Goal: Information Seeking & Learning: Learn about a topic

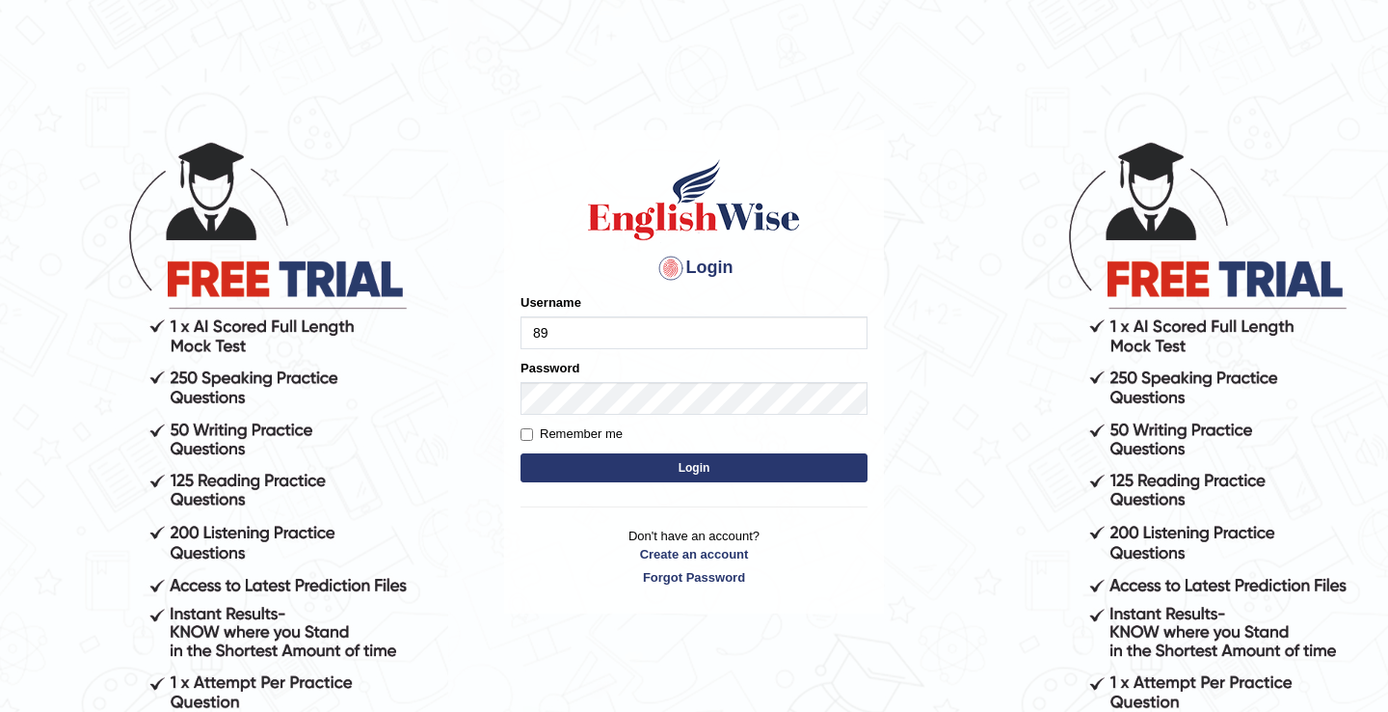
type input "8"
type input "issak"
click at [633, 472] on button "Login" at bounding box center [694, 467] width 347 height 29
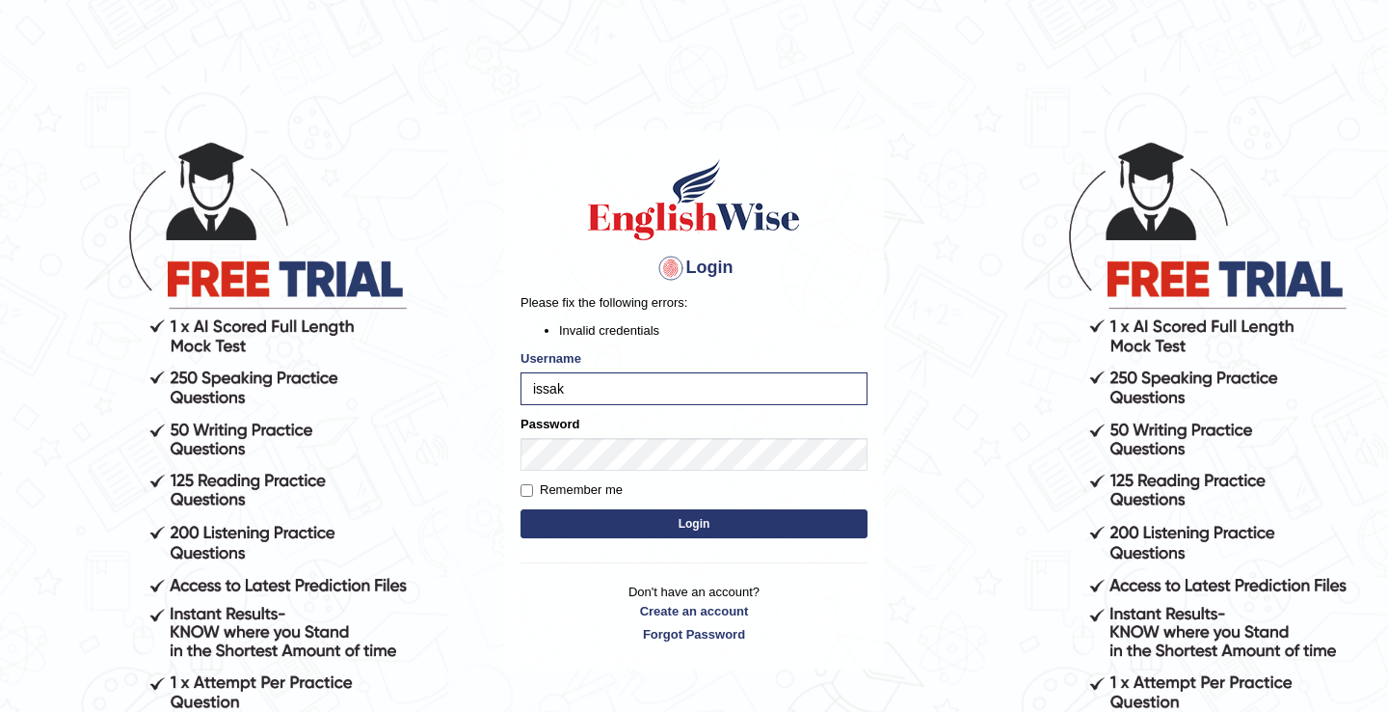
click at [693, 525] on button "Login" at bounding box center [694, 523] width 347 height 29
click at [493, 452] on body "Login Please fix the following errors: Invalid credentials Username issak Passw…" at bounding box center [694, 425] width 1388 height 712
click at [521, 509] on button "Login" at bounding box center [694, 523] width 347 height 29
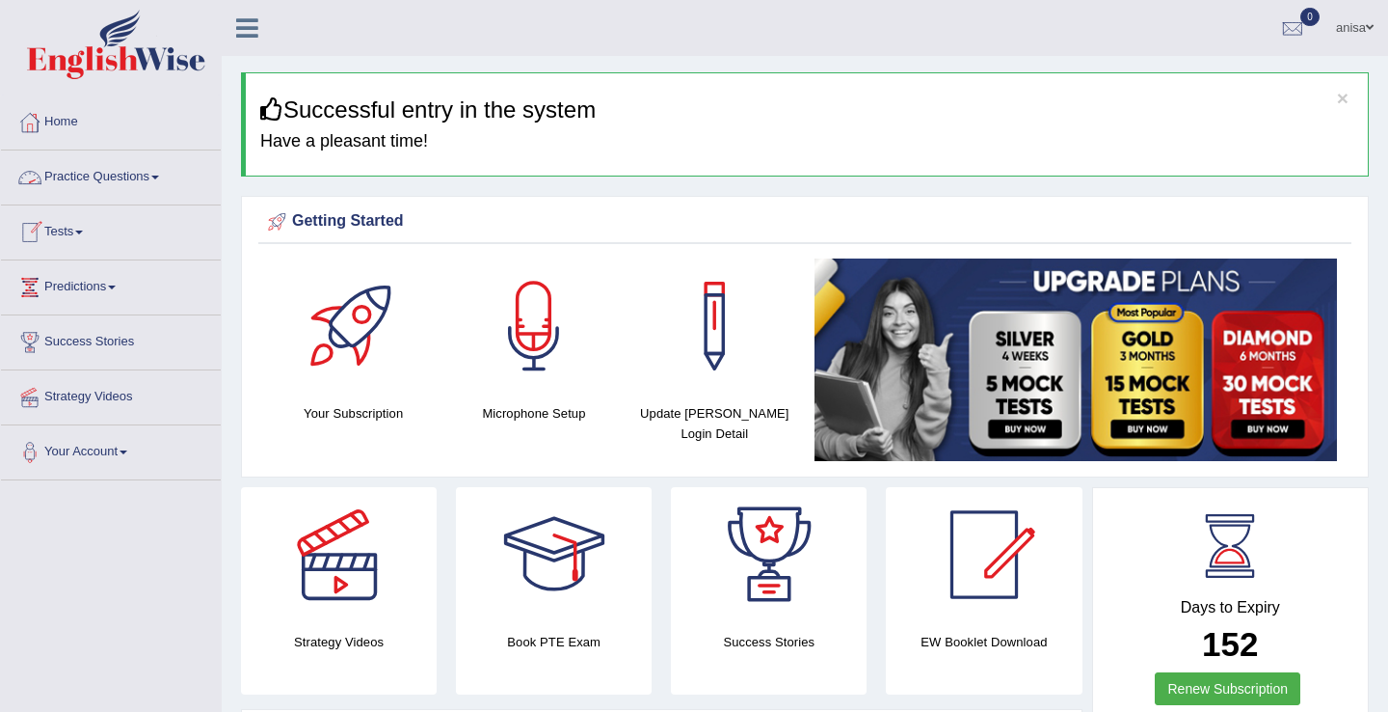
click at [134, 182] on link "Practice Questions" at bounding box center [111, 174] width 220 height 48
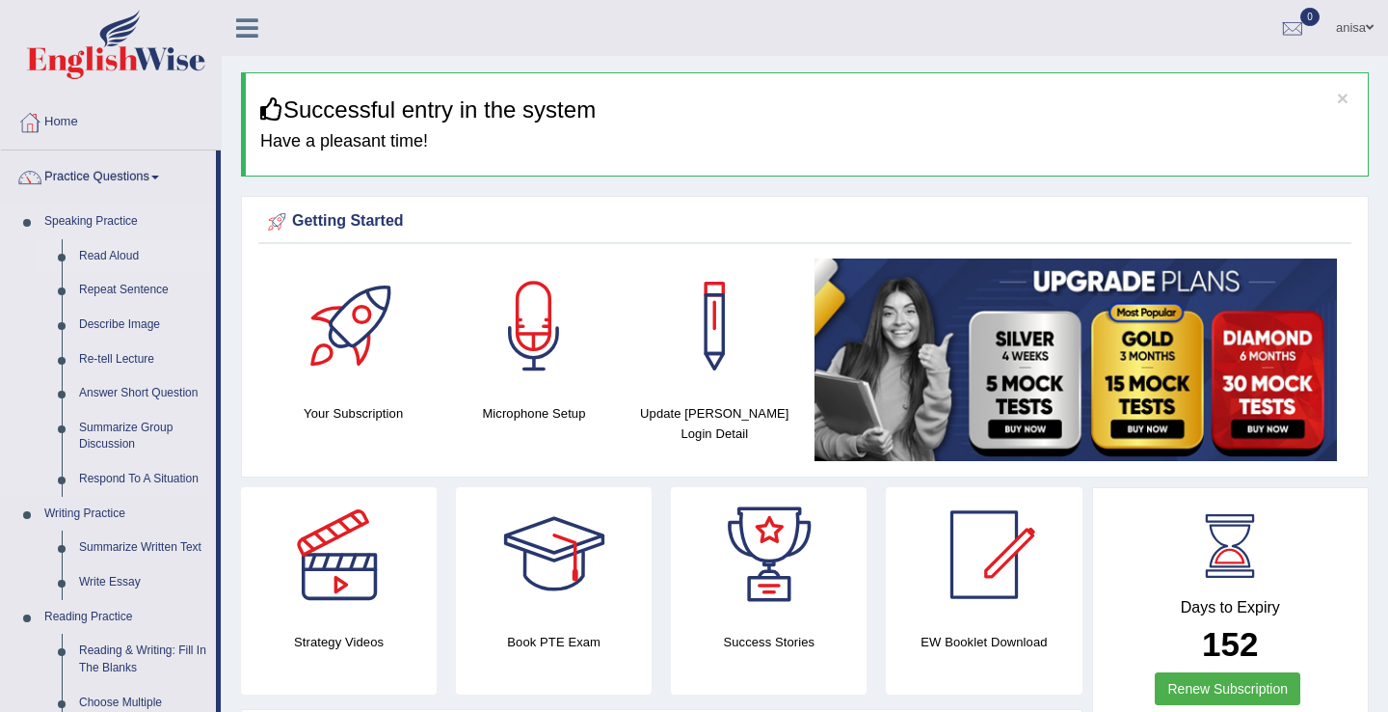
click at [132, 256] on link "Read Aloud" at bounding box center [143, 256] width 146 height 35
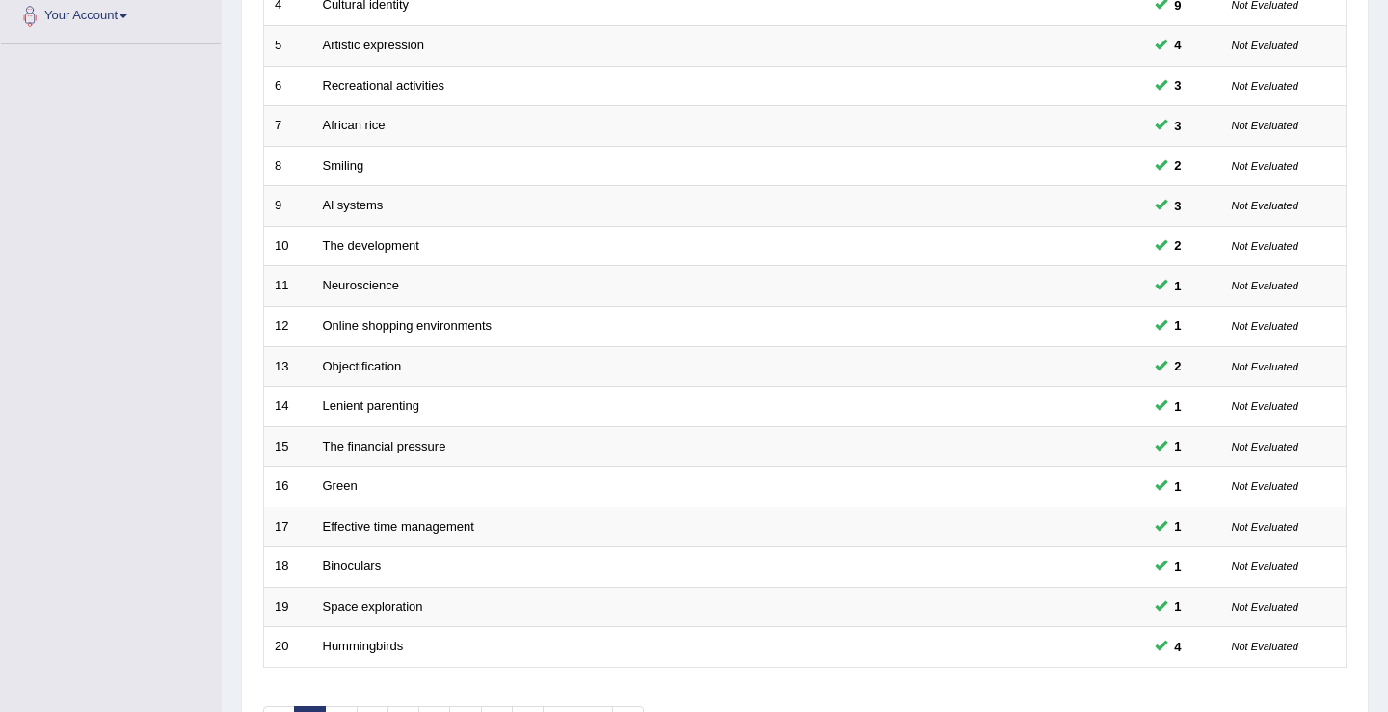
scroll to position [565, 0]
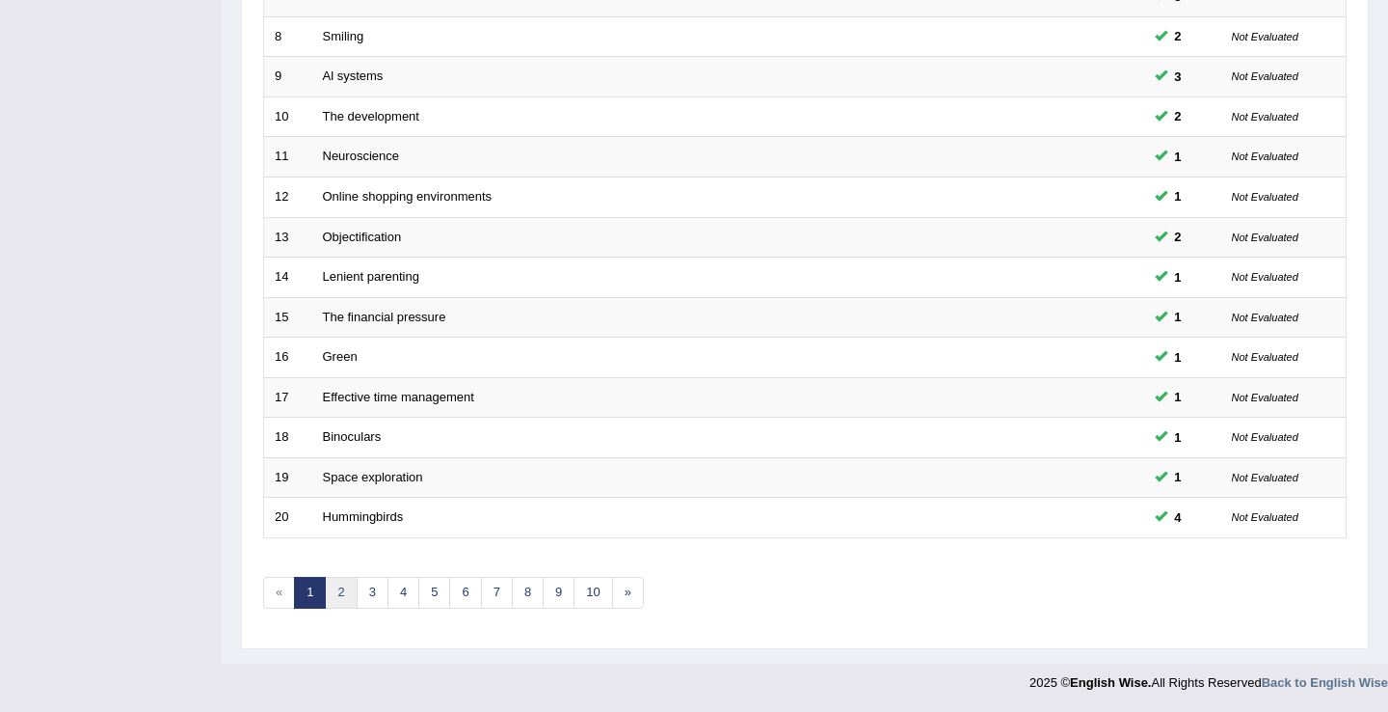
click at [342, 596] on link "2" at bounding box center [341, 593] width 32 height 32
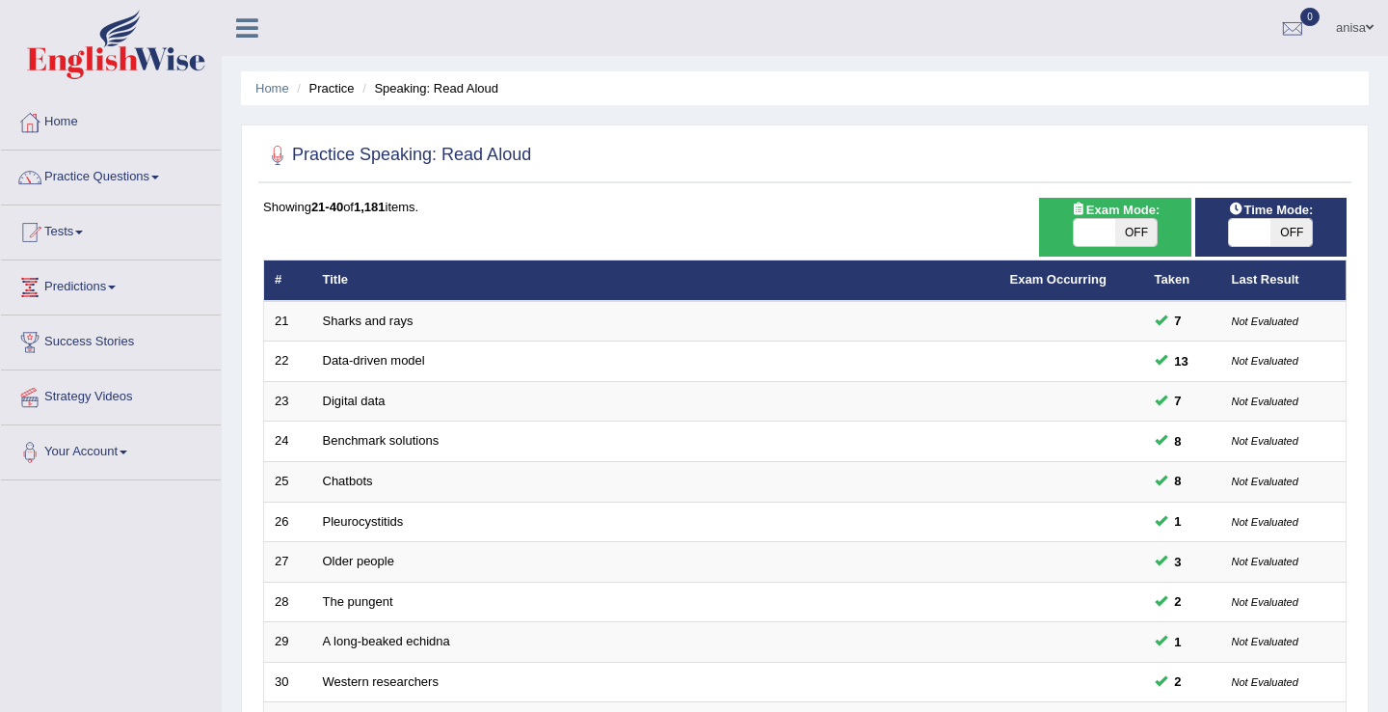
click at [1124, 227] on span "OFF" at bounding box center [1136, 232] width 41 height 27
checkbox input "true"
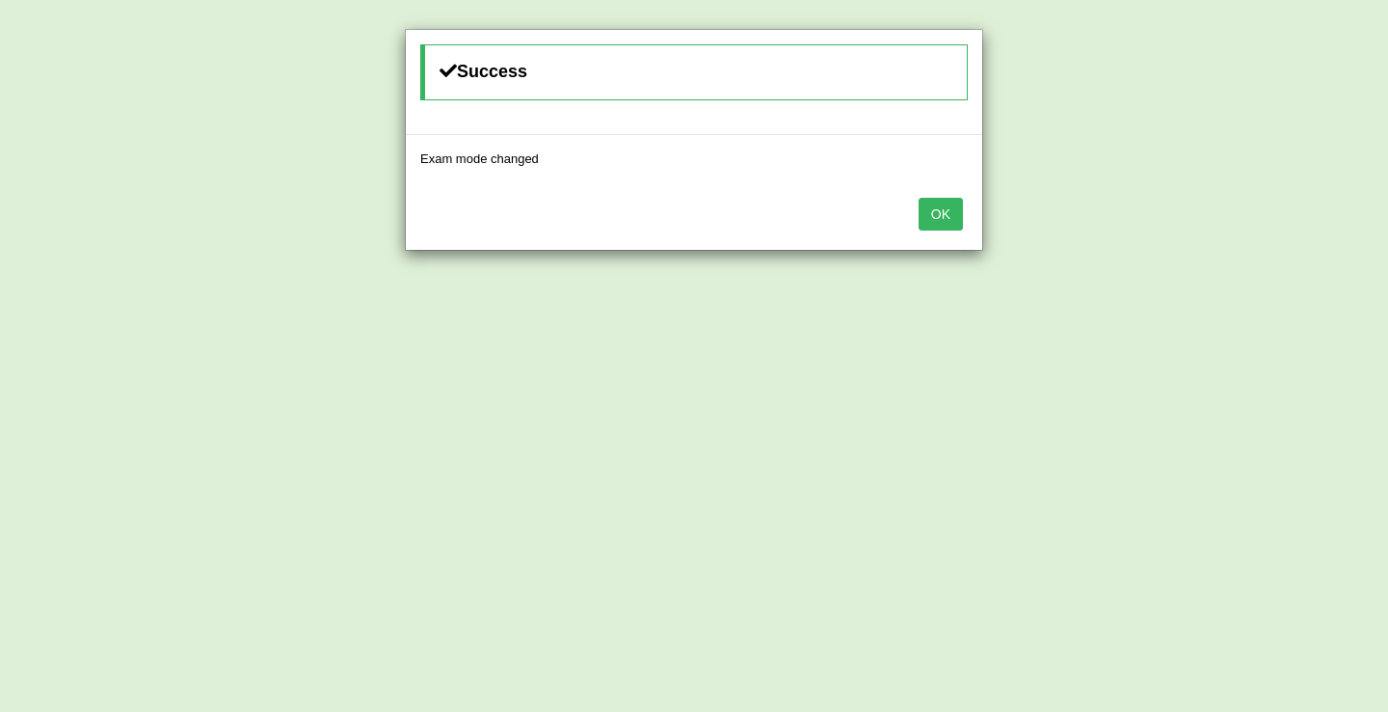
click at [947, 227] on button "OK" at bounding box center [941, 214] width 44 height 33
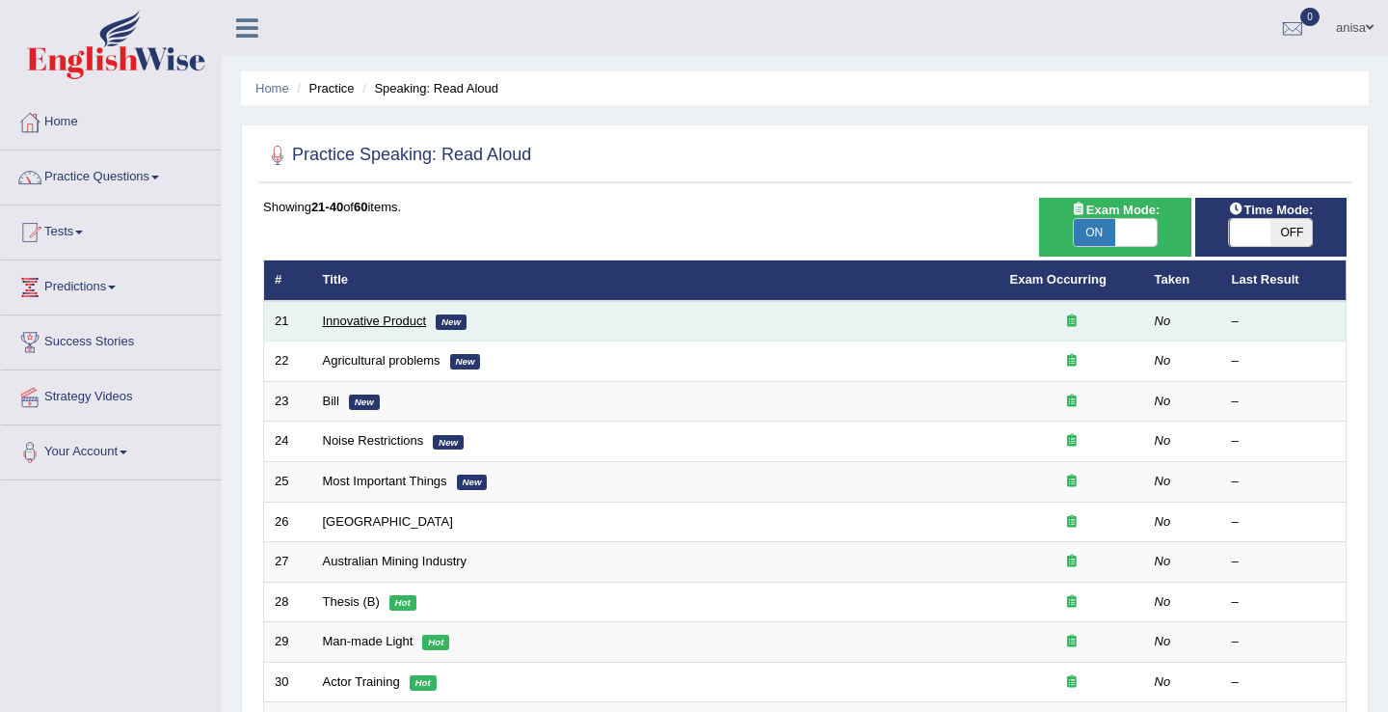
click at [418, 321] on link "Innovative Product" at bounding box center [375, 320] width 104 height 14
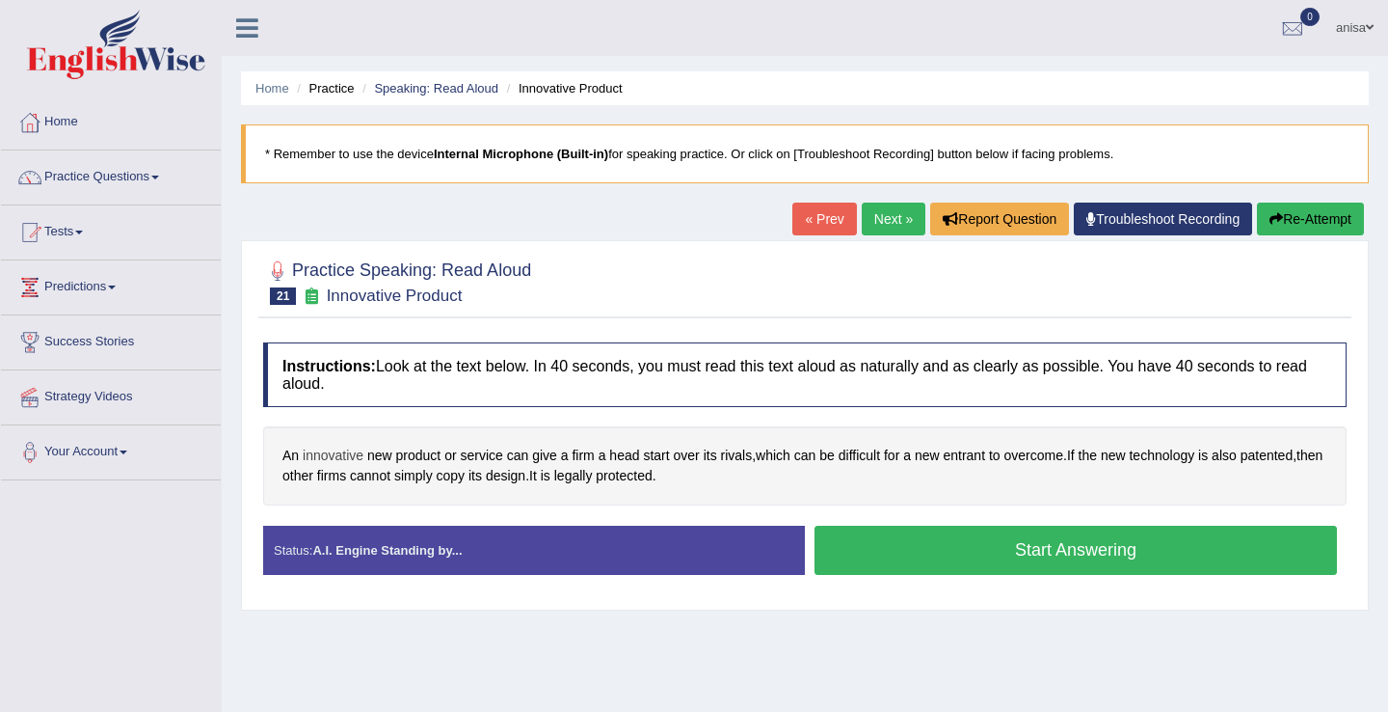
click at [340, 451] on span "innovative" at bounding box center [333, 455] width 61 height 20
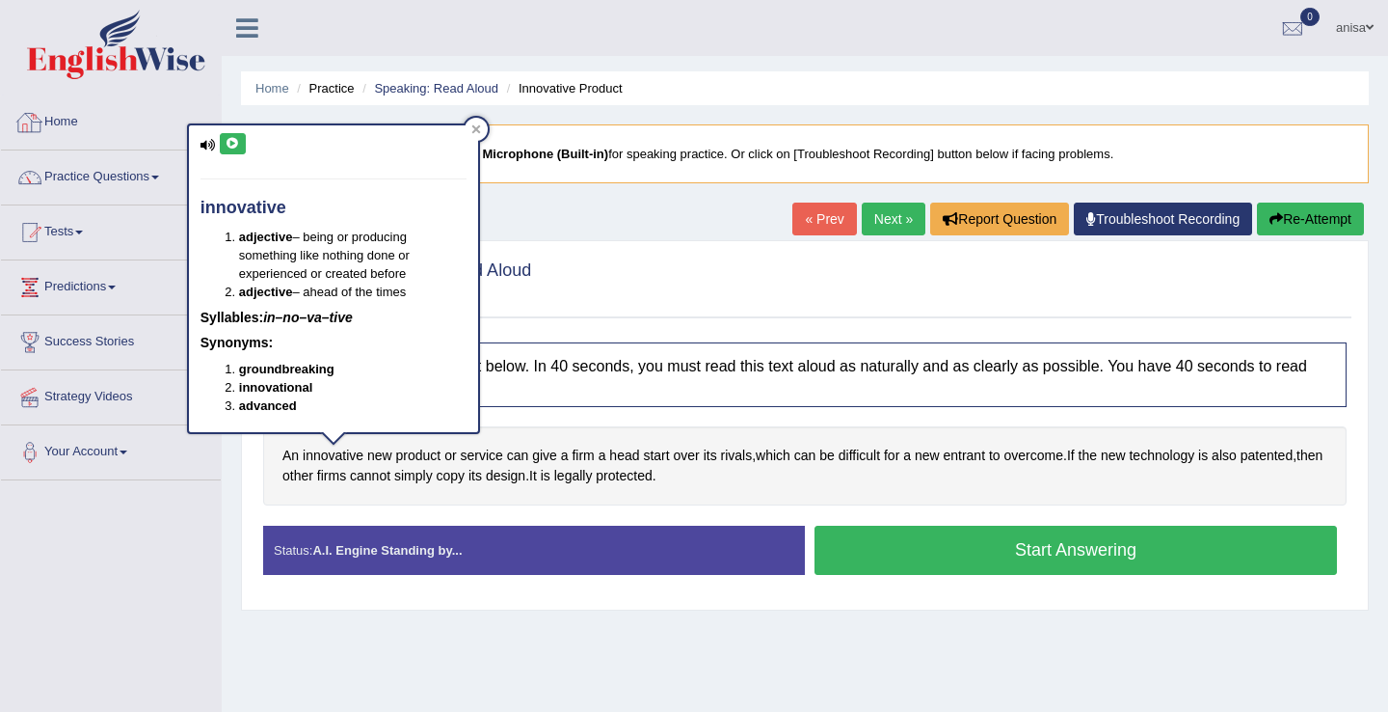
click at [228, 145] on icon at bounding box center [233, 144] width 14 height 12
click at [233, 133] on button at bounding box center [233, 143] width 26 height 21
click at [467, 134] on div at bounding box center [476, 129] width 23 height 23
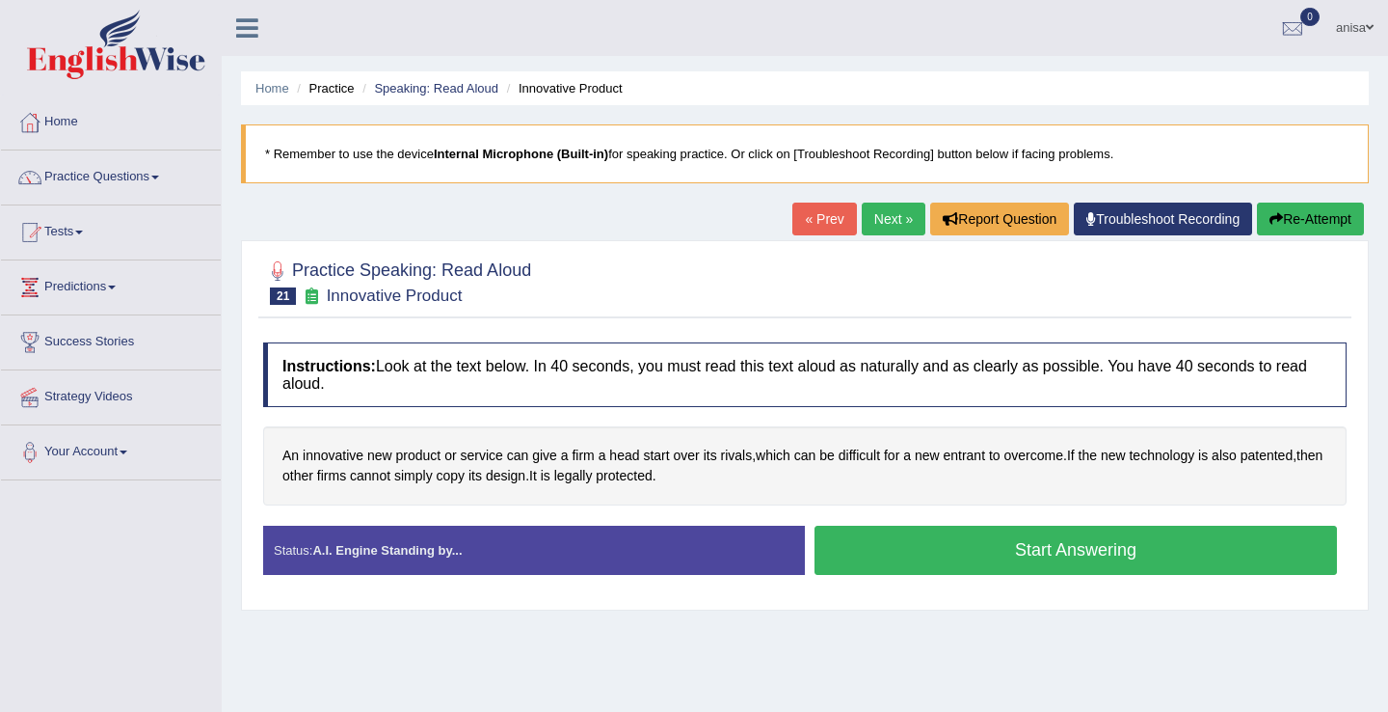
click at [920, 557] on button "Start Answering" at bounding box center [1076, 549] width 523 height 49
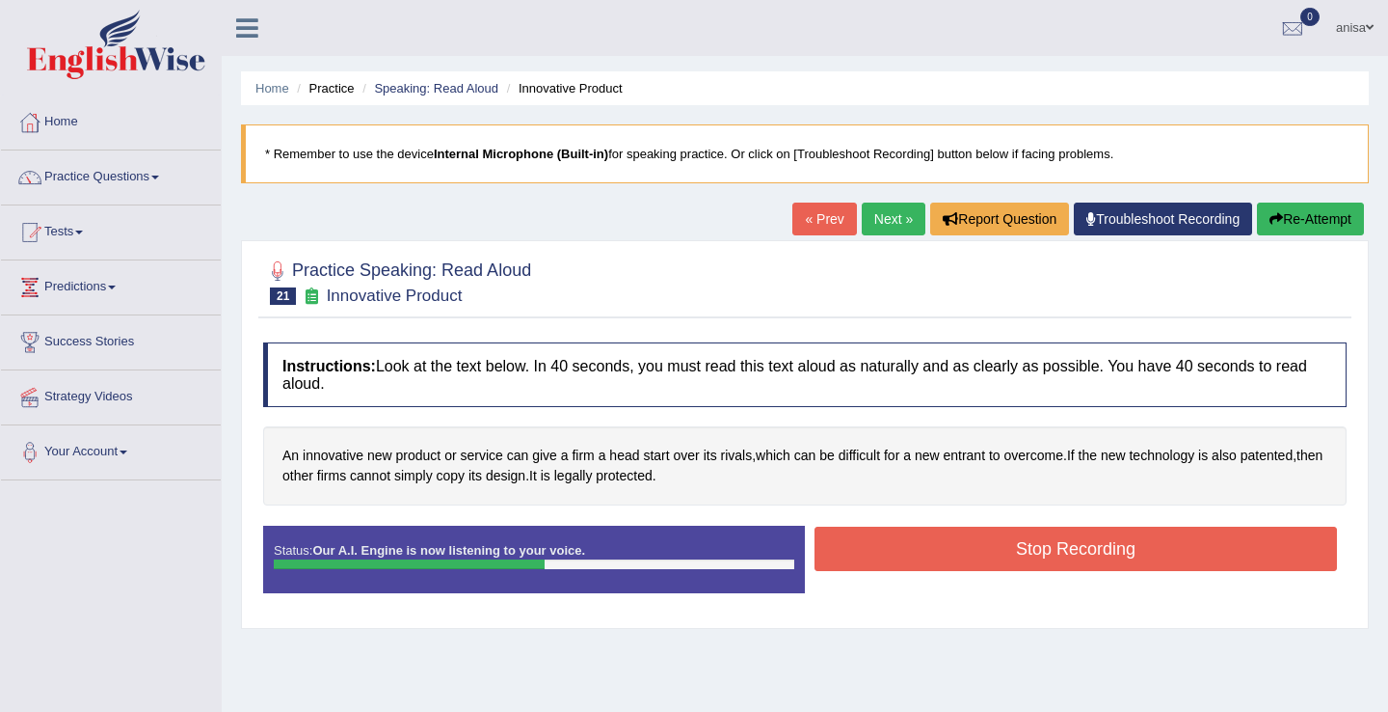
click at [920, 557] on button "Stop Recording" at bounding box center [1076, 548] width 523 height 44
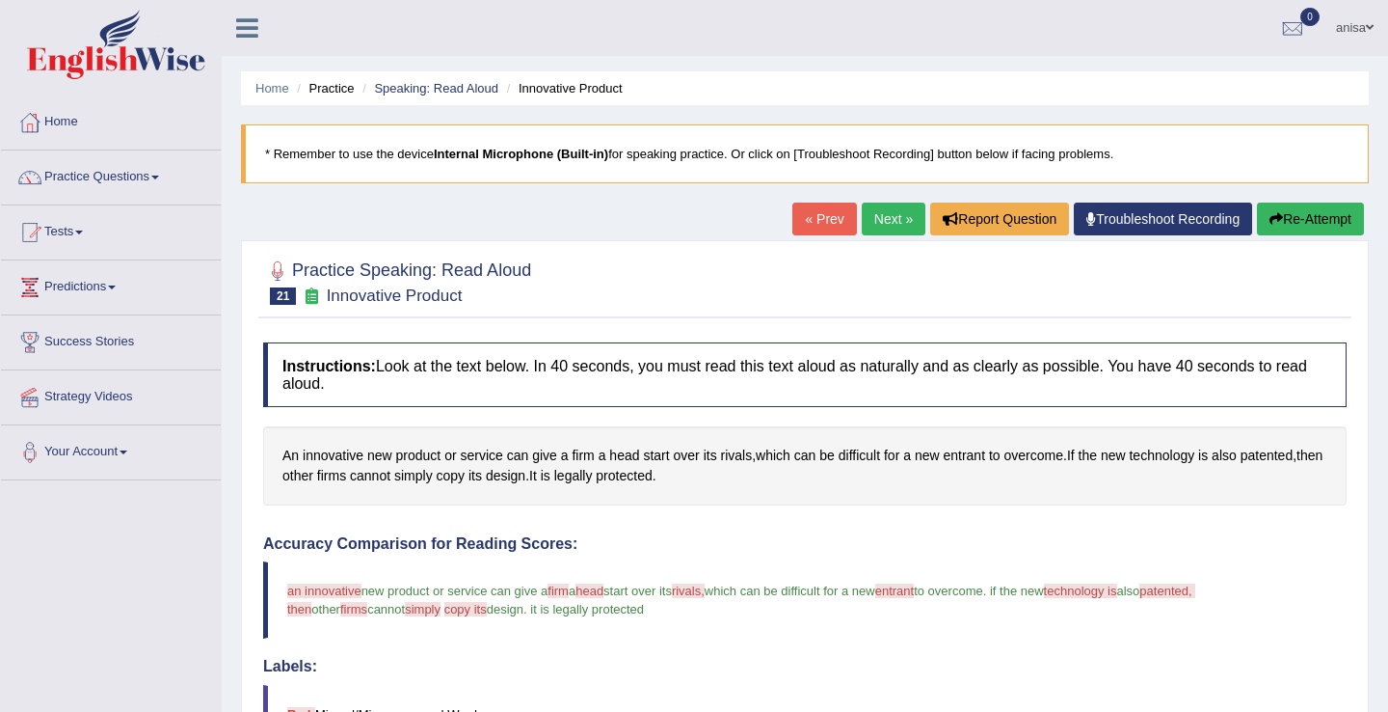
click at [875, 221] on link "Next »" at bounding box center [894, 218] width 64 height 33
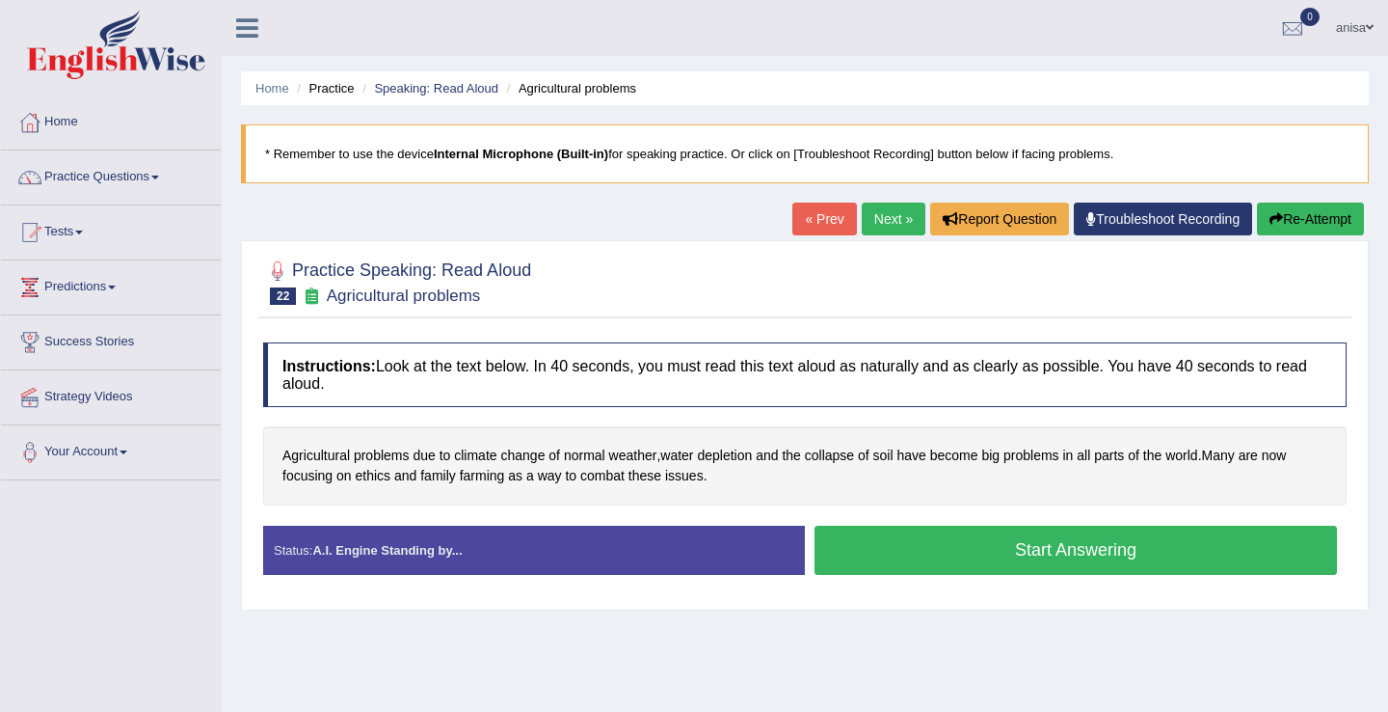
click at [948, 564] on button "Start Answering" at bounding box center [1076, 549] width 523 height 49
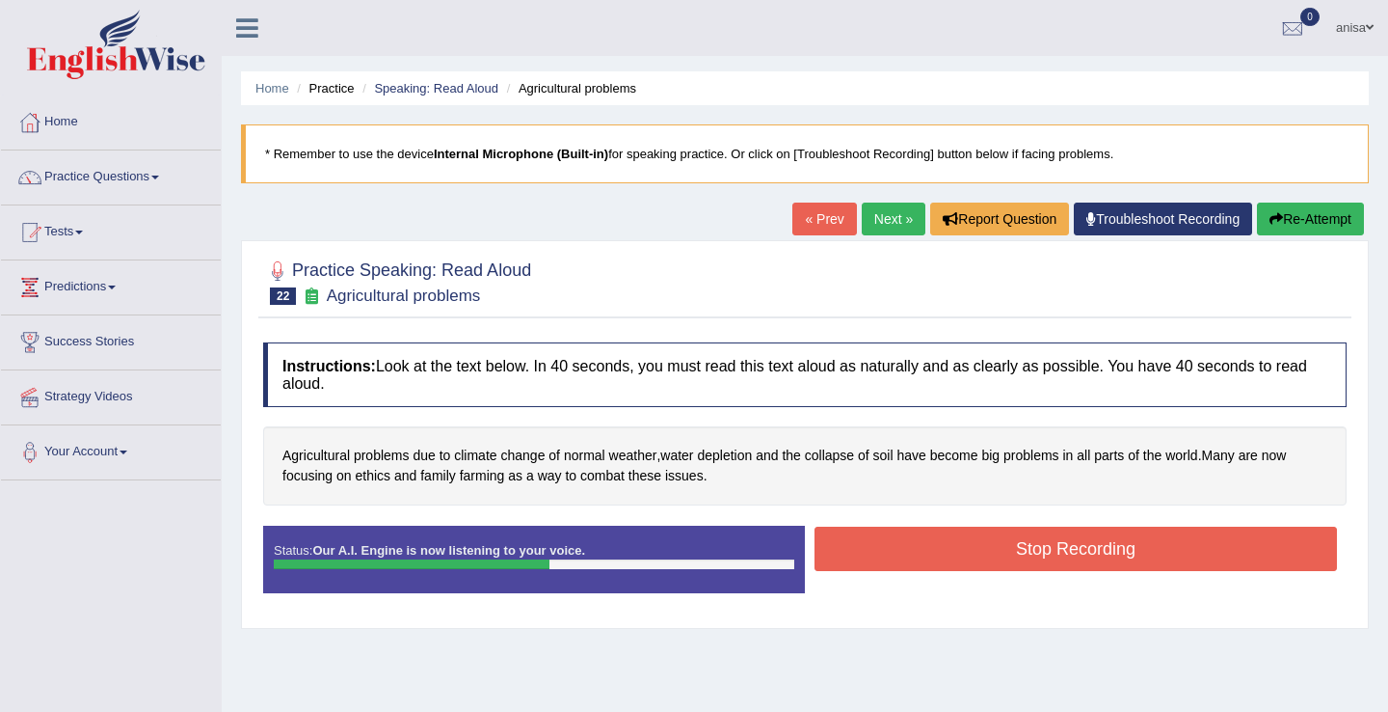
click at [948, 564] on button "Stop Recording" at bounding box center [1076, 548] width 523 height 44
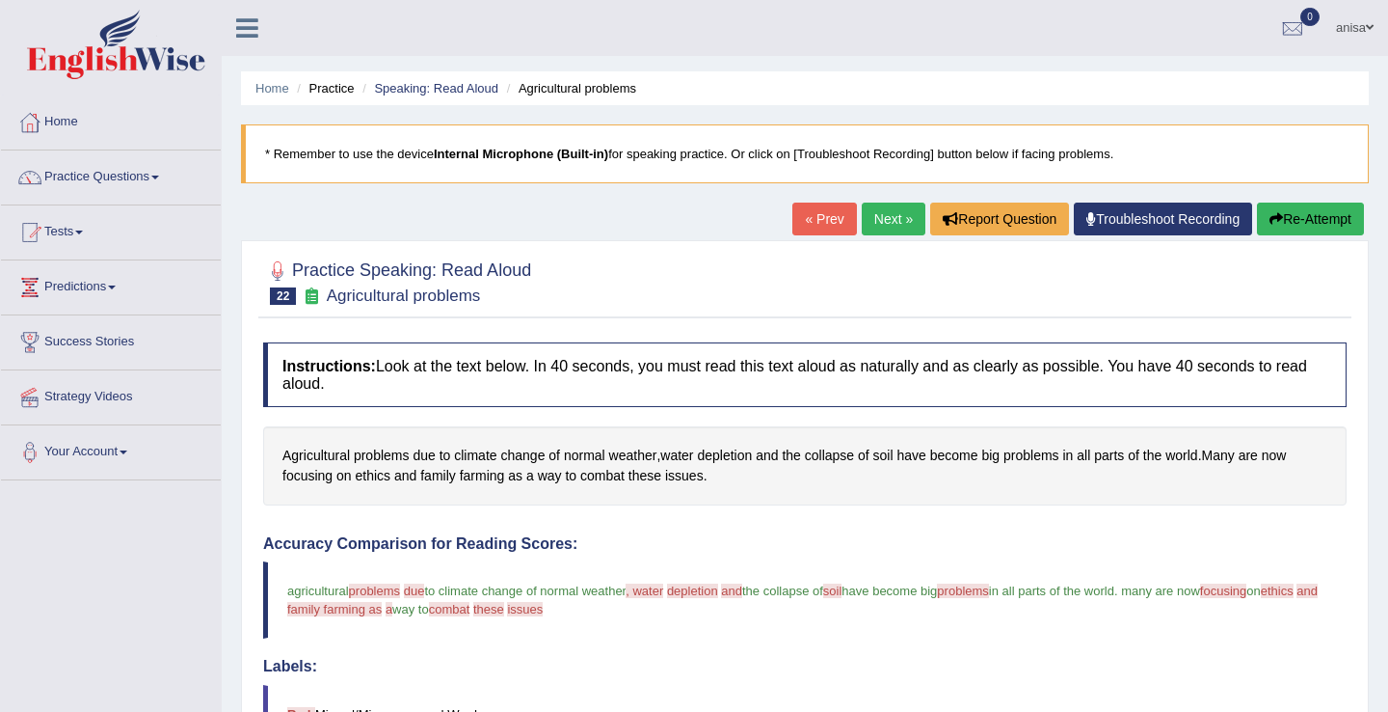
click at [806, 227] on link "« Prev" at bounding box center [825, 218] width 64 height 33
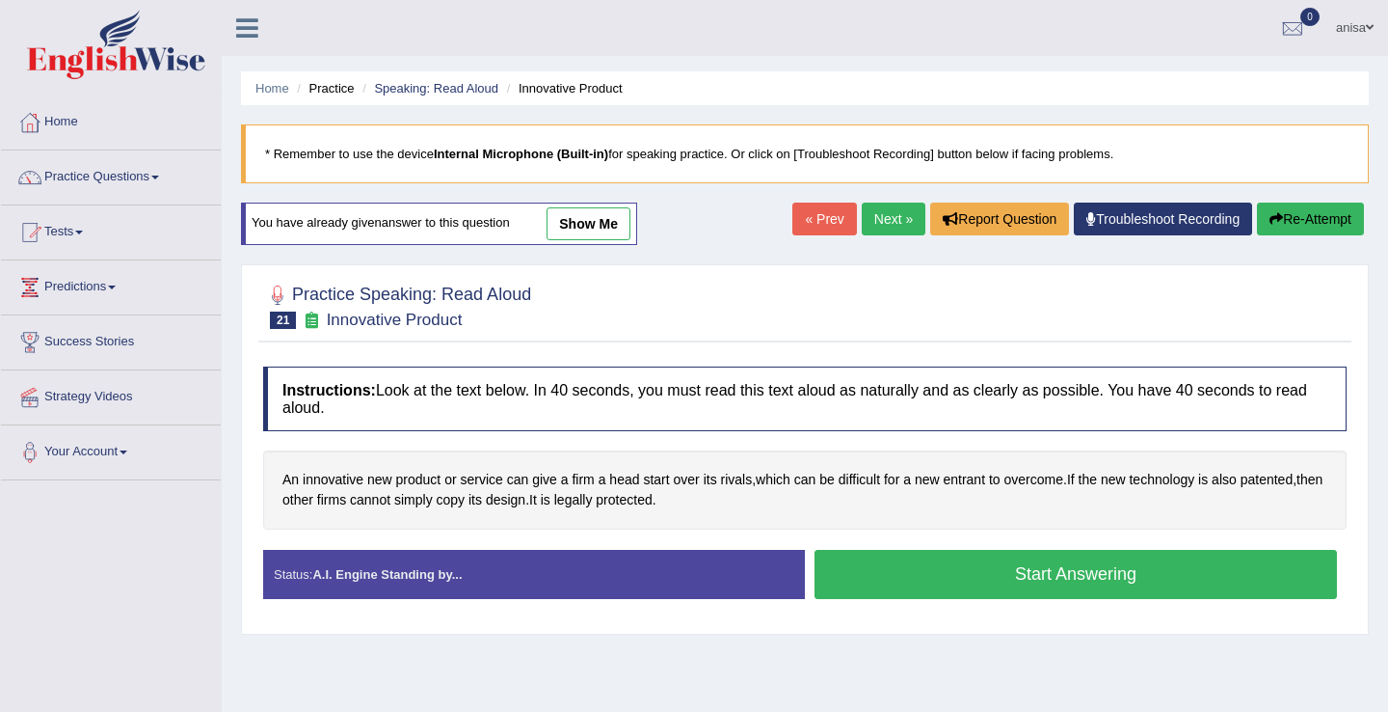
click at [881, 205] on link "Next »" at bounding box center [894, 218] width 64 height 33
click at [717, 480] on span "depletion" at bounding box center [724, 480] width 55 height 20
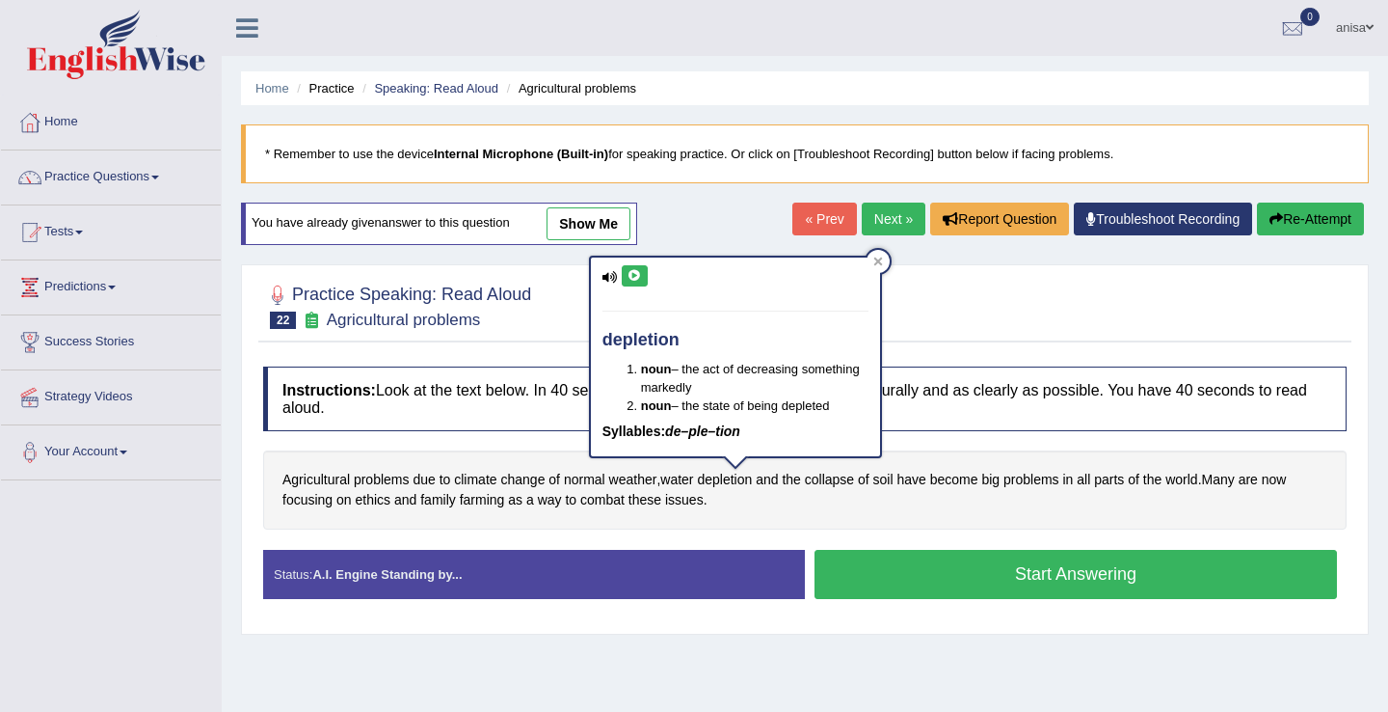
click at [633, 279] on icon at bounding box center [635, 276] width 14 height 12
click at [552, 514] on div "Agricultural problems due to climate change of normal weather , water depletion…" at bounding box center [805, 489] width 1084 height 78
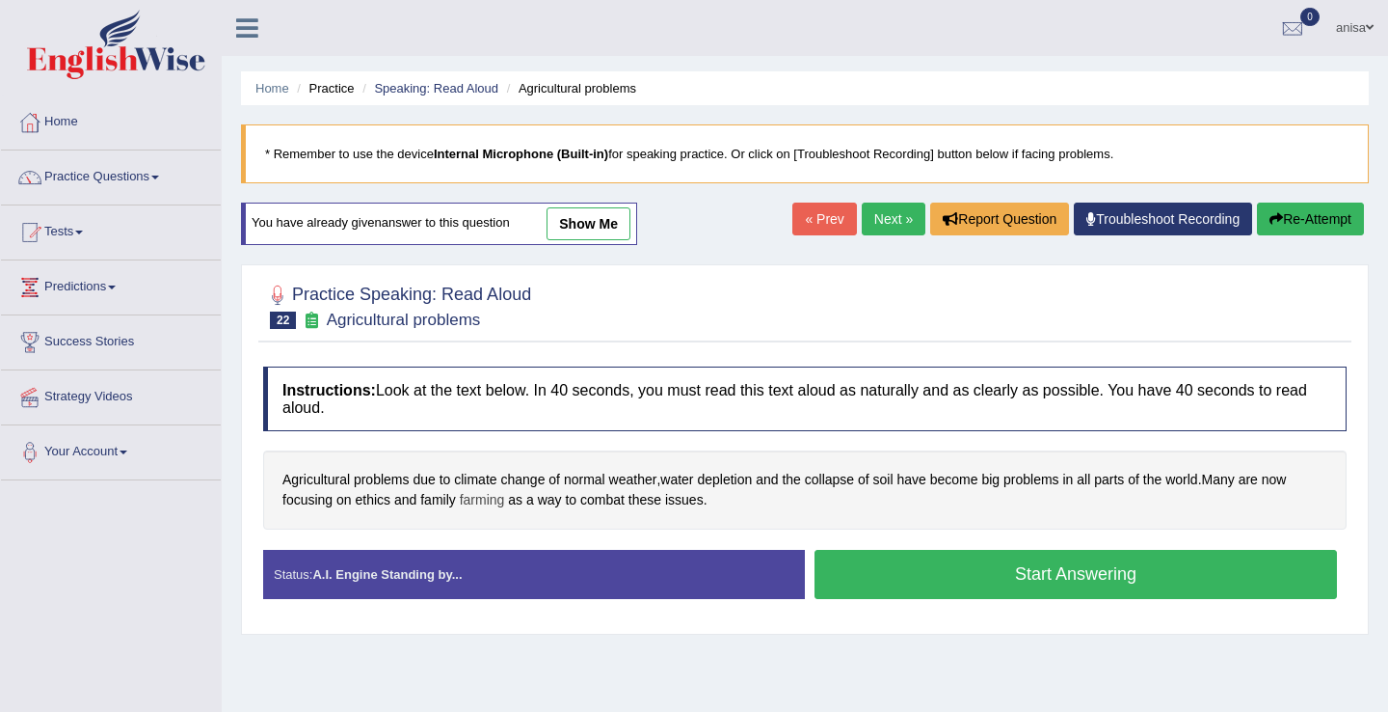
click at [481, 501] on span "farming" at bounding box center [482, 500] width 45 height 20
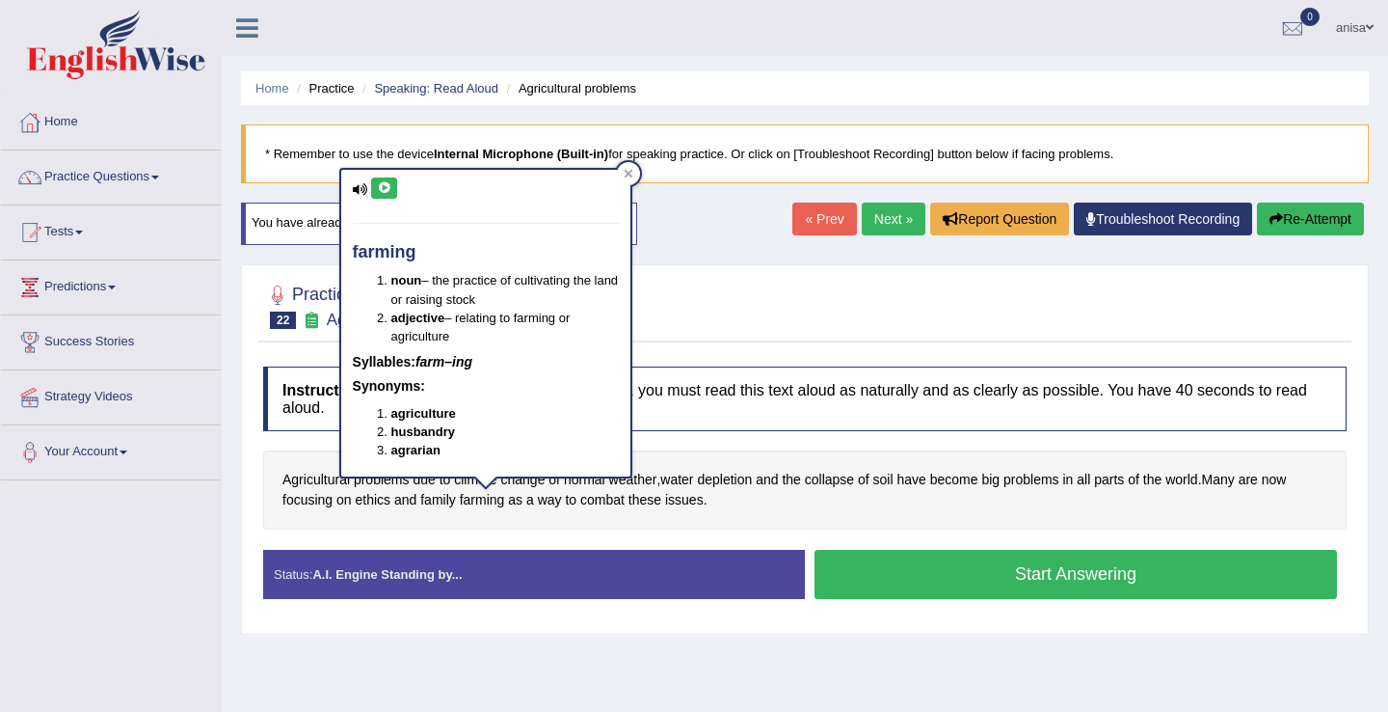
click at [388, 193] on button at bounding box center [384, 187] width 26 height 21
click at [384, 186] on icon at bounding box center [384, 188] width 14 height 12
click at [384, 187] on icon at bounding box center [384, 188] width 14 height 12
click at [655, 519] on div "Agricultural problems due to climate change of normal weather , water depletion…" at bounding box center [805, 489] width 1084 height 78
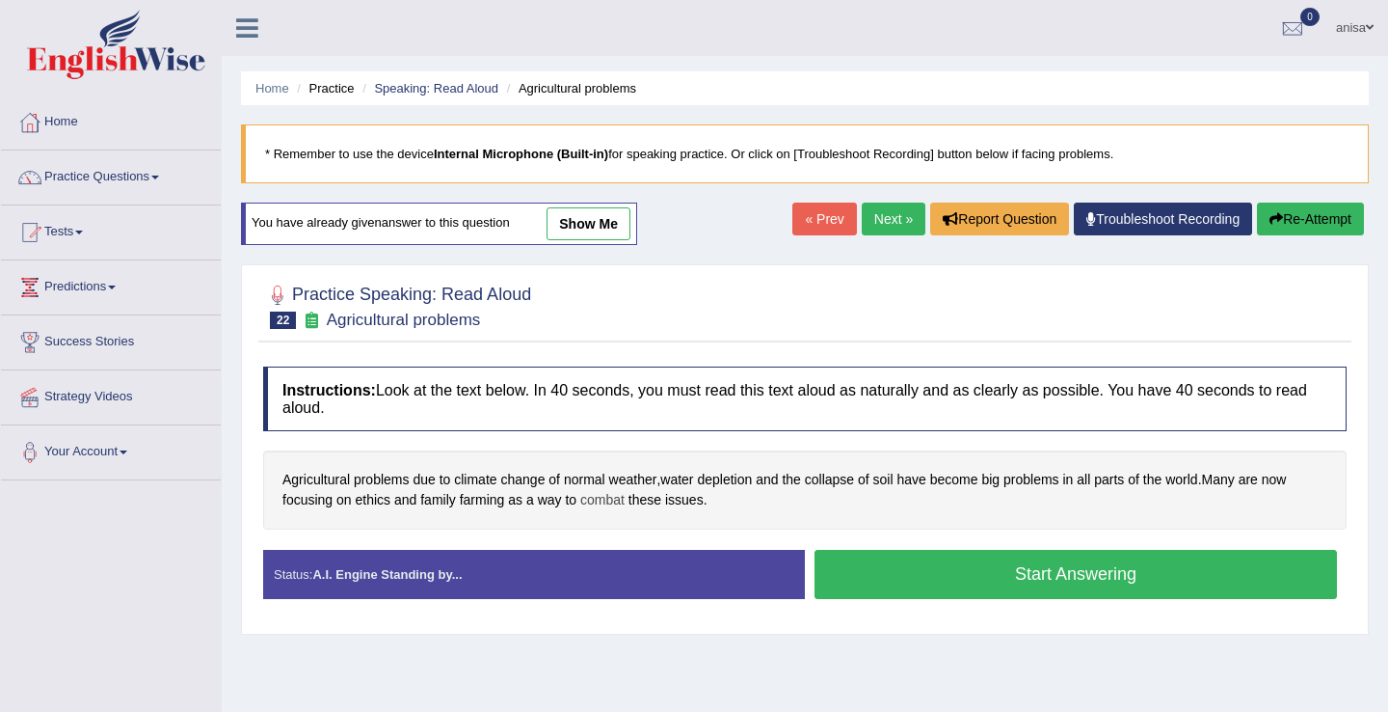
click at [606, 507] on span "combat" at bounding box center [602, 500] width 44 height 20
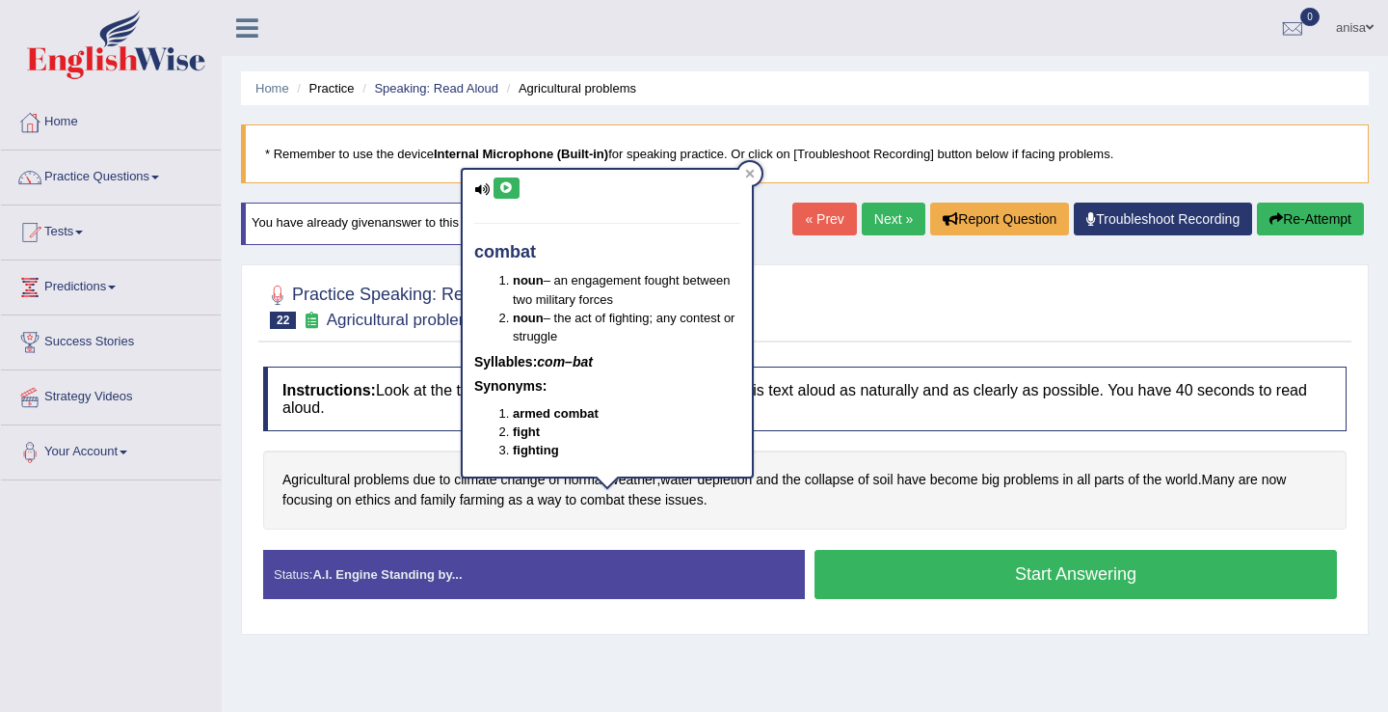
click at [508, 189] on icon at bounding box center [506, 188] width 14 height 12
click at [903, 534] on div "Instructions: Look at the text below. In 40 seconds, you must read this text al…" at bounding box center [804, 490] width 1093 height 266
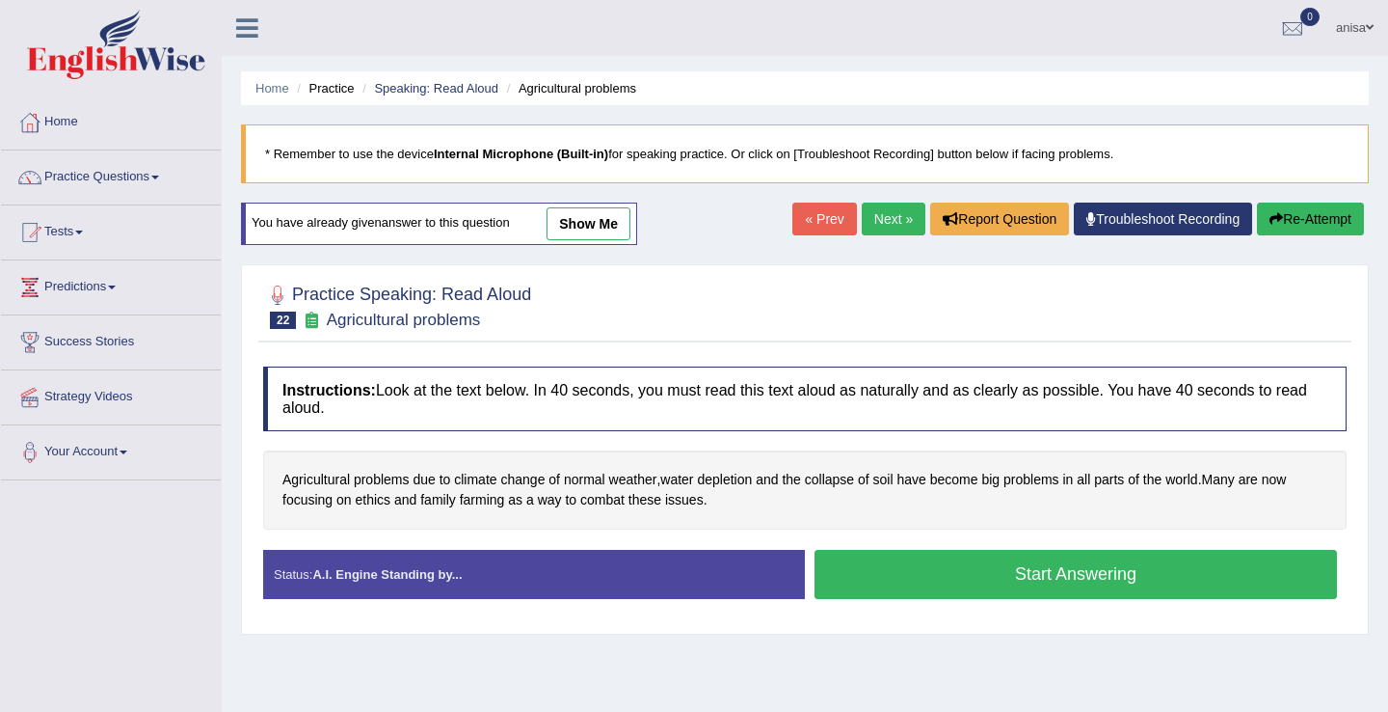
click at [880, 581] on button "Start Answering" at bounding box center [1076, 574] width 523 height 49
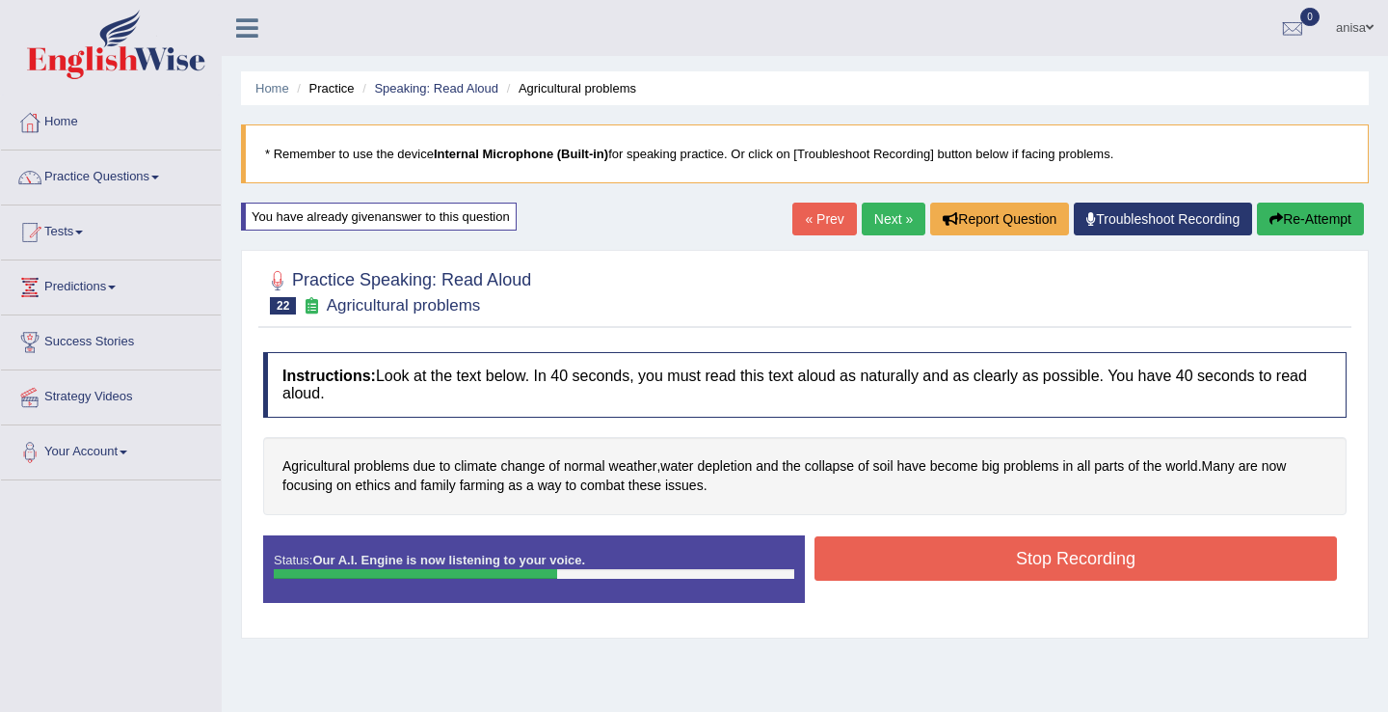
click at [887, 565] on button "Stop Recording" at bounding box center [1076, 558] width 523 height 44
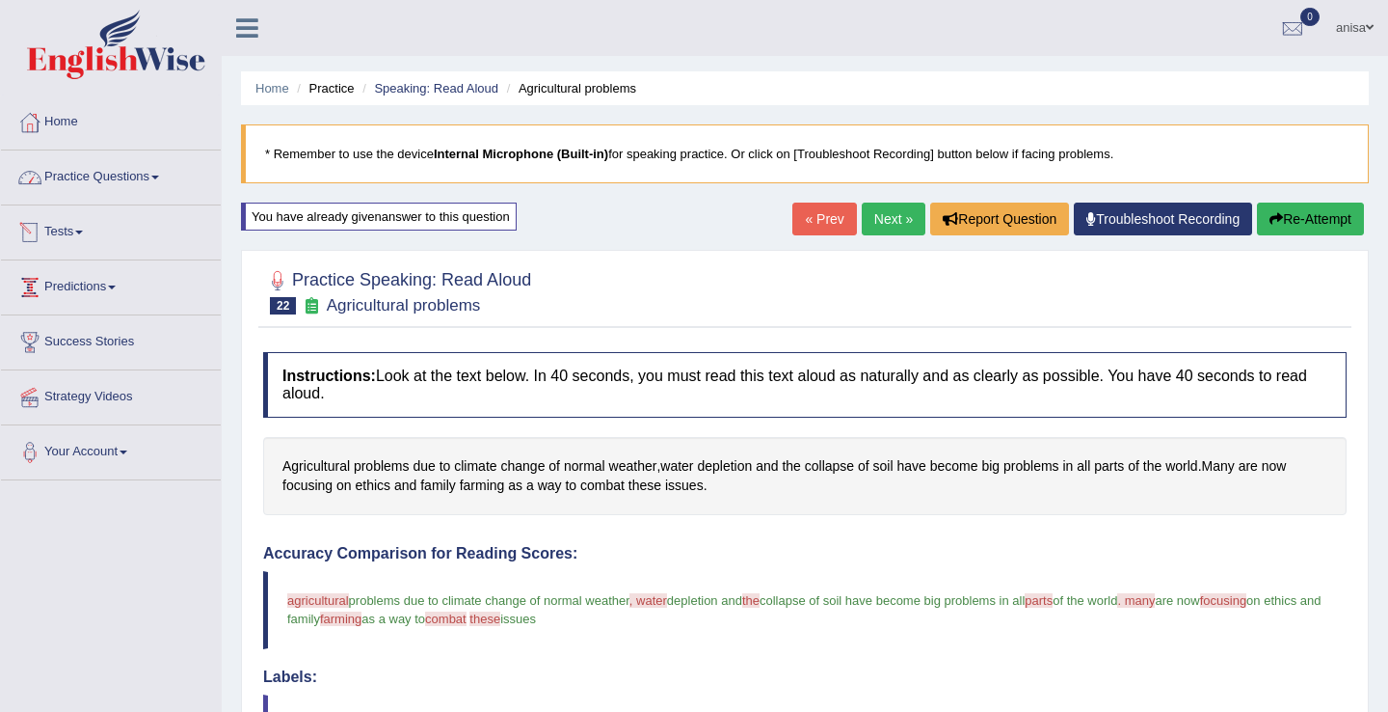
click at [123, 192] on link "Practice Questions" at bounding box center [111, 174] width 220 height 48
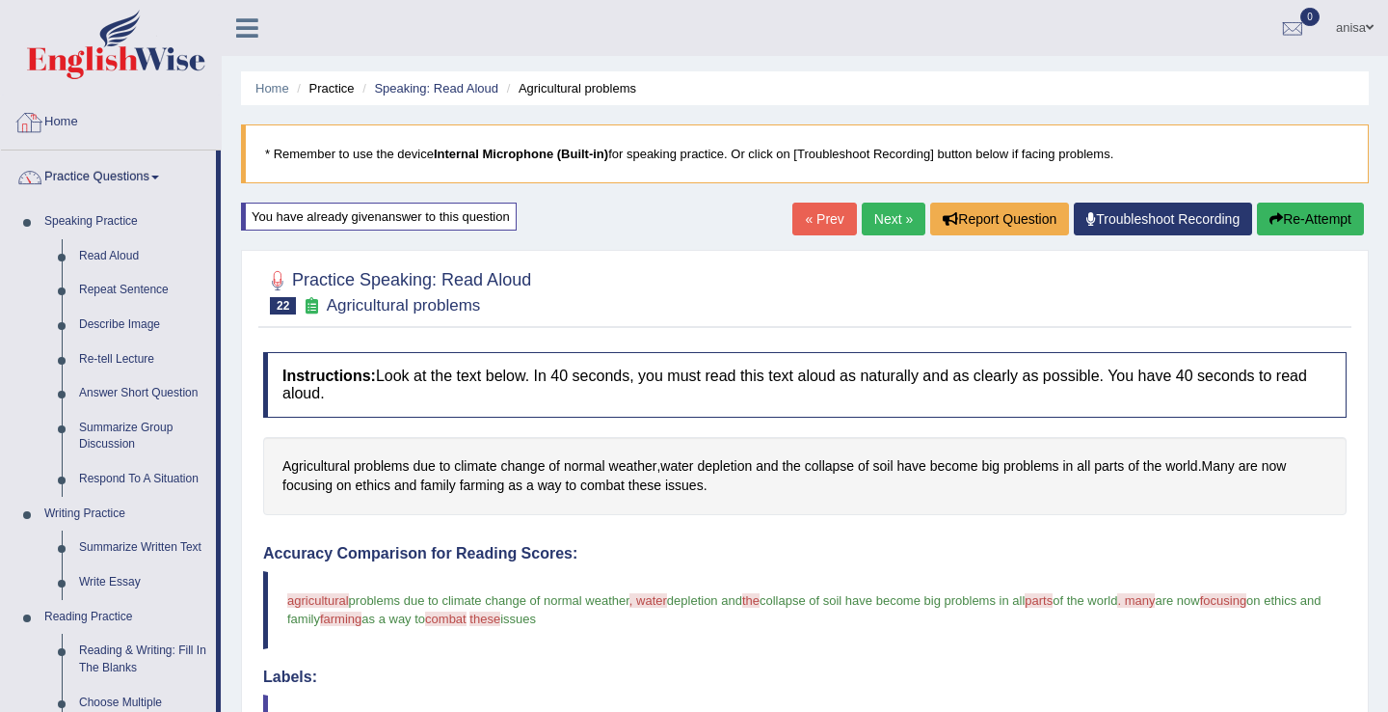
click at [82, 123] on link "Home" at bounding box center [111, 119] width 220 height 48
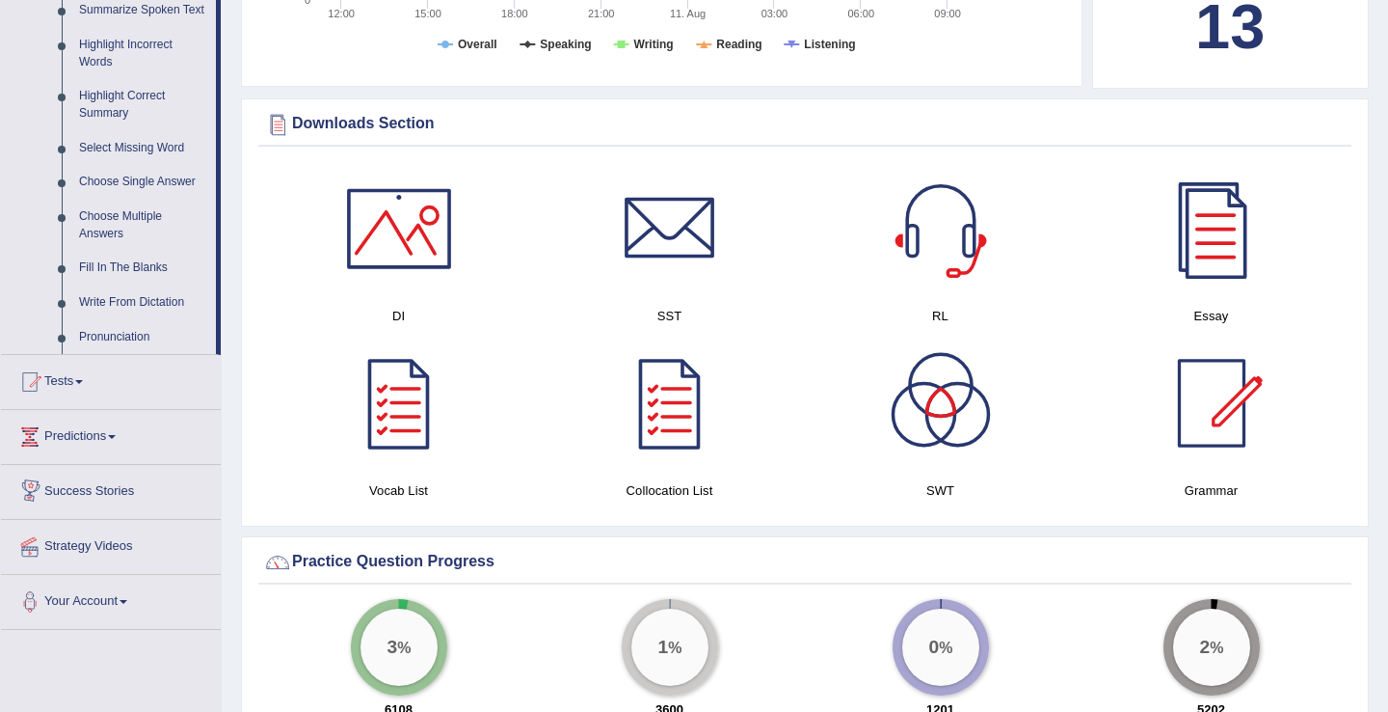
scroll to position [1143, 0]
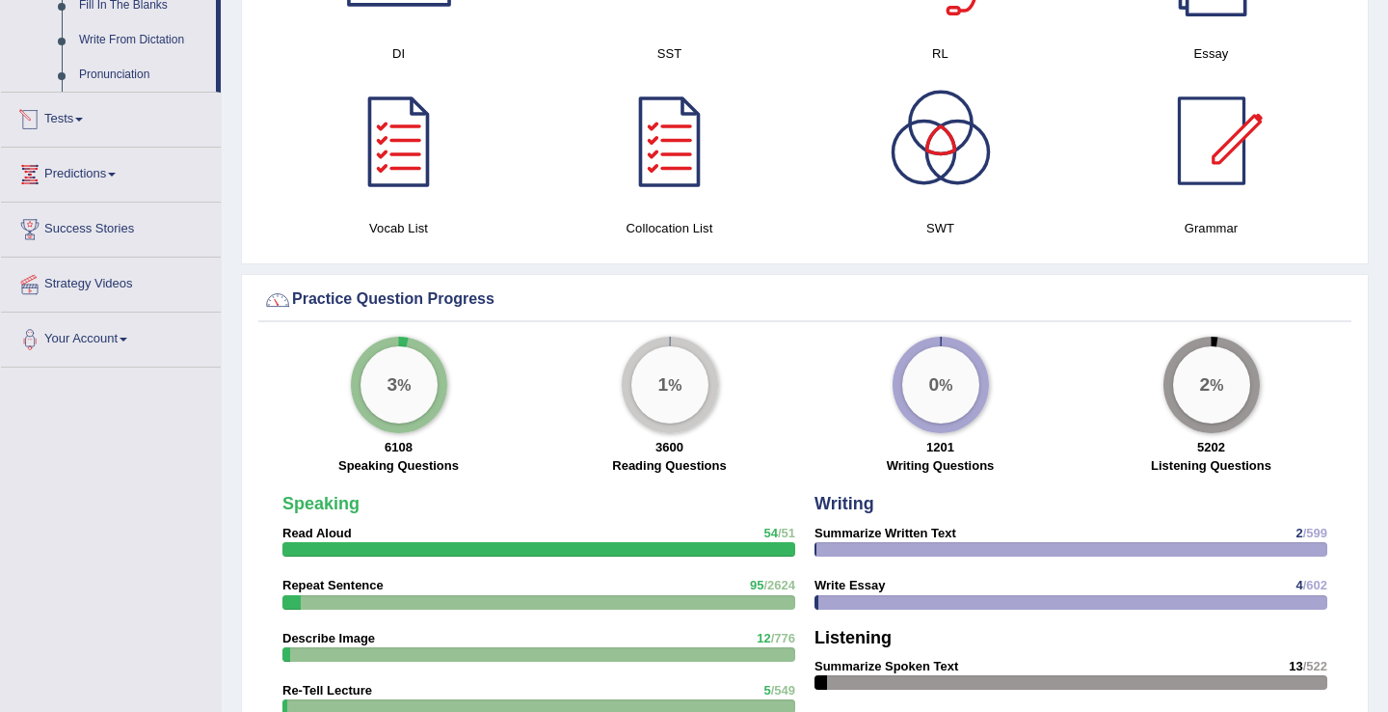
click at [92, 141] on link "Tests" at bounding box center [111, 117] width 220 height 48
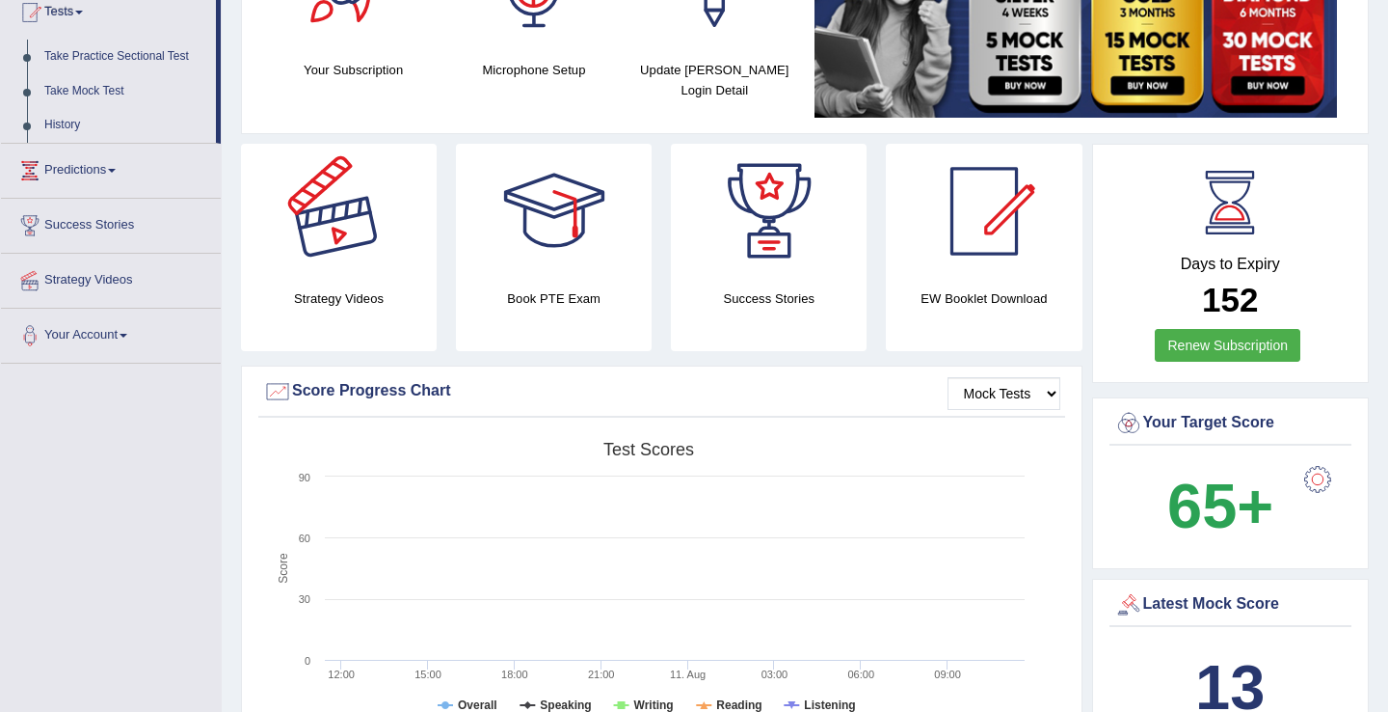
scroll to position [0, 0]
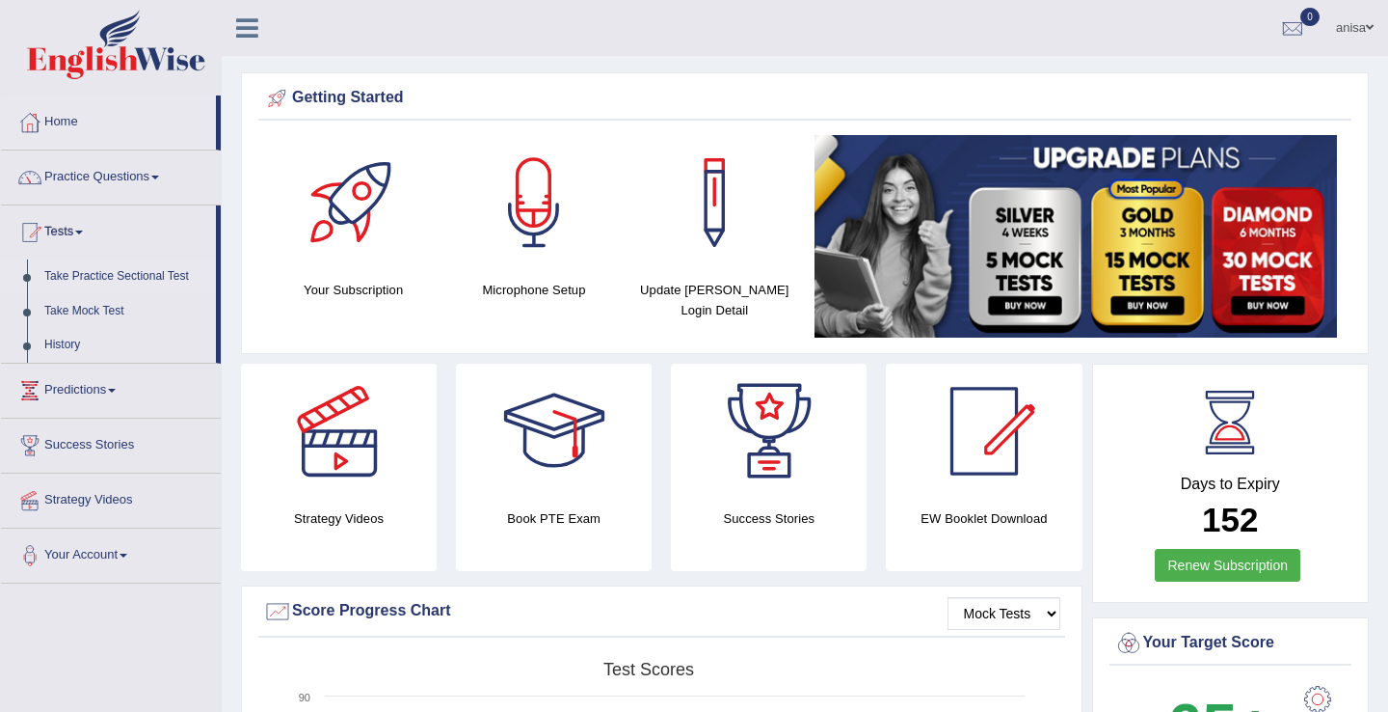
click at [142, 275] on link "Take Practice Sectional Test" at bounding box center [126, 276] width 180 height 35
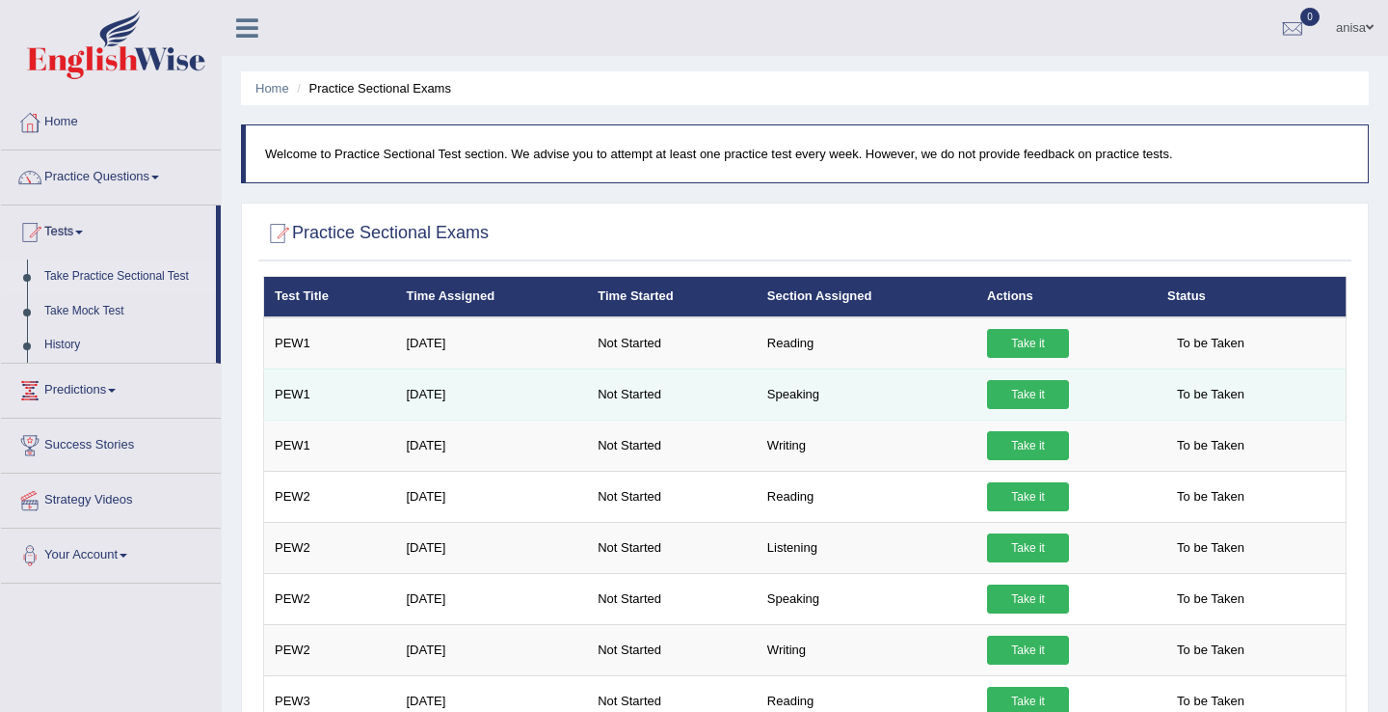
click at [1026, 391] on link "Take it" at bounding box center [1028, 394] width 82 height 29
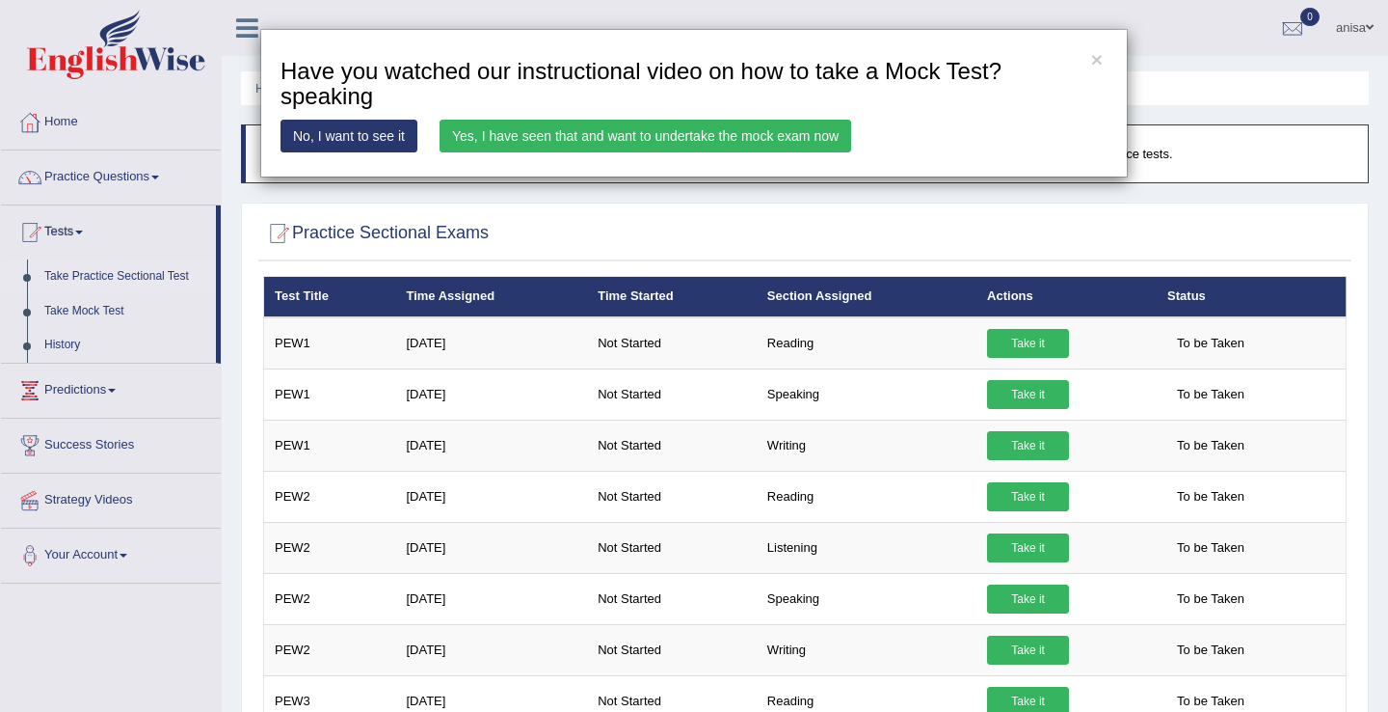
click at [603, 136] on link "Yes, I have seen that and want to undertake the mock exam now" at bounding box center [646, 136] width 412 height 33
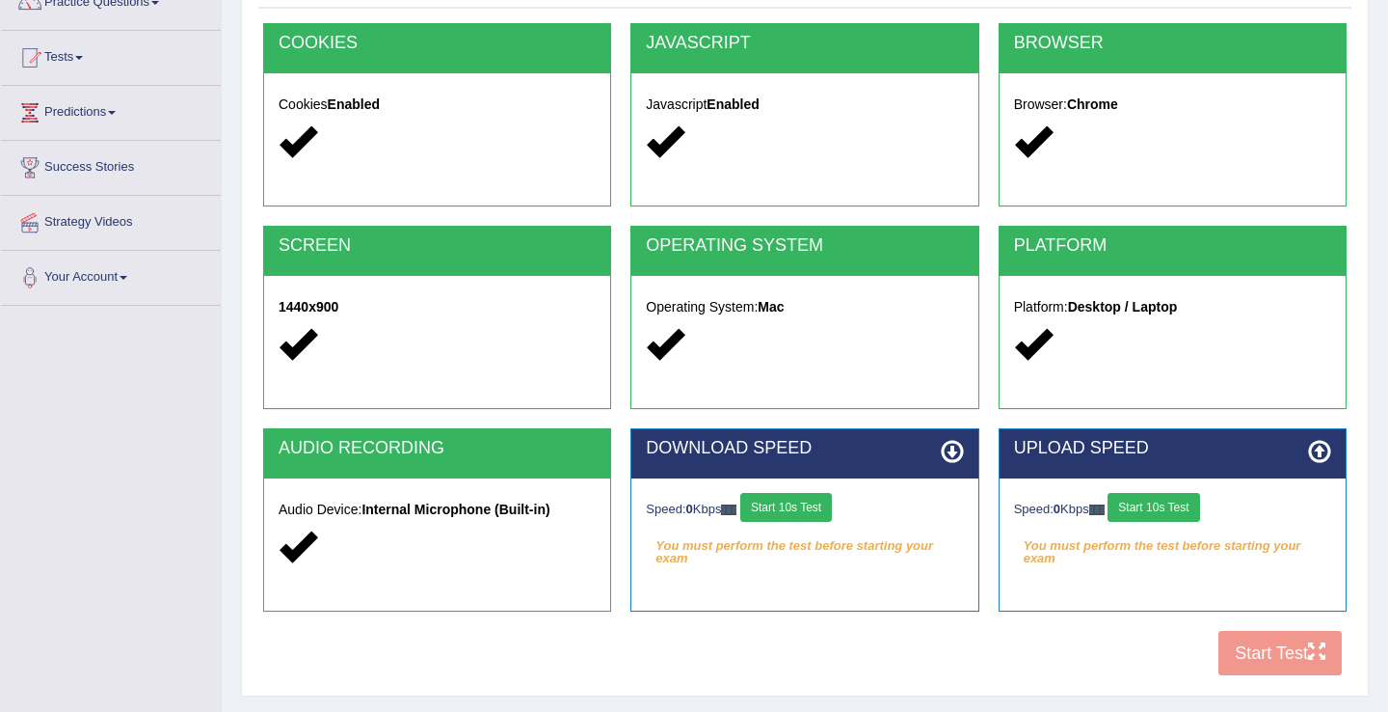
scroll to position [301, 0]
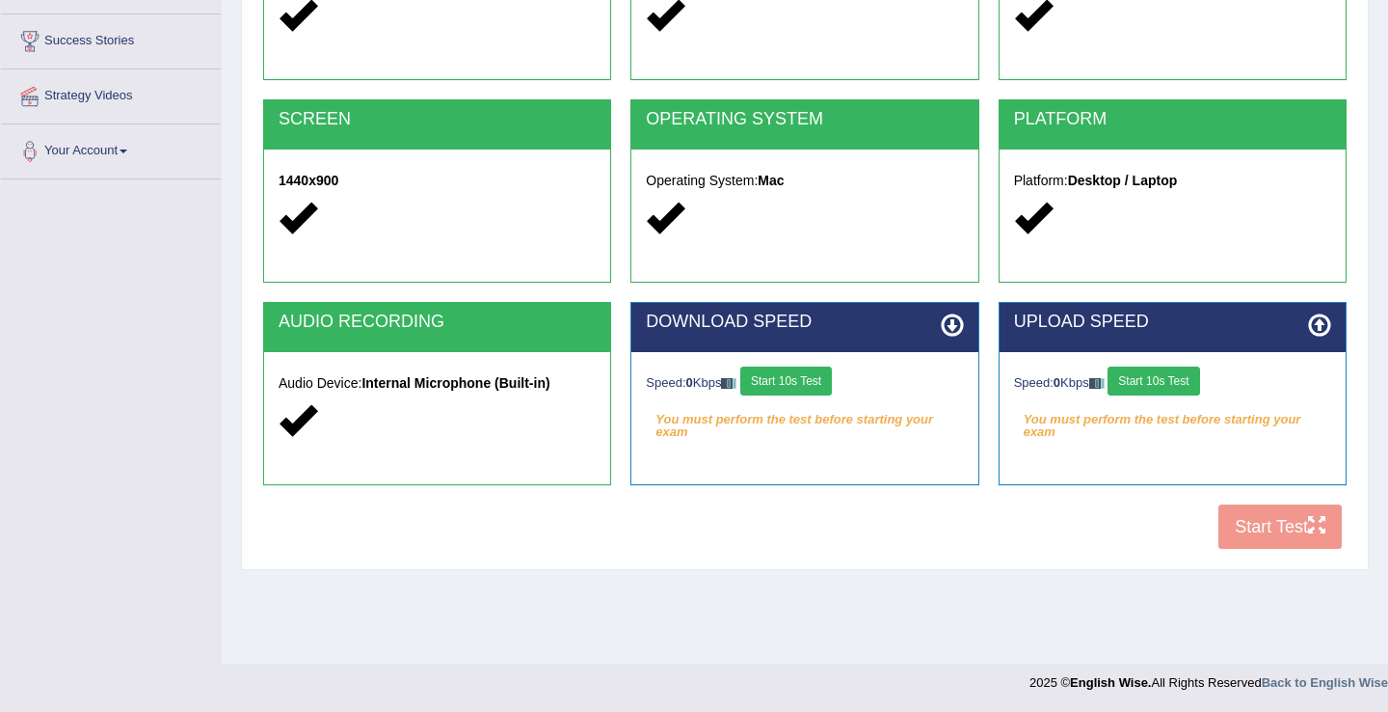
click at [1262, 532] on div "COOKIES Cookies Enabled JAVASCRIPT Javascript Enabled BROWSER Browser: Chrome S…" at bounding box center [804, 228] width 1093 height 662
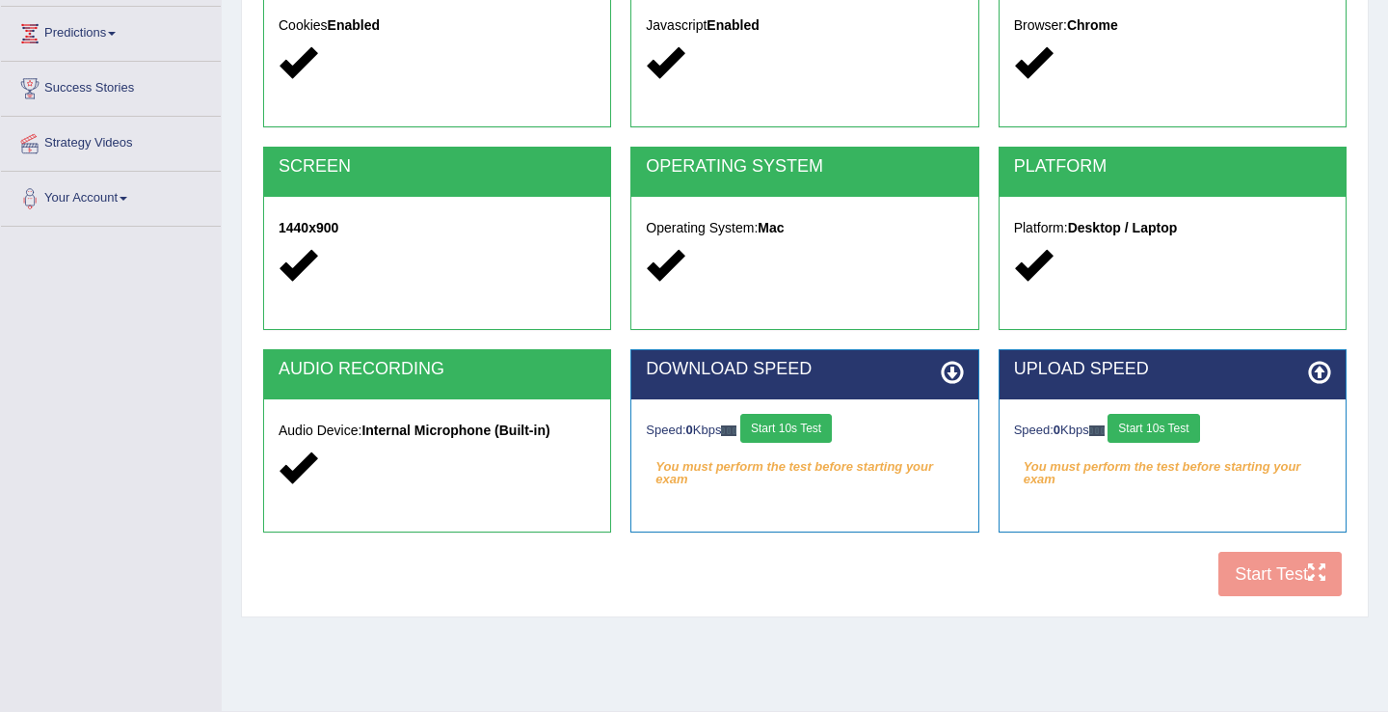
scroll to position [243, 0]
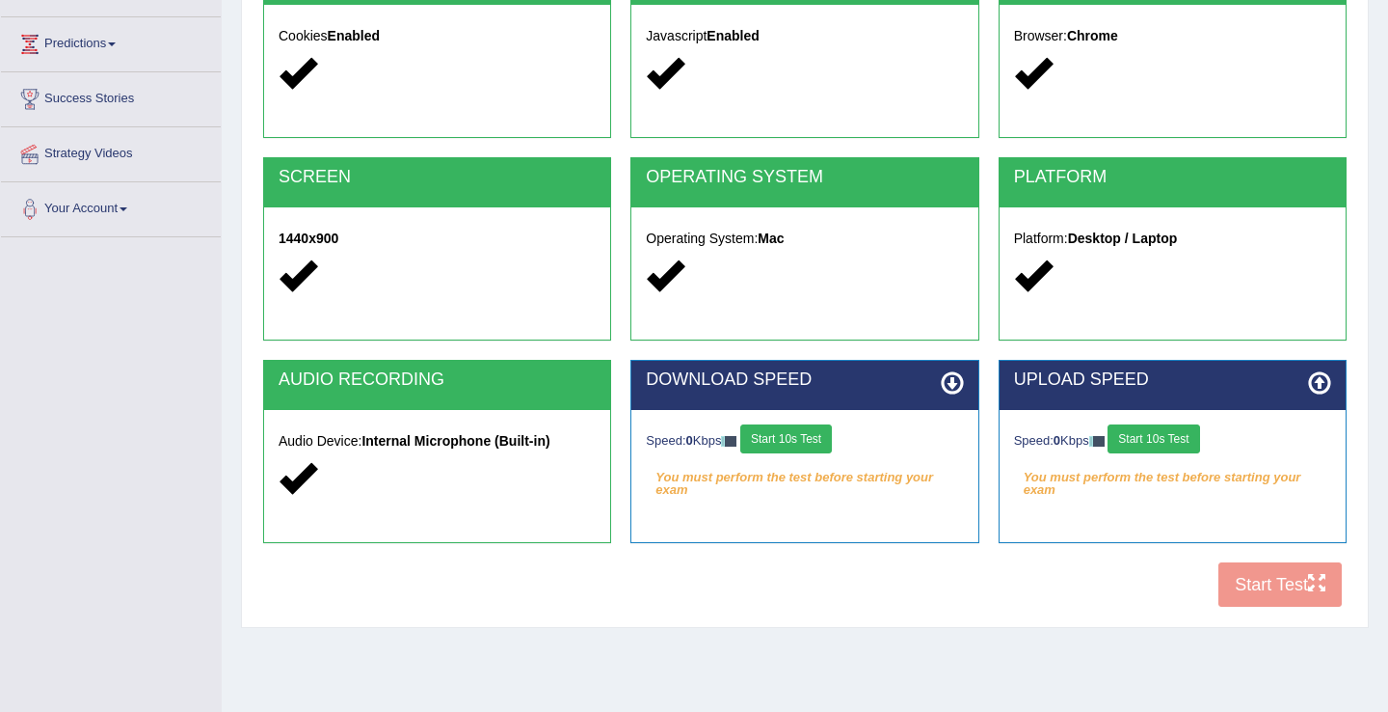
click at [307, 274] on icon at bounding box center [298, 275] width 38 height 38
click at [489, 188] on div "SCREEN" at bounding box center [437, 182] width 346 height 49
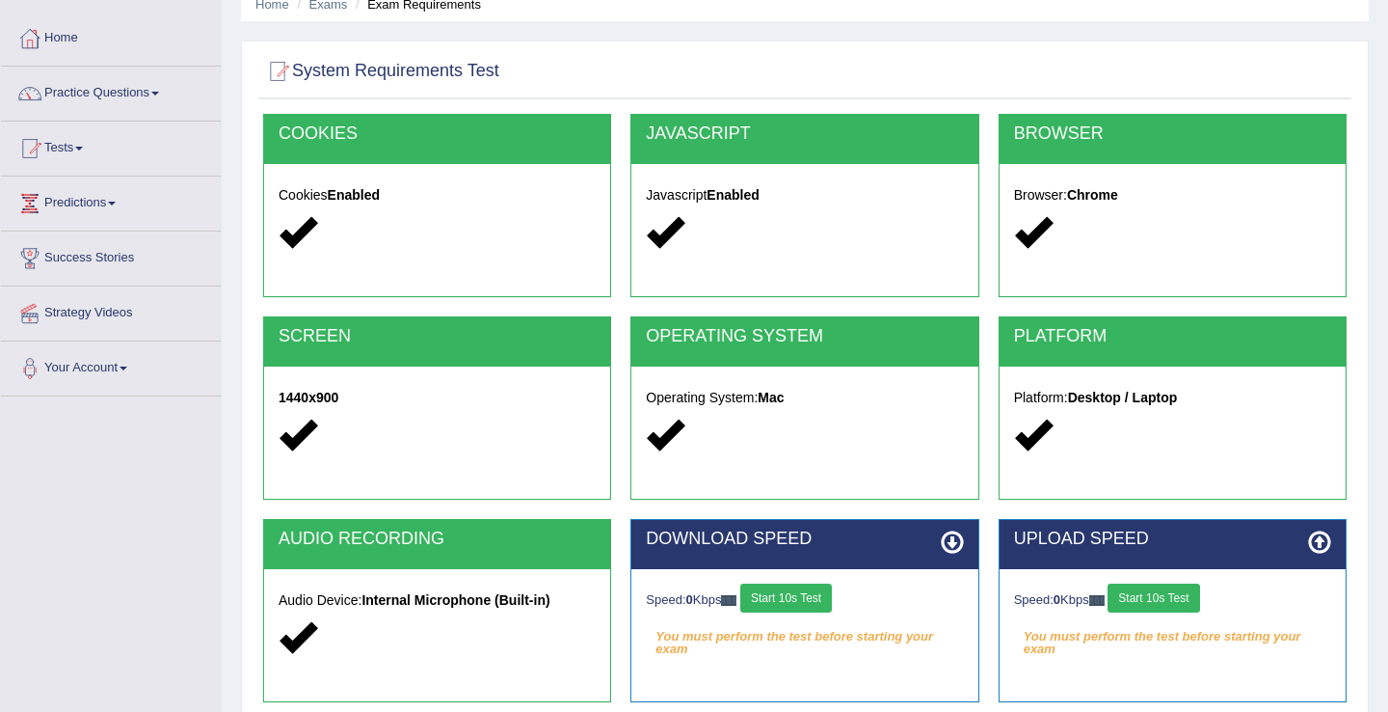
scroll to position [78, 0]
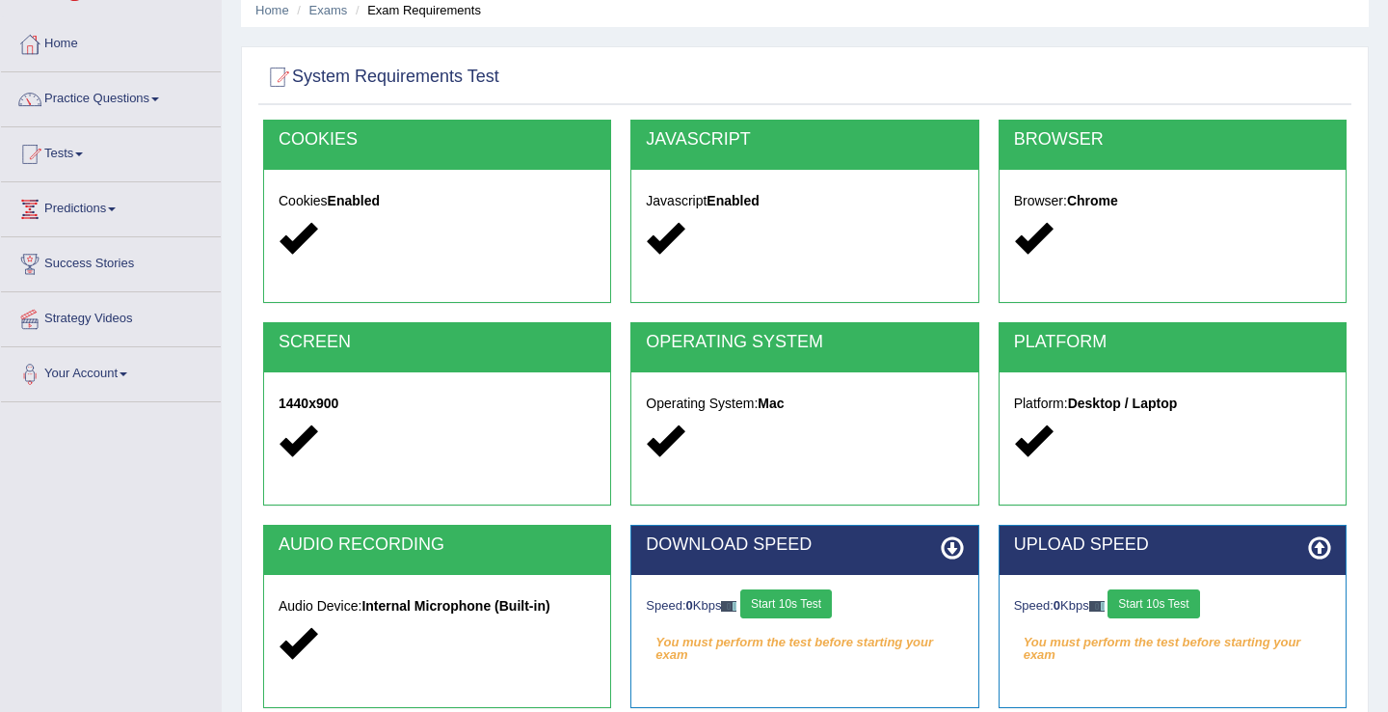
click at [1328, 548] on icon at bounding box center [1319, 547] width 23 height 23
click at [1317, 547] on icon at bounding box center [1319, 547] width 23 height 23
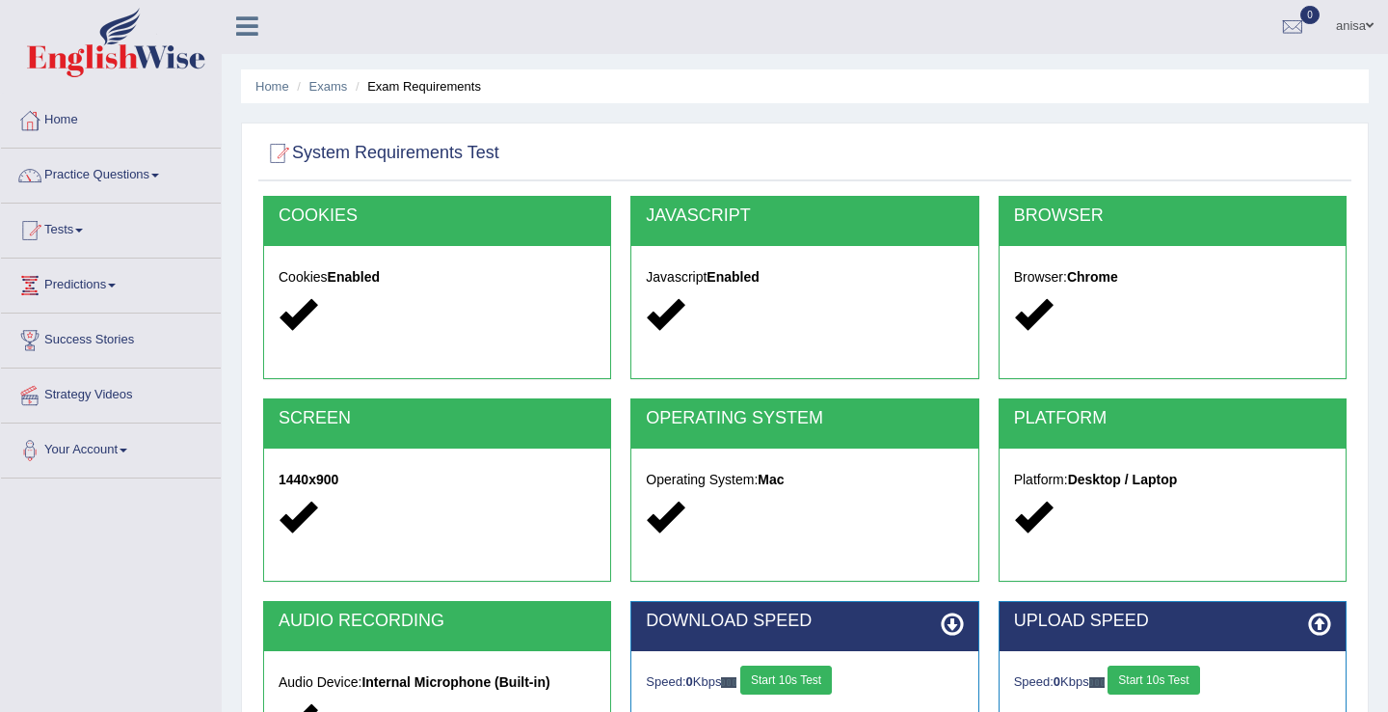
scroll to position [0, 0]
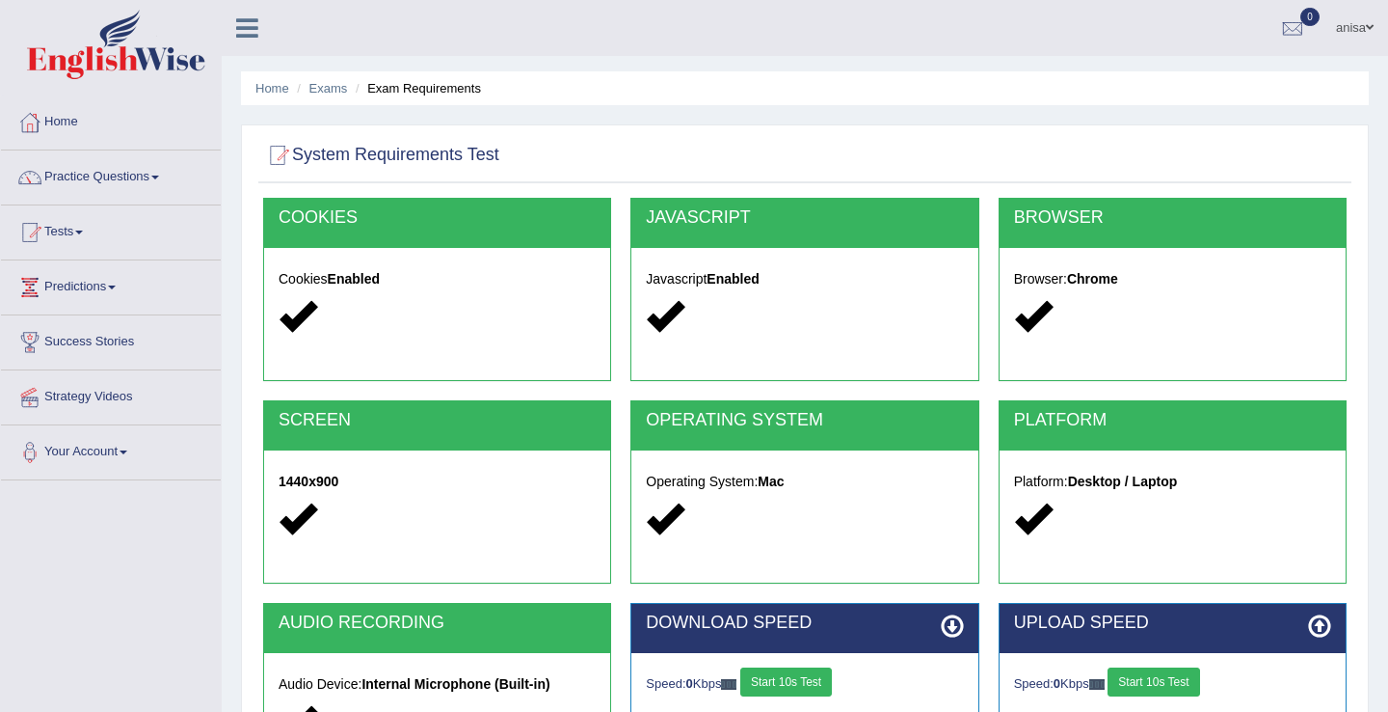
click at [673, 499] on icon at bounding box center [665, 518] width 38 height 38
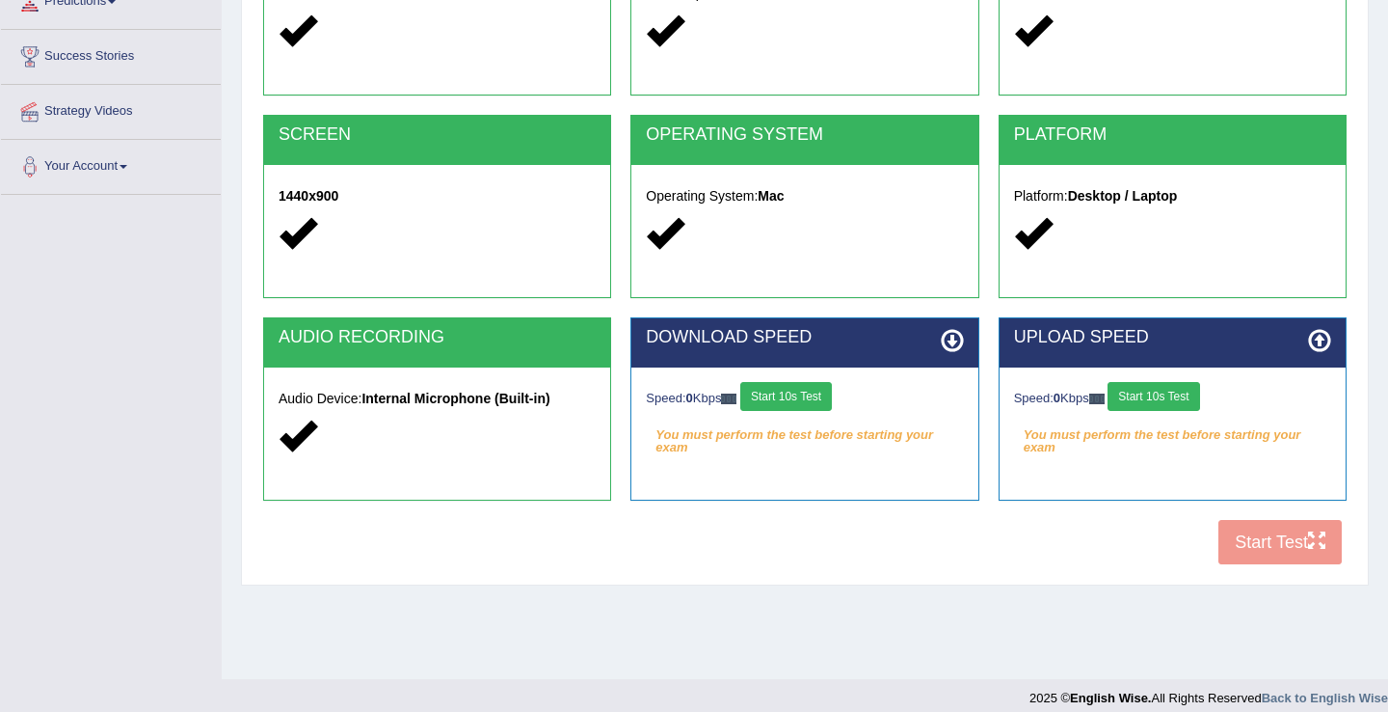
scroll to position [301, 0]
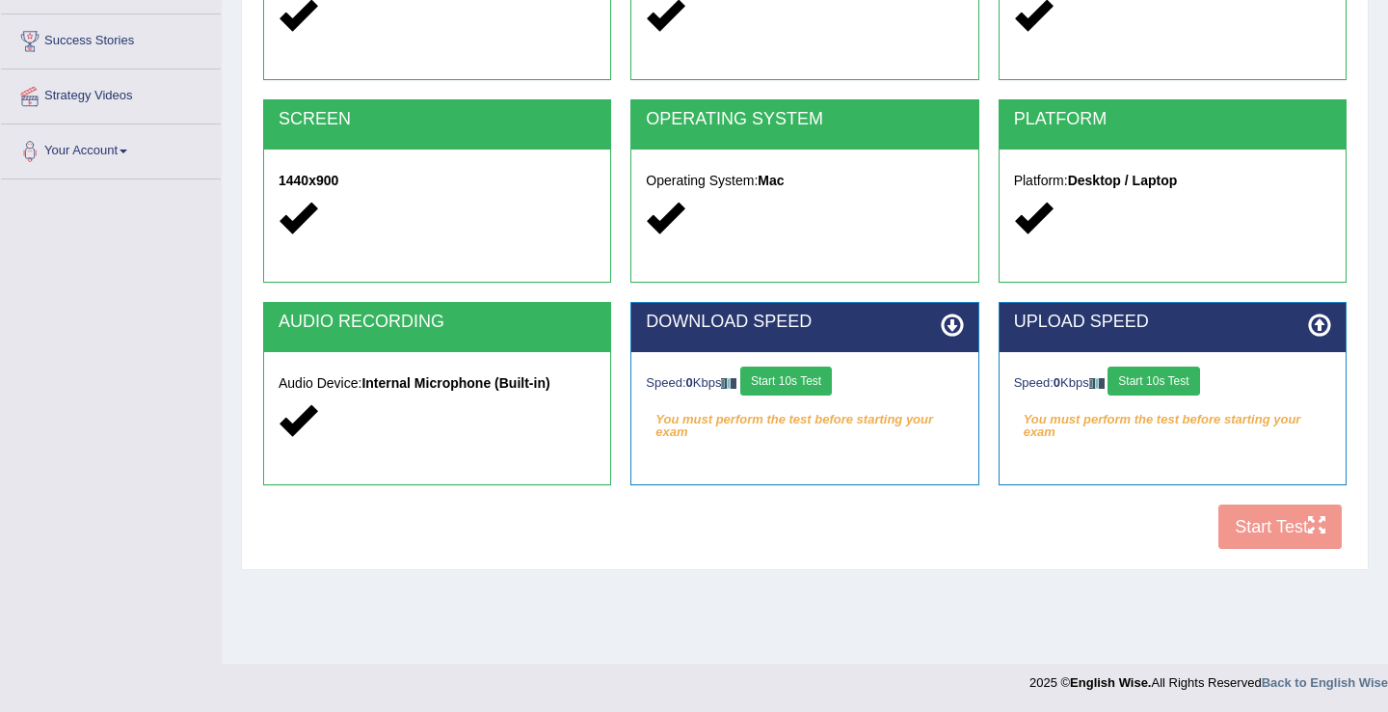
click at [535, 198] on div at bounding box center [437, 218] width 317 height 41
click at [751, 124] on h2 "OPERATING SYSTEM" at bounding box center [804, 119] width 317 height 19
click at [823, 213] on div at bounding box center [804, 218] width 317 height 41
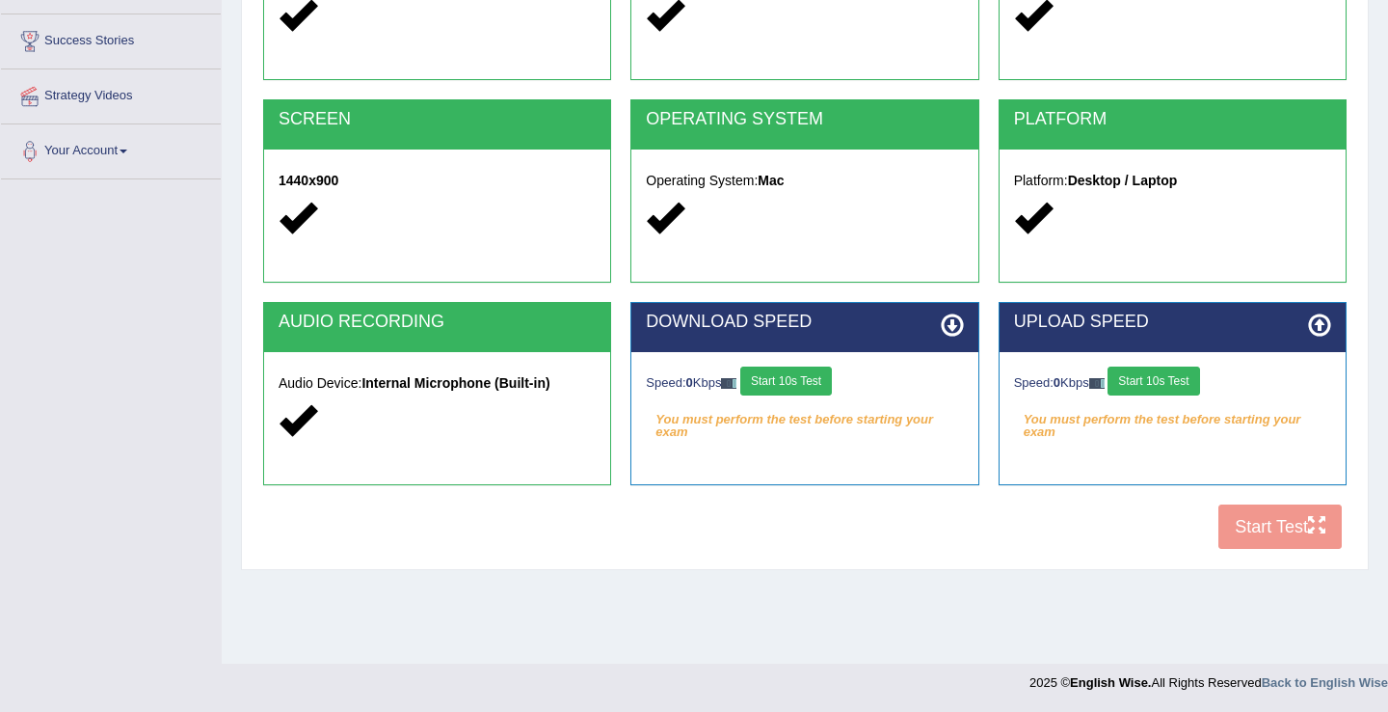
click at [823, 213] on div at bounding box center [804, 218] width 317 height 41
click at [481, 381] on strong "Internal Microphone (Built-in)" at bounding box center [456, 382] width 188 height 15
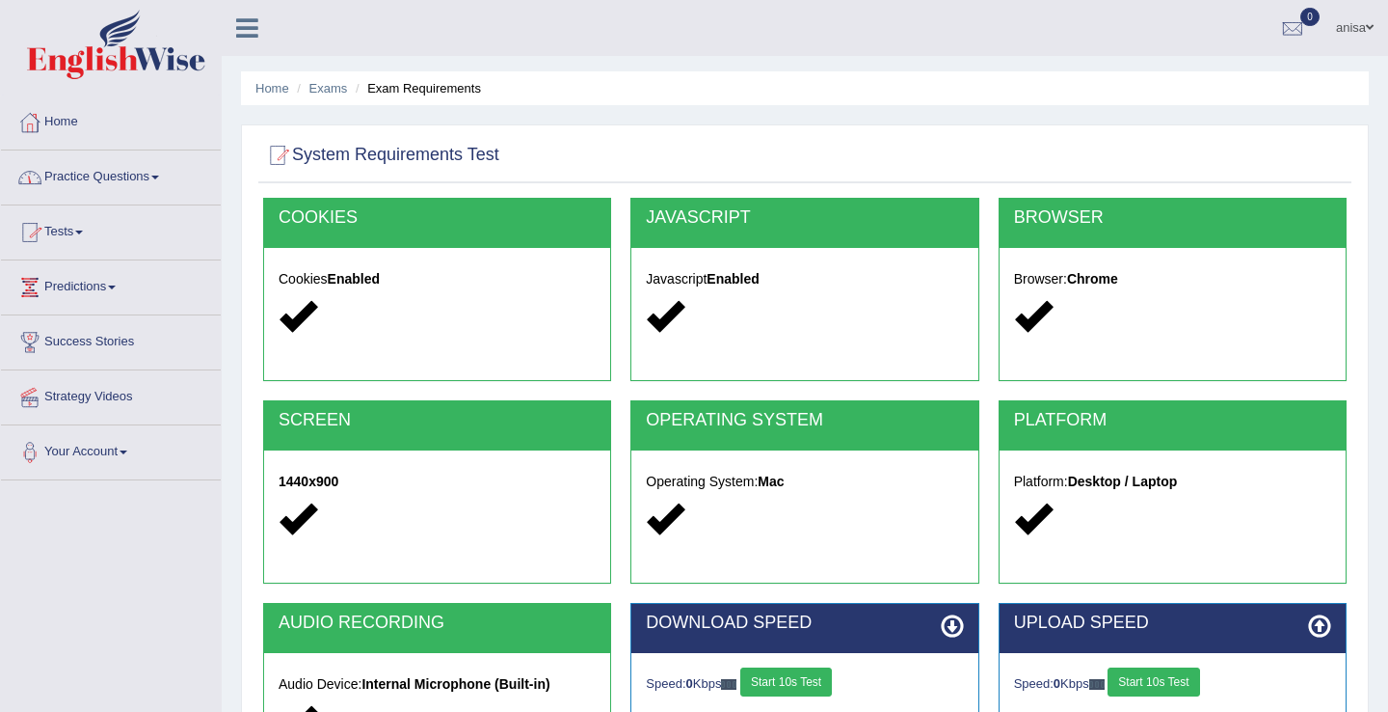
click at [71, 241] on link "Tests" at bounding box center [111, 229] width 220 height 48
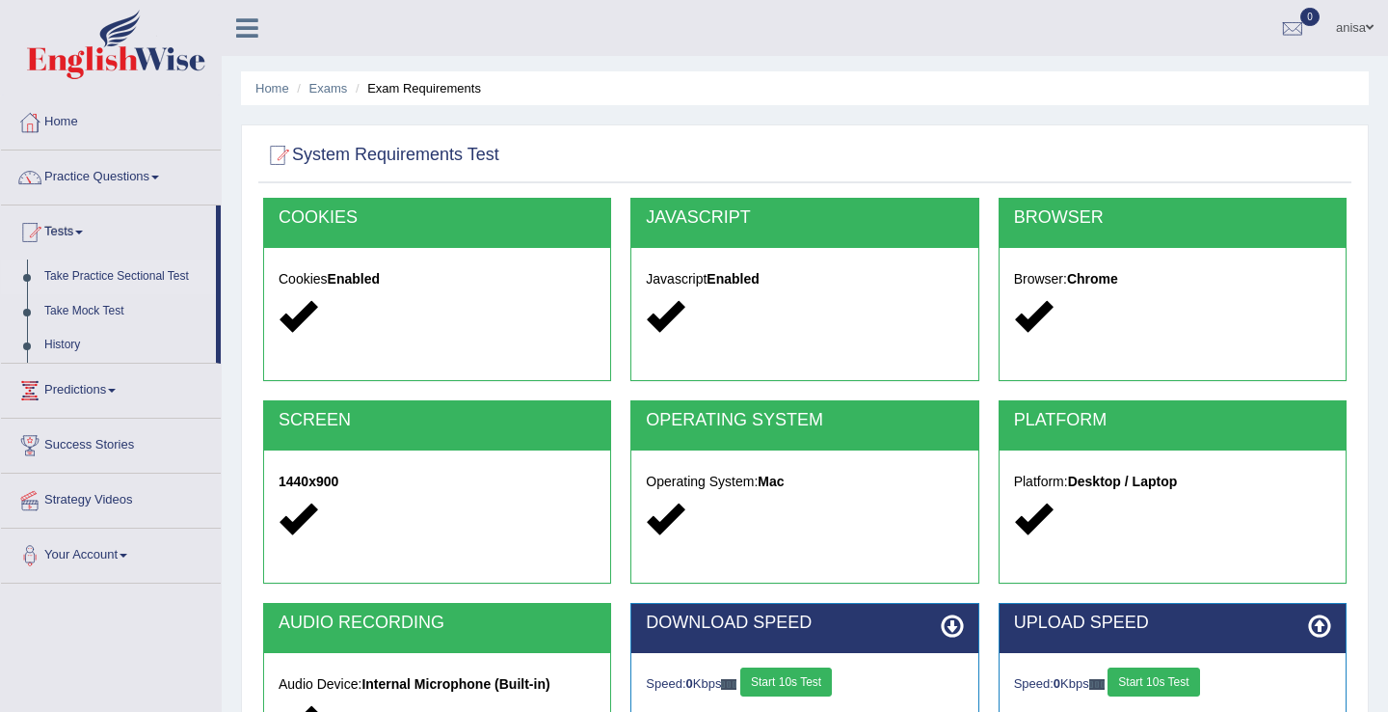
click at [112, 272] on link "Take Practice Sectional Test" at bounding box center [126, 276] width 180 height 35
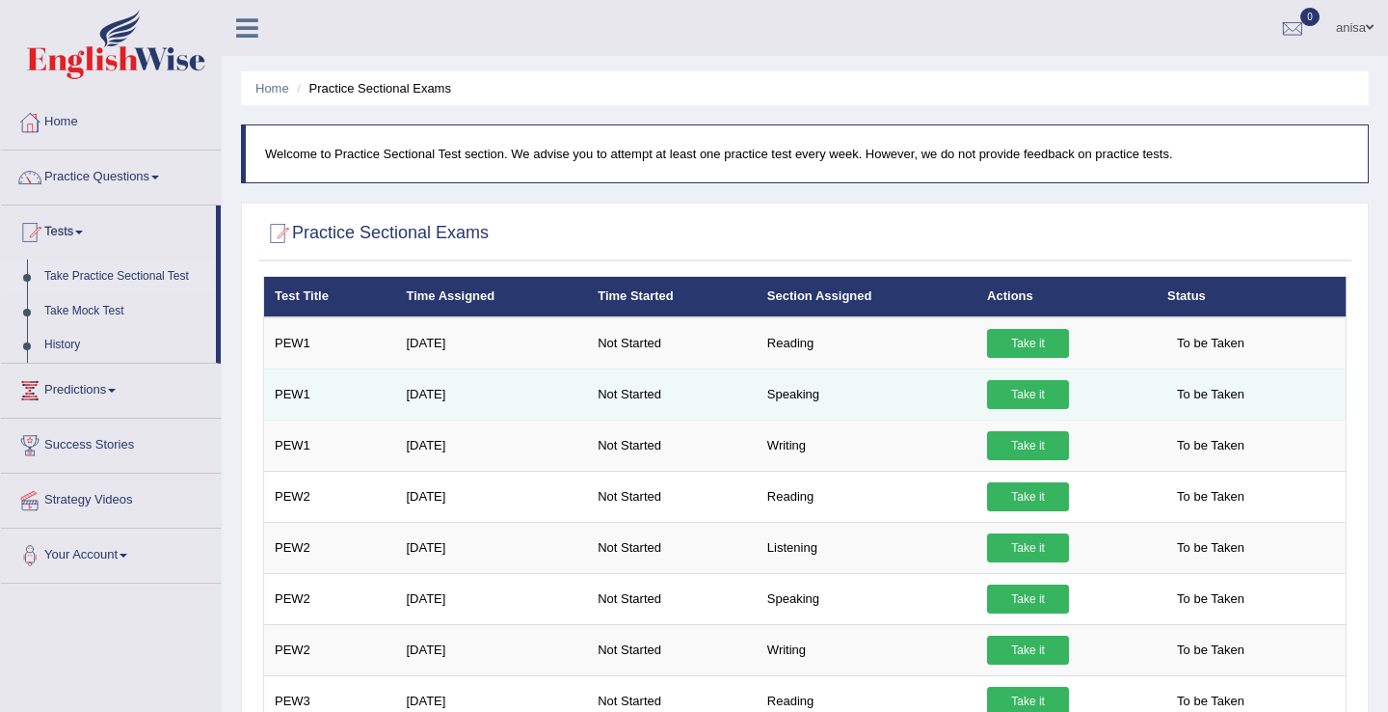
click at [1041, 399] on link "Take it" at bounding box center [1028, 394] width 82 height 29
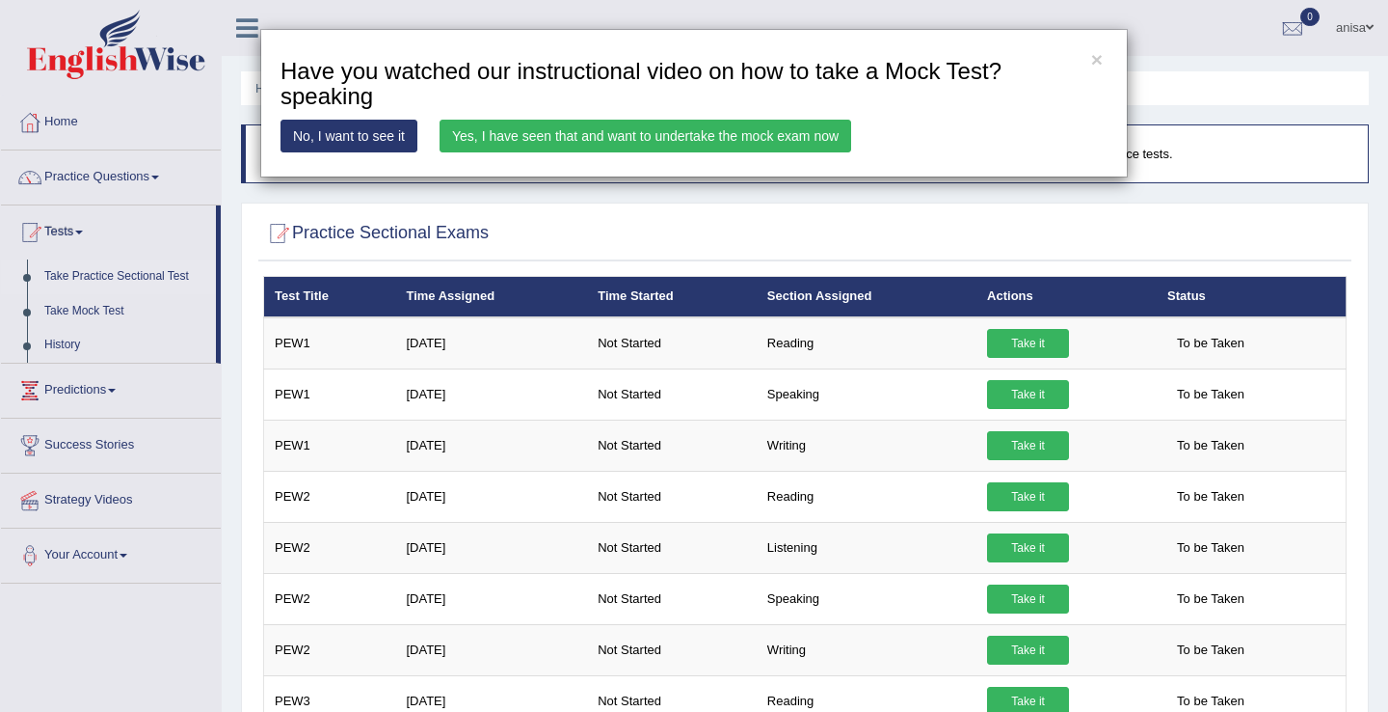
click at [708, 141] on link "Yes, I have seen that and want to undertake the mock exam now" at bounding box center [646, 136] width 412 height 33
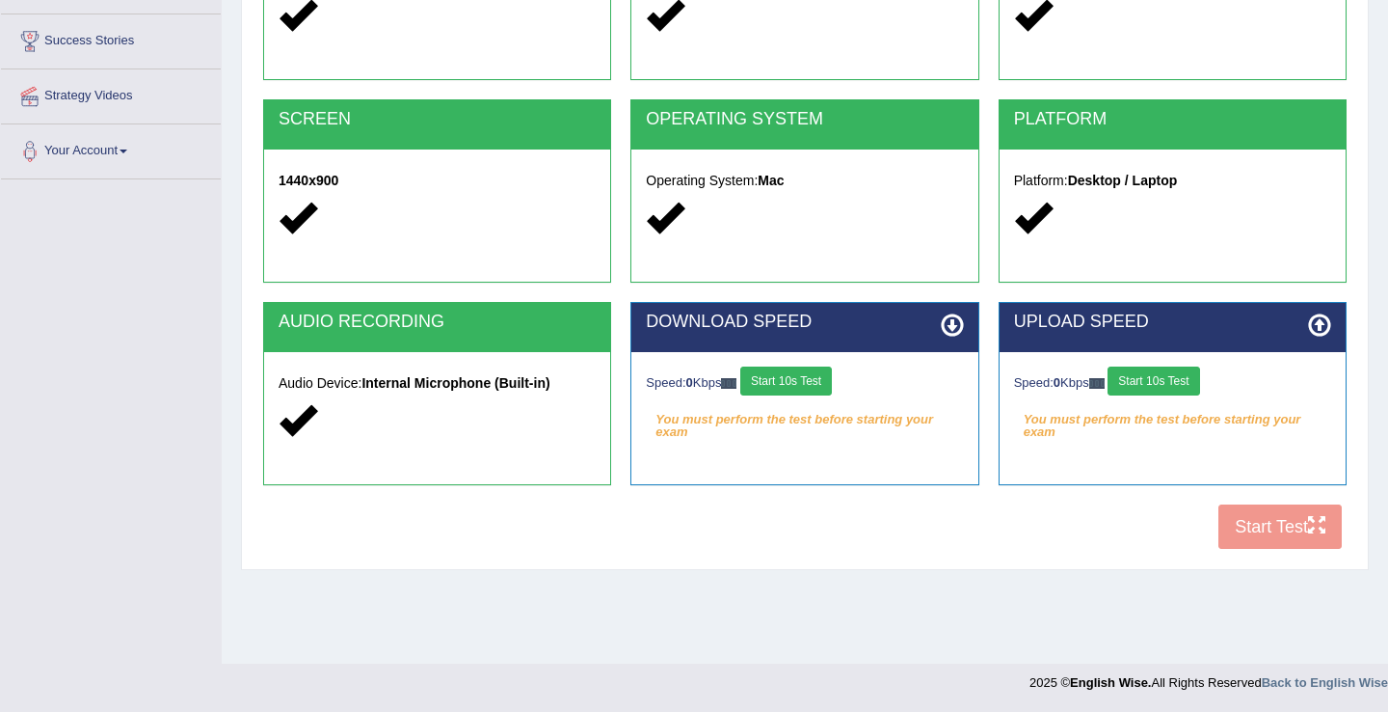
click at [1249, 534] on div "COOKIES Cookies Enabled JAVASCRIPT Javascript Enabled BROWSER Browser: Chrome S…" at bounding box center [804, 228] width 1093 height 662
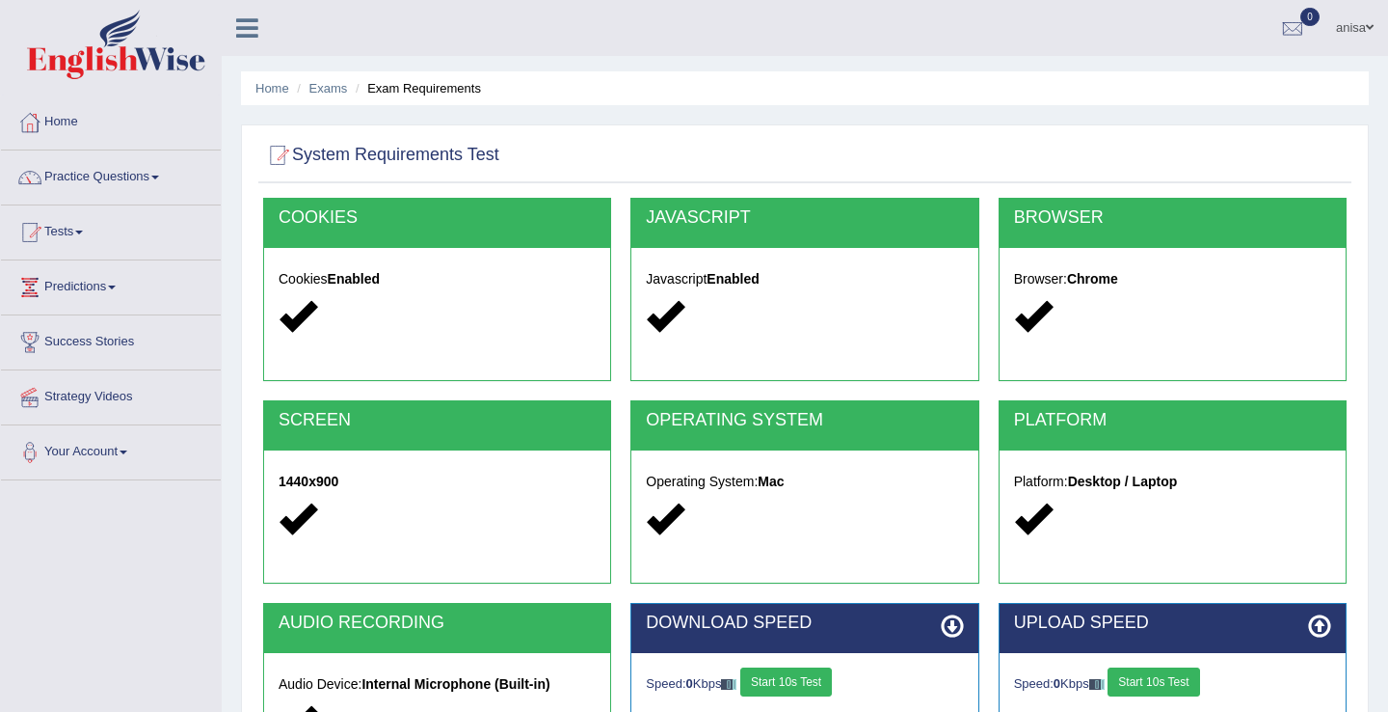
click at [543, 272] on h5 "Cookies Enabled" at bounding box center [437, 279] width 317 height 14
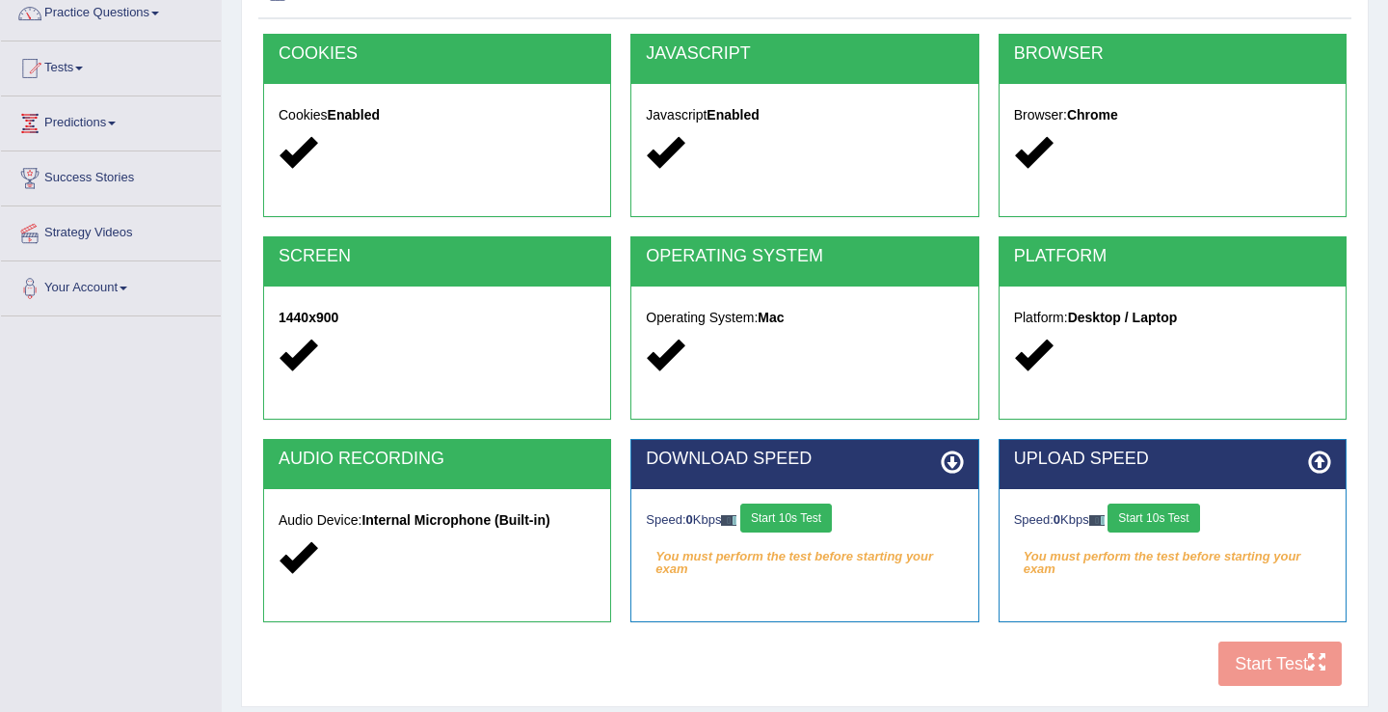
scroll to position [301, 0]
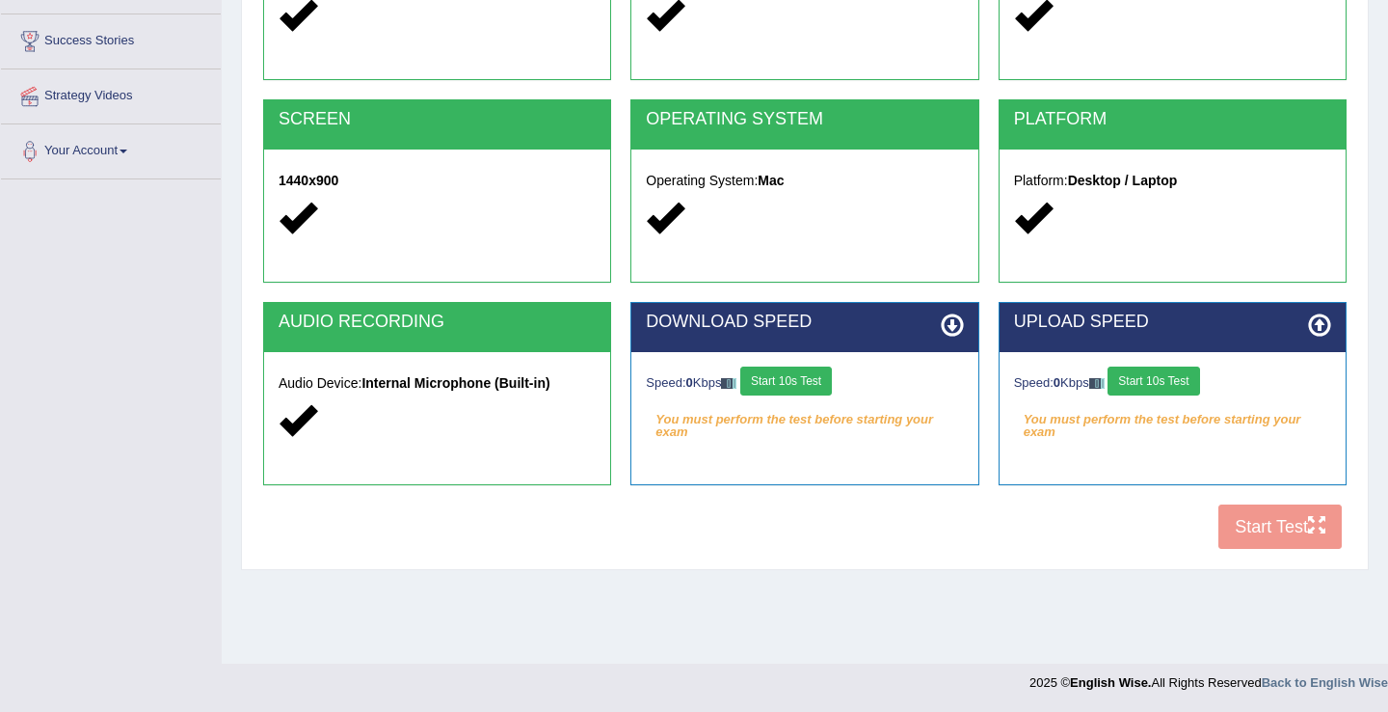
click at [964, 331] on div "DOWNLOAD SPEED" at bounding box center [805, 327] width 346 height 49
click at [959, 331] on icon at bounding box center [952, 324] width 23 height 23
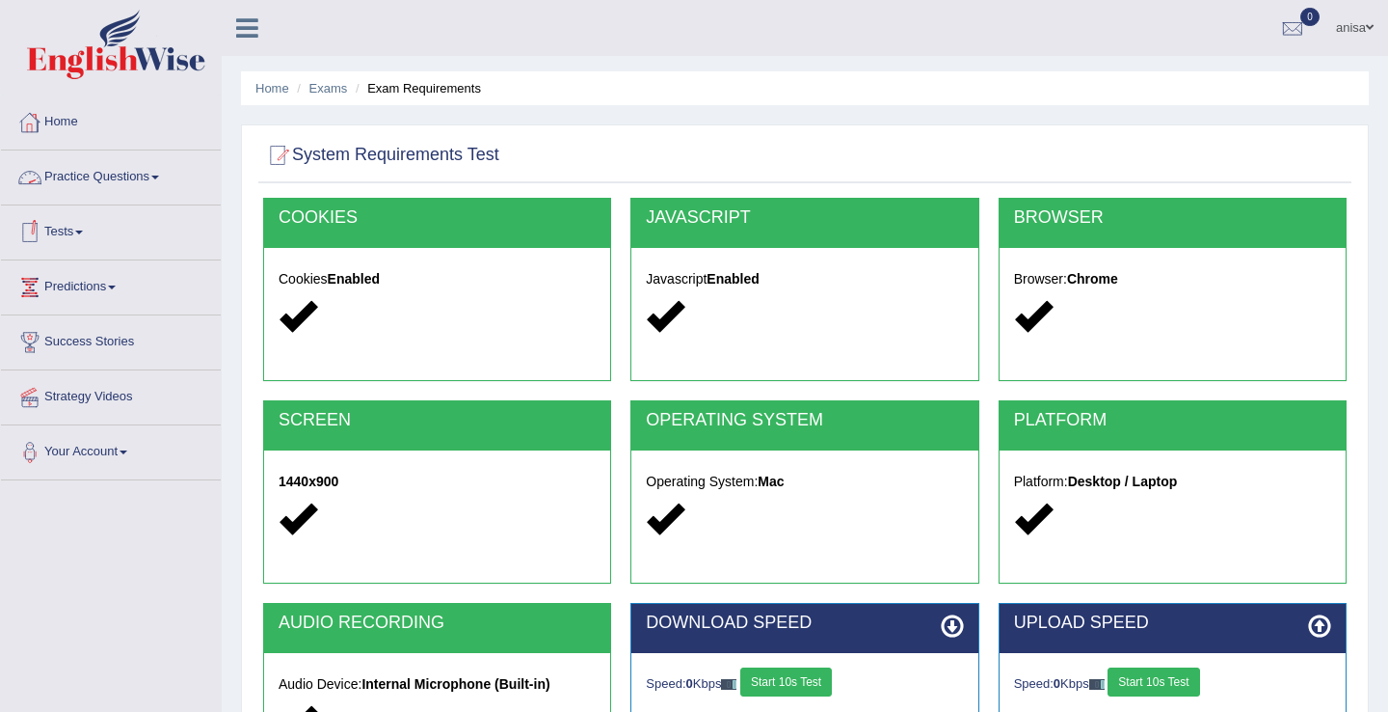
click at [121, 175] on link "Practice Questions" at bounding box center [111, 174] width 220 height 48
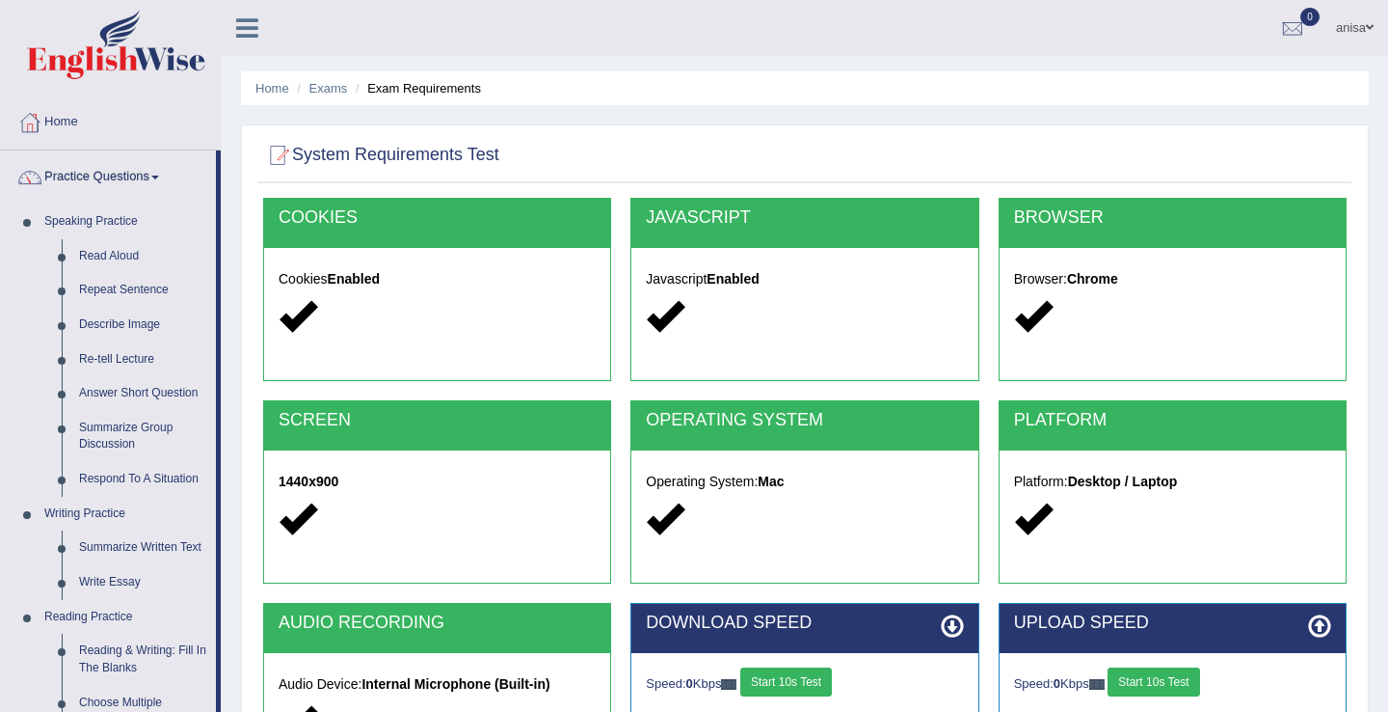
click at [122, 178] on link "Practice Questions" at bounding box center [108, 174] width 215 height 48
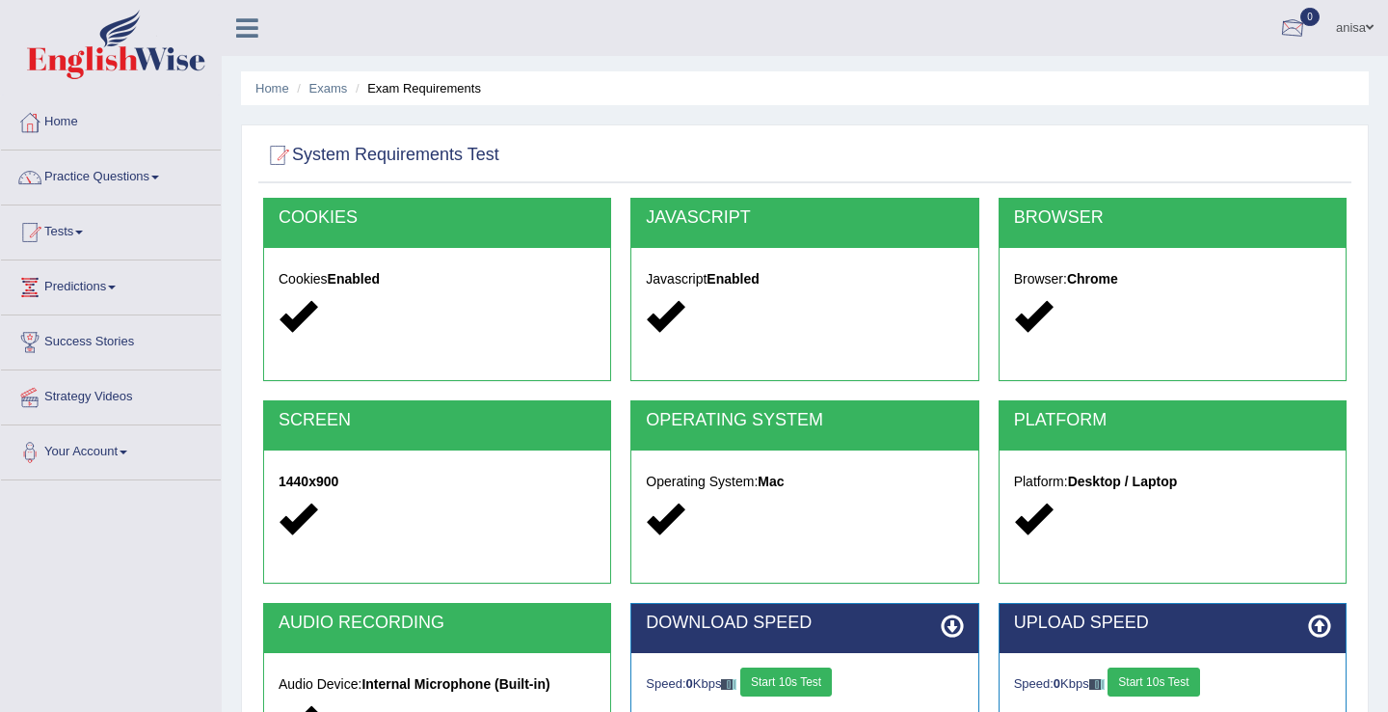
click at [1288, 29] on div at bounding box center [1293, 28] width 29 height 29
click at [1288, 55] on ul "See All Alerts" at bounding box center [1177, 84] width 289 height 58
click at [1288, 30] on div at bounding box center [1293, 28] width 29 height 29
click at [1169, 74] on strong "See All Alerts" at bounding box center [1171, 80] width 86 height 15
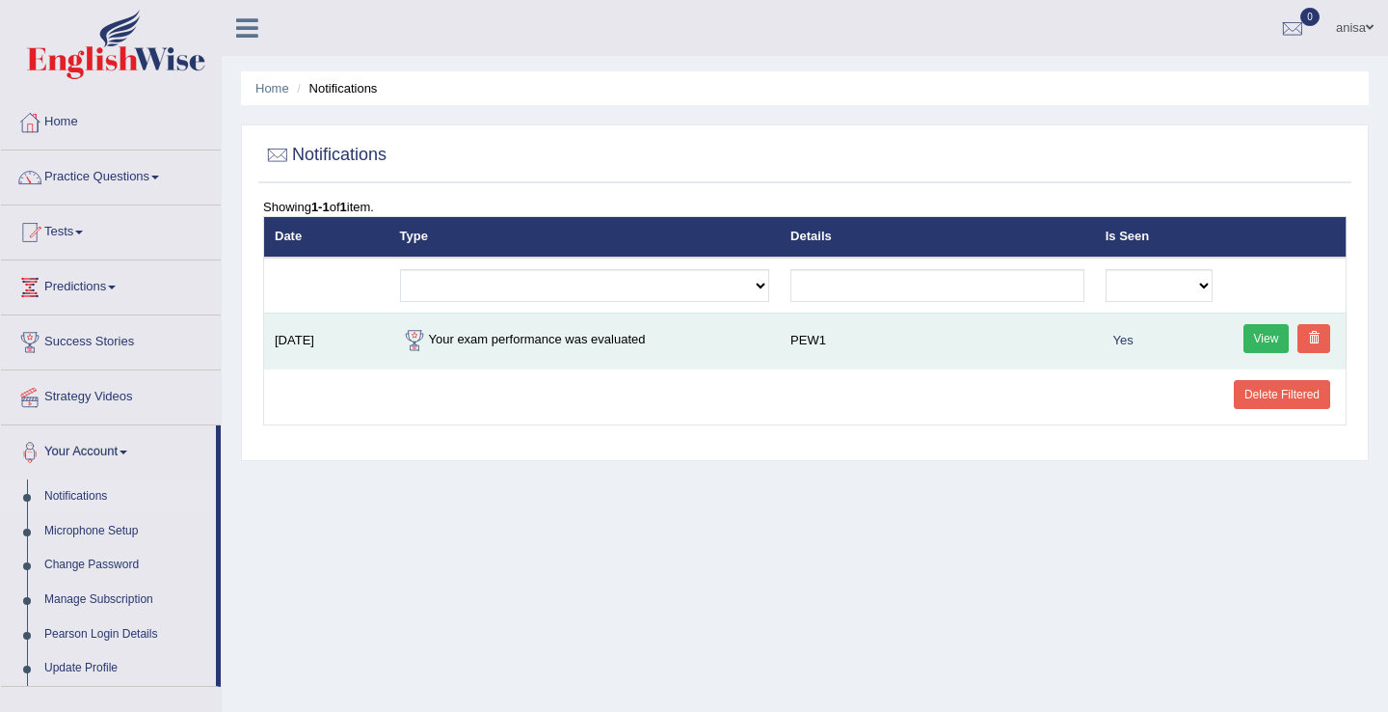
click at [1258, 339] on link "View" at bounding box center [1267, 338] width 46 height 29
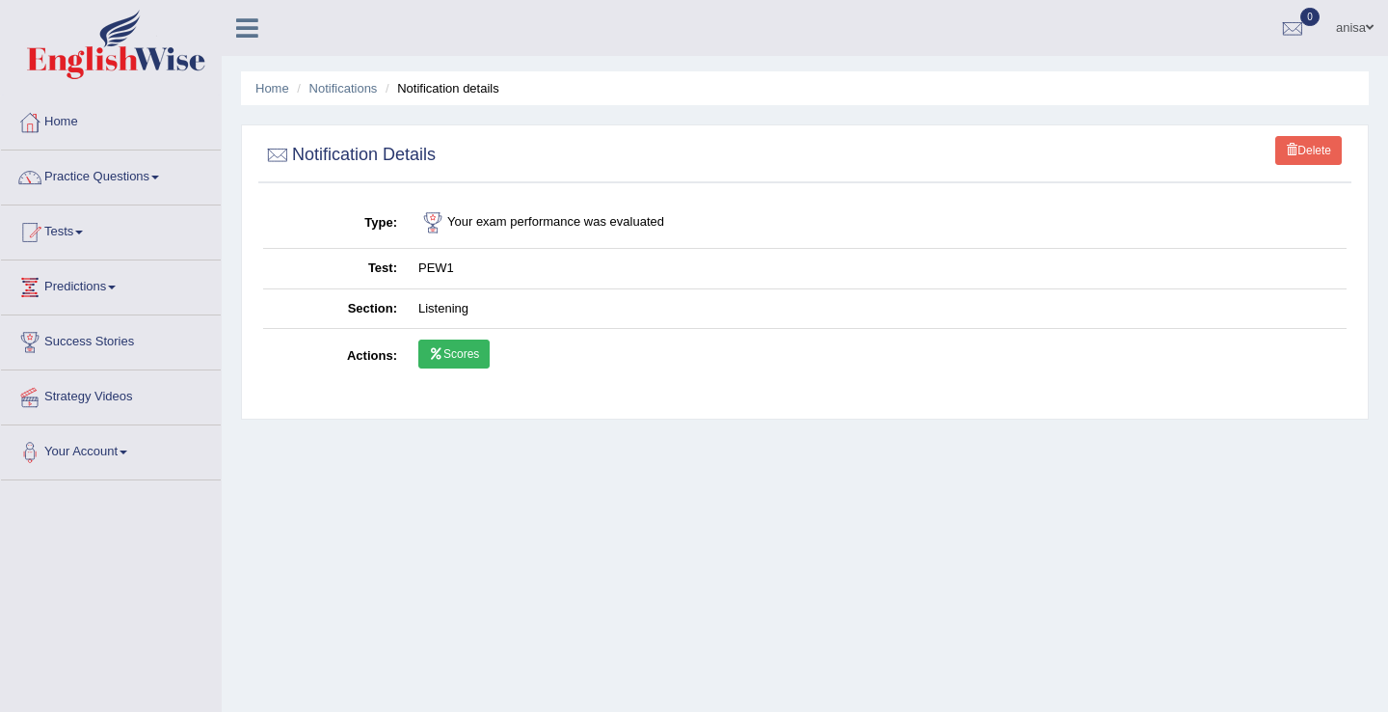
click at [442, 351] on icon at bounding box center [436, 354] width 14 height 12
click at [455, 353] on link "Scores" at bounding box center [453, 353] width 71 height 29
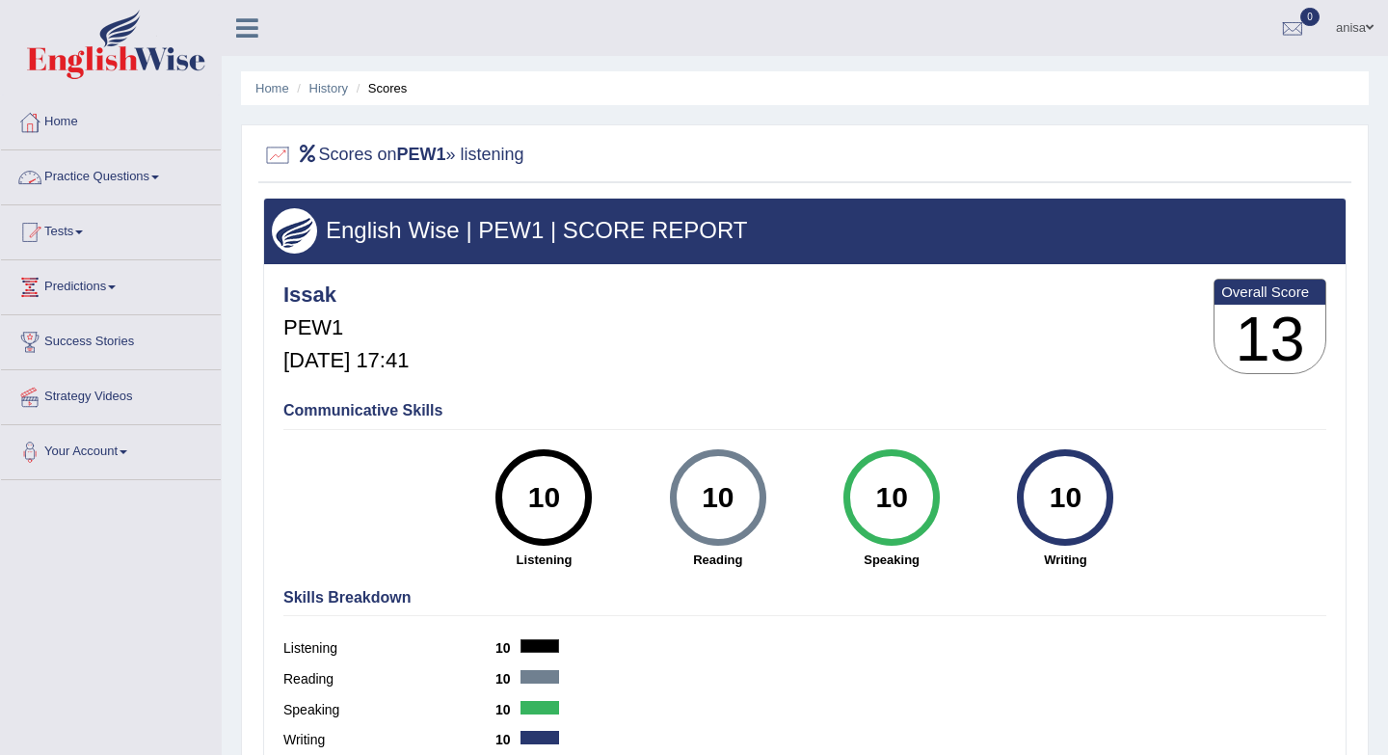
click at [74, 238] on link "Tests" at bounding box center [111, 229] width 220 height 48
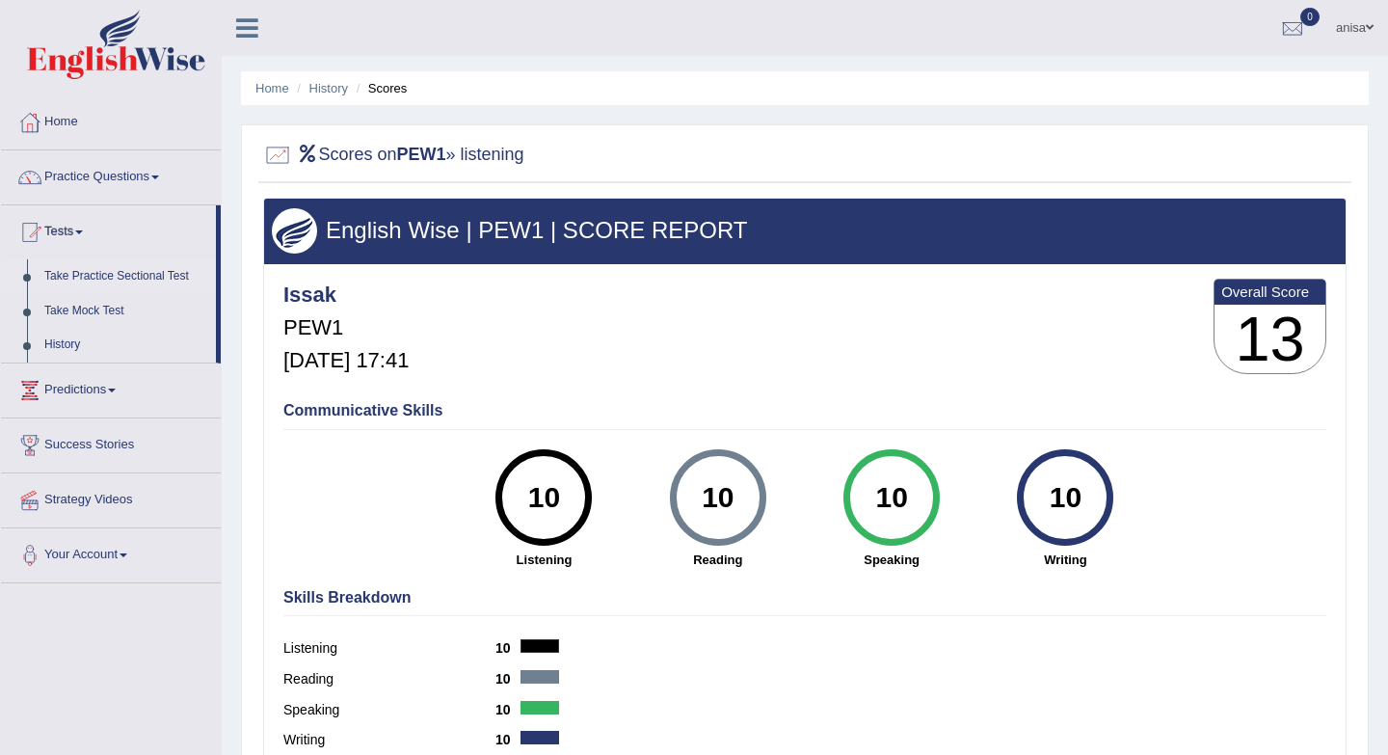
click at [139, 271] on link "Take Practice Sectional Test" at bounding box center [126, 276] width 180 height 35
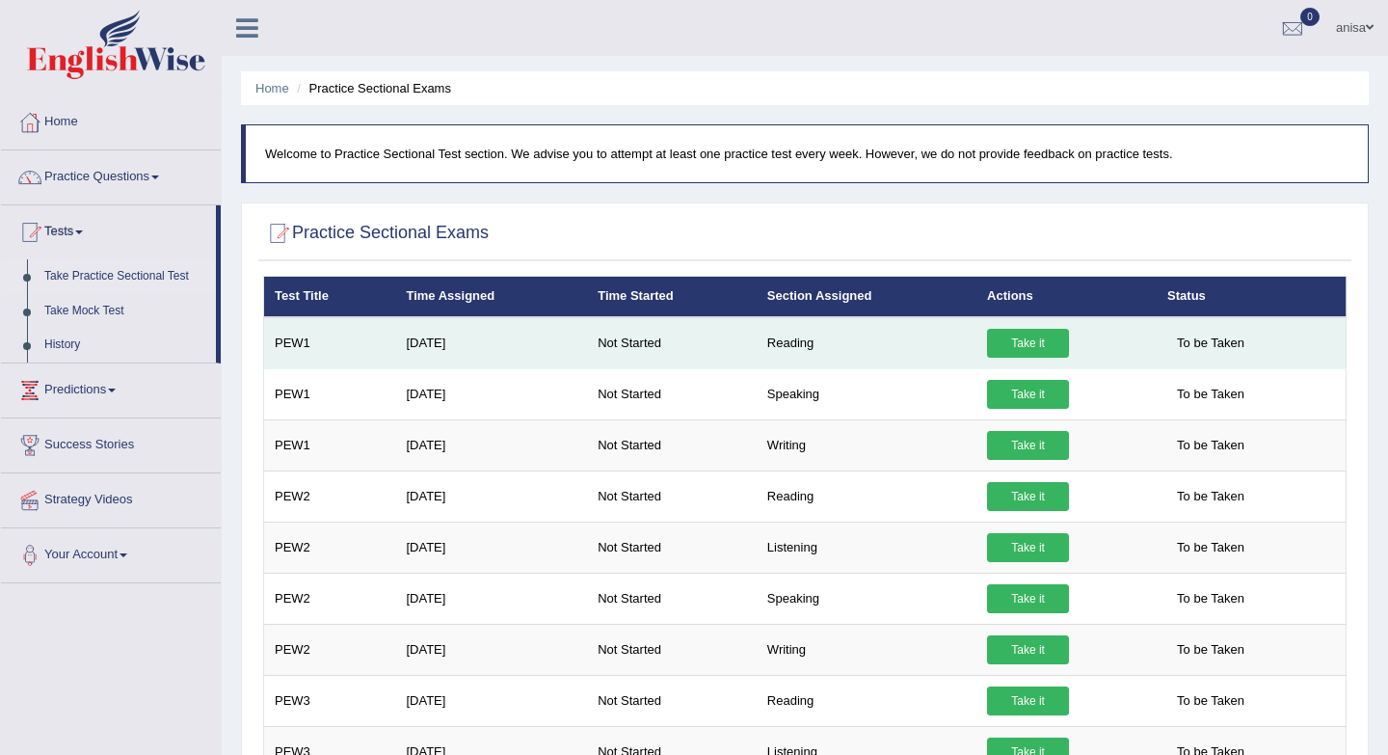
click at [1030, 349] on link "Take it" at bounding box center [1028, 343] width 82 height 29
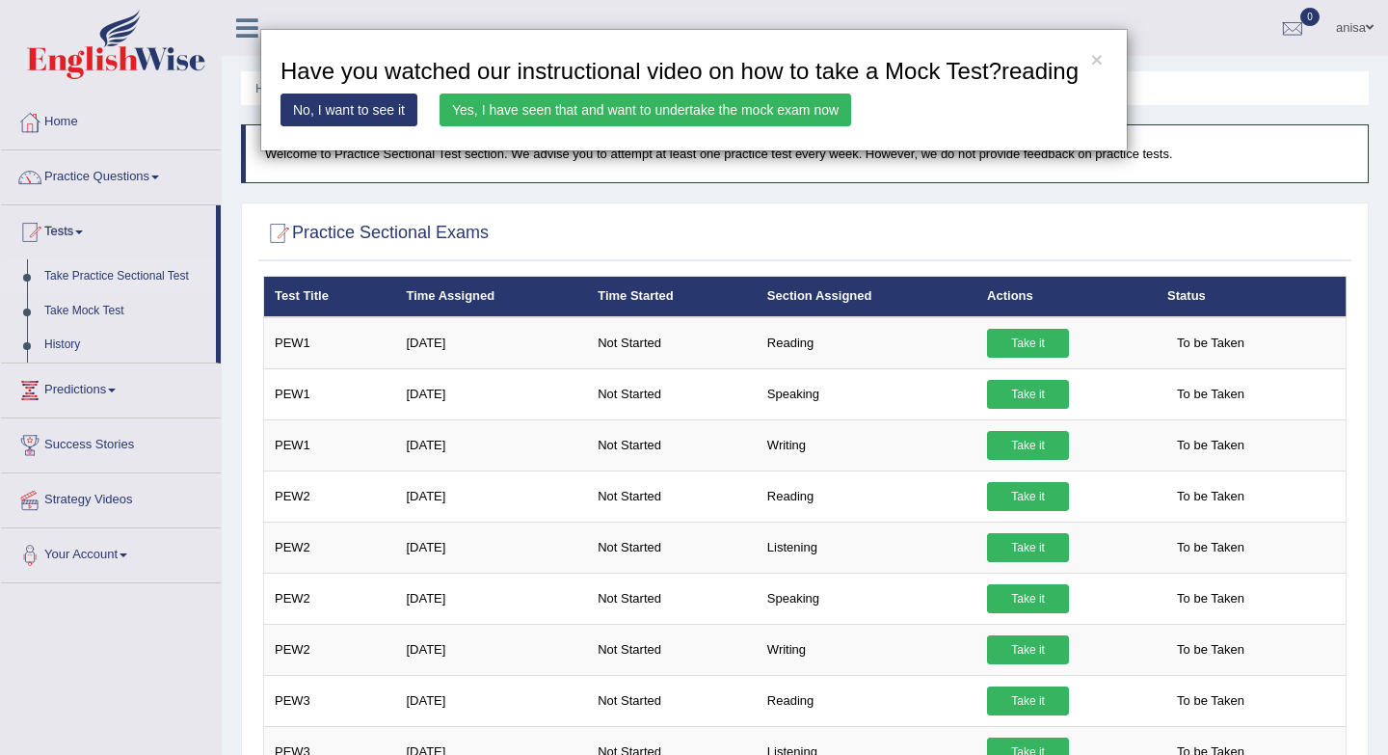
click at [517, 126] on link "Yes, I have seen that and want to undertake the mock exam now" at bounding box center [646, 110] width 412 height 33
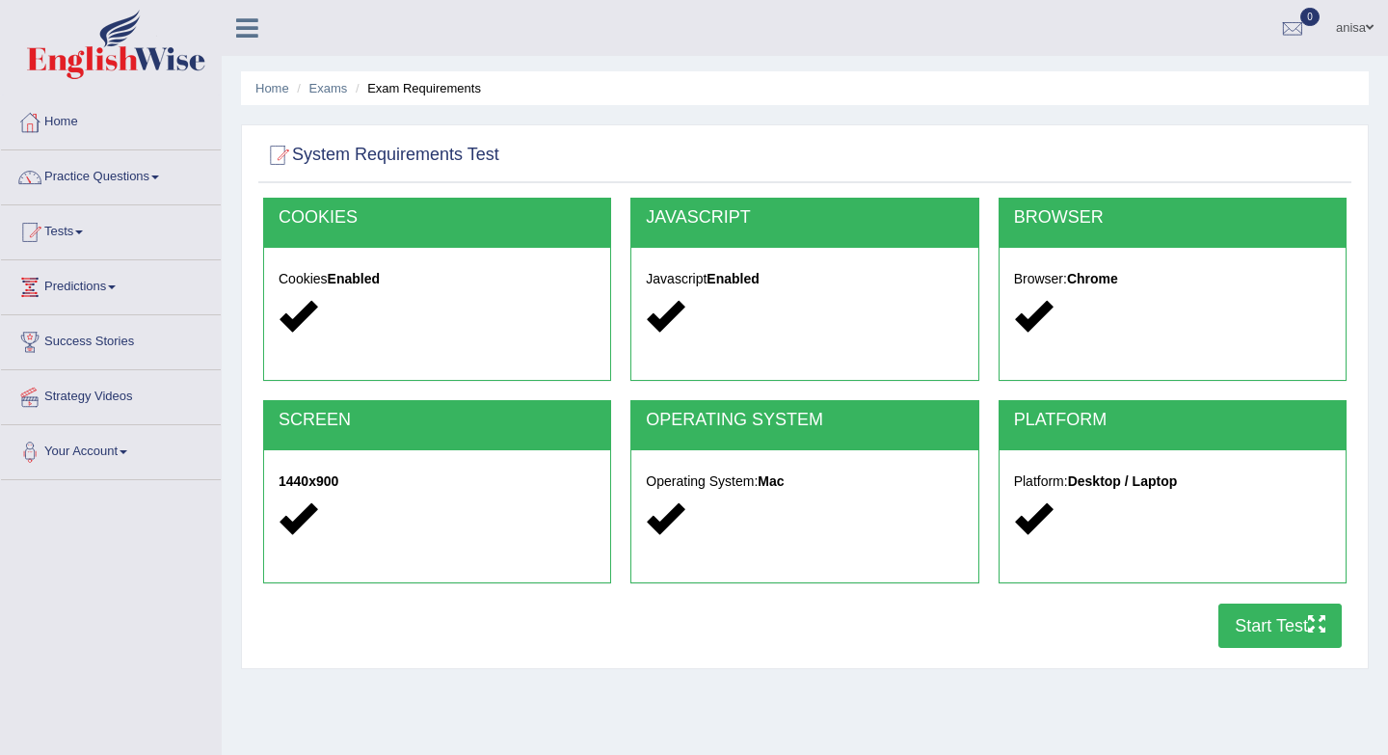
click at [1280, 621] on button "Start Test" at bounding box center [1280, 626] width 123 height 44
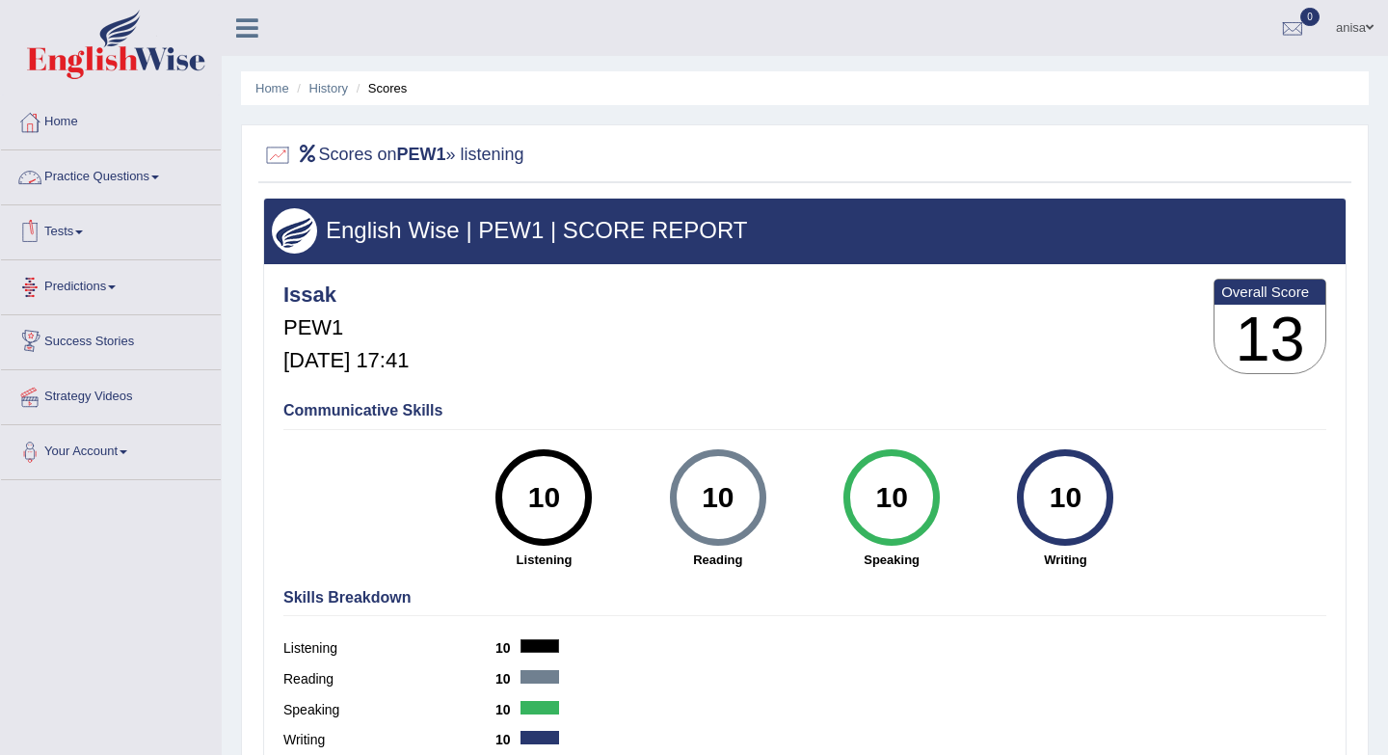
click at [142, 181] on link "Practice Questions" at bounding box center [111, 174] width 220 height 48
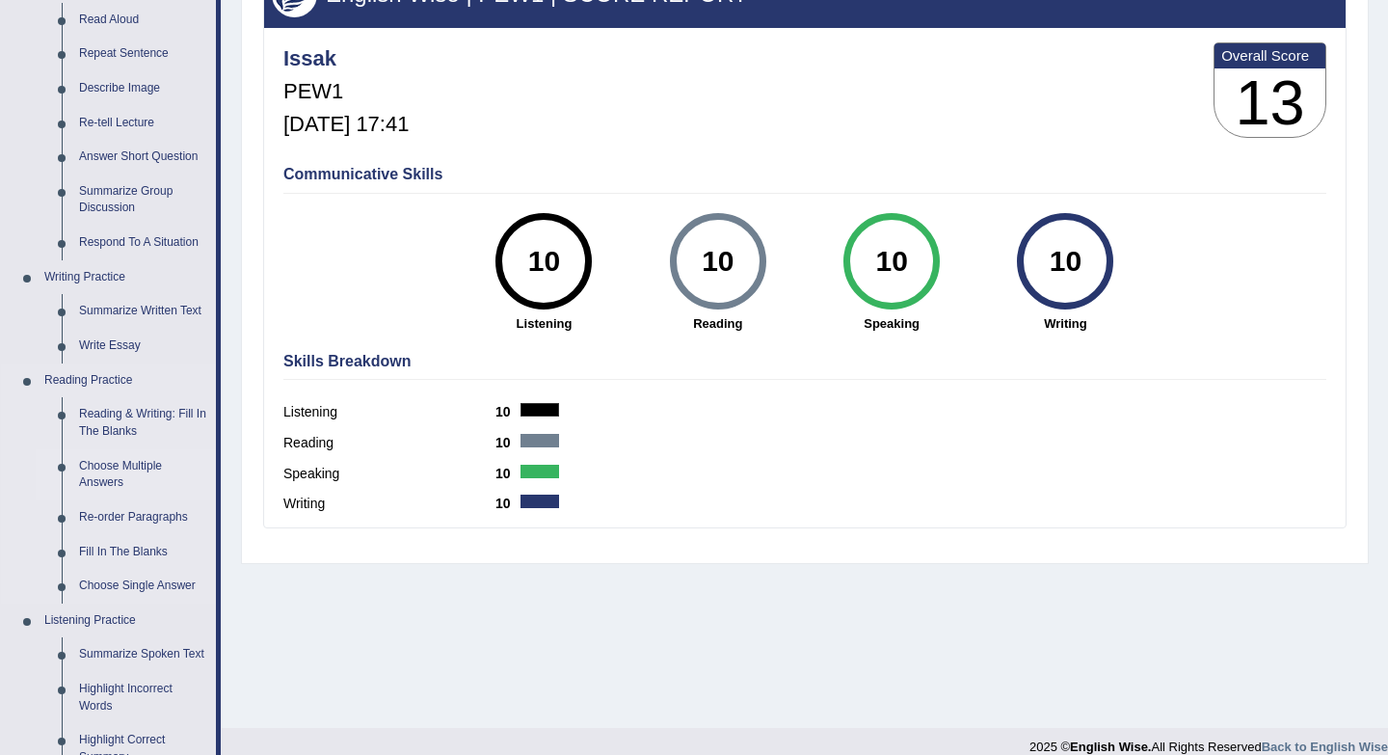
scroll to position [249, 0]
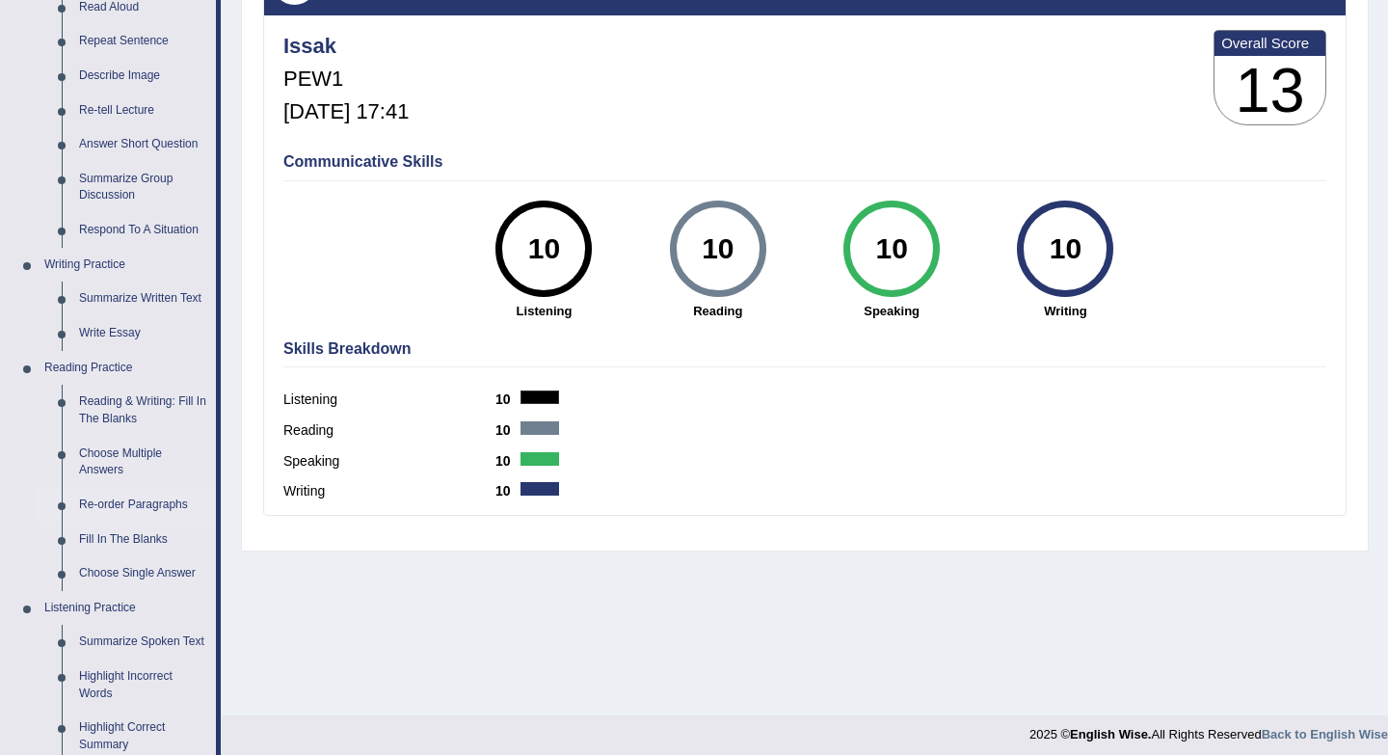
click at [116, 504] on link "Re-order Paragraphs" at bounding box center [143, 505] width 146 height 35
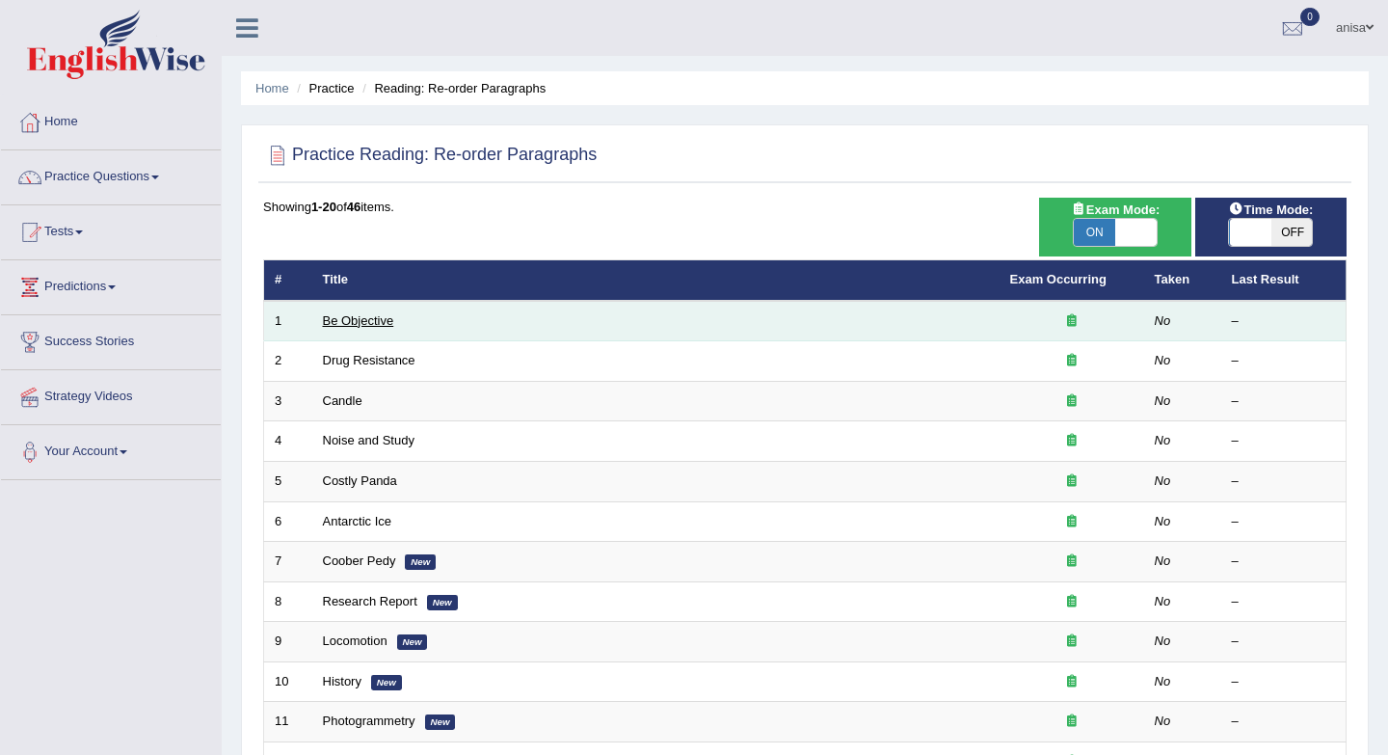
click at [379, 324] on link "Be Objective" at bounding box center [358, 320] width 71 height 14
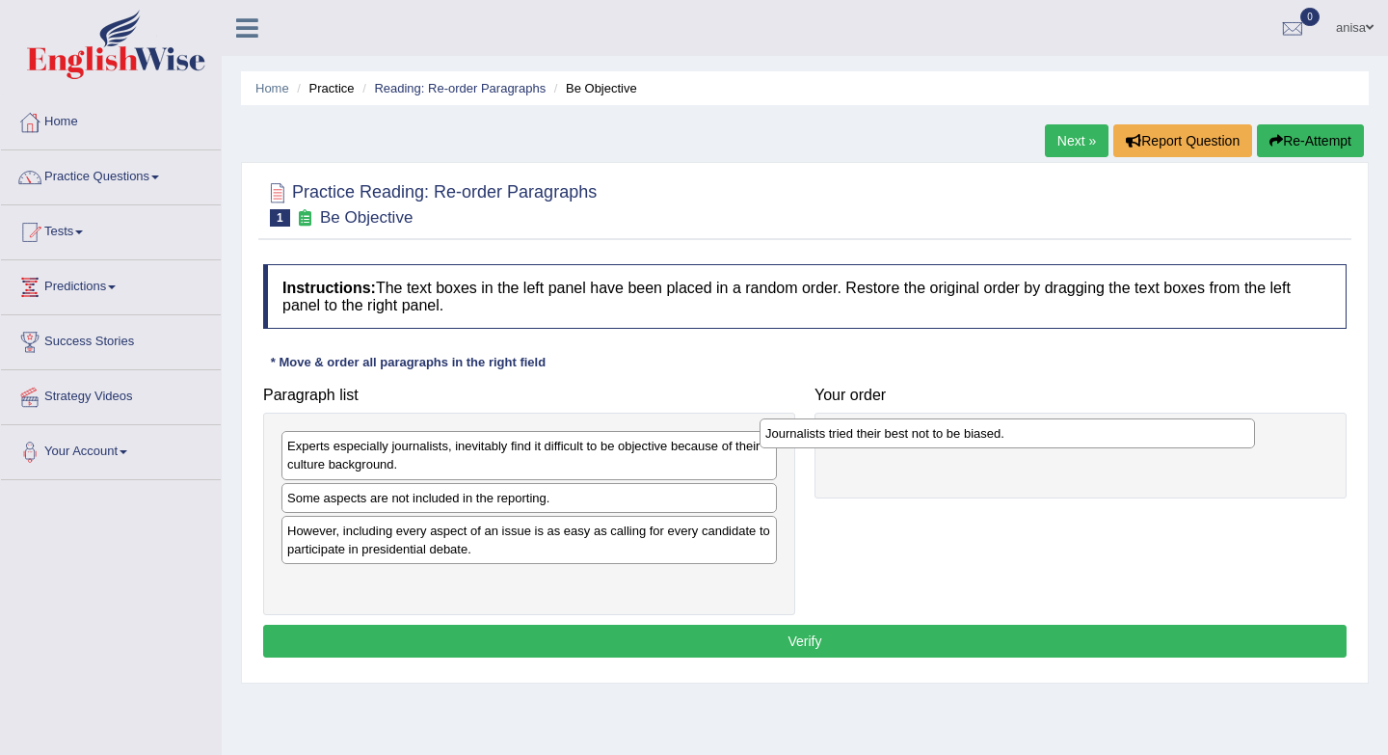
drag, startPoint x: 376, startPoint y: 587, endPoint x: 854, endPoint y: 439, distance: 500.8
click at [854, 439] on div "Journalists tried their best not to be biased." at bounding box center [1008, 433] width 496 height 30
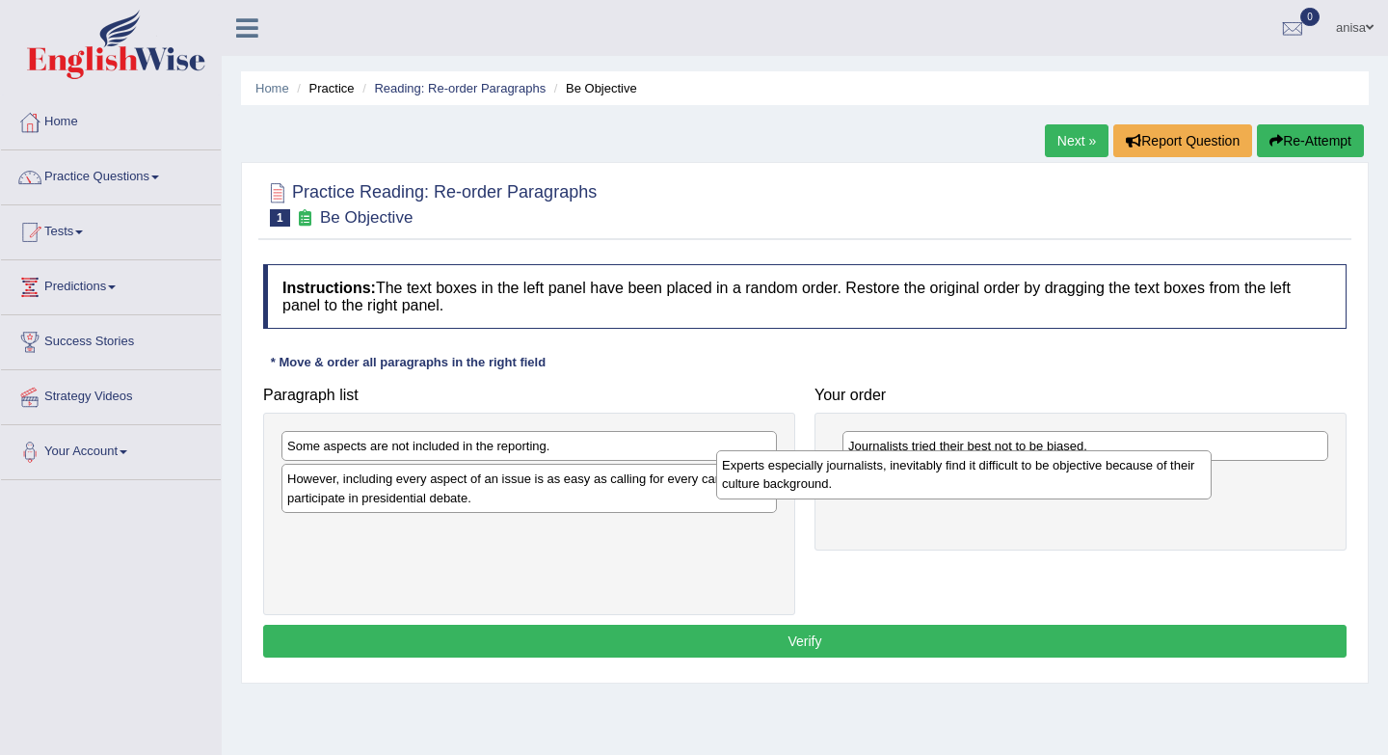
drag, startPoint x: 325, startPoint y: 457, endPoint x: 761, endPoint y: 475, distance: 436.2
click at [761, 475] on div "Experts especially journalists, inevitably find it difficult to be objective be…" at bounding box center [964, 474] width 496 height 48
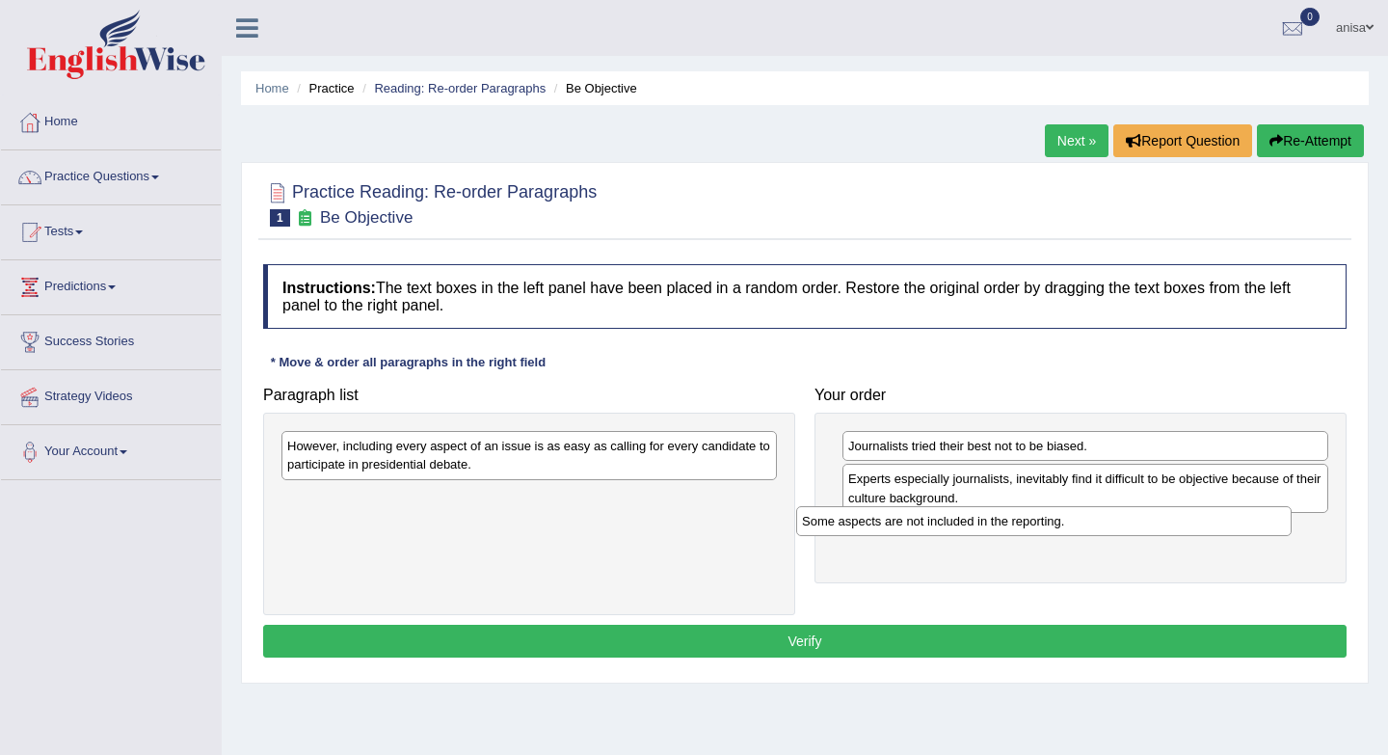
drag, startPoint x: 332, startPoint y: 451, endPoint x: 847, endPoint y: 526, distance: 520.4
click at [847, 526] on div "Some aspects are not included in the reporting." at bounding box center [1044, 521] width 496 height 30
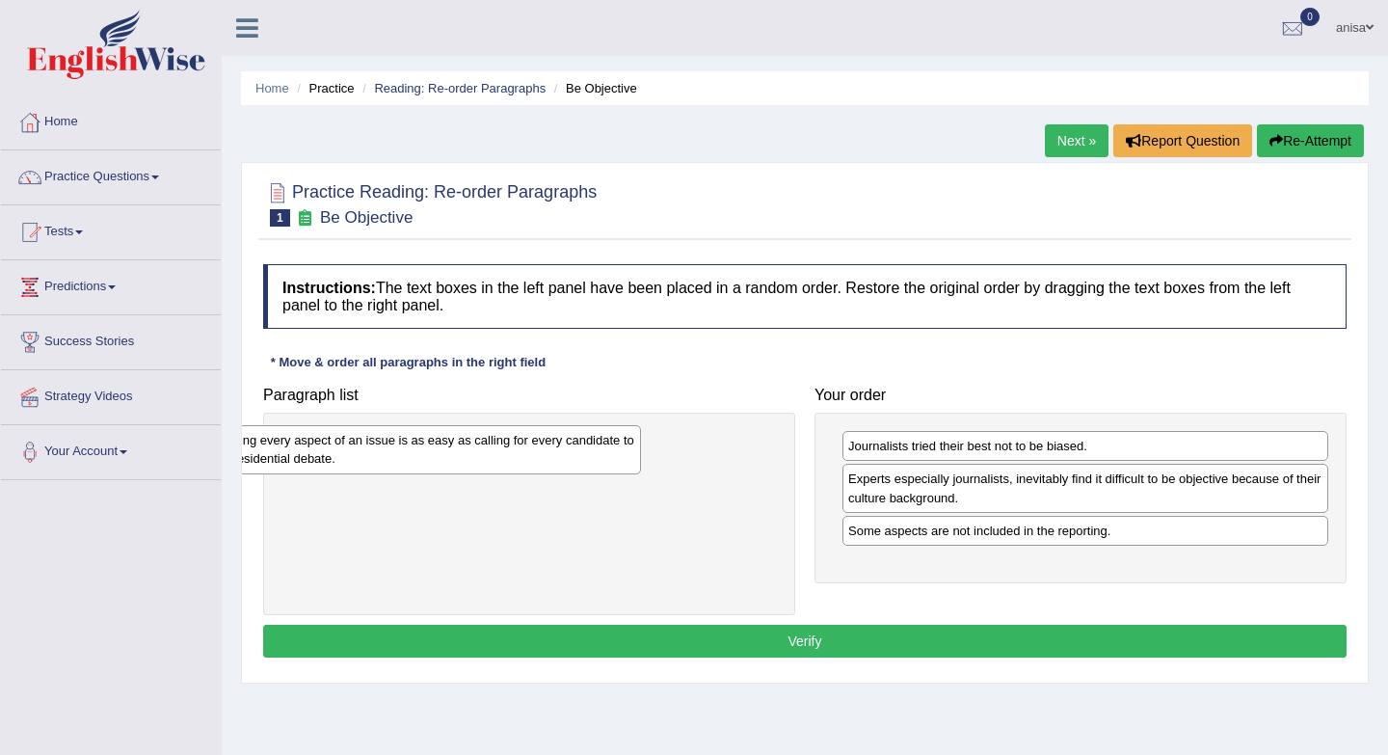
drag, startPoint x: 460, startPoint y: 471, endPoint x: 324, endPoint y: 465, distance: 136.1
click at [324, 465] on div "However, including every aspect of an issue is as easy as calling for every can…" at bounding box center [394, 449] width 496 height 48
drag, startPoint x: 994, startPoint y: 546, endPoint x: 813, endPoint y: 549, distance: 181.3
click at [813, 549] on div "Your order Journalists tried their best not to be biased. Experts especially jo…" at bounding box center [1081, 480] width 552 height 206
drag, startPoint x: 906, startPoint y: 534, endPoint x: 924, endPoint y: 537, distance: 17.6
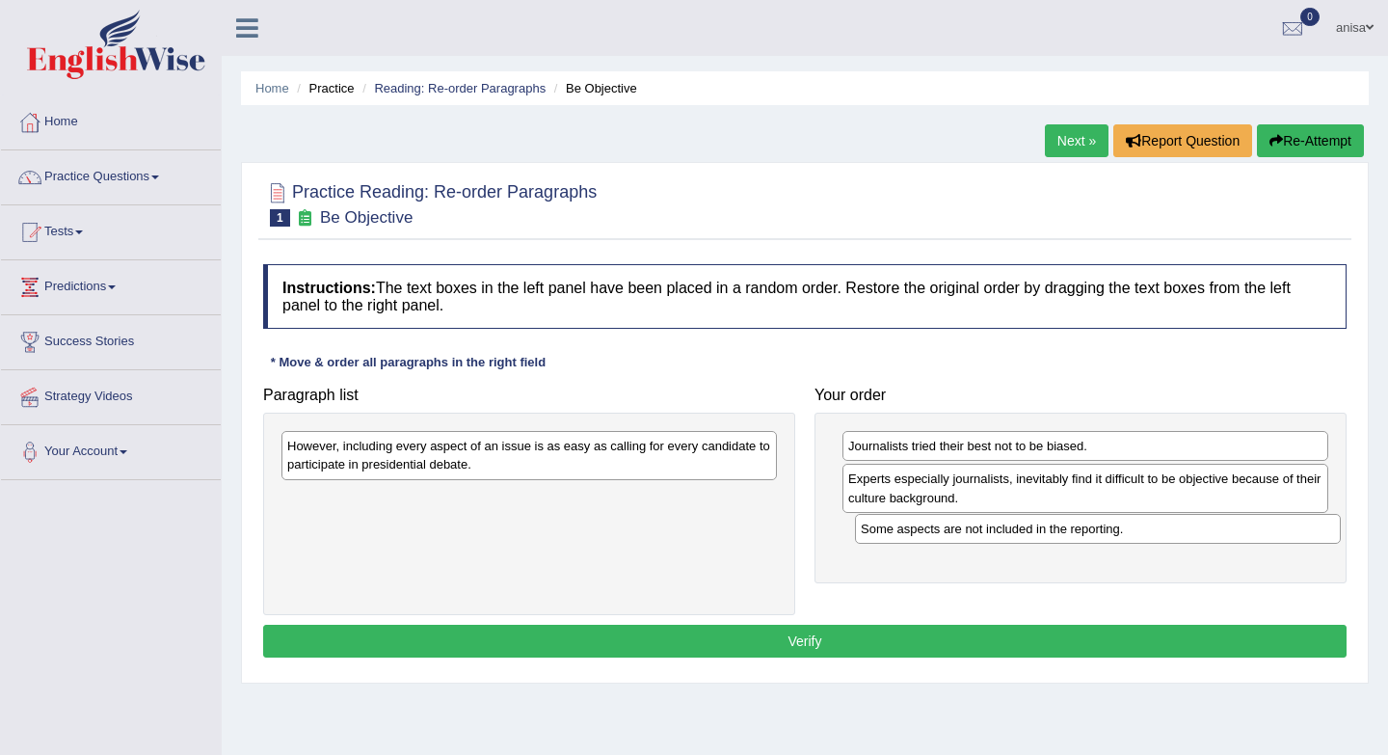
click at [924, 537] on div "Some aspects are not included in the reporting." at bounding box center [1098, 529] width 486 height 30
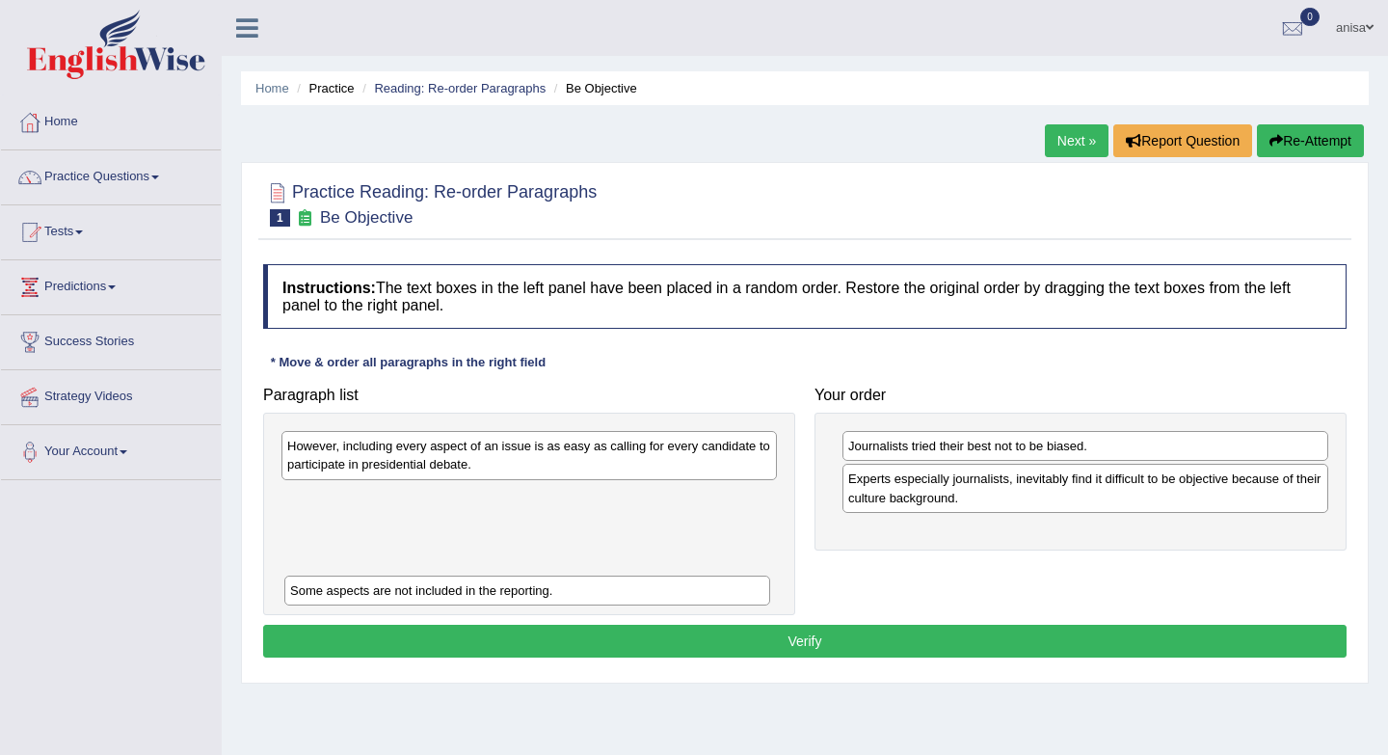
drag, startPoint x: 1013, startPoint y: 535, endPoint x: 423, endPoint y: 604, distance: 594.1
click at [423, 604] on div "Some aspects are not included in the reporting." at bounding box center [527, 591] width 486 height 30
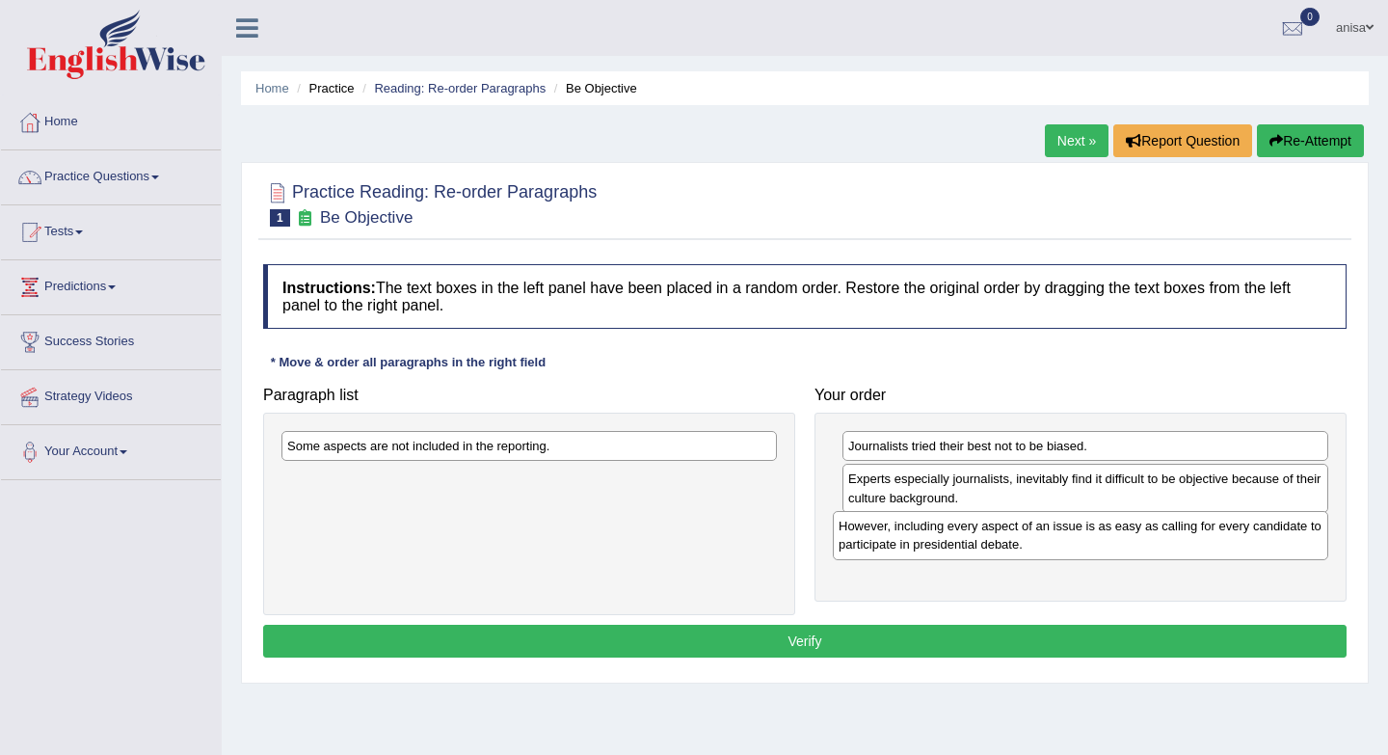
drag, startPoint x: 450, startPoint y: 457, endPoint x: 1002, endPoint y: 537, distance: 557.3
click at [1002, 537] on div "However, including every aspect of an issue is as easy as calling for every can…" at bounding box center [1081, 535] width 496 height 48
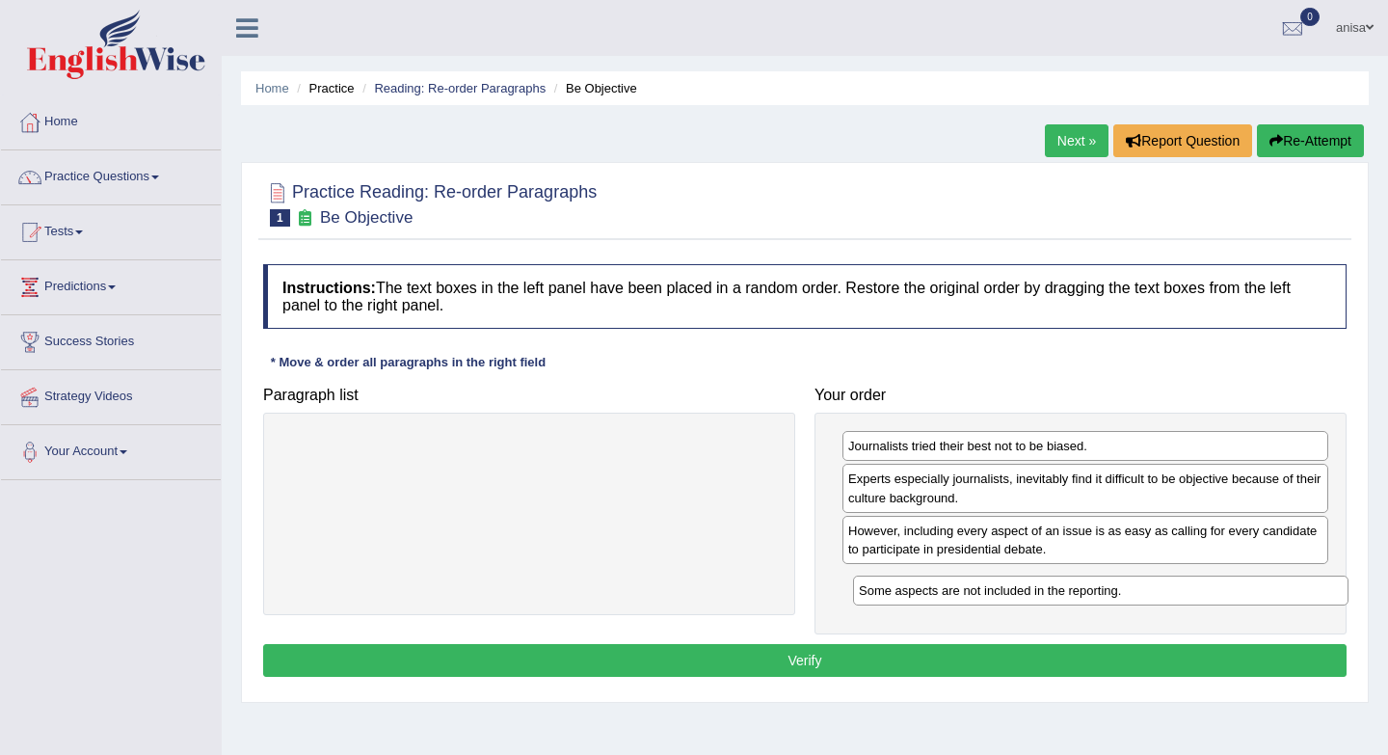
drag, startPoint x: 541, startPoint y: 454, endPoint x: 1113, endPoint y: 599, distance: 589.8
click at [1113, 599] on div "Some aspects are not included in the reporting." at bounding box center [1101, 591] width 496 height 30
click at [768, 664] on button "Verify" at bounding box center [805, 660] width 1084 height 33
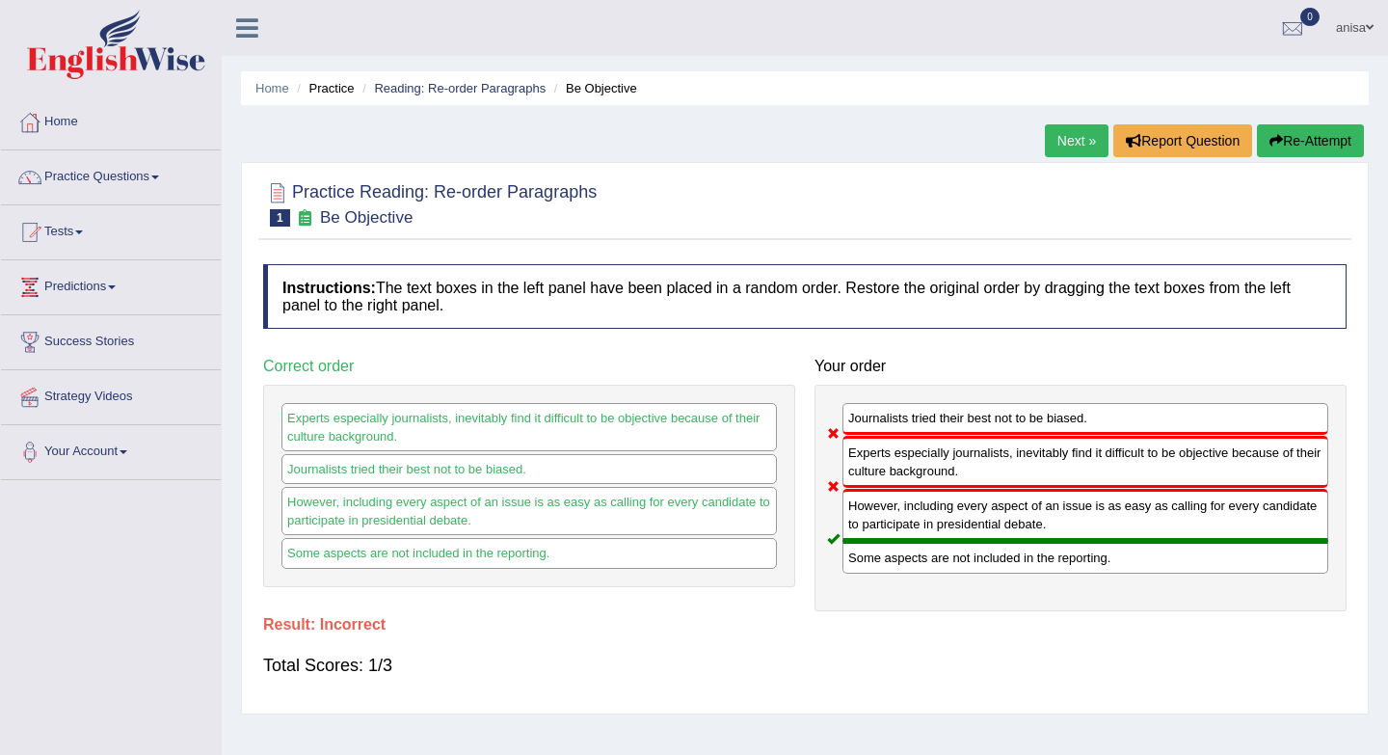
click at [1062, 138] on link "Next »" at bounding box center [1077, 140] width 64 height 33
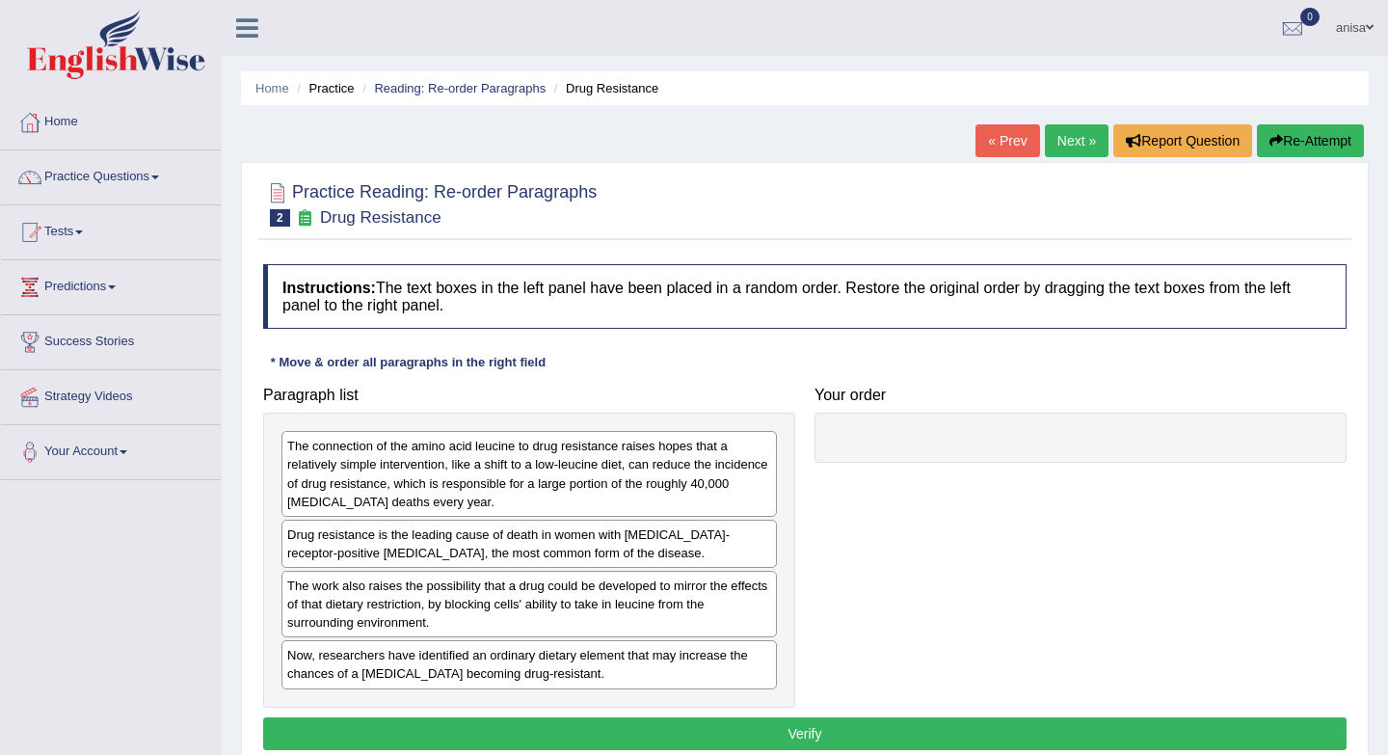
click at [987, 139] on link "« Prev" at bounding box center [1008, 140] width 64 height 33
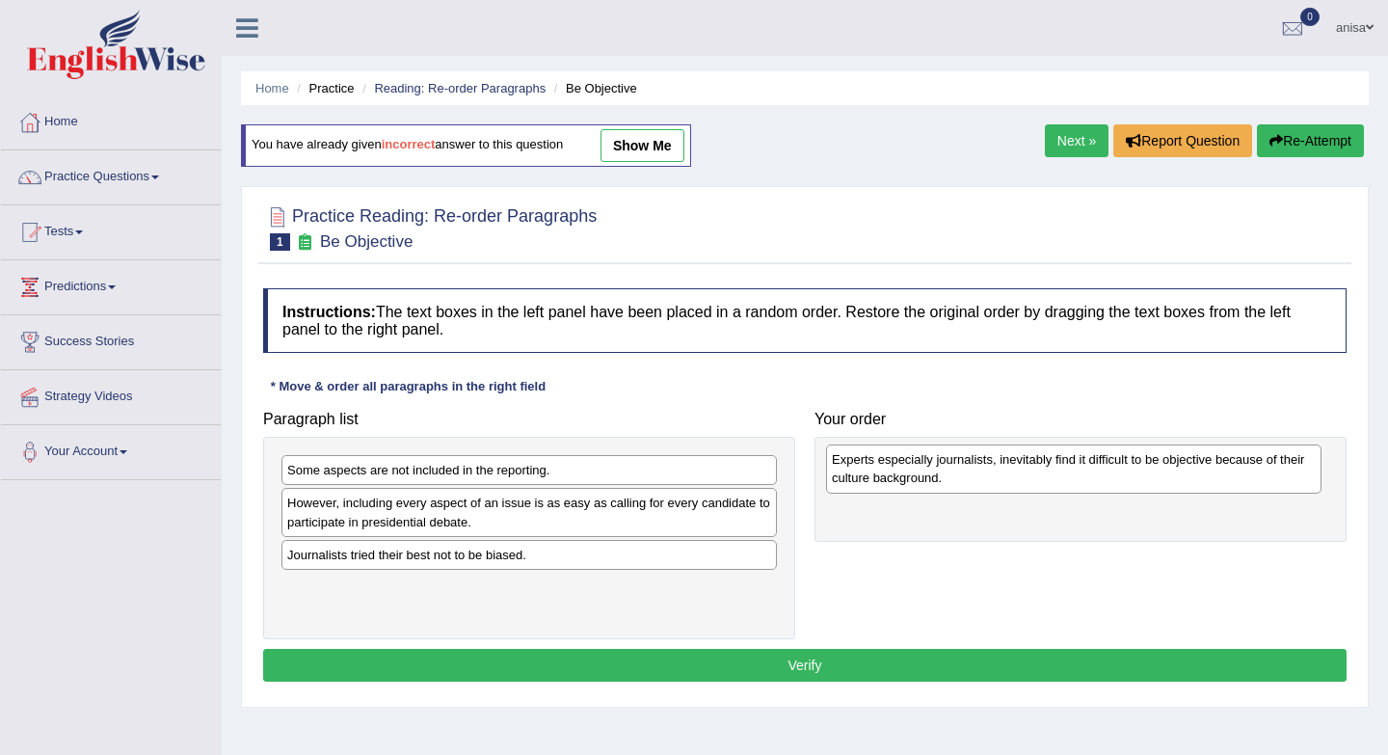
drag, startPoint x: 449, startPoint y: 483, endPoint x: 994, endPoint y: 472, distance: 544.9
click at [994, 472] on div "Experts especially journalists, inevitably find it difficult to be objective be…" at bounding box center [1074, 469] width 496 height 48
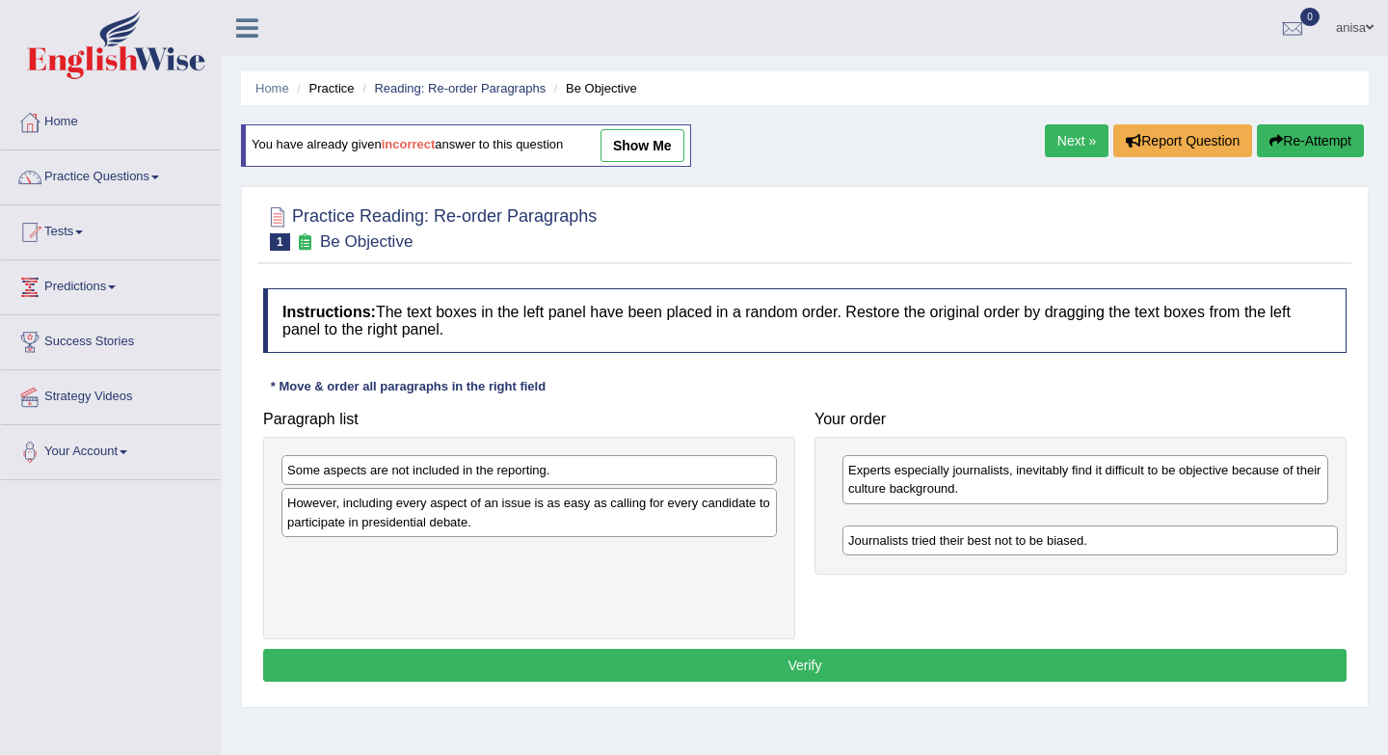
drag, startPoint x: 391, startPoint y: 565, endPoint x: 953, endPoint y: 551, distance: 561.4
click at [953, 551] on div "Journalists tried their best not to be biased." at bounding box center [1091, 540] width 496 height 30
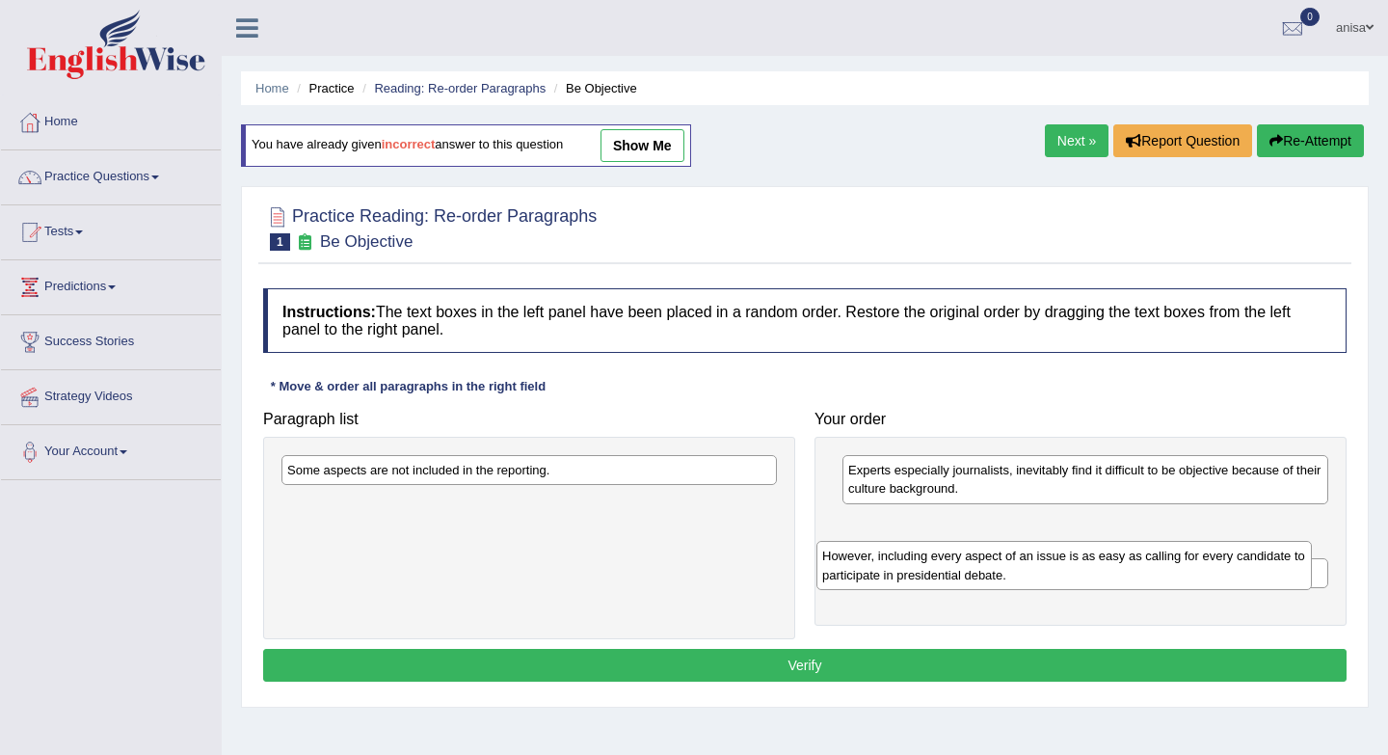
drag, startPoint x: 428, startPoint y: 519, endPoint x: 963, endPoint y: 572, distance: 537.8
click at [963, 572] on div "However, including every aspect of an issue is as easy as calling for every can…" at bounding box center [1065, 565] width 496 height 48
drag, startPoint x: 961, startPoint y: 522, endPoint x: 950, endPoint y: 557, distance: 37.5
click at [950, 557] on div "However, including every aspect of an issue is as easy as calling for every can…" at bounding box center [1073, 567] width 486 height 48
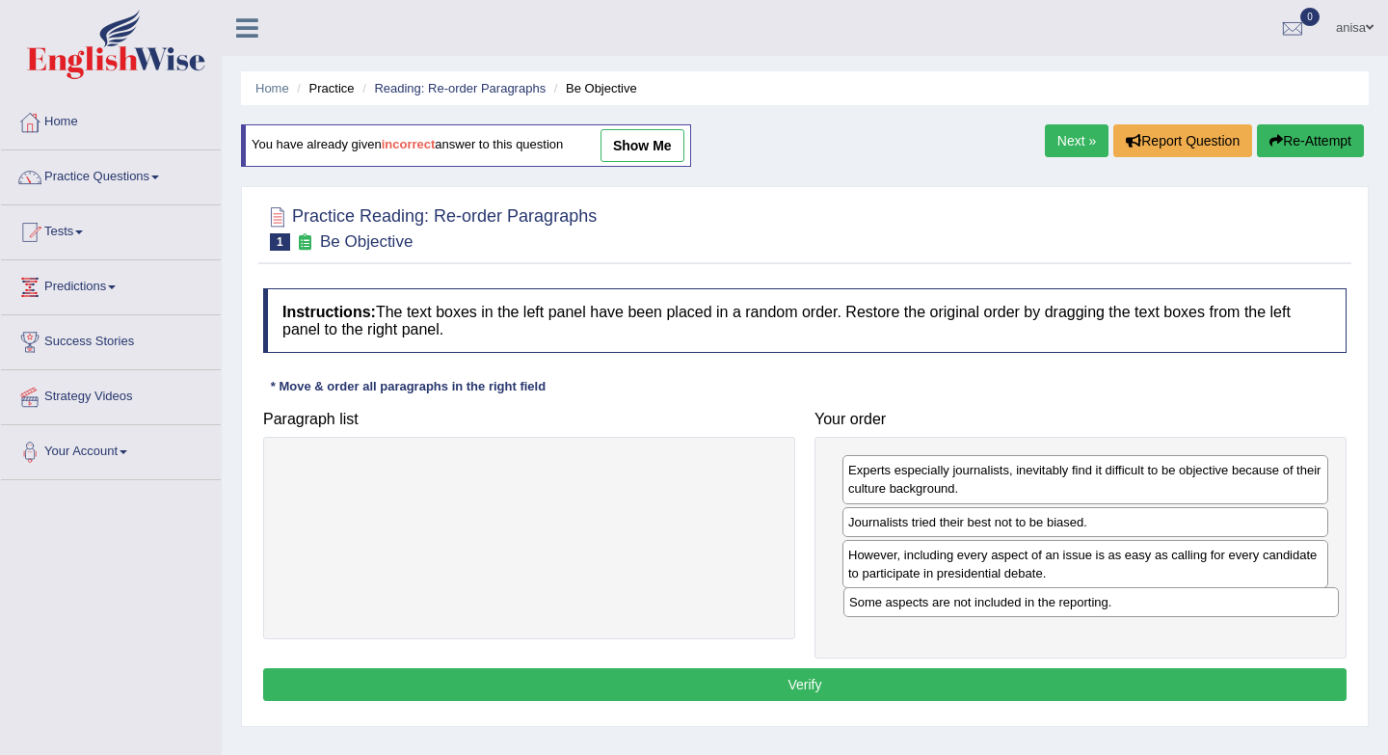
drag, startPoint x: 643, startPoint y: 473, endPoint x: 1205, endPoint y: 606, distance: 577.4
click at [1205, 606] on div "Some aspects are not included in the reporting." at bounding box center [1092, 602] width 496 height 30
click at [1000, 693] on button "Verify" at bounding box center [805, 684] width 1084 height 33
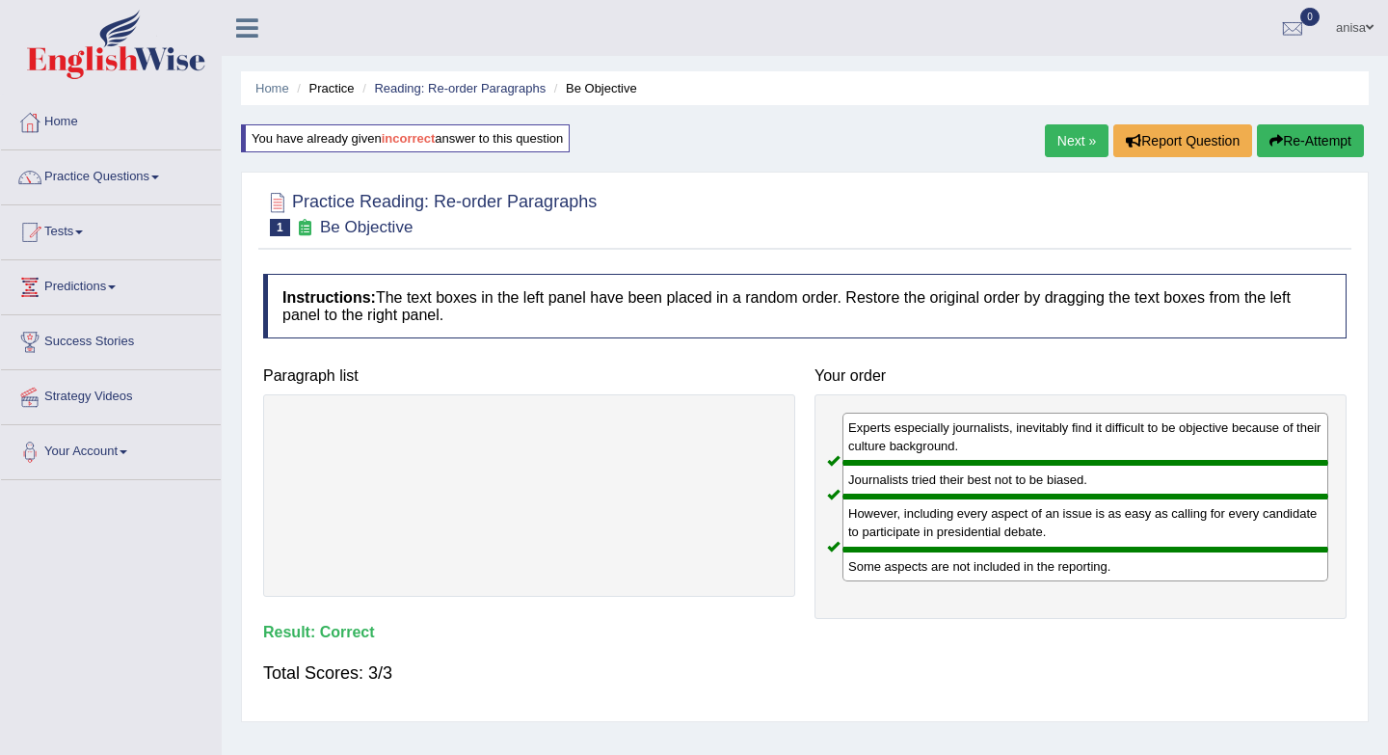
click at [1071, 146] on link "Next »" at bounding box center [1077, 140] width 64 height 33
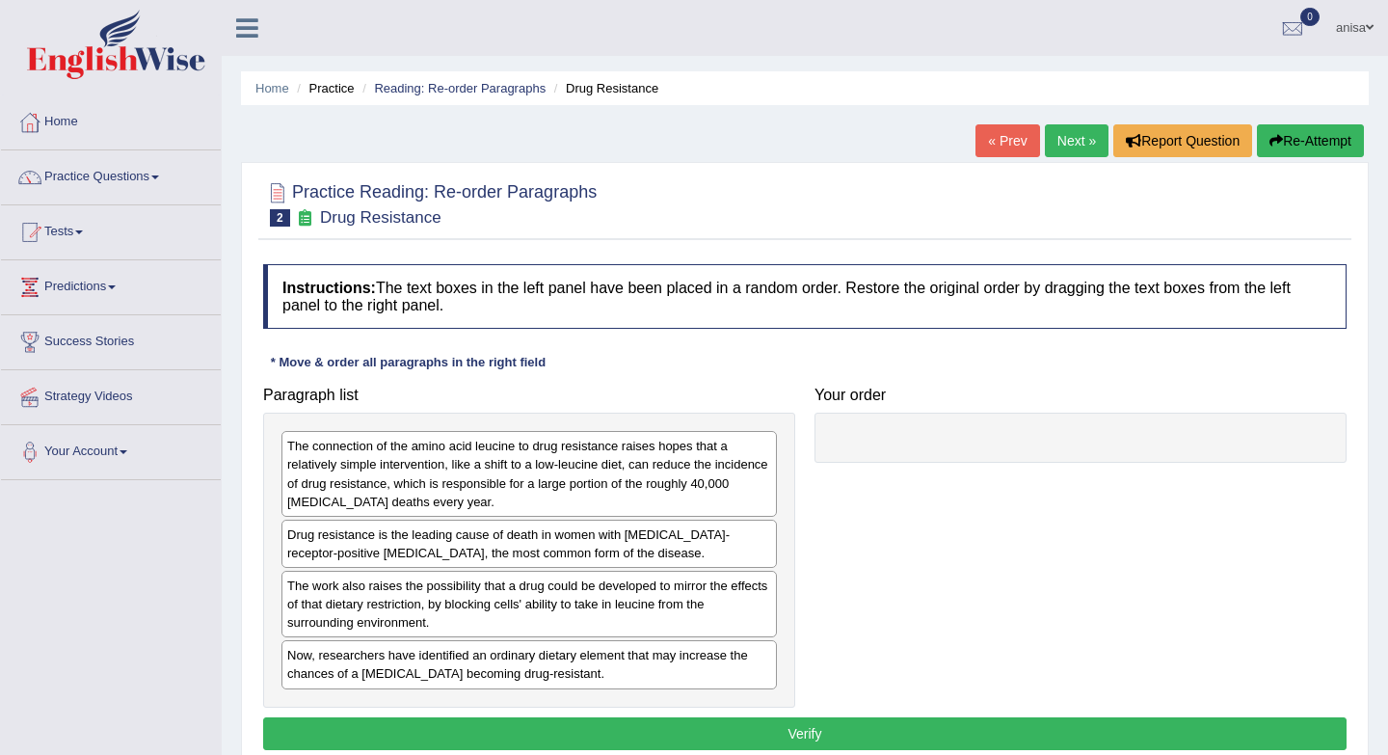
scroll to position [174, 0]
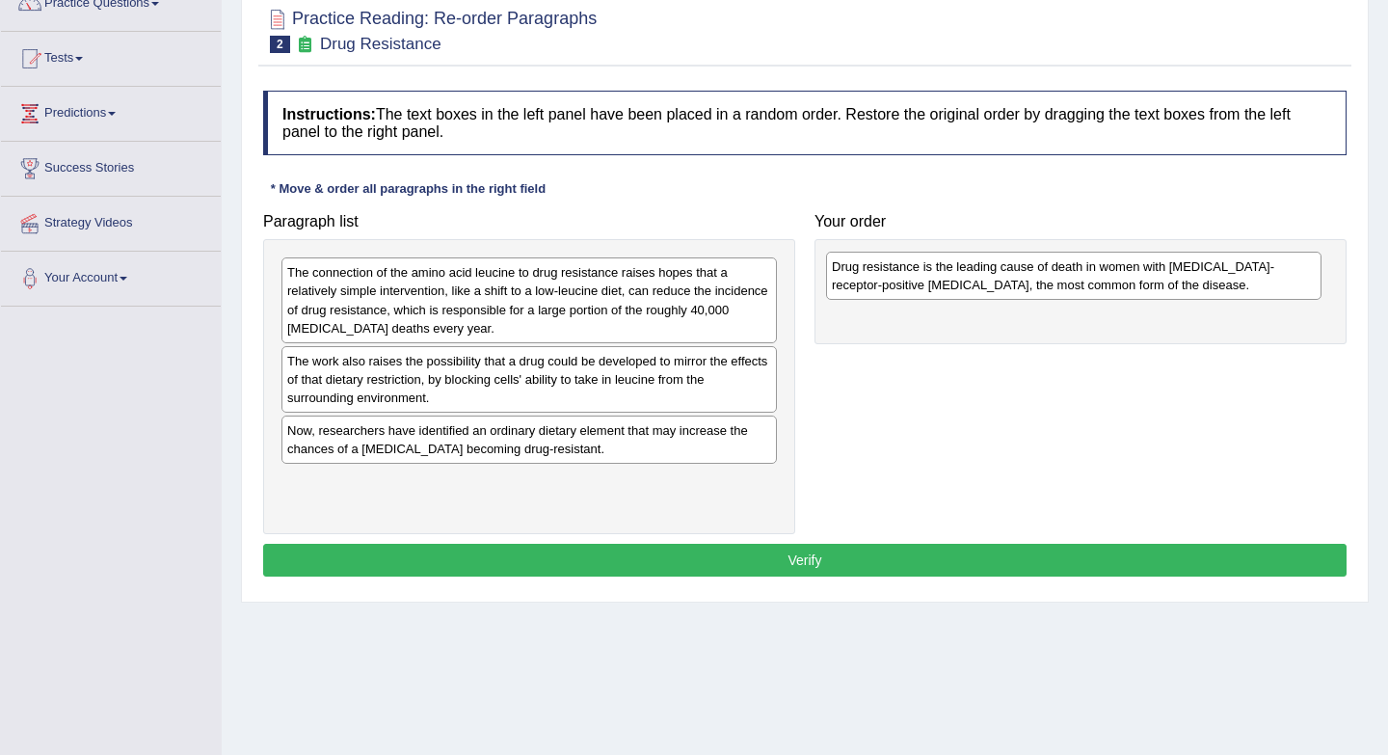
drag, startPoint x: 362, startPoint y: 370, endPoint x: 906, endPoint y: 275, distance: 553.1
click at [906, 275] on div "Drug resistance is the leading cause of death in women with [MEDICAL_DATA]-rece…" at bounding box center [1074, 276] width 496 height 48
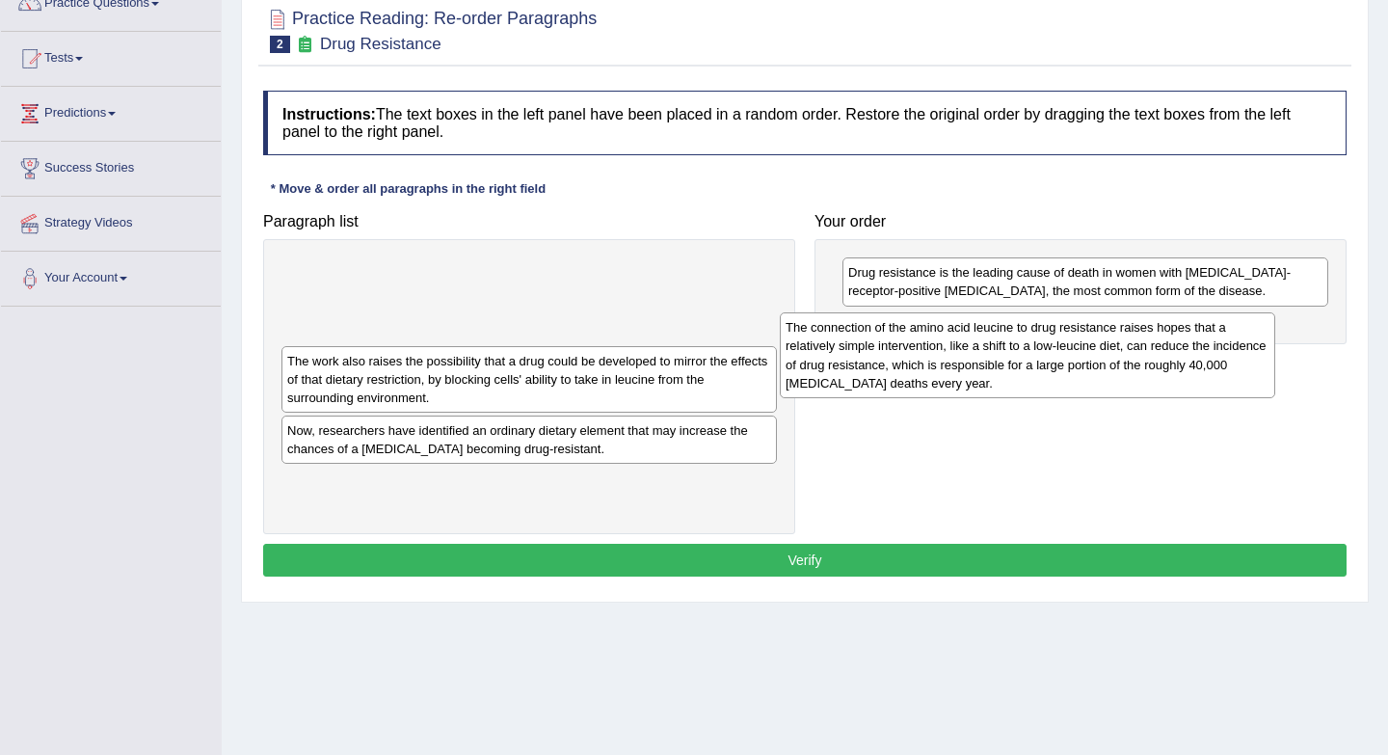
drag, startPoint x: 539, startPoint y: 286, endPoint x: 1038, endPoint y: 340, distance: 502.4
click at [1038, 340] on div "The connection of the amino acid leucine to drug resistance raises hopes that a…" at bounding box center [1028, 354] width 496 height 85
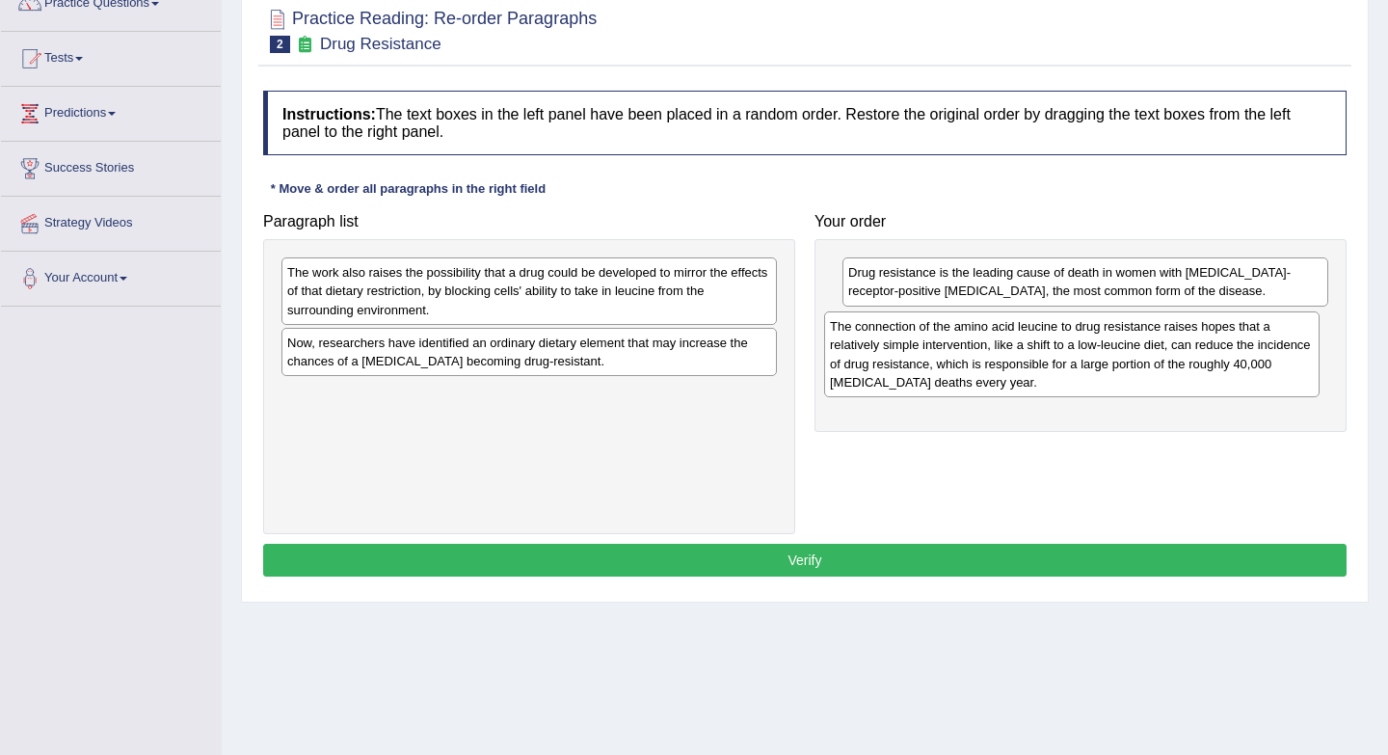
drag, startPoint x: 404, startPoint y: 316, endPoint x: 947, endPoint y: 370, distance: 545.5
click at [947, 370] on div "The connection of the amino acid leucine to drug resistance raises hopes that a…" at bounding box center [1072, 353] width 496 height 85
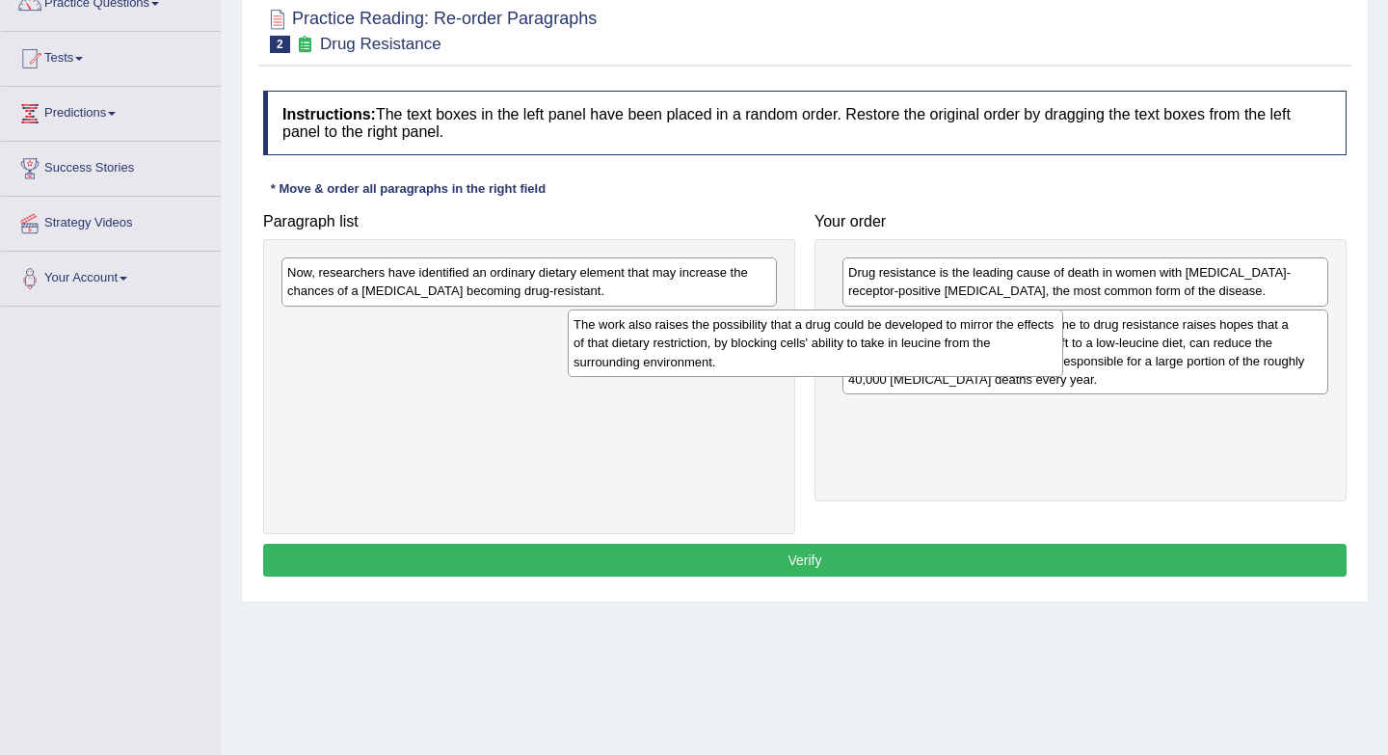
drag, startPoint x: 462, startPoint y: 276, endPoint x: 747, endPoint y: 328, distance: 290.1
click at [747, 328] on div "The work also raises the possibility that a drug could be developed to mirror t…" at bounding box center [816, 343] width 496 height 67
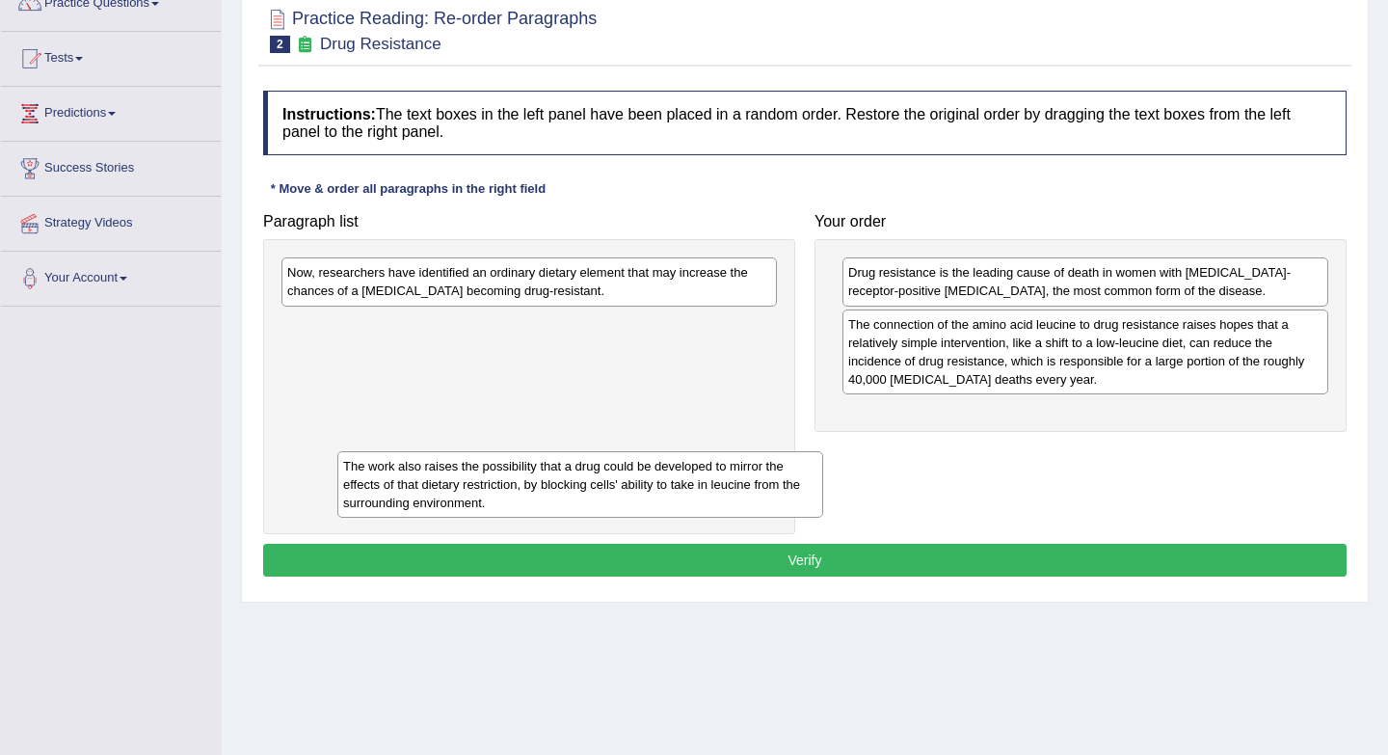
drag, startPoint x: 945, startPoint y: 450, endPoint x: 439, endPoint y: 504, distance: 509.1
click at [439, 504] on div "The work also raises the possibility that a drug could be developed to mirror t…" at bounding box center [580, 484] width 486 height 67
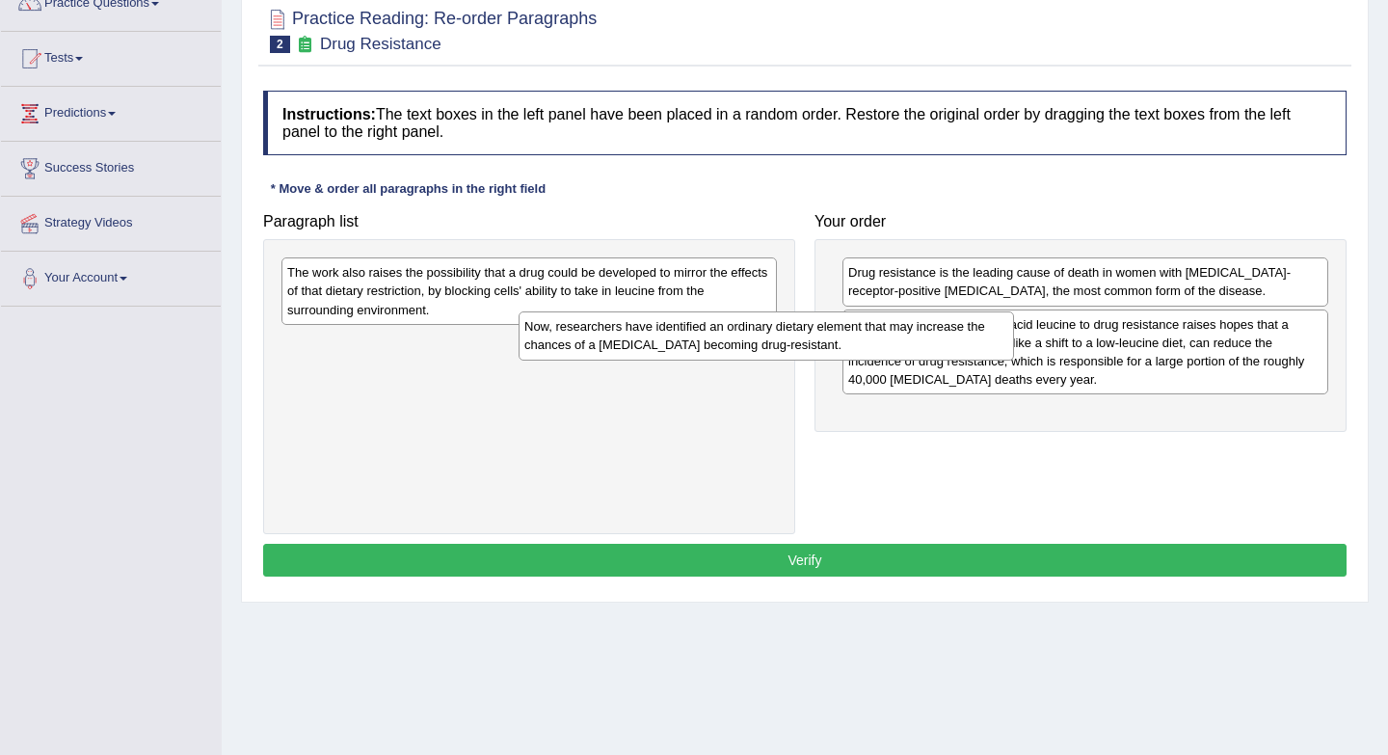
drag, startPoint x: 436, startPoint y: 291, endPoint x: 672, endPoint y: 345, distance: 242.3
click at [672, 345] on div "Now, researchers have identified an ordinary dietary element that may increase …" at bounding box center [767, 335] width 496 height 48
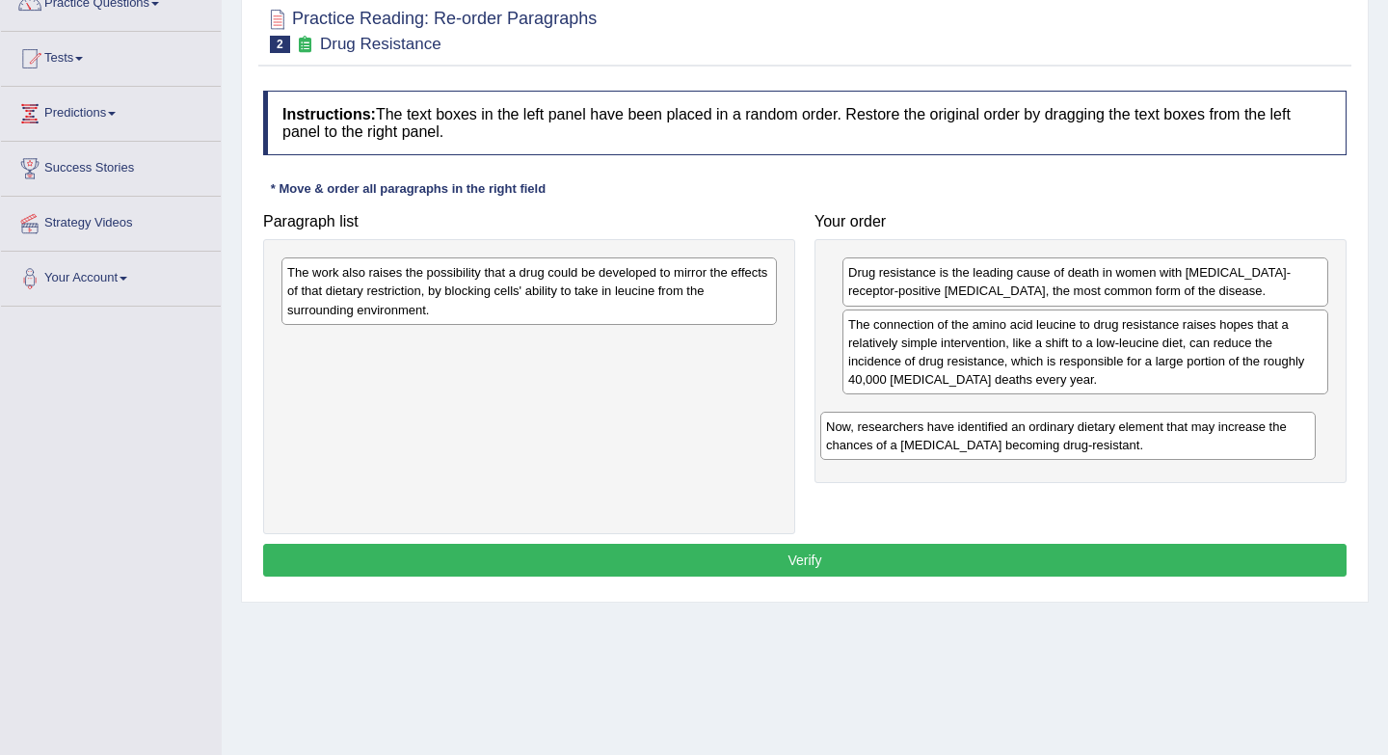
drag, startPoint x: 616, startPoint y: 364, endPoint x: 1155, endPoint y: 448, distance: 545.5
click at [1155, 448] on div "Now, researchers have identified an ordinary dietary element that may increase …" at bounding box center [1069, 436] width 496 height 48
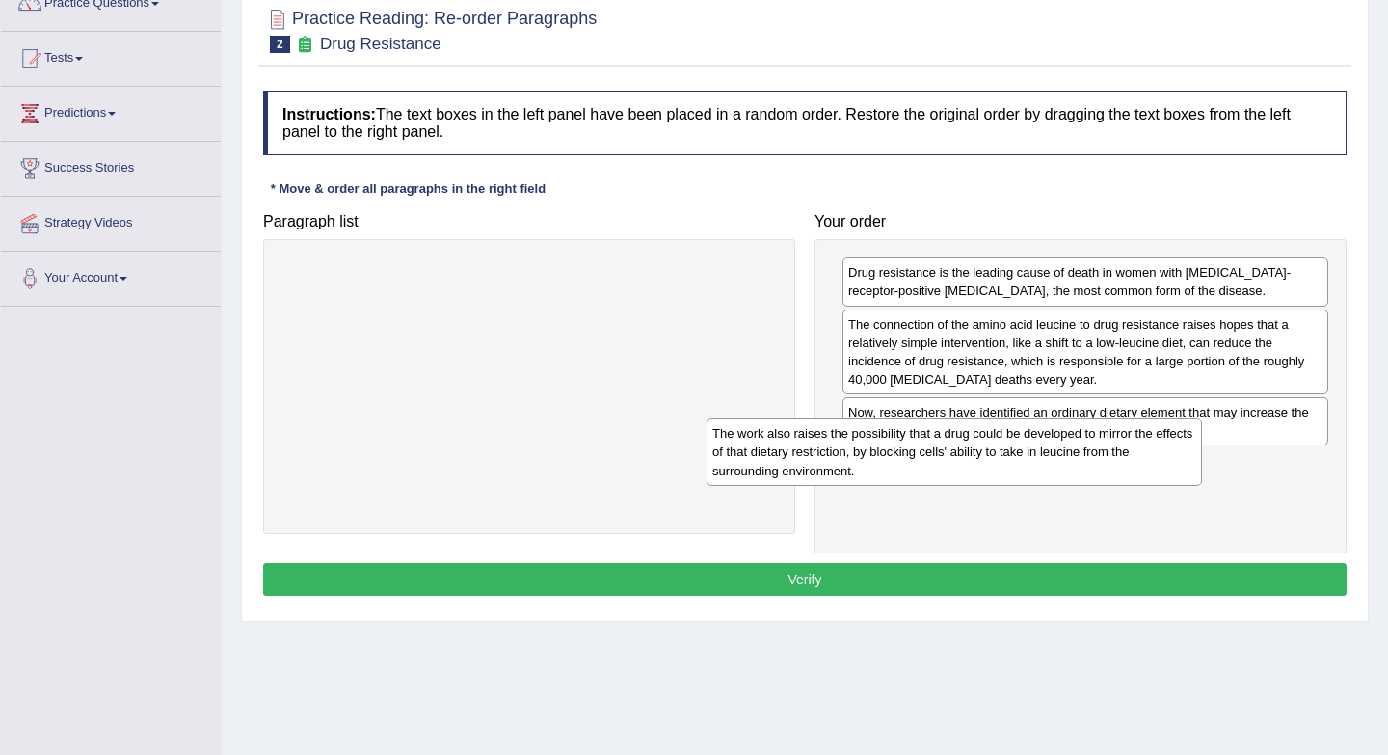
drag, startPoint x: 591, startPoint y: 309, endPoint x: 1098, endPoint y: 463, distance: 530.1
click at [1098, 460] on div "The work also raises the possibility that a drug could be developed to mirror t…" at bounding box center [955, 451] width 496 height 67
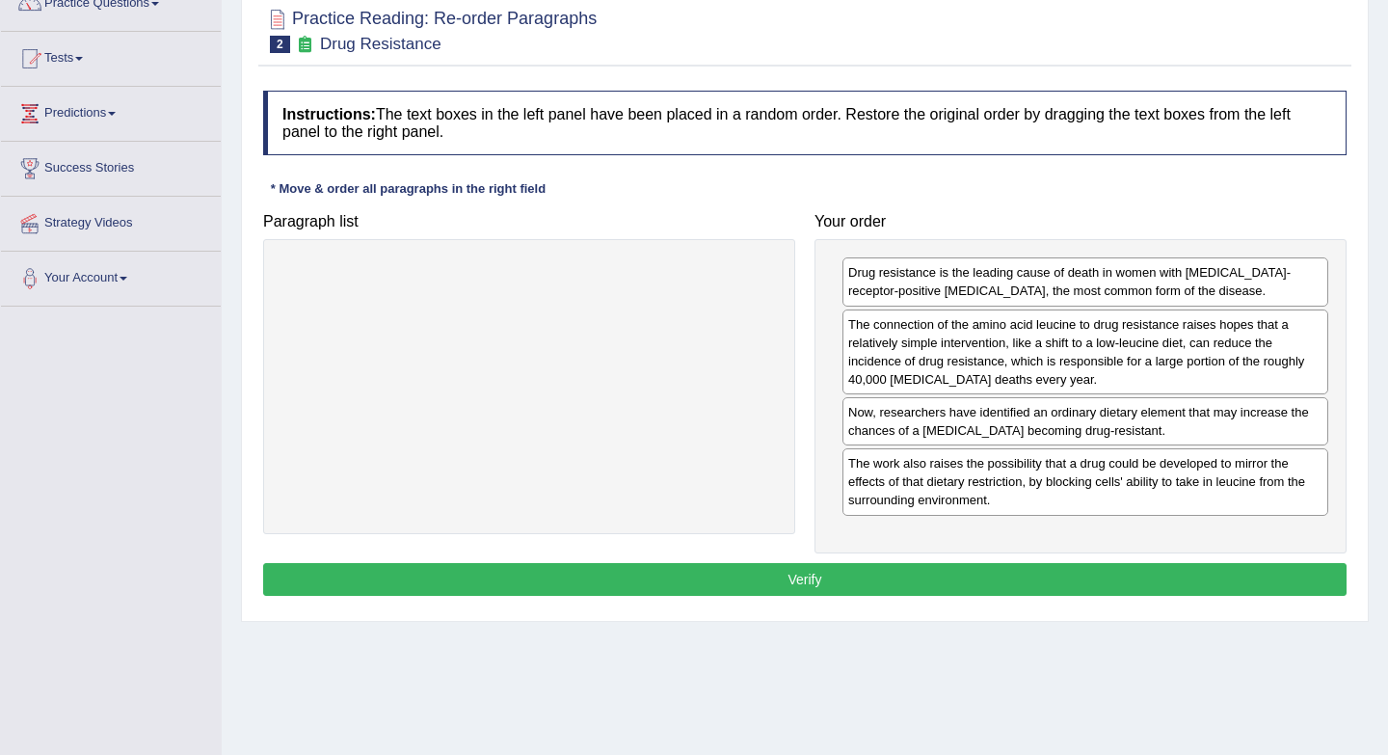
click at [814, 576] on button "Verify" at bounding box center [805, 579] width 1084 height 33
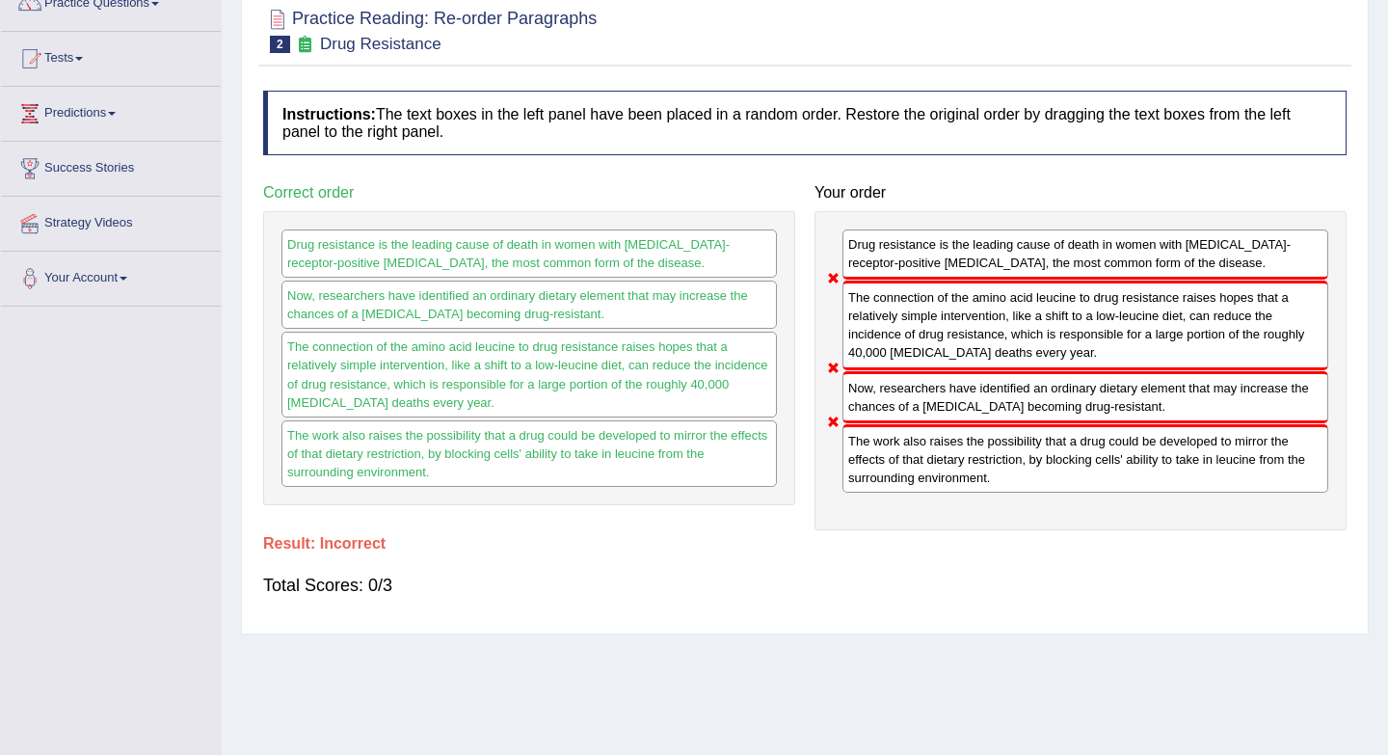
drag, startPoint x: 881, startPoint y: 407, endPoint x: 893, endPoint y: 295, distance: 112.4
click at [893, 295] on div "Drug resistance is the leading cause of death in women with estrogen-receptor-p…" at bounding box center [1081, 370] width 532 height 319
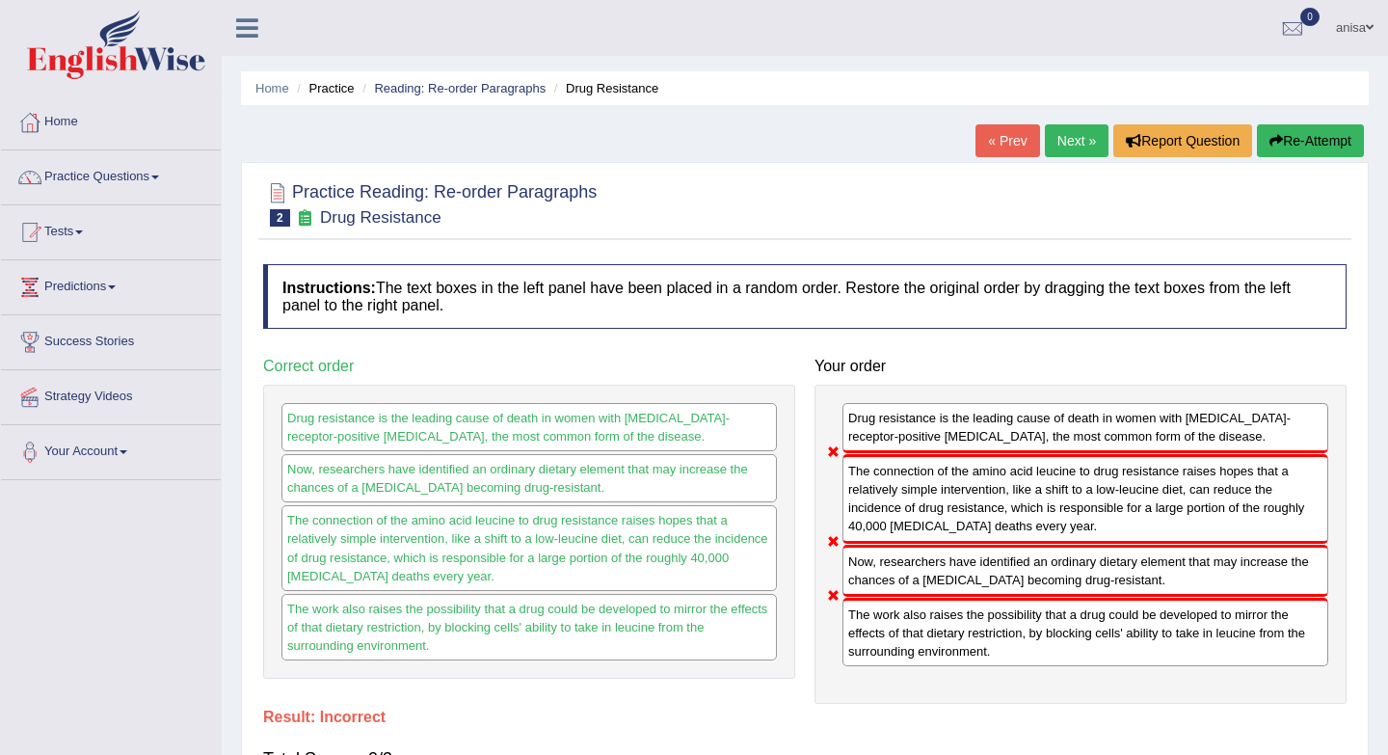
click at [1008, 149] on link "« Prev" at bounding box center [1008, 140] width 64 height 33
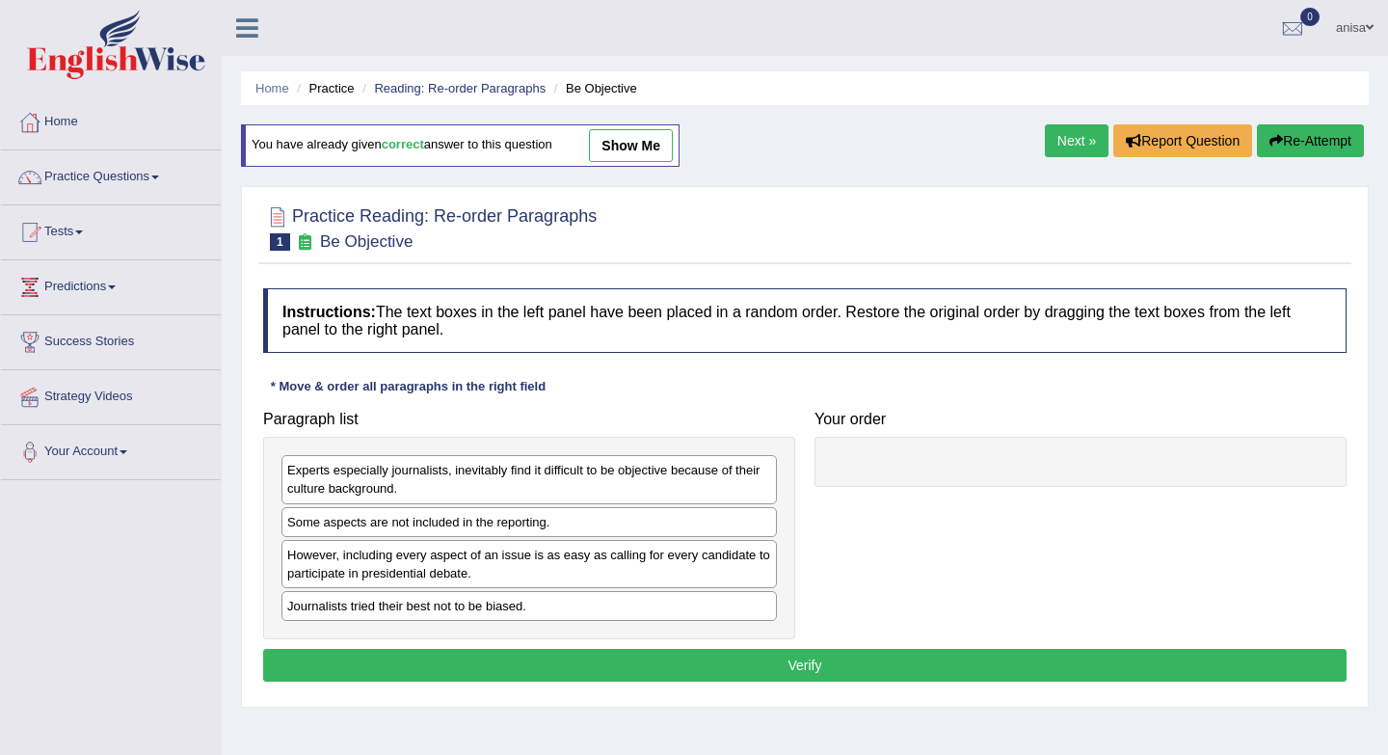
click at [1070, 143] on link "Next »" at bounding box center [1077, 140] width 64 height 33
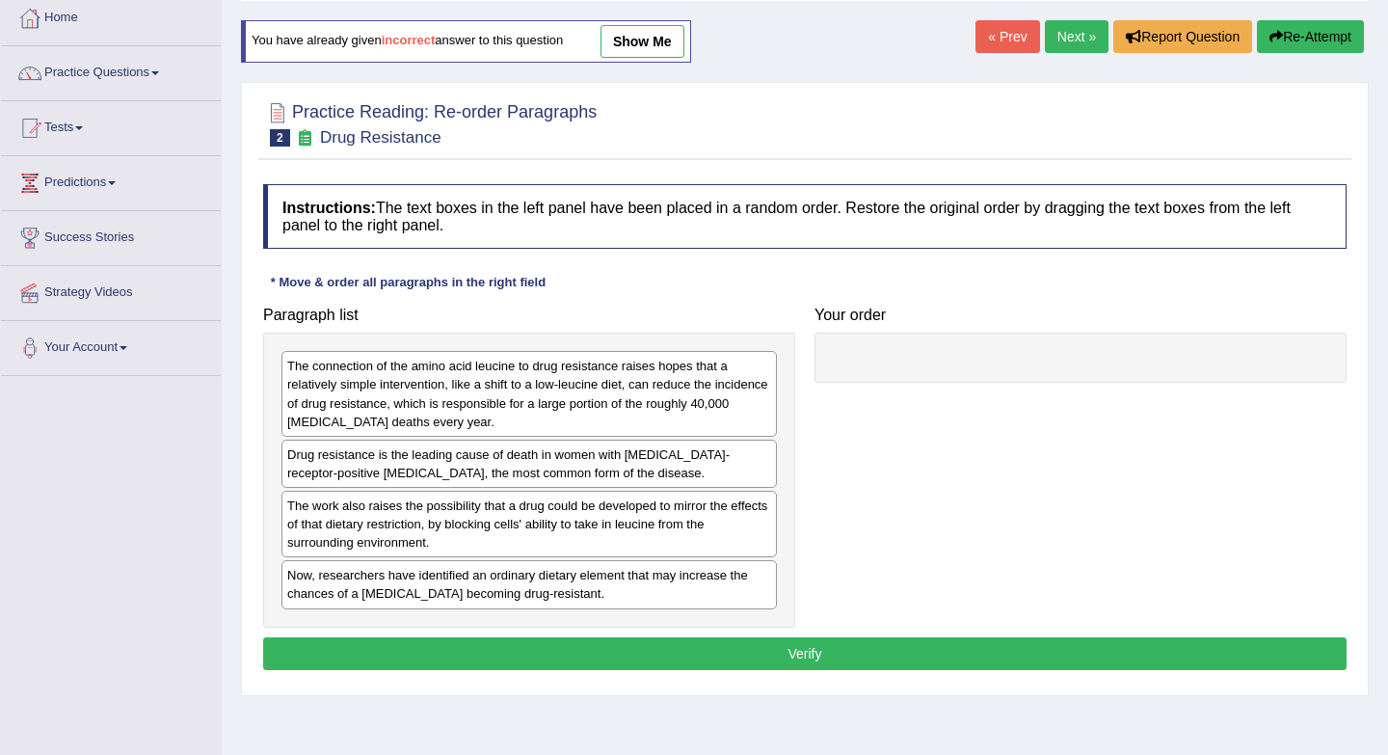
scroll to position [108, 0]
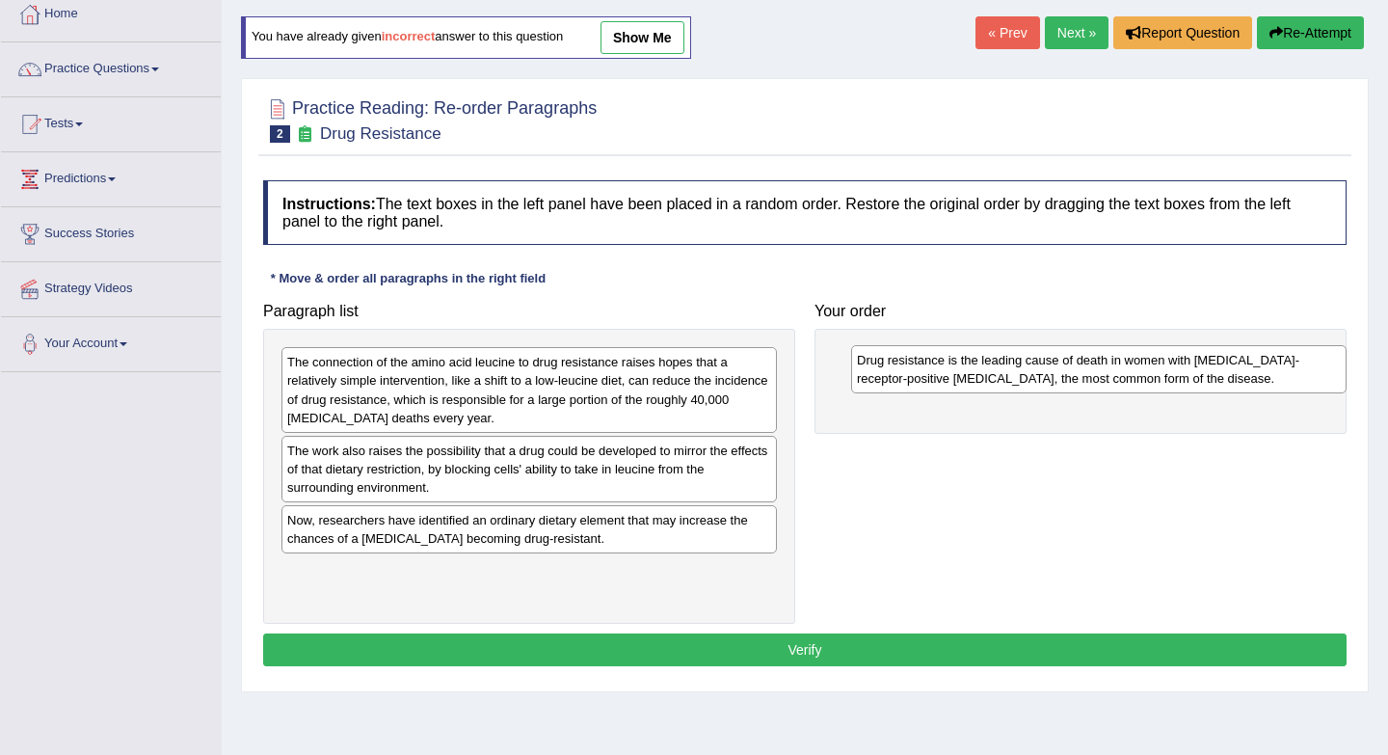
drag, startPoint x: 375, startPoint y: 469, endPoint x: 945, endPoint y: 378, distance: 577.0
click at [945, 378] on div "Drug resistance is the leading cause of death in women with estrogen-receptor-p…" at bounding box center [1099, 369] width 496 height 48
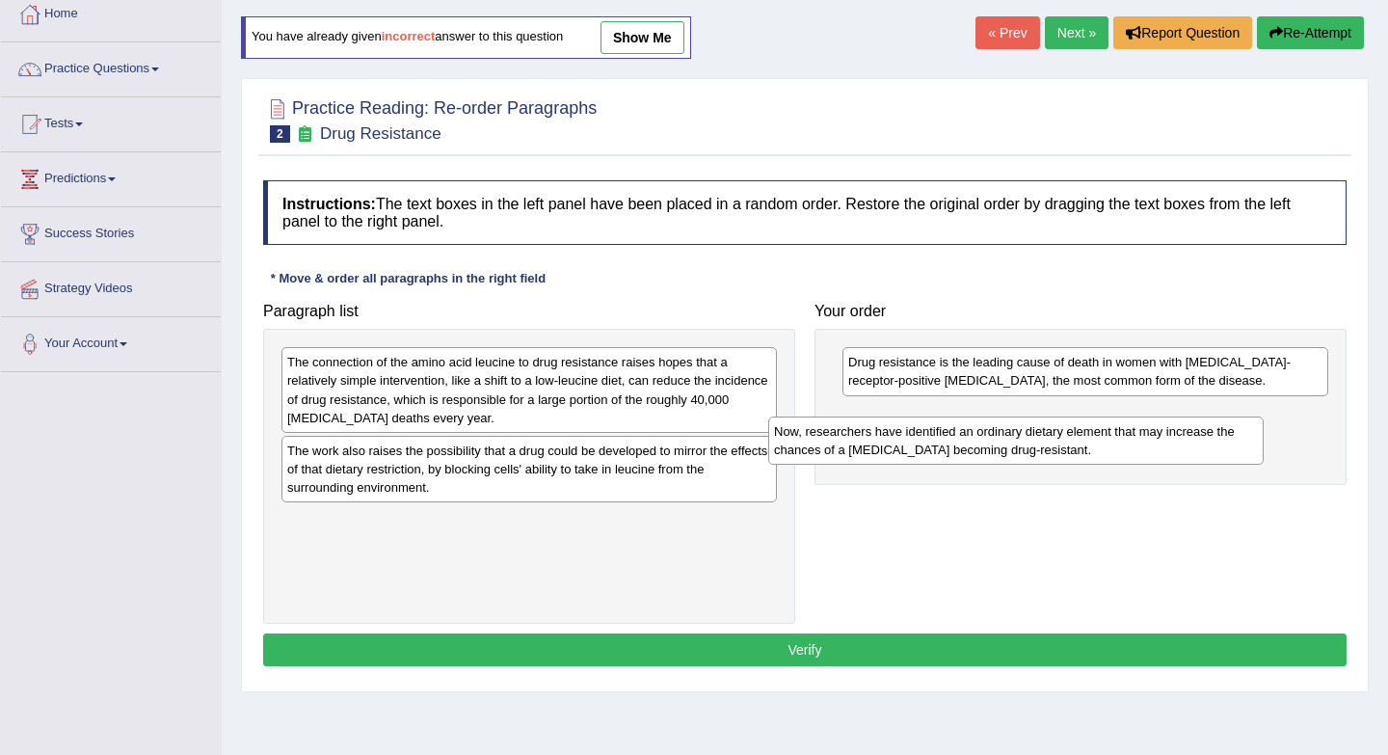
drag, startPoint x: 382, startPoint y: 531, endPoint x: 870, endPoint y: 428, distance: 498.7
click at [870, 428] on div "Now, researchers have identified an ordinary dietary element that may increase …" at bounding box center [1016, 441] width 496 height 48
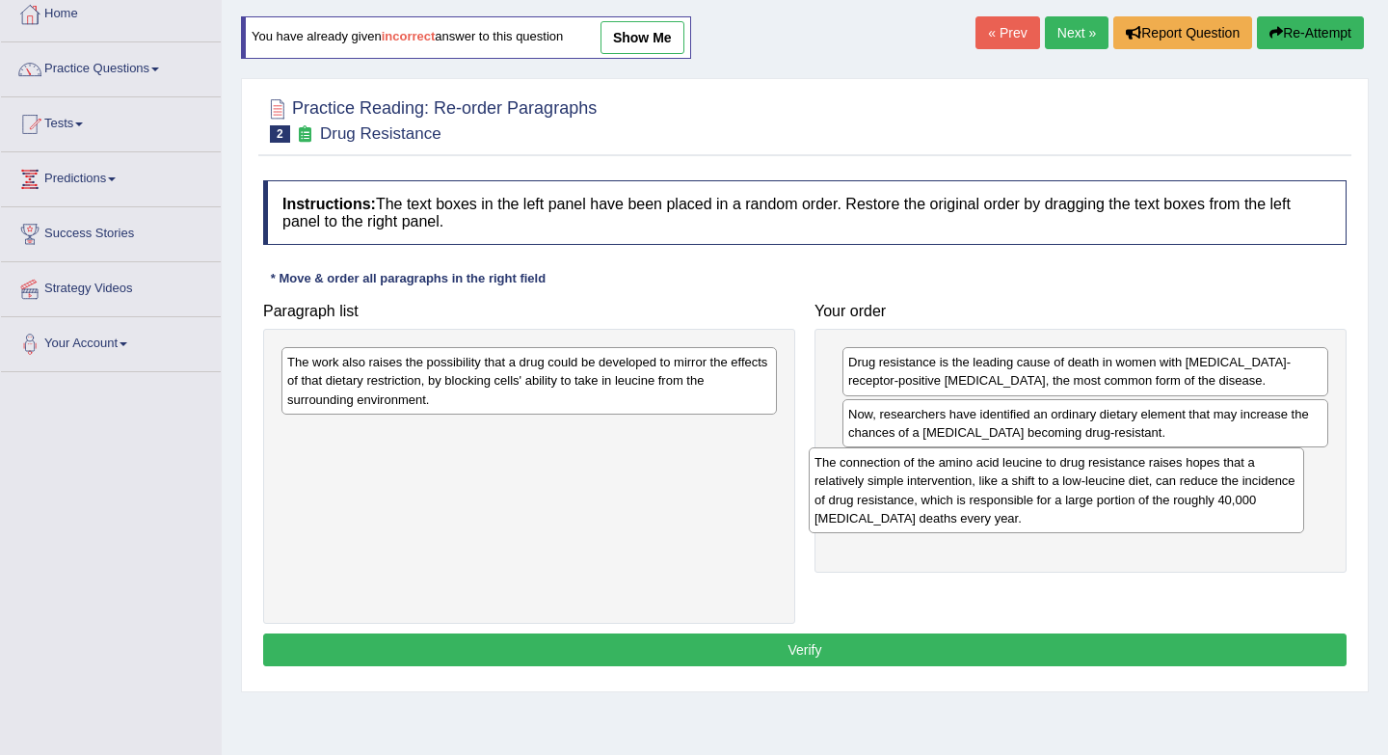
drag, startPoint x: 504, startPoint y: 393, endPoint x: 1032, endPoint y: 492, distance: 536.5
click at [1032, 492] on div "The connection of the amino acid leucine to drug resistance raises hopes that a…" at bounding box center [1057, 489] width 496 height 85
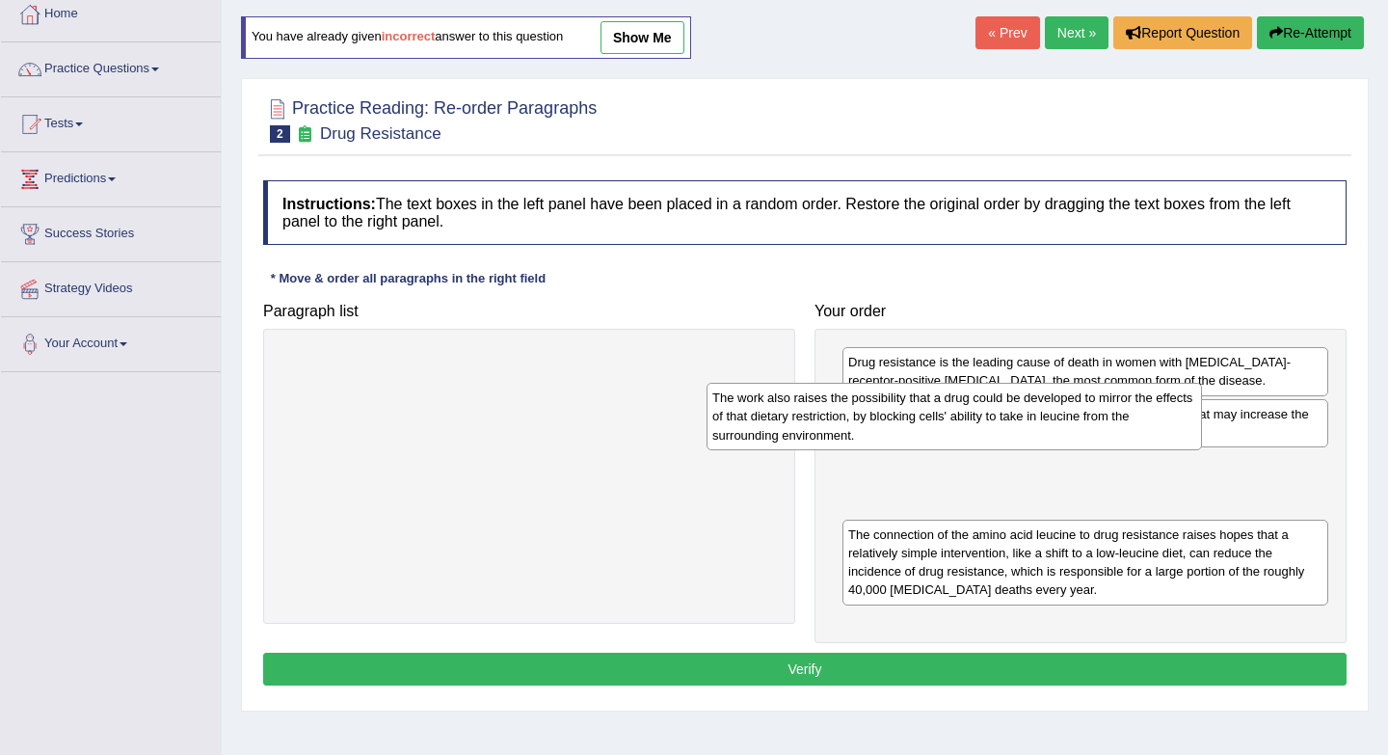
drag, startPoint x: 661, startPoint y: 393, endPoint x: 1087, endPoint y: 429, distance: 426.7
click at [1087, 429] on div "The work also raises the possibility that a drug could be developed to mirror t…" at bounding box center [955, 416] width 496 height 67
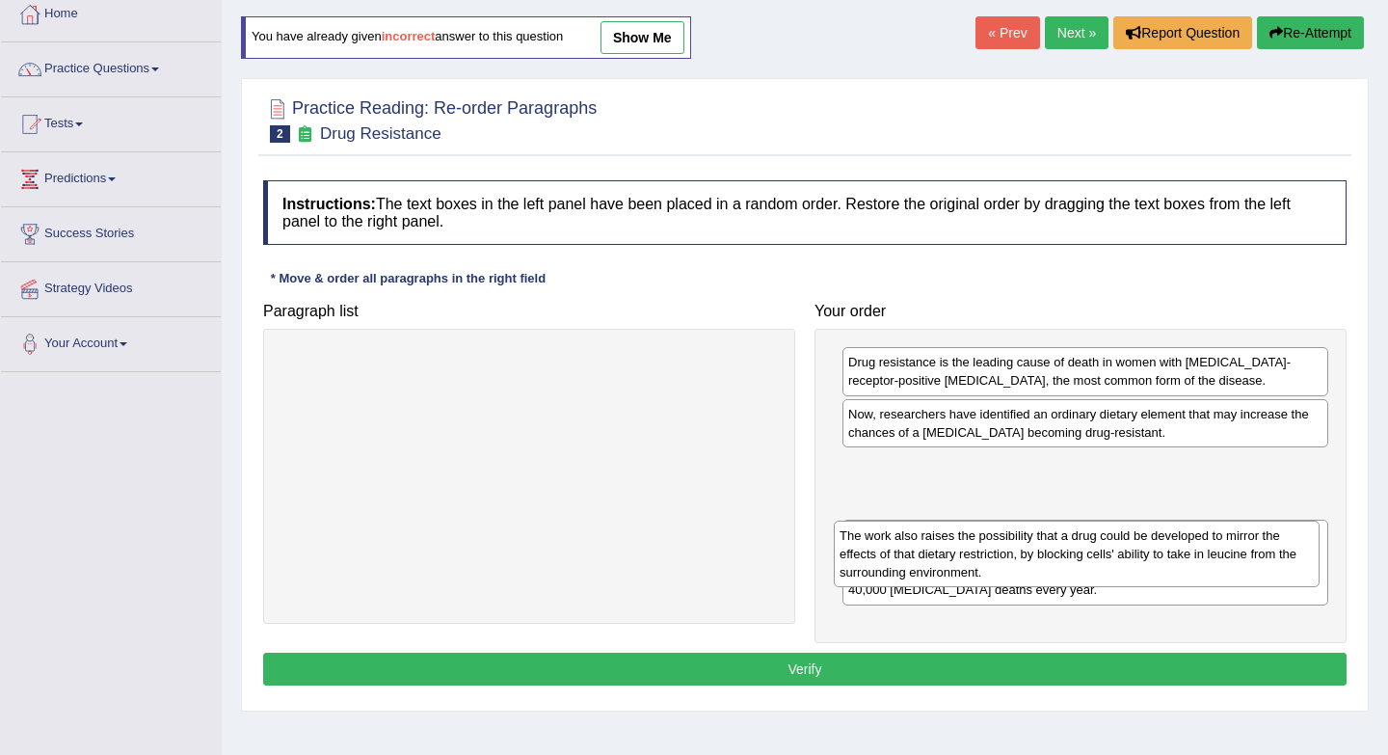
drag, startPoint x: 1016, startPoint y: 478, endPoint x: 1008, endPoint y: 549, distance: 70.9
click at [1008, 549] on div "The work also raises the possibility that a drug could be developed to mirror t…" at bounding box center [1077, 554] width 486 height 67
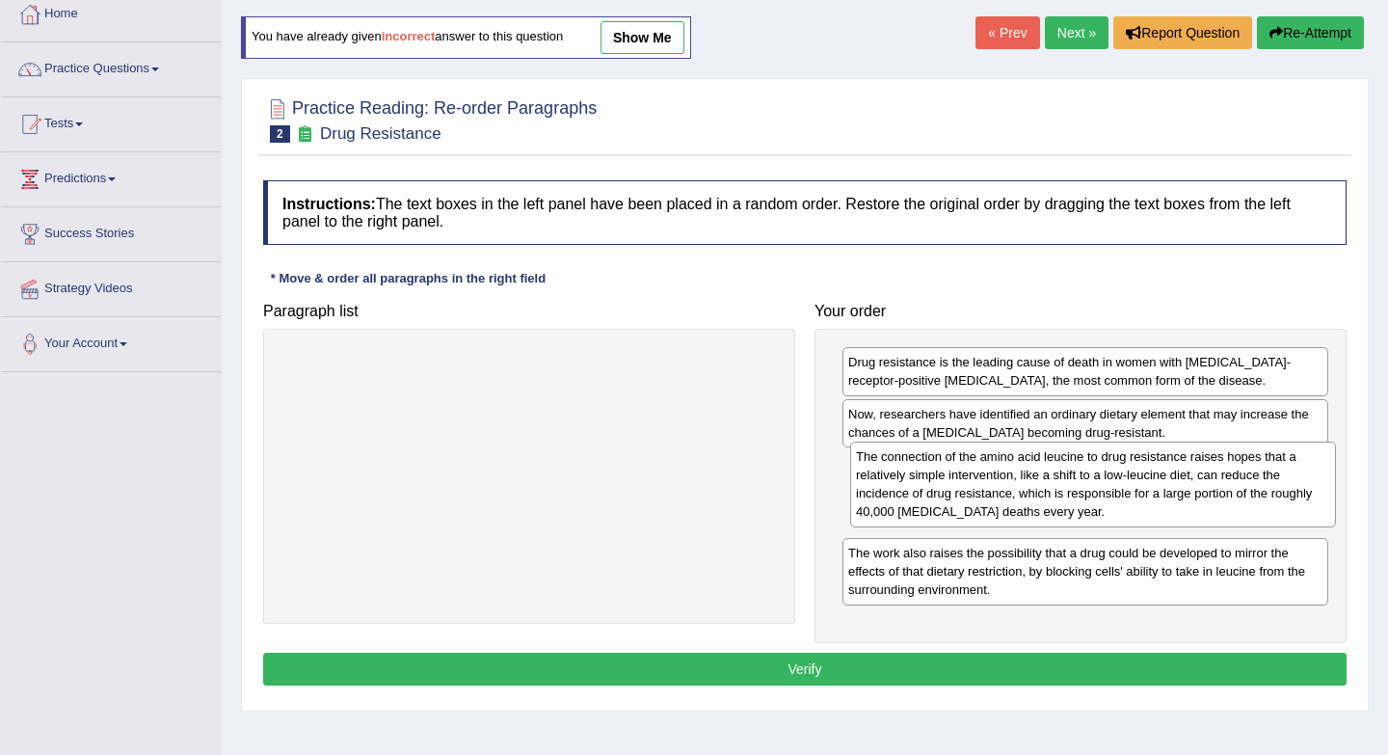
drag, startPoint x: 980, startPoint y: 586, endPoint x: 988, endPoint y: 510, distance: 76.7
click at [988, 510] on div "The connection of the amino acid leucine to drug resistance raises hopes that a…" at bounding box center [1093, 484] width 486 height 85
click at [673, 680] on button "Verify" at bounding box center [805, 669] width 1084 height 33
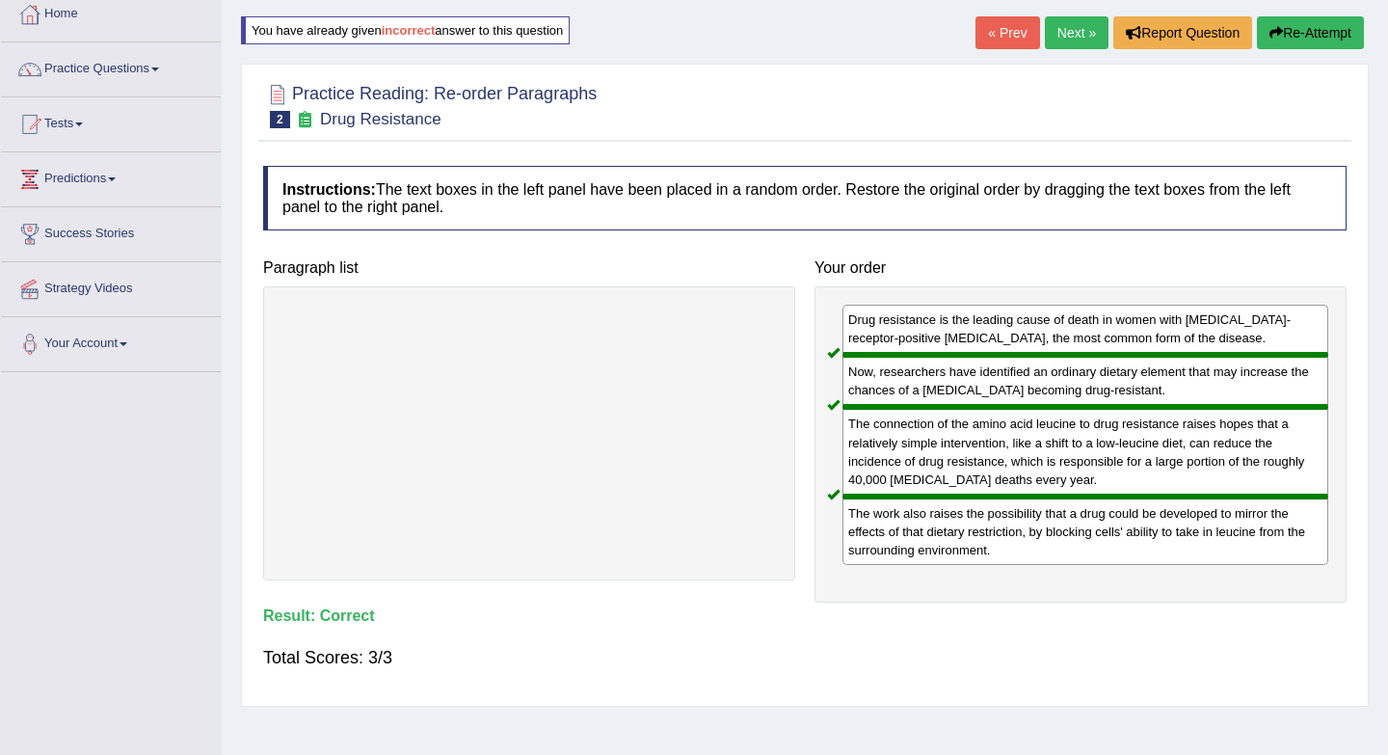
scroll to position [0, 0]
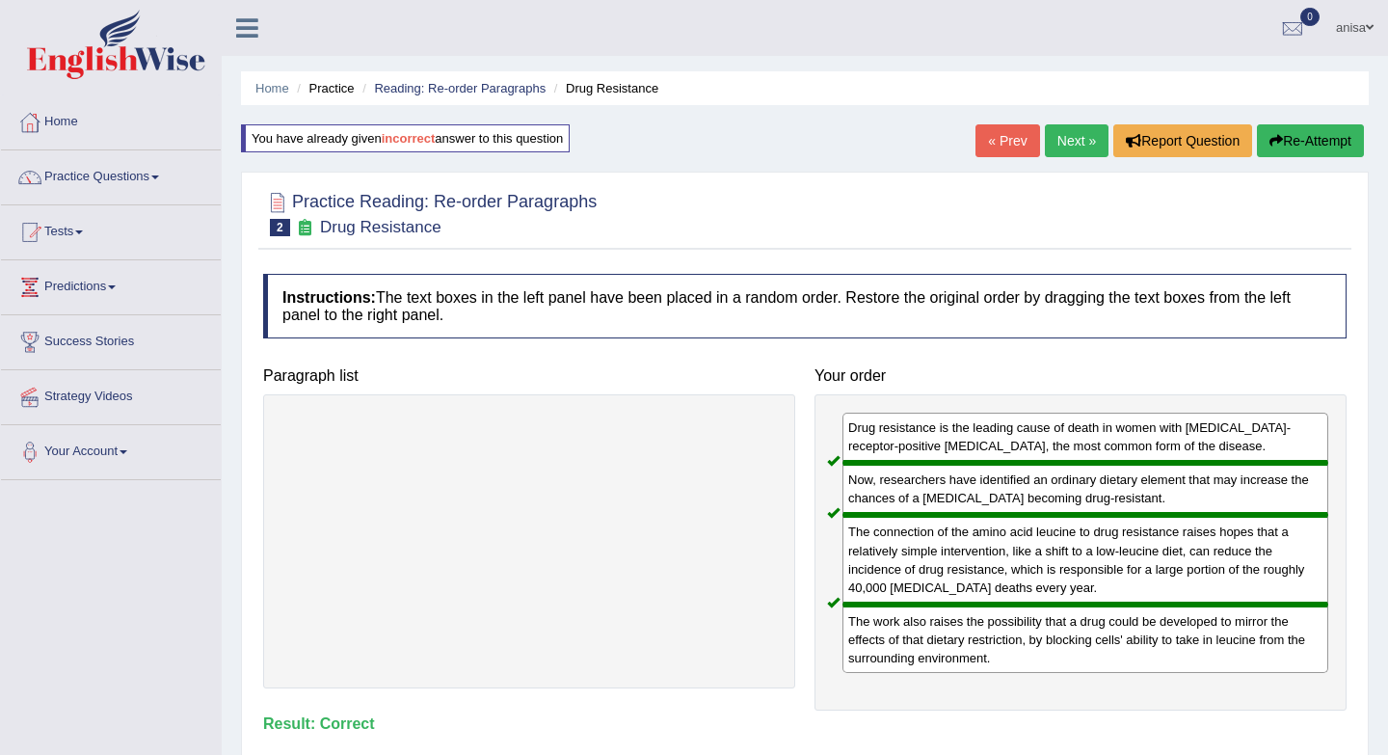
click at [1069, 146] on link "Next »" at bounding box center [1077, 140] width 64 height 33
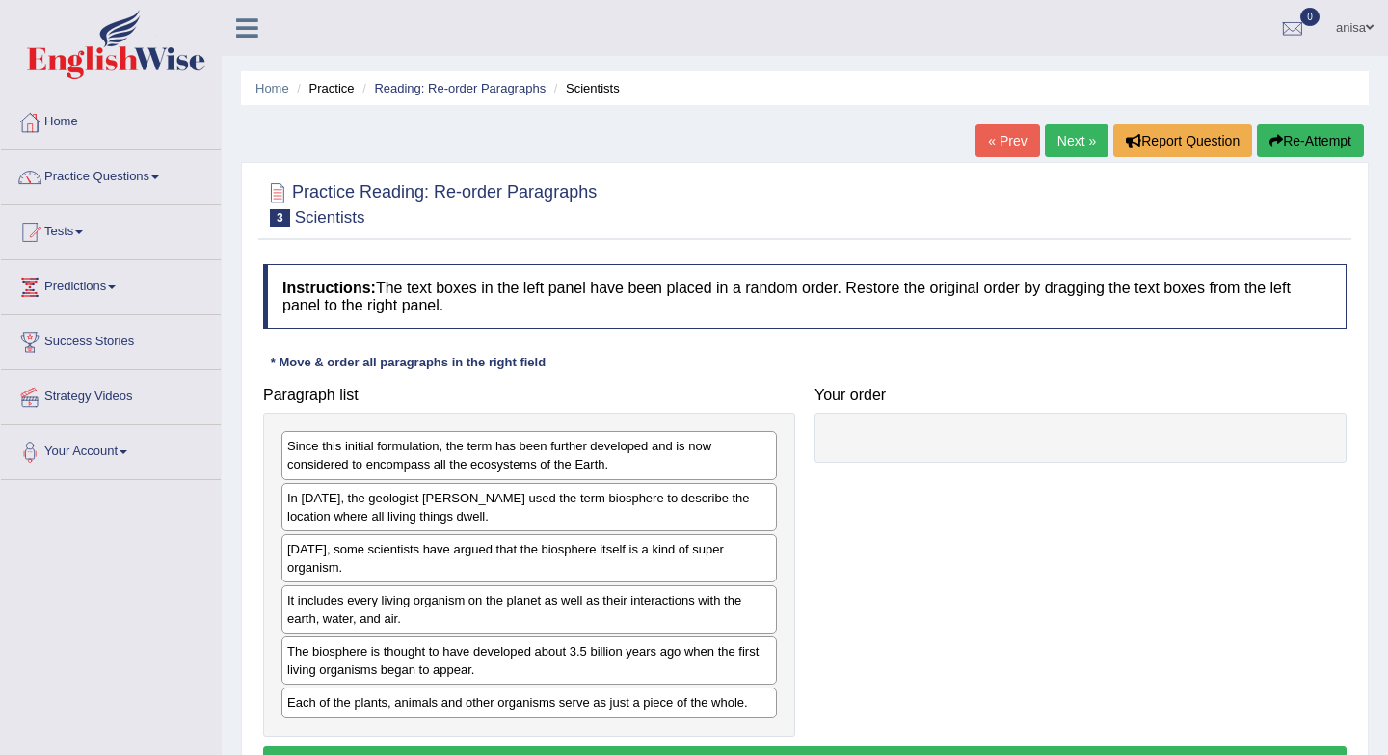
scroll to position [257, 0]
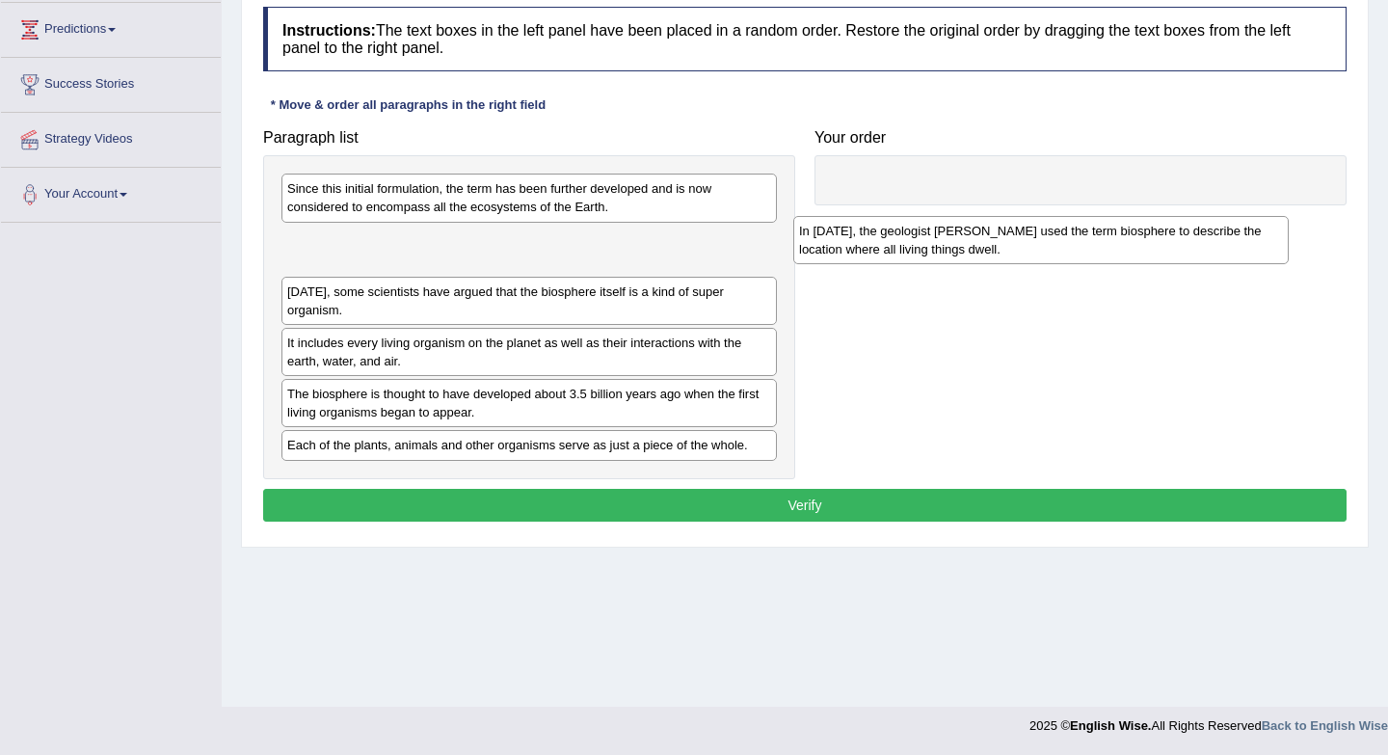
drag, startPoint x: 459, startPoint y: 256, endPoint x: 971, endPoint y: 246, distance: 512.1
click at [971, 246] on div "In [DATE], the geologist [PERSON_NAME] used the term biosphere to describe the …" at bounding box center [1042, 240] width 496 height 48
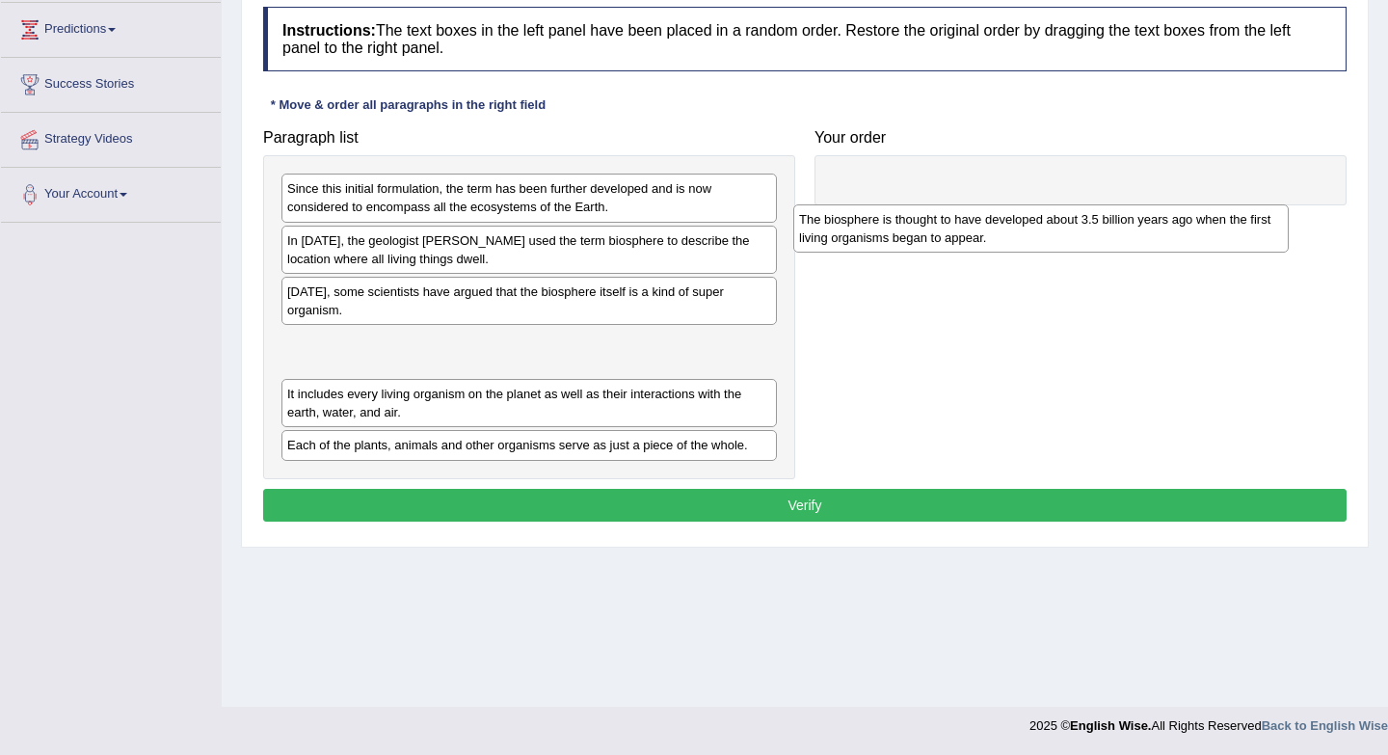
drag, startPoint x: 384, startPoint y: 407, endPoint x: 896, endPoint y: 232, distance: 540.9
click at [896, 232] on div "The biosphere is thought to have developed about 3.5 billion years ago when the…" at bounding box center [1042, 228] width 496 height 48
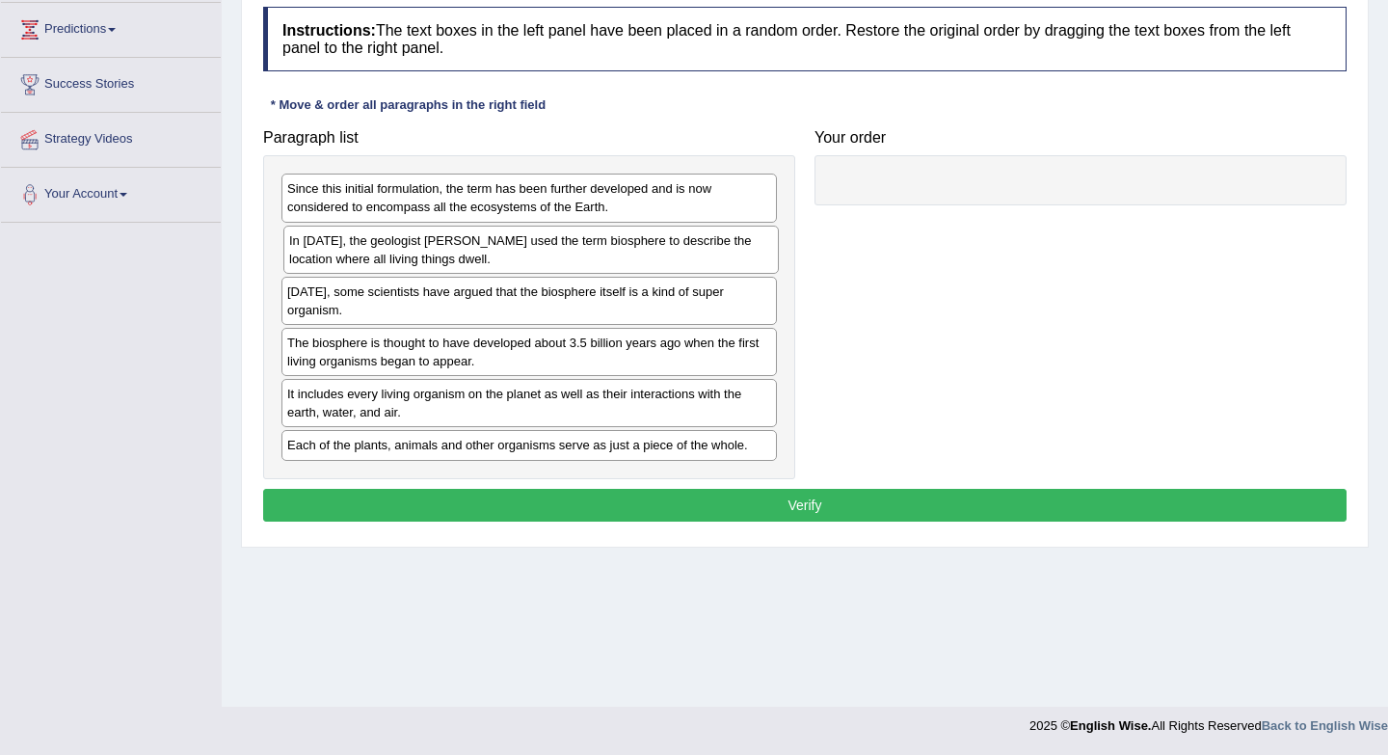
click at [345, 254] on div "In [DATE], the geologist [PERSON_NAME] used the term biosphere to describe the …" at bounding box center [531, 250] width 496 height 48
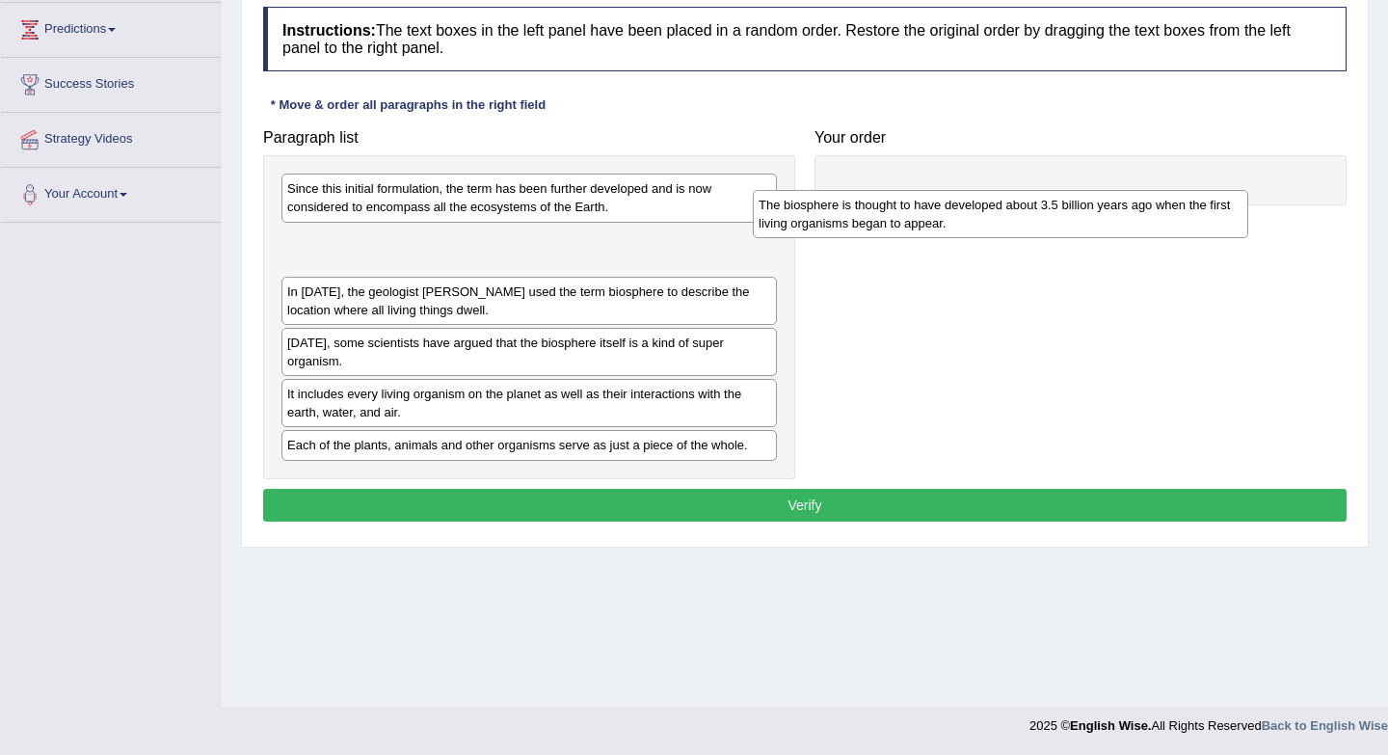
drag, startPoint x: 335, startPoint y: 358, endPoint x: 806, endPoint y: 220, distance: 491.2
click at [806, 220] on div "The biosphere is thought to have developed about 3.5 billion years ago when the…" at bounding box center [1001, 214] width 496 height 48
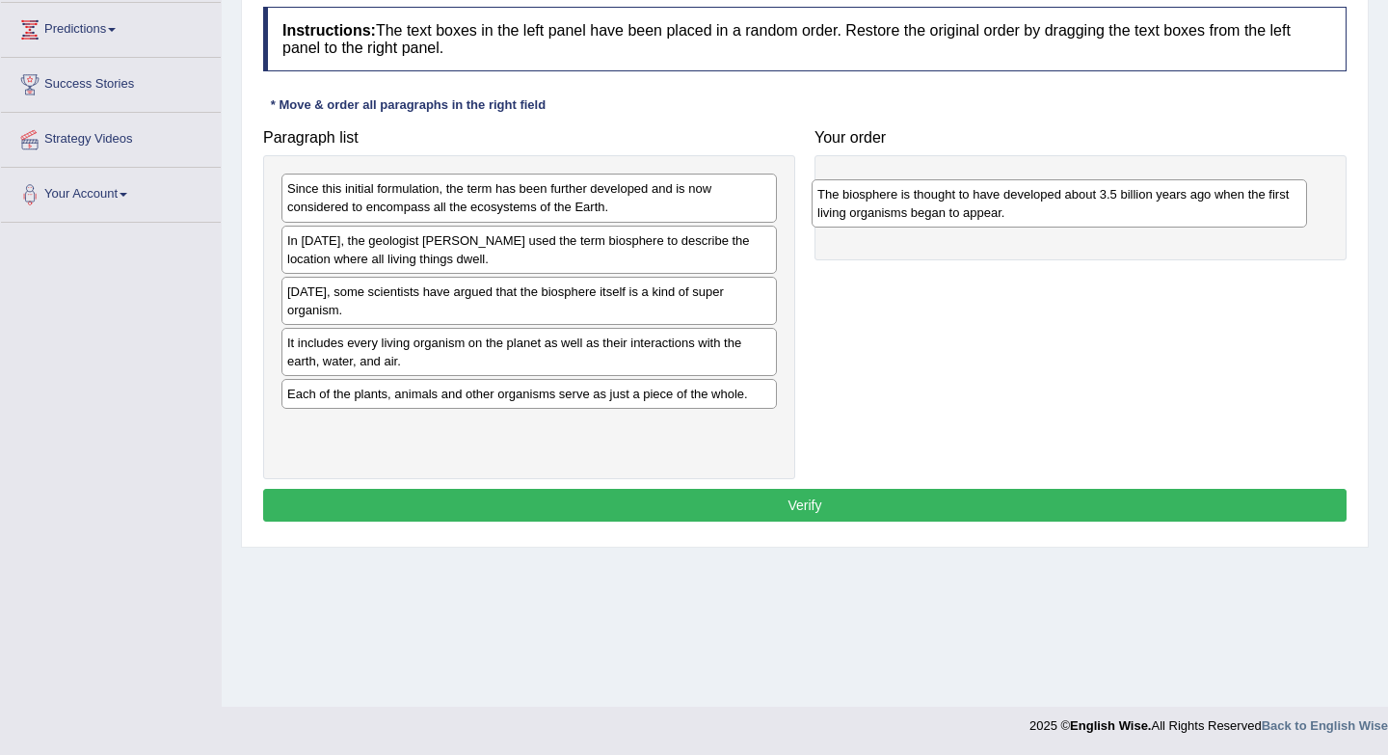
drag, startPoint x: 314, startPoint y: 252, endPoint x: 845, endPoint y: 204, distance: 532.4
click at [845, 204] on div "The biosphere is thought to have developed about 3.5 billion years ago when the…" at bounding box center [1060, 203] width 496 height 48
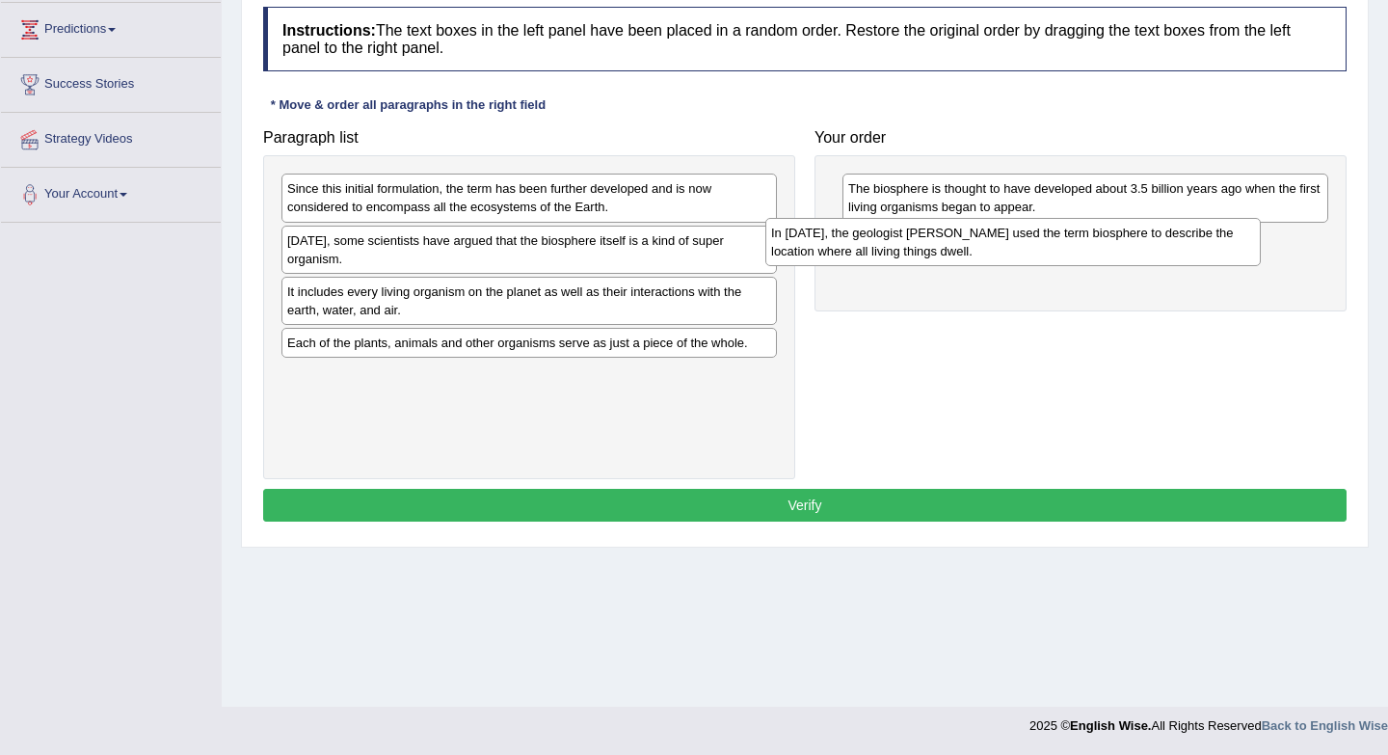
drag, startPoint x: 417, startPoint y: 261, endPoint x: 900, endPoint y: 238, distance: 483.6
click at [901, 238] on div "In 1875, the geologist Eduard Suess used the term biosphere to describe the loc…" at bounding box center [1014, 242] width 496 height 48
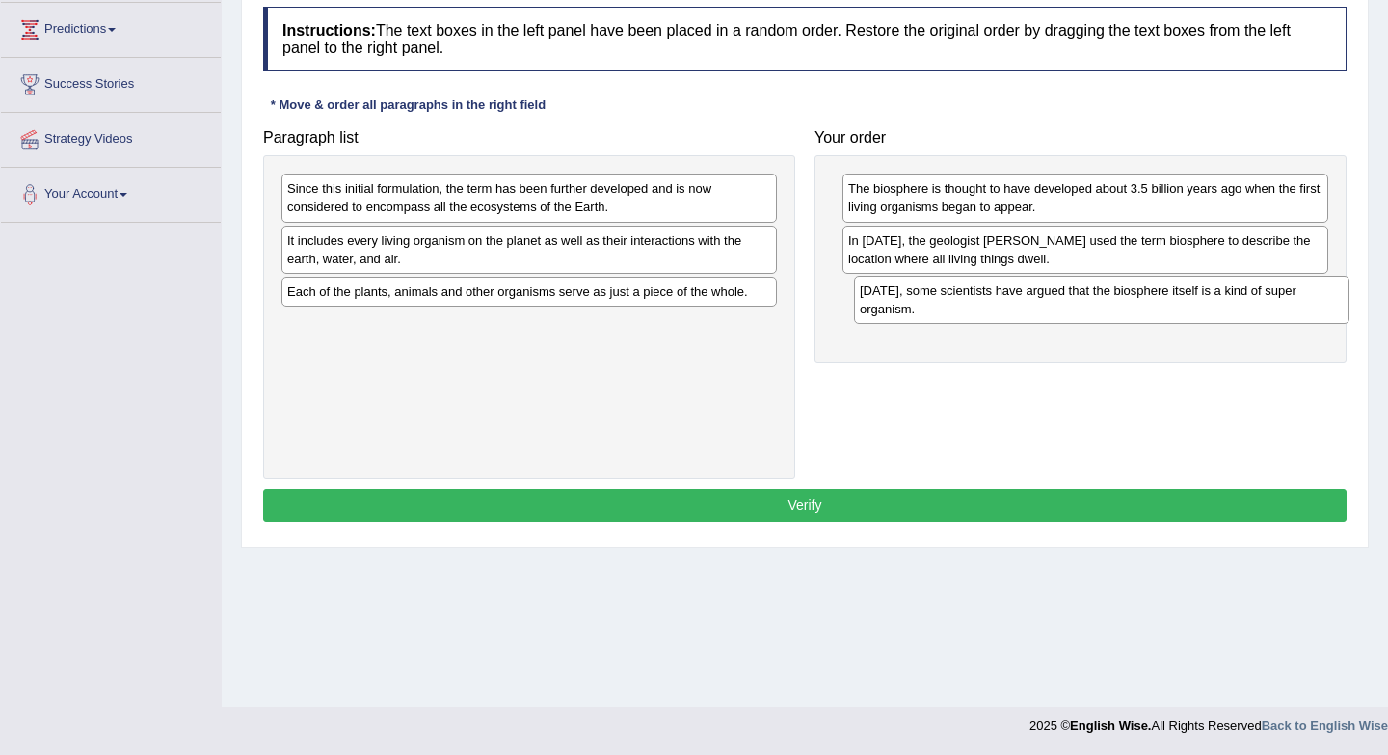
drag, startPoint x: 647, startPoint y: 259, endPoint x: 1220, endPoint y: 310, distance: 574.9
click at [1220, 310] on div "Today, some scientists have argued that the biosphere itself is a kind of super…" at bounding box center [1102, 300] width 496 height 48
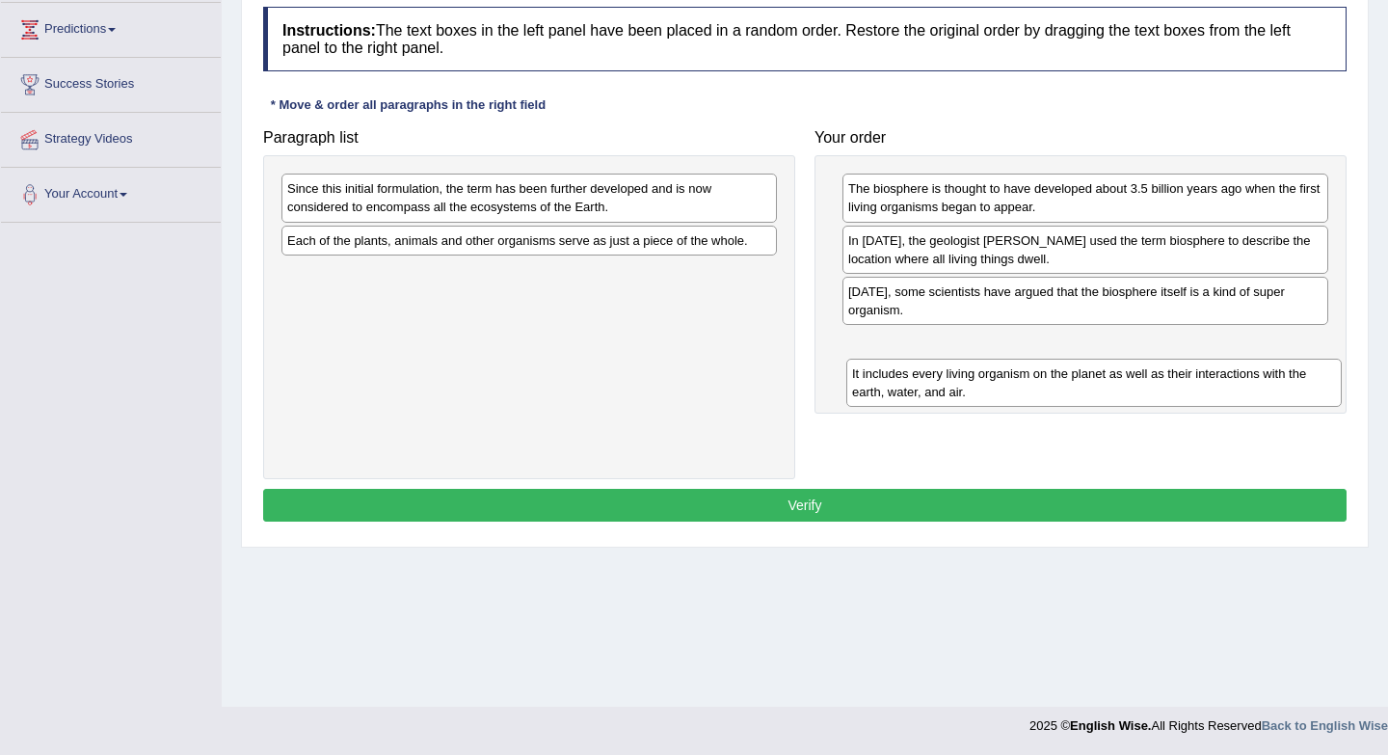
drag, startPoint x: 546, startPoint y: 251, endPoint x: 1136, endPoint y: 375, distance: 603.1
click at [1136, 375] on div "It includes every living organism on the planet as well as their interactions w…" at bounding box center [1095, 383] width 496 height 48
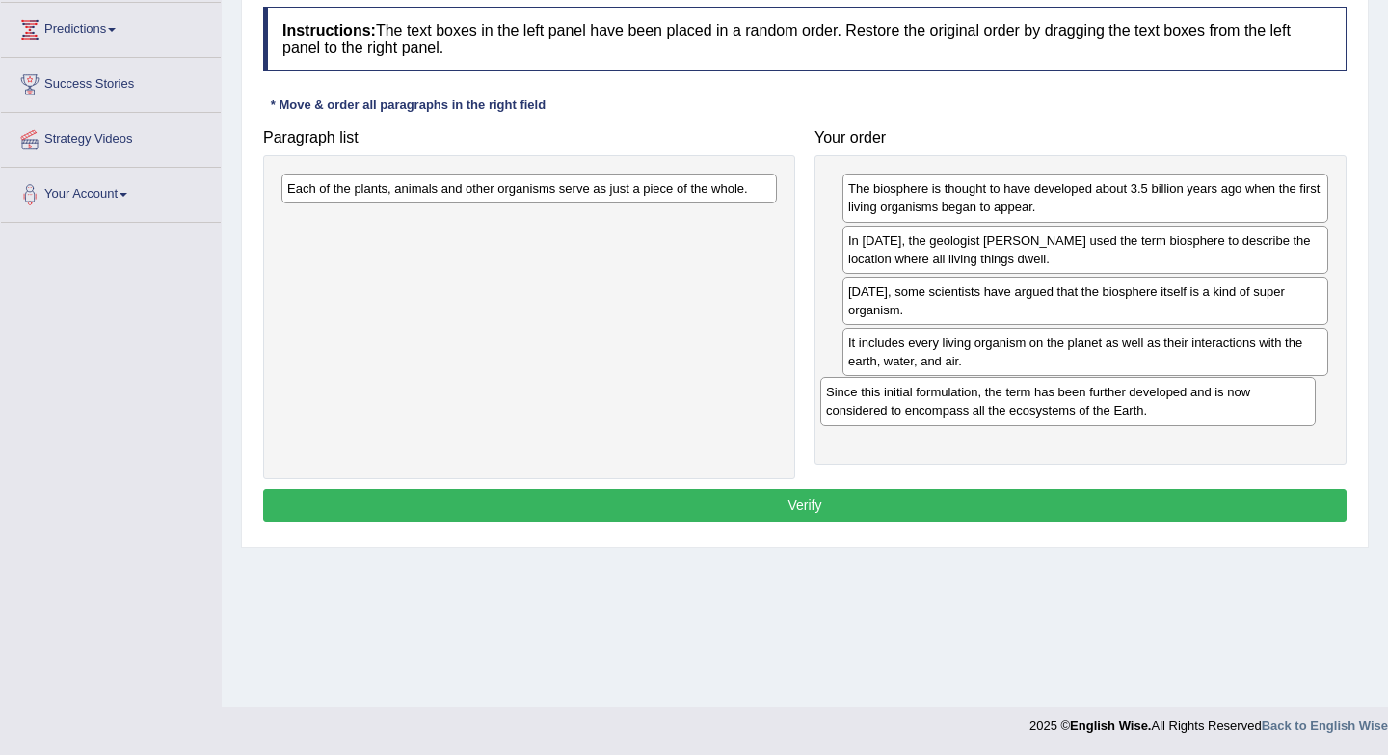
drag, startPoint x: 527, startPoint y: 210, endPoint x: 1068, endPoint y: 412, distance: 577.2
click at [1068, 412] on div "Since this initial formulation, the term has been further developed and is now …" at bounding box center [1069, 401] width 496 height 48
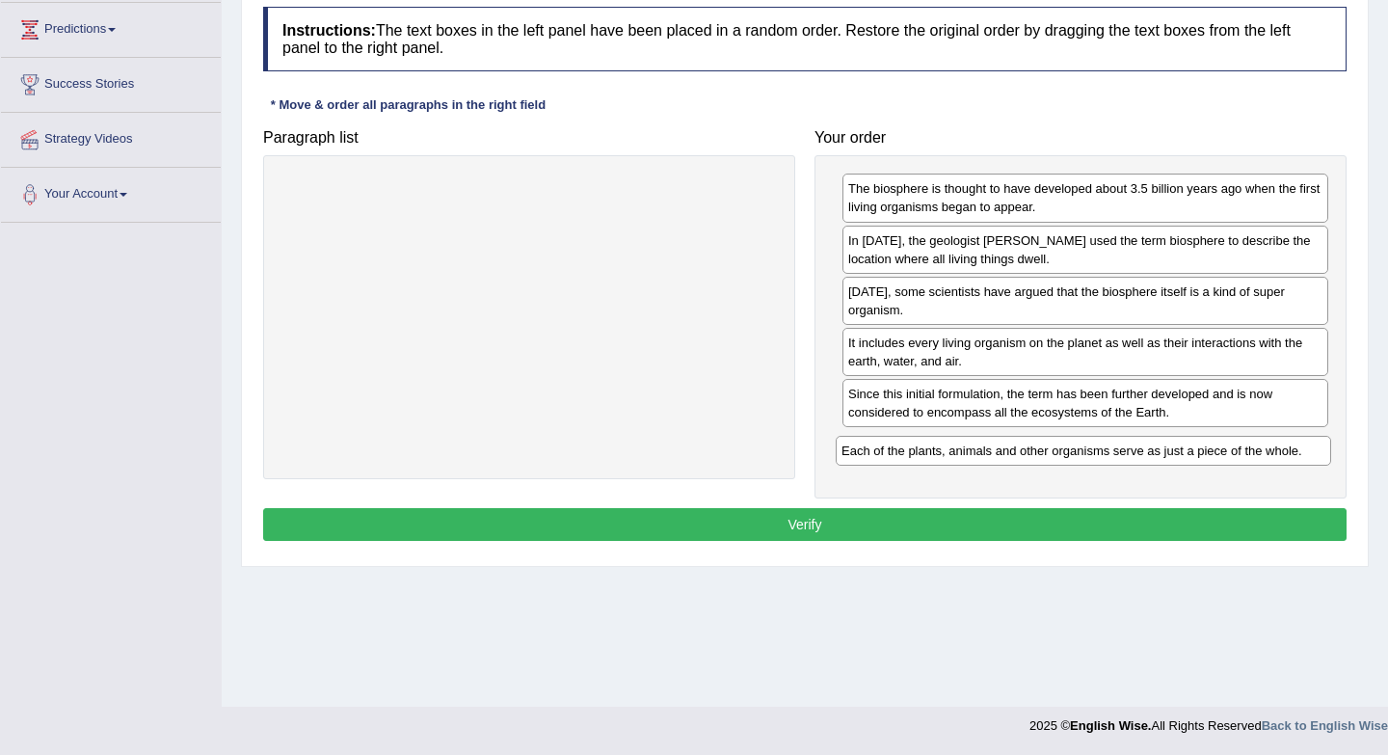
drag, startPoint x: 687, startPoint y: 189, endPoint x: 1241, endPoint y: 452, distance: 613.7
click at [1241, 452] on div "Each of the plants, animals and other organisms serve as just a piece of the wh…" at bounding box center [1084, 451] width 496 height 30
click at [823, 533] on button "Verify" at bounding box center [805, 524] width 1084 height 33
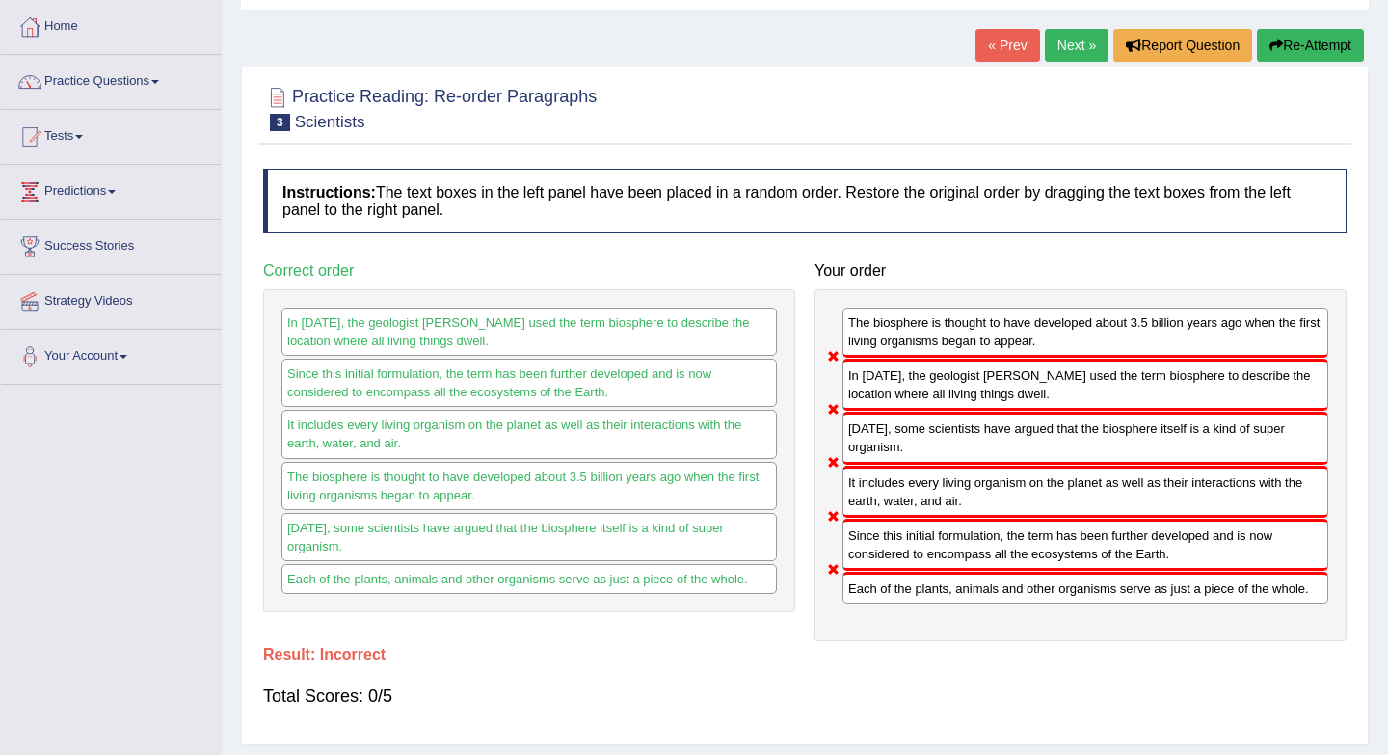
scroll to position [92, 0]
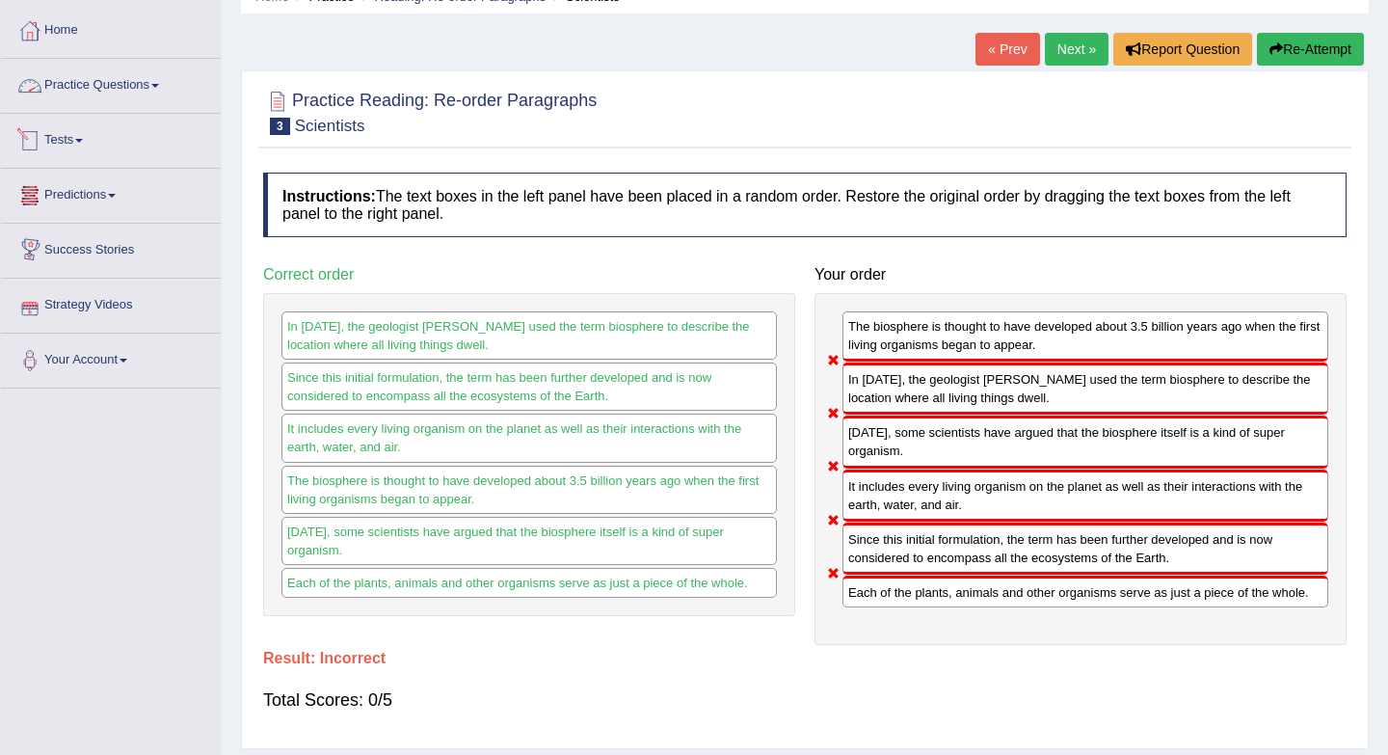
click at [154, 80] on link "Practice Questions" at bounding box center [111, 83] width 220 height 48
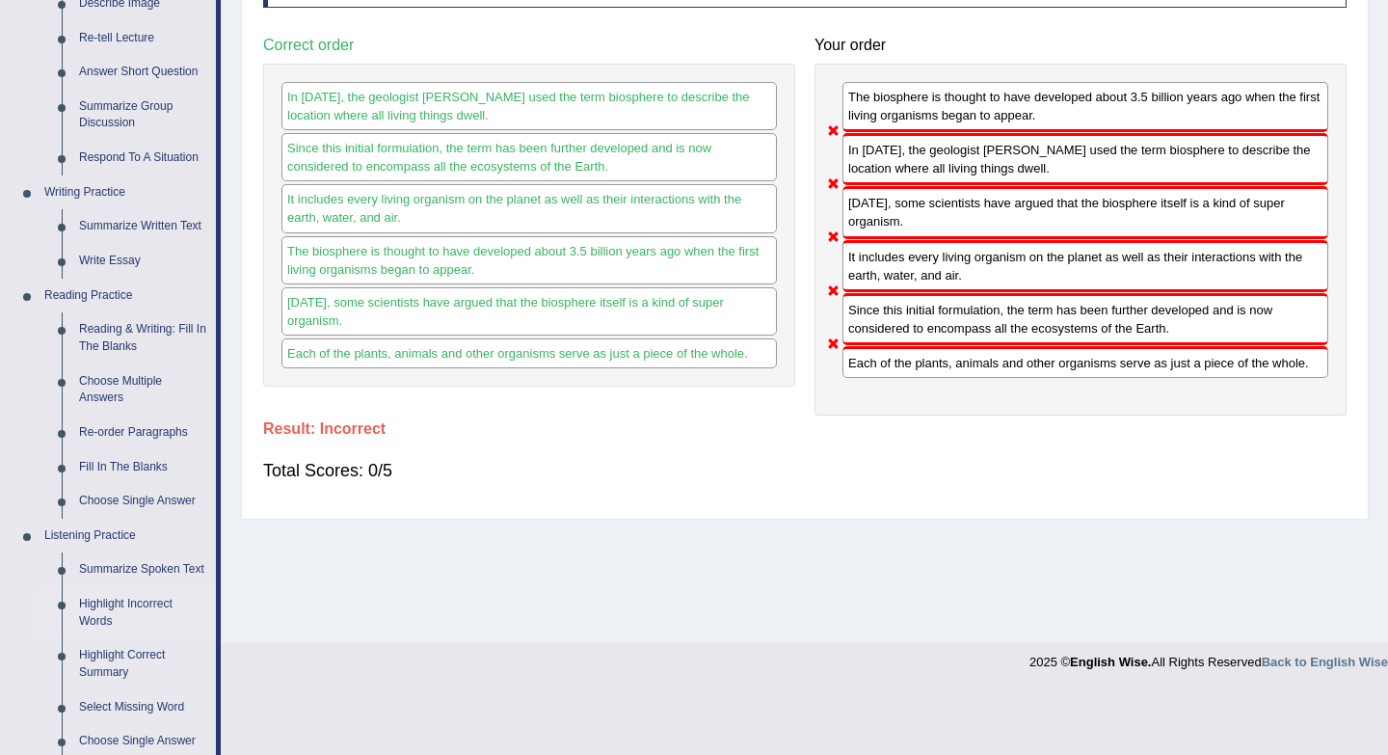
scroll to position [314, 0]
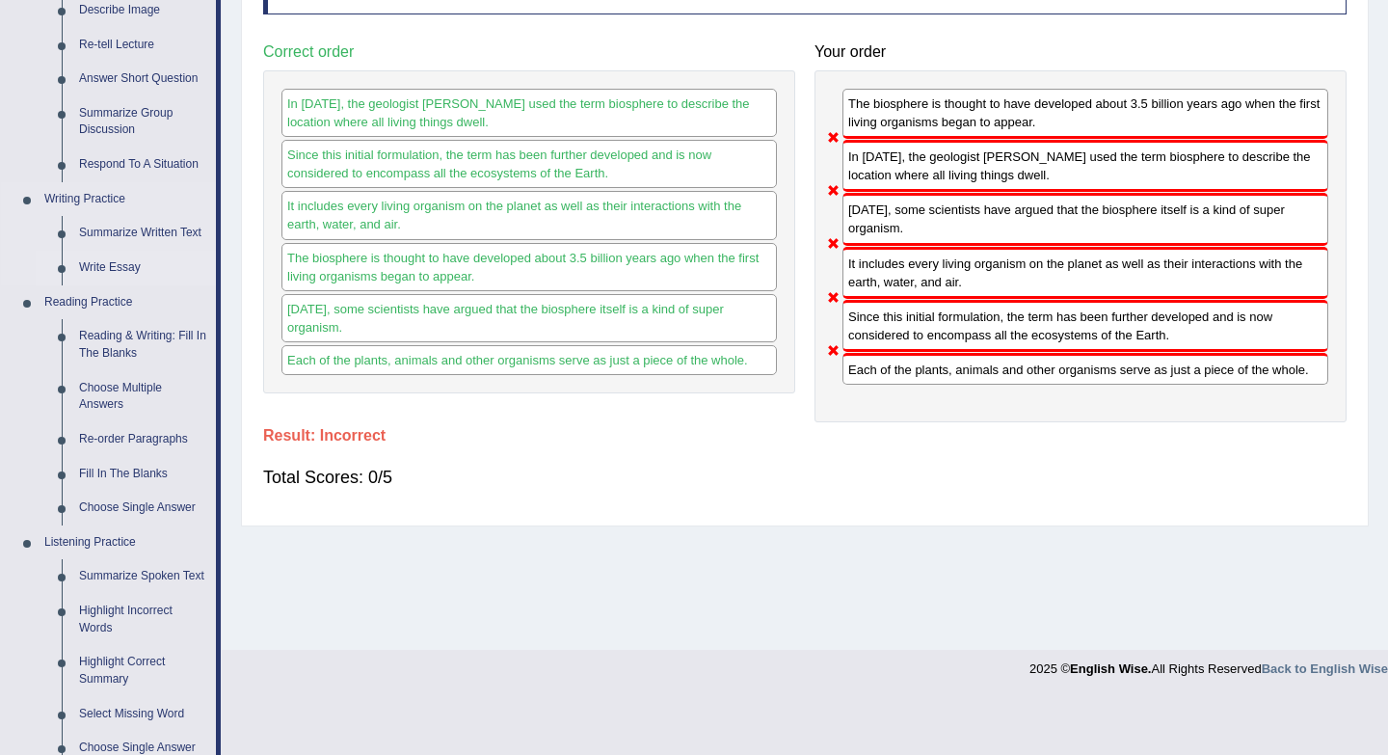
click at [109, 262] on link "Write Essay" at bounding box center [143, 268] width 146 height 35
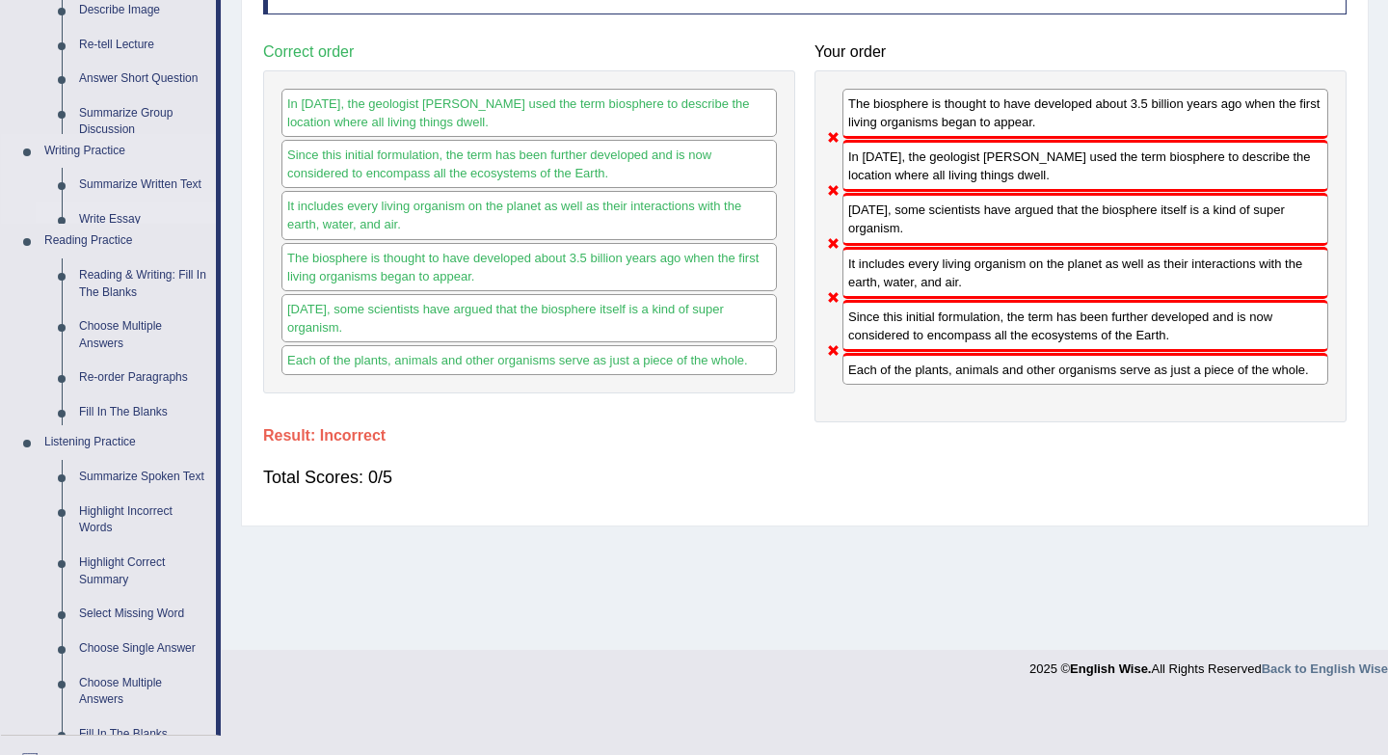
scroll to position [257, 0]
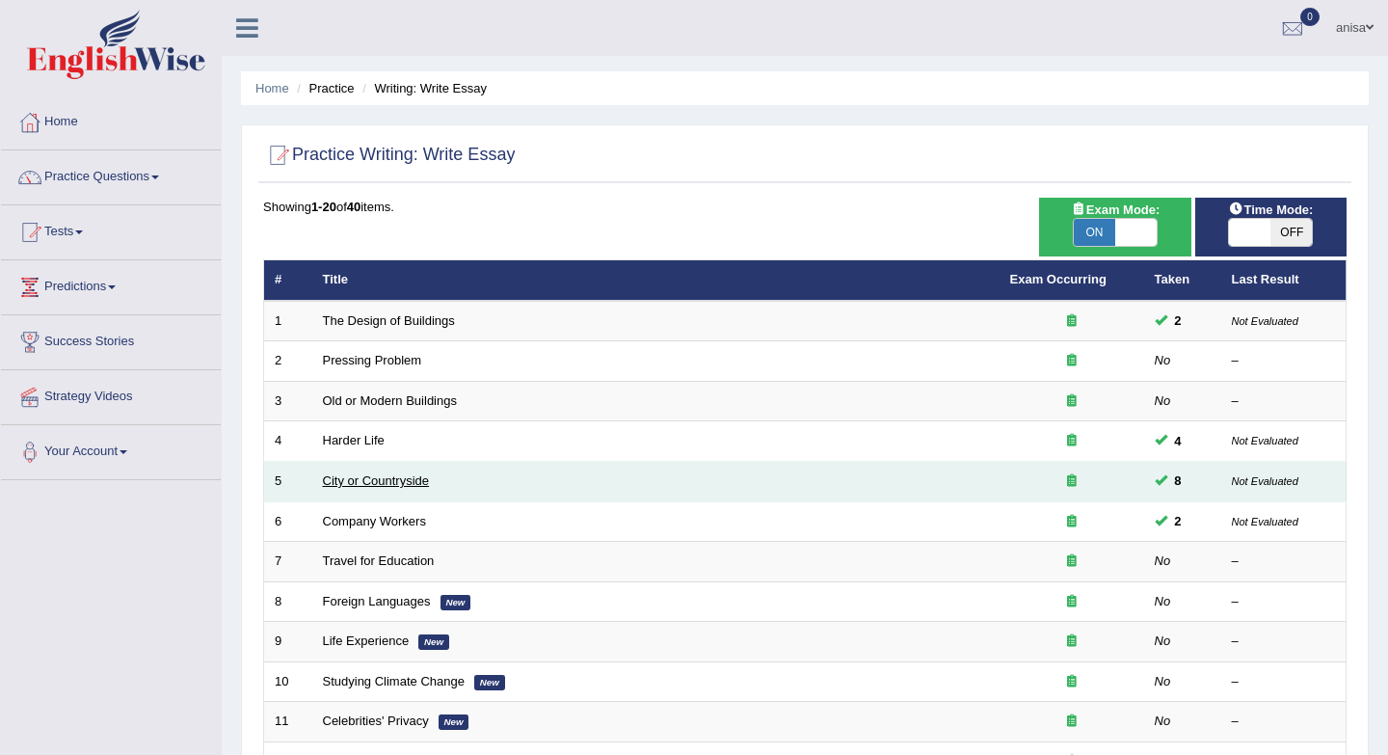
click at [405, 484] on link "City or Countryside" at bounding box center [376, 480] width 107 height 14
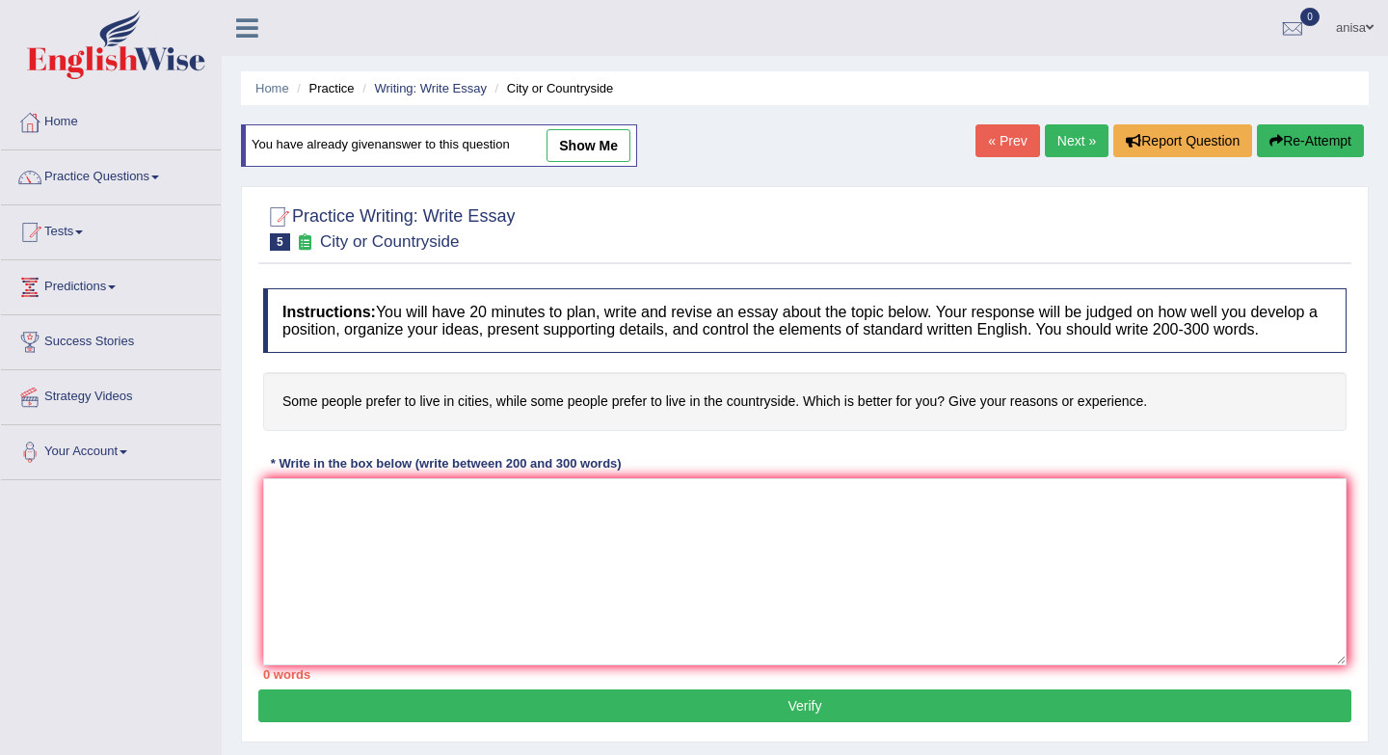
click at [588, 142] on link "show me" at bounding box center [589, 145] width 84 height 33
type textarea "The increasing influence of people like to live in cities while other's prefer …"
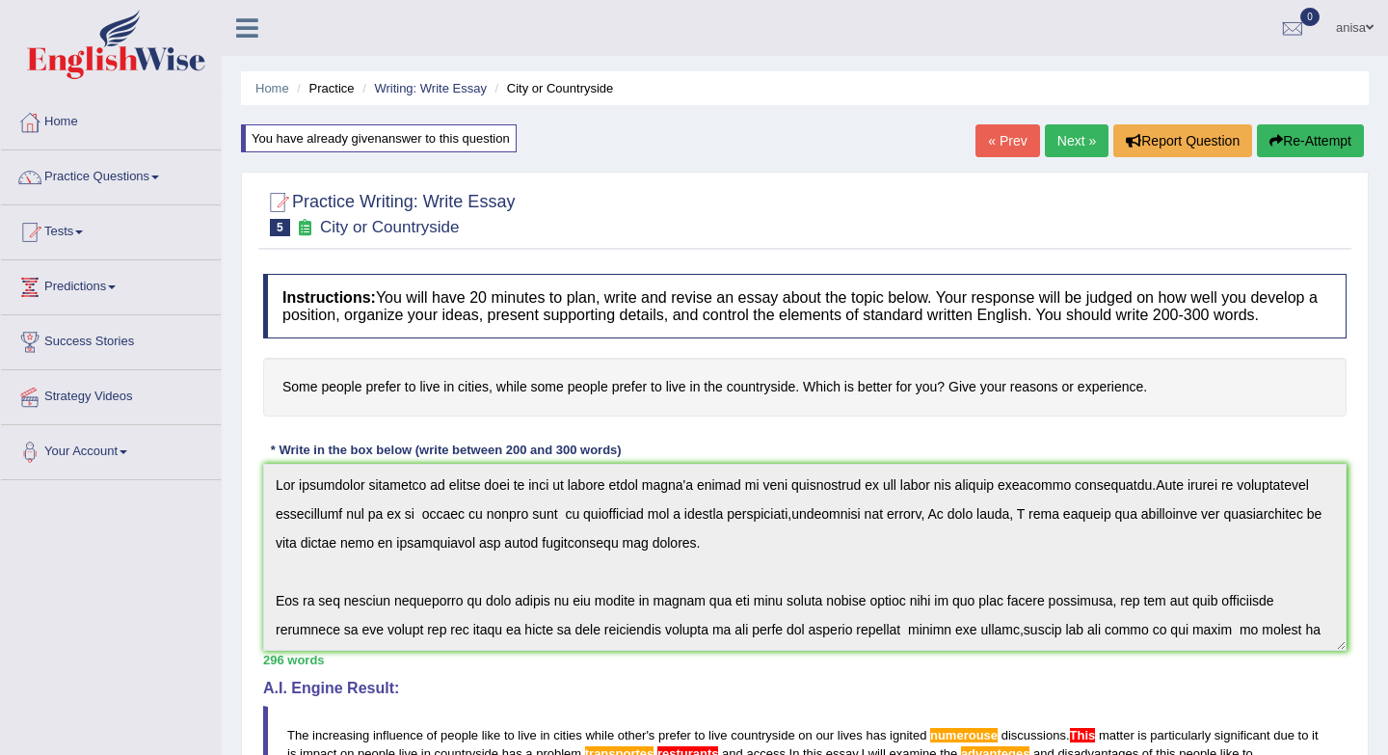
click at [1057, 143] on link "Next »" at bounding box center [1077, 140] width 64 height 33
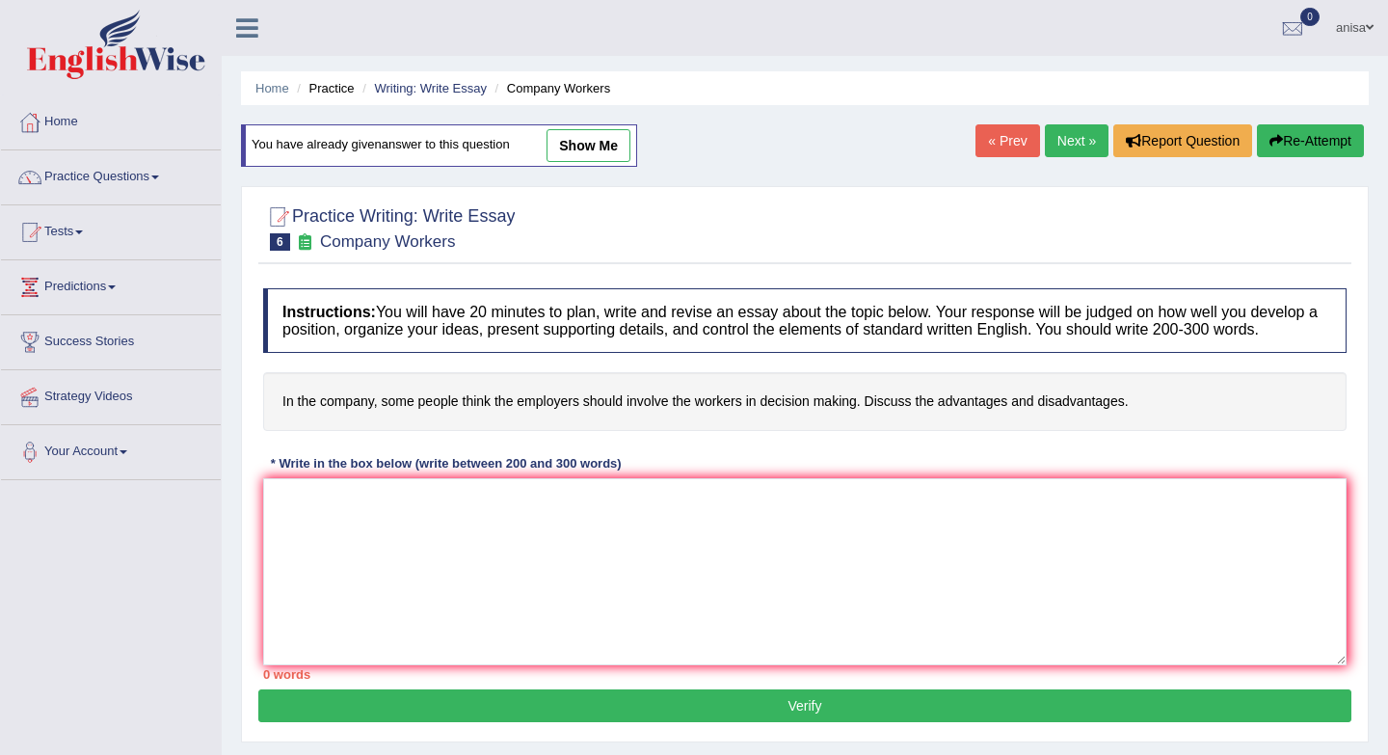
click at [596, 145] on link "show me" at bounding box center [589, 145] width 84 height 33
type textarea "The increasing influence of company though employers commit a workers decision …"
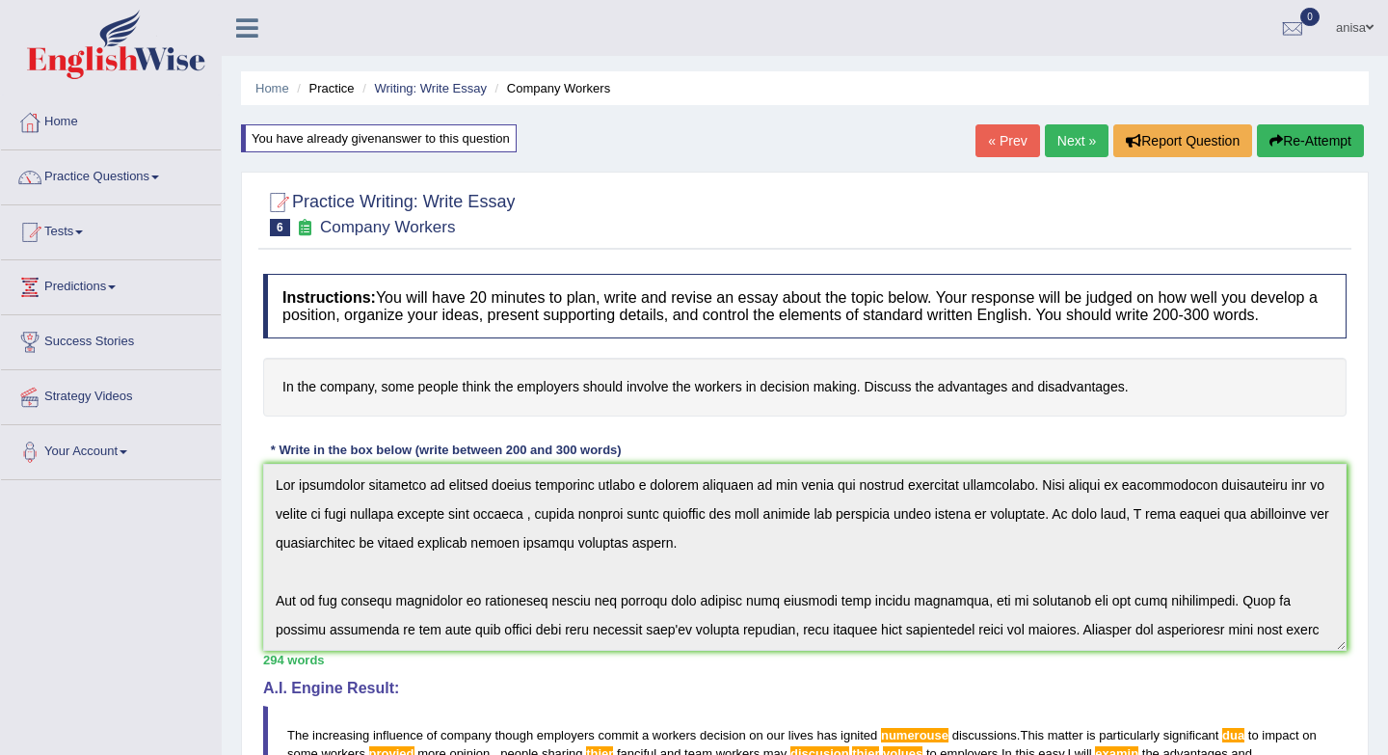
click at [1006, 433] on div "Instructions: You will have 20 minutes to plan, write and revise an essay about…" at bounding box center [804, 744] width 1093 height 961
click at [910, 468] on div "Instructions: You will have 20 minutes to plan, write and revise an essay about…" at bounding box center [804, 744] width 1093 height 961
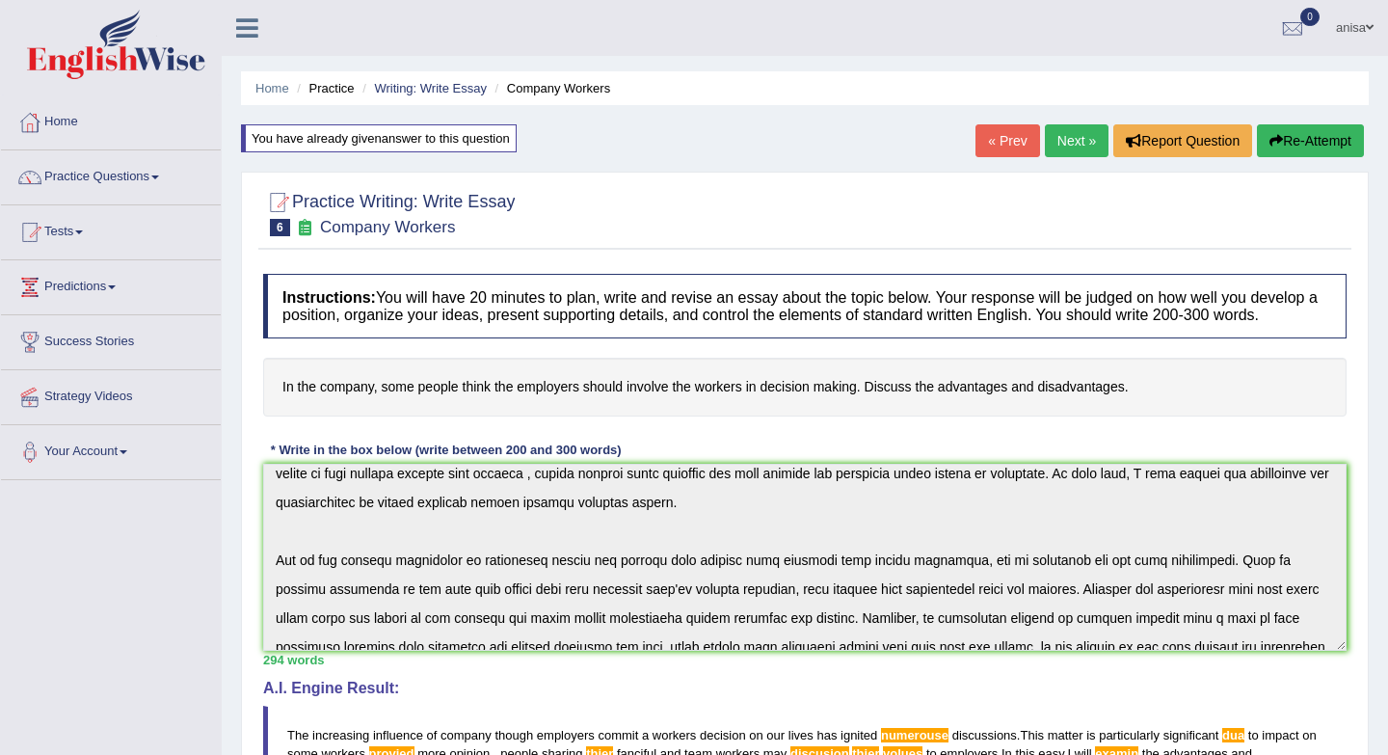
scroll to position [289, 0]
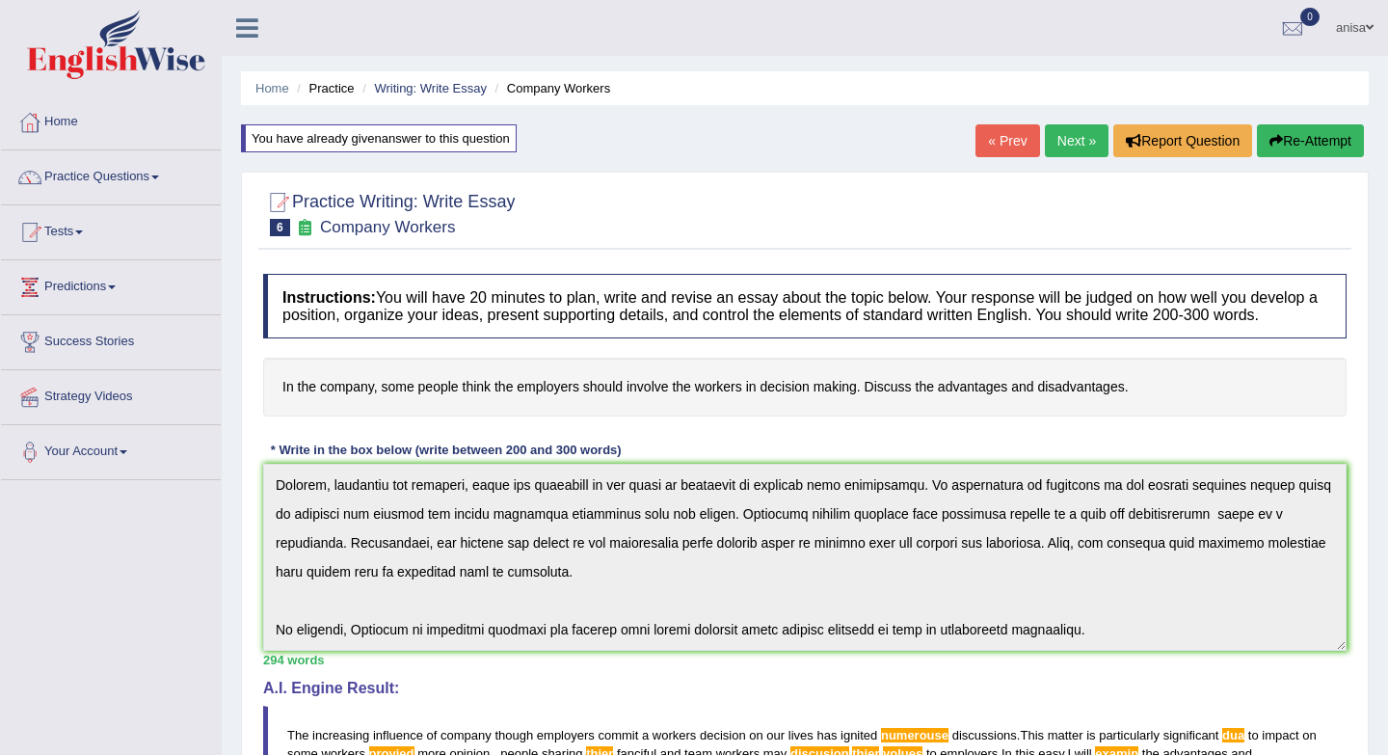
click at [674, 673] on div "Instructions: You will have 20 minutes to plan, write and revise an essay about…" at bounding box center [804, 744] width 1093 height 961
click at [1294, 148] on button "Re-Attempt" at bounding box center [1310, 140] width 107 height 33
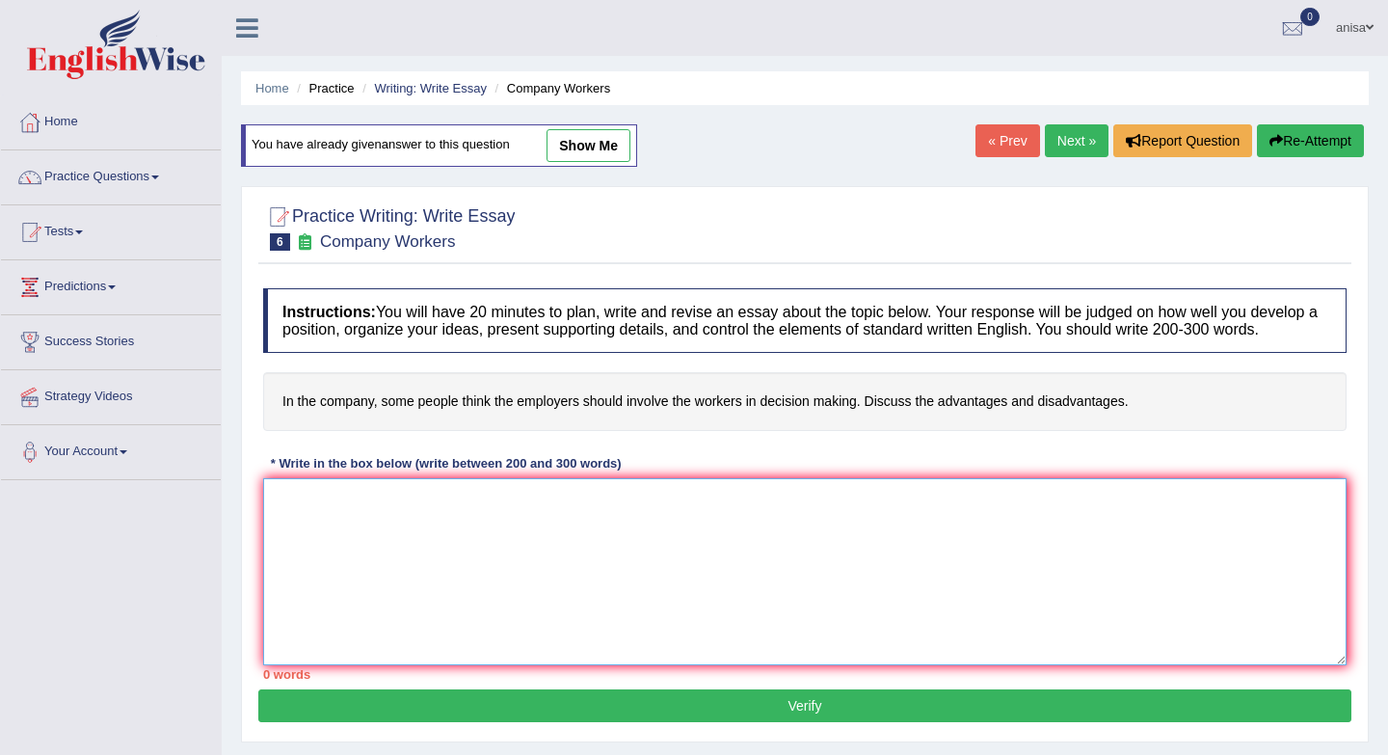
paste textarea "he increasing influence of company though employers commit a workers decision o…"
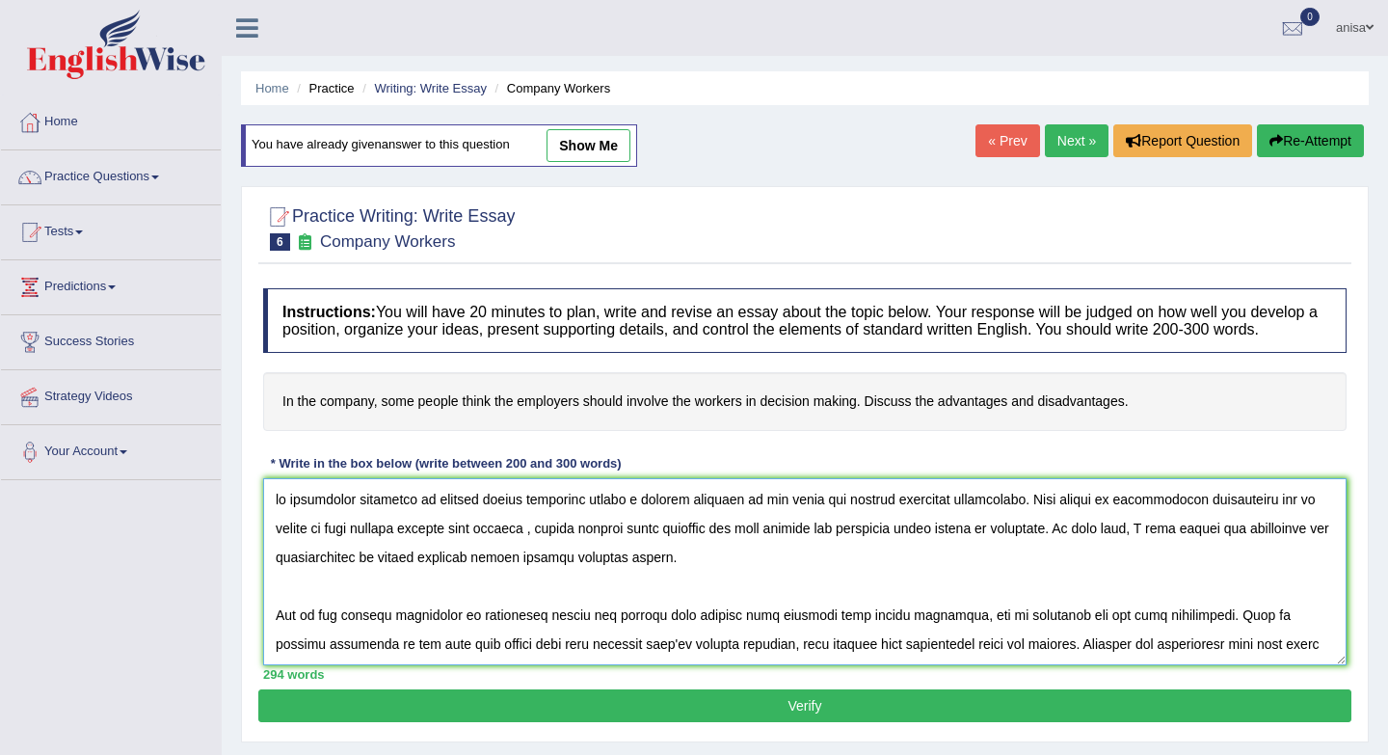
click at [298, 524] on textarea at bounding box center [805, 571] width 1084 height 187
click at [290, 519] on textarea at bounding box center [805, 571] width 1084 height 187
click at [480, 550] on textarea at bounding box center [805, 571] width 1084 height 187
click at [788, 577] on textarea at bounding box center [805, 571] width 1084 height 187
click at [996, 518] on textarea at bounding box center [805, 571] width 1084 height 187
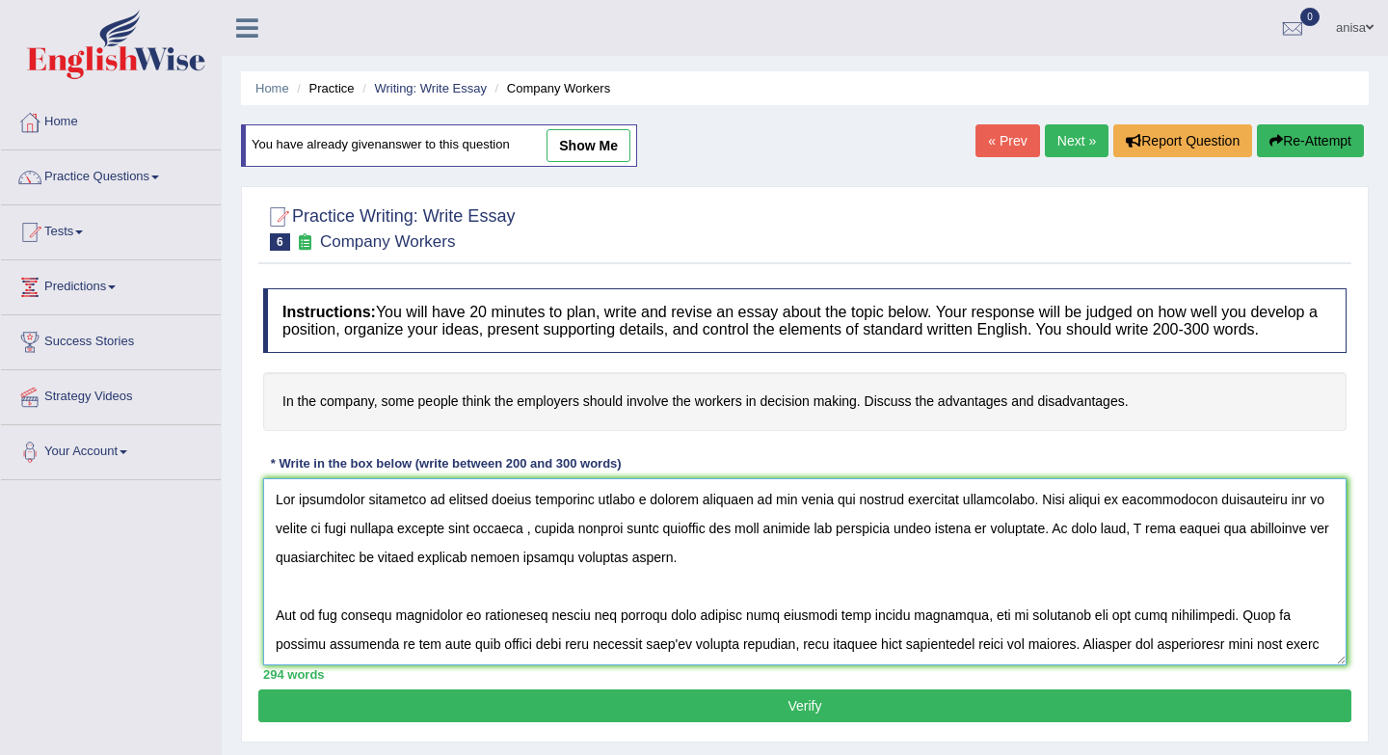
click at [1320, 519] on textarea at bounding box center [805, 571] width 1084 height 187
click at [1317, 522] on textarea at bounding box center [805, 571] width 1084 height 187
click at [688, 549] on textarea at bounding box center [805, 571] width 1084 height 187
click at [939, 551] on textarea at bounding box center [805, 571] width 1084 height 187
click at [969, 552] on textarea at bounding box center [805, 571] width 1084 height 187
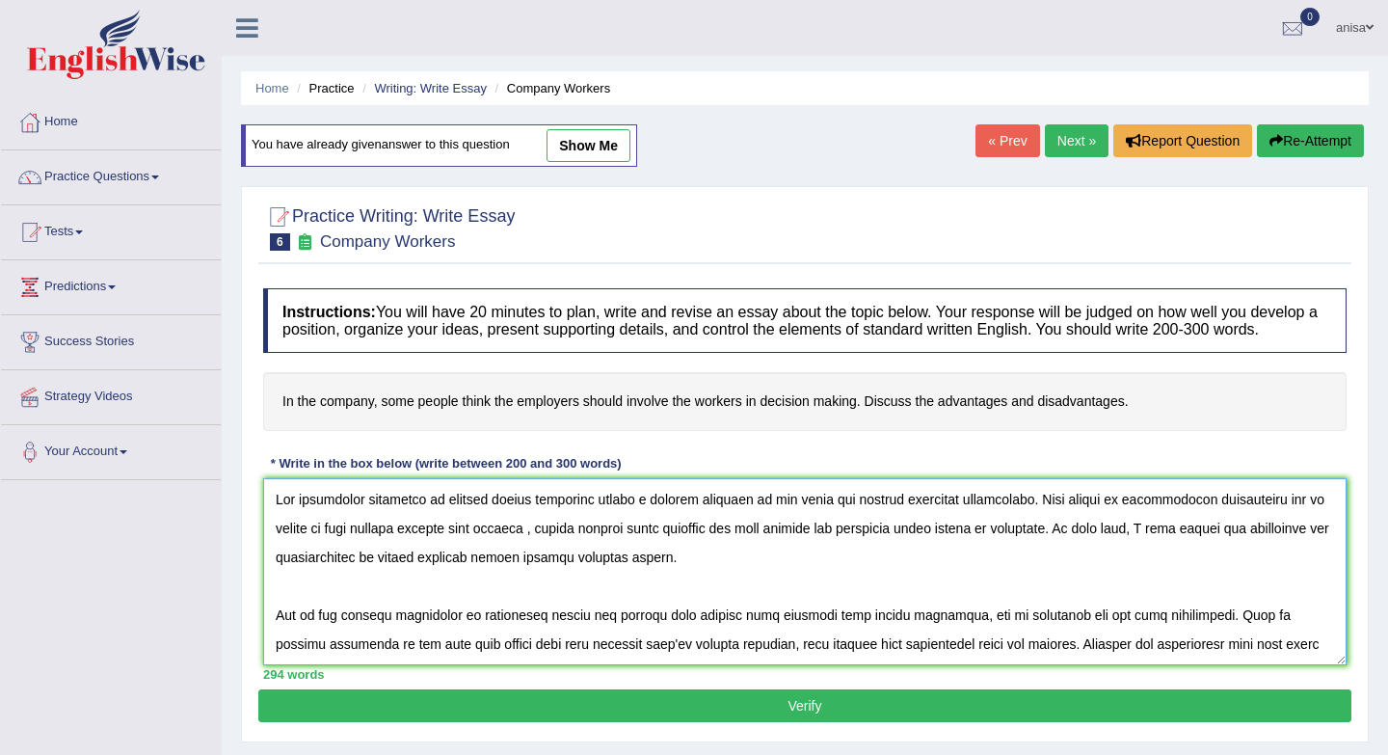
click at [1011, 554] on textarea at bounding box center [805, 571] width 1084 height 187
click at [1023, 548] on textarea at bounding box center [805, 571] width 1084 height 187
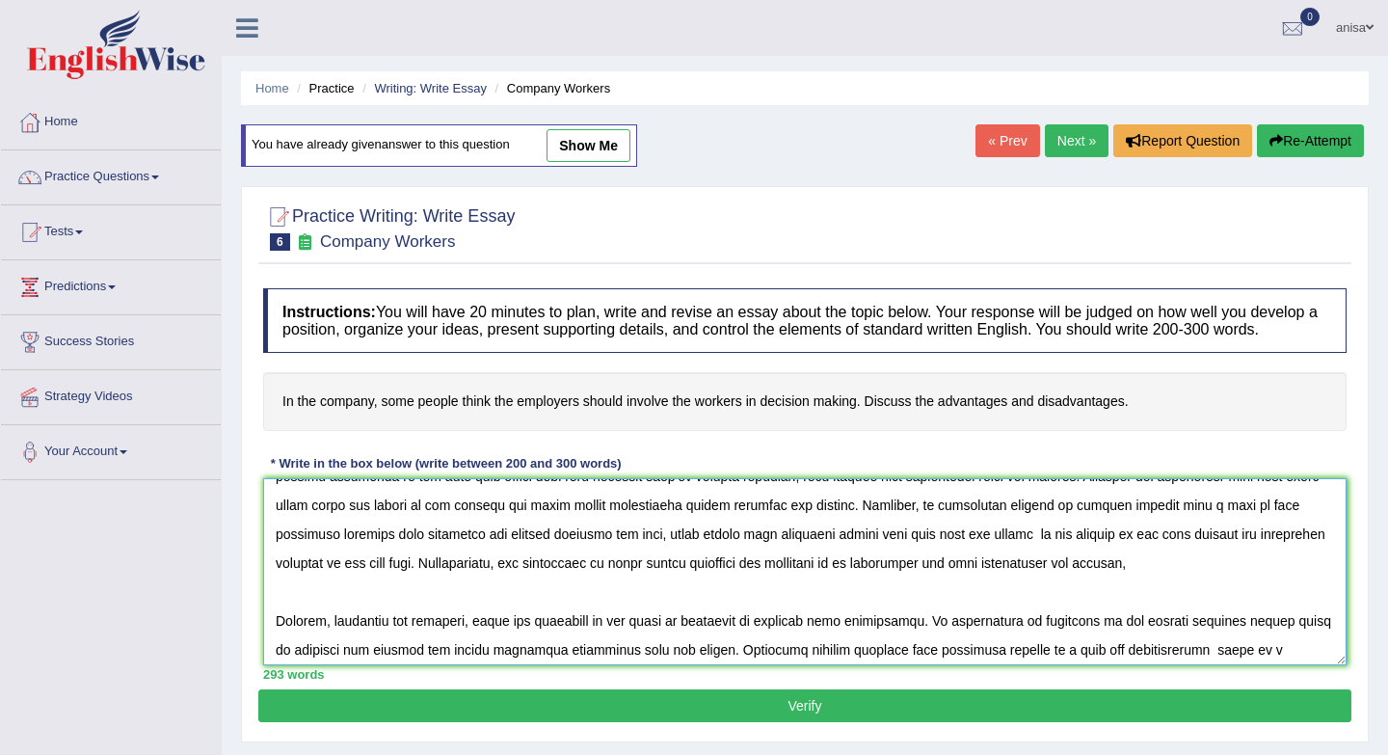
scroll to position [122, 0]
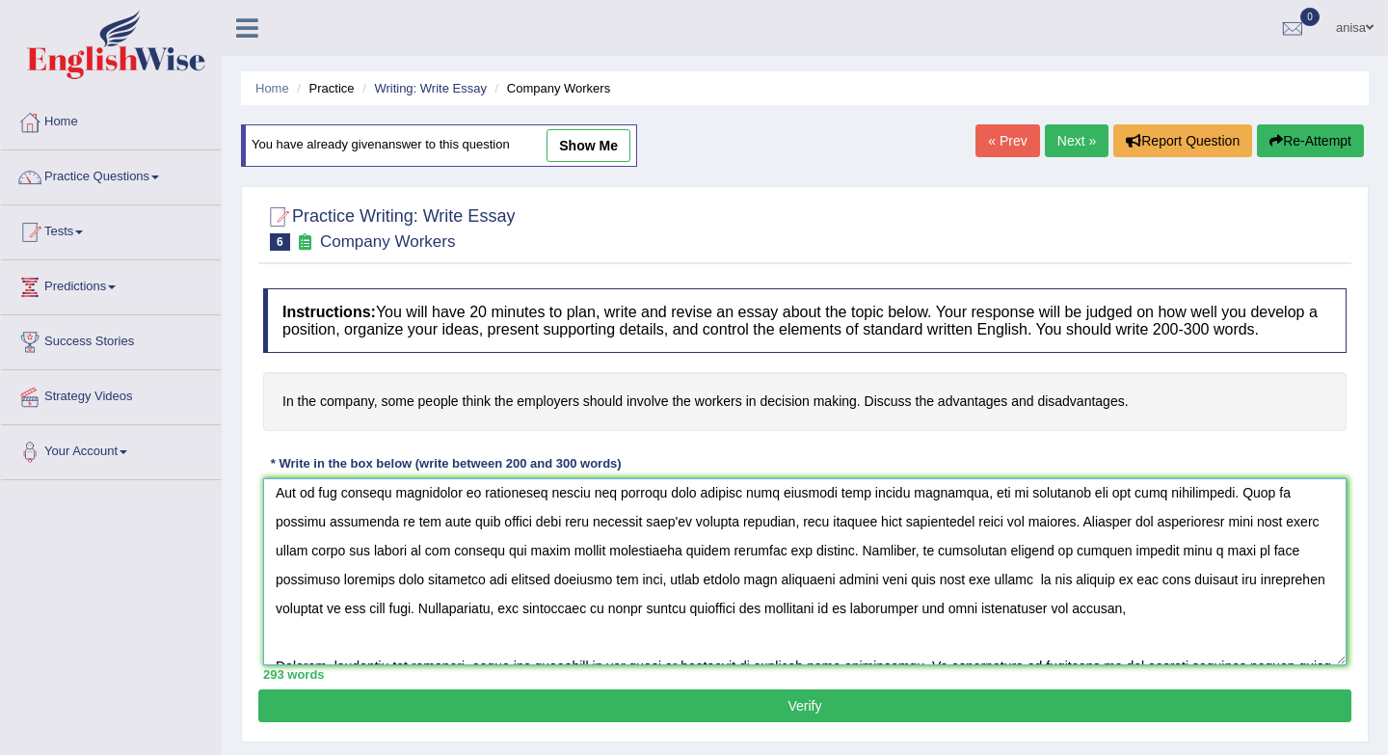
type textarea "The increasing influence of company though employers commit a workers decision …"
click at [773, 722] on button "Verify" at bounding box center [804, 705] width 1093 height 33
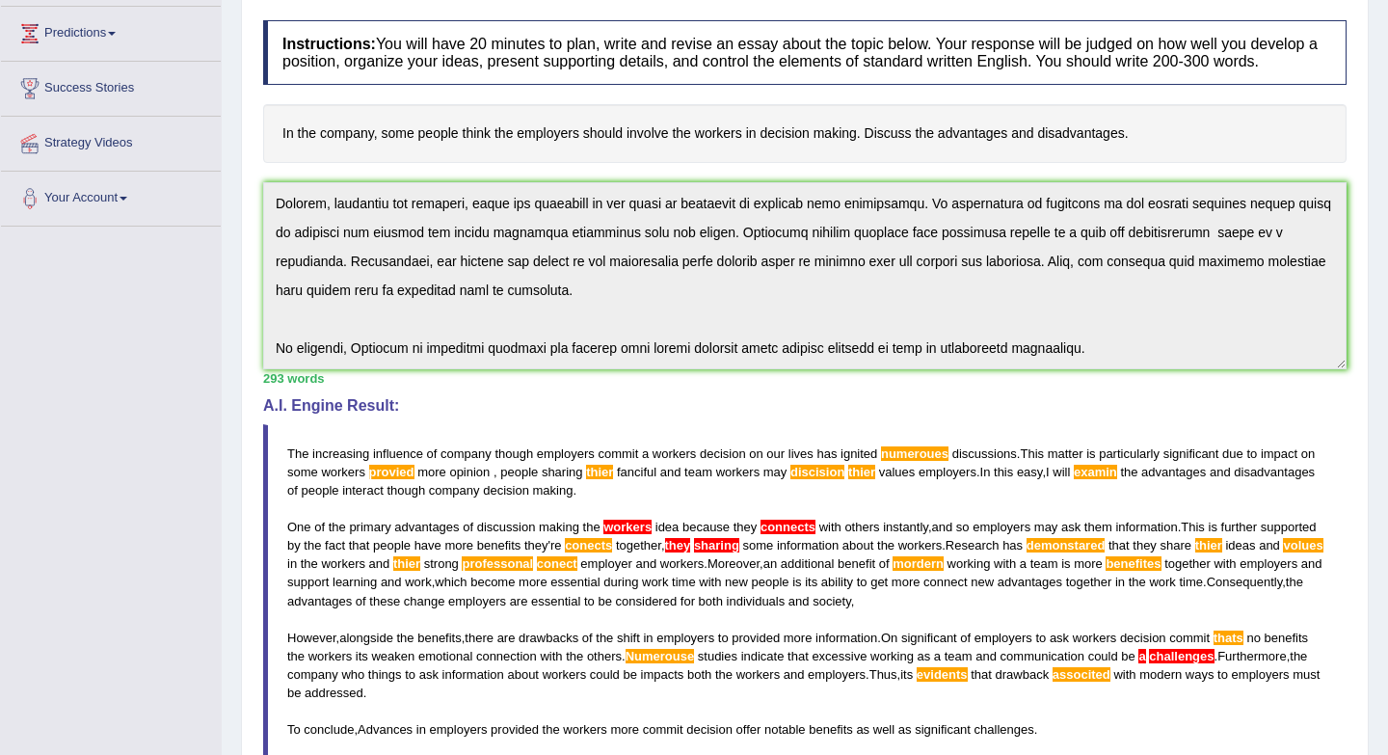
scroll to position [0, 0]
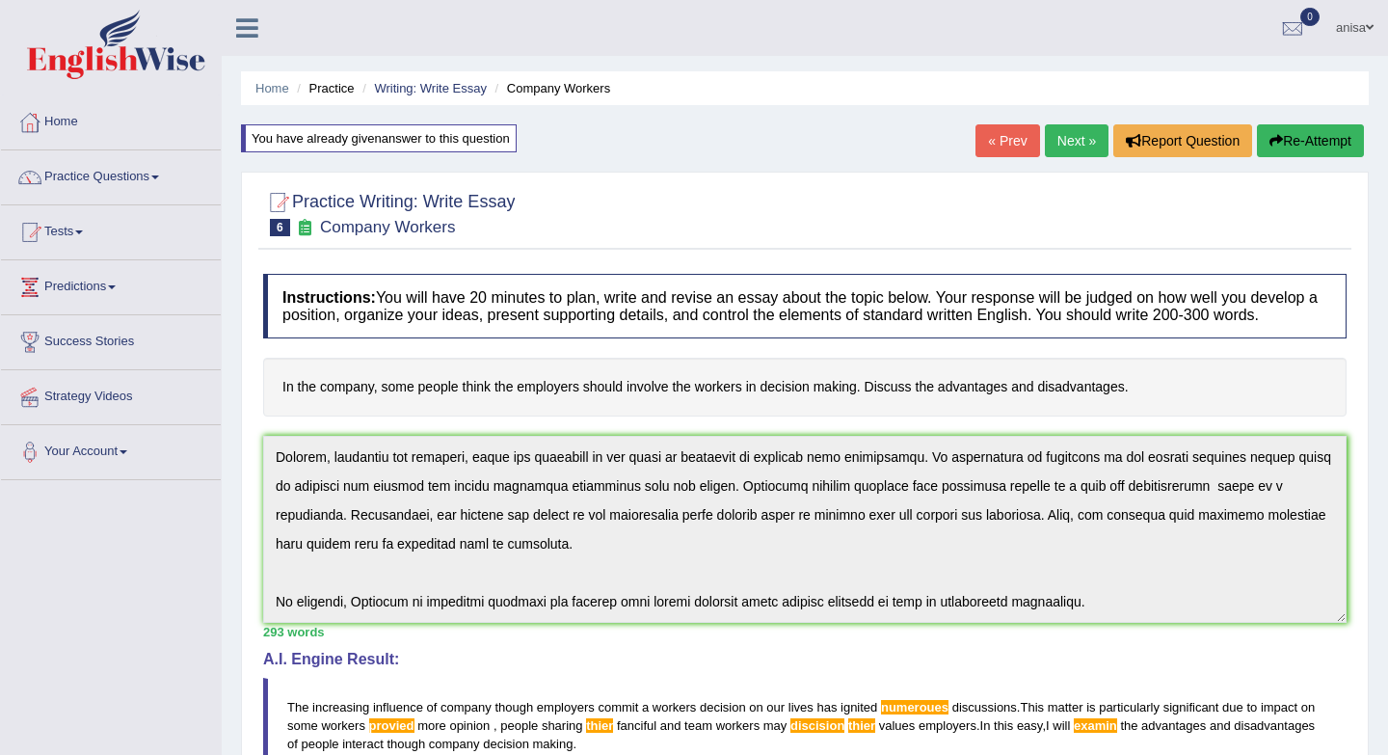
click at [1058, 144] on link "Next »" at bounding box center [1077, 140] width 64 height 33
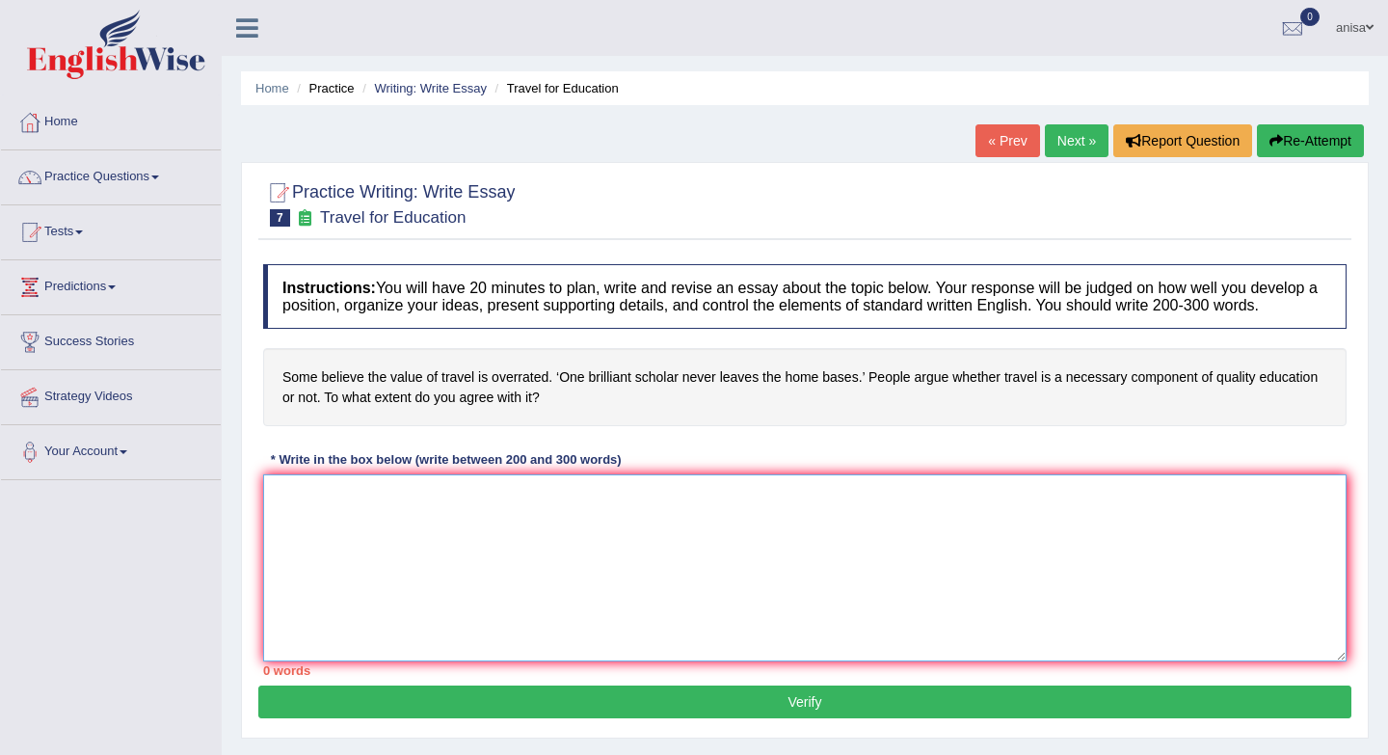
click at [361, 567] on textarea at bounding box center [805, 567] width 1084 height 187
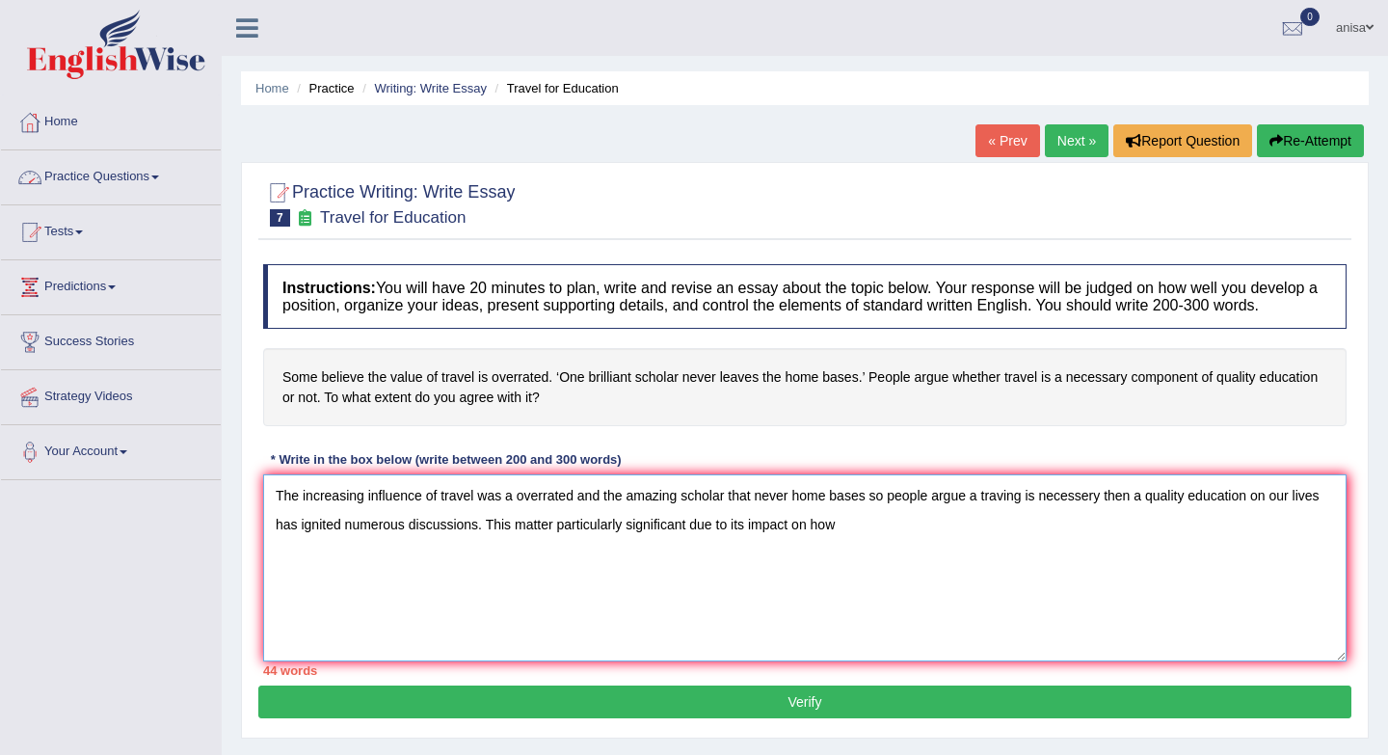
type textarea "The increasing influence of travel was a overrated and the amazing scholar that…"
click at [112, 175] on link "Practice Questions" at bounding box center [111, 174] width 220 height 48
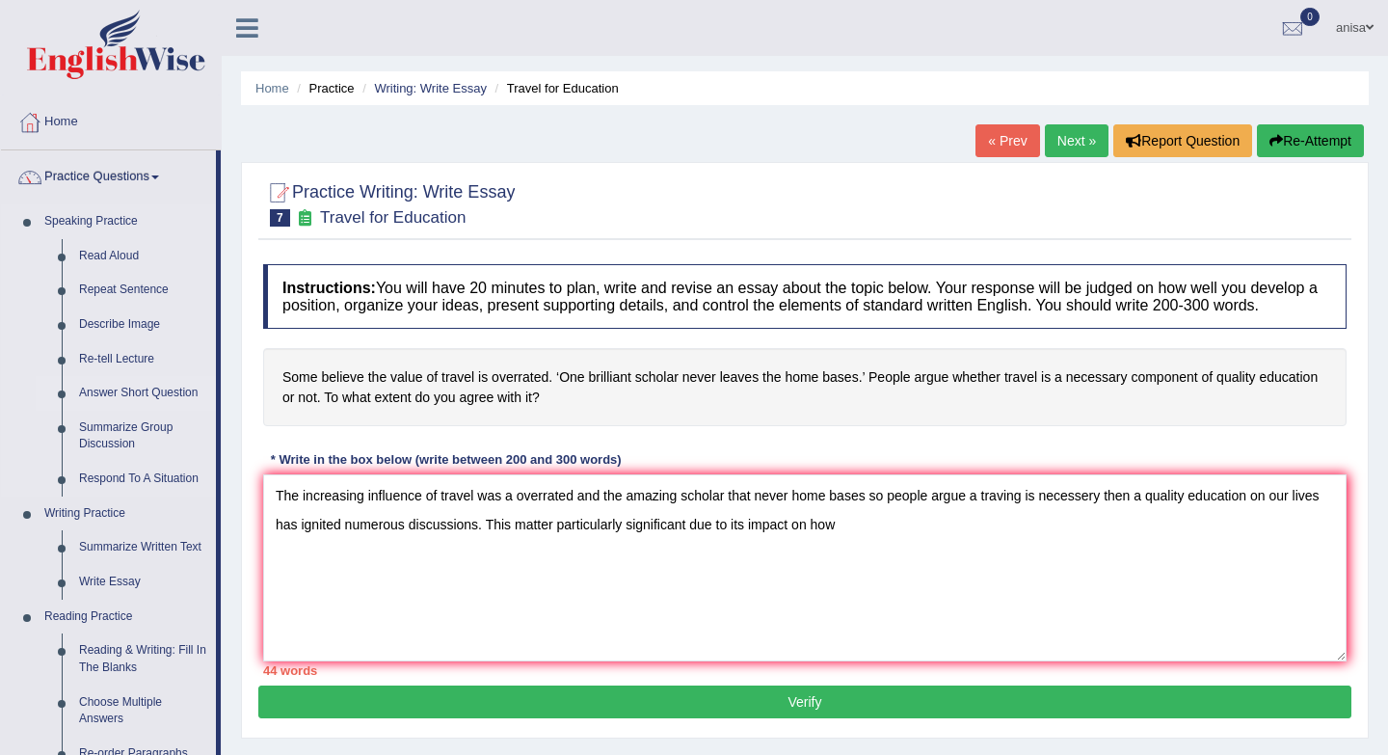
click at [149, 396] on link "Answer Short Question" at bounding box center [143, 393] width 146 height 35
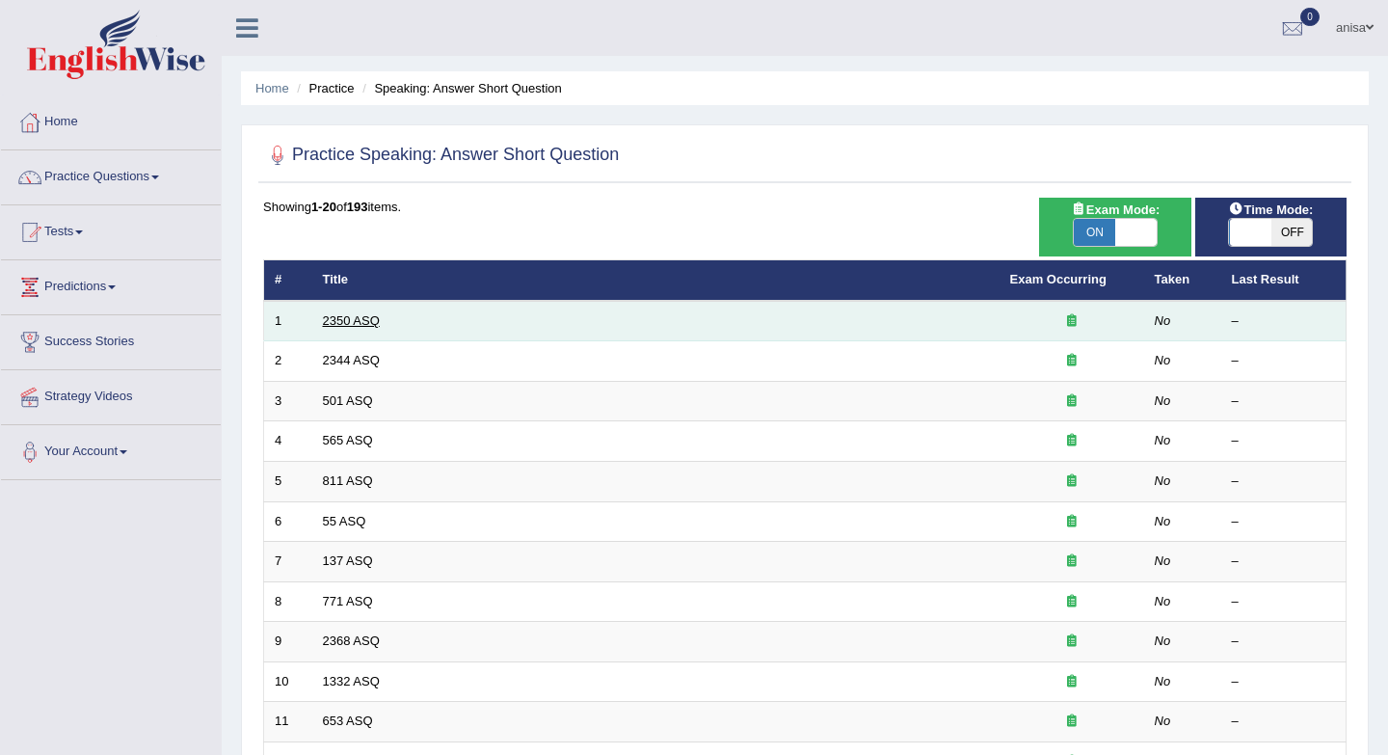
click at [358, 316] on link "2350 ASQ" at bounding box center [351, 320] width 57 height 14
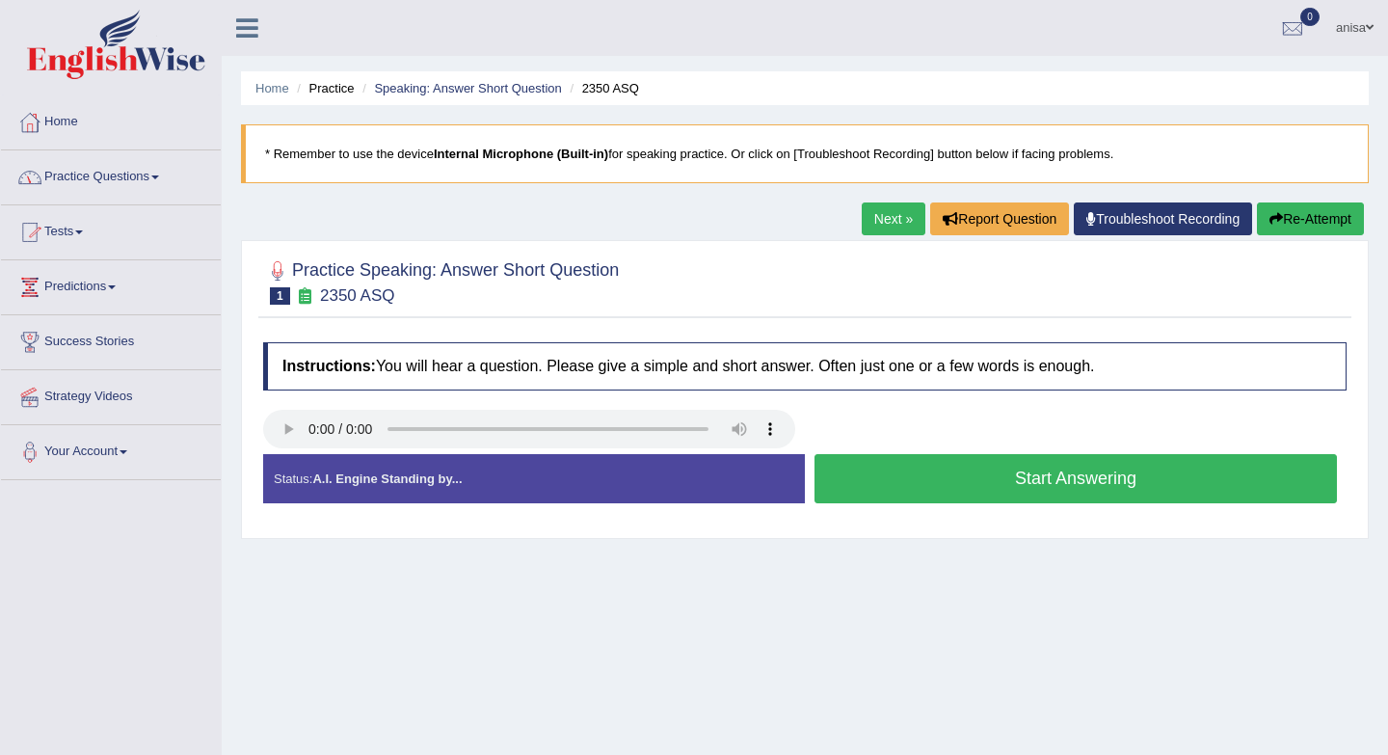
click at [54, 124] on link "Home" at bounding box center [111, 119] width 220 height 48
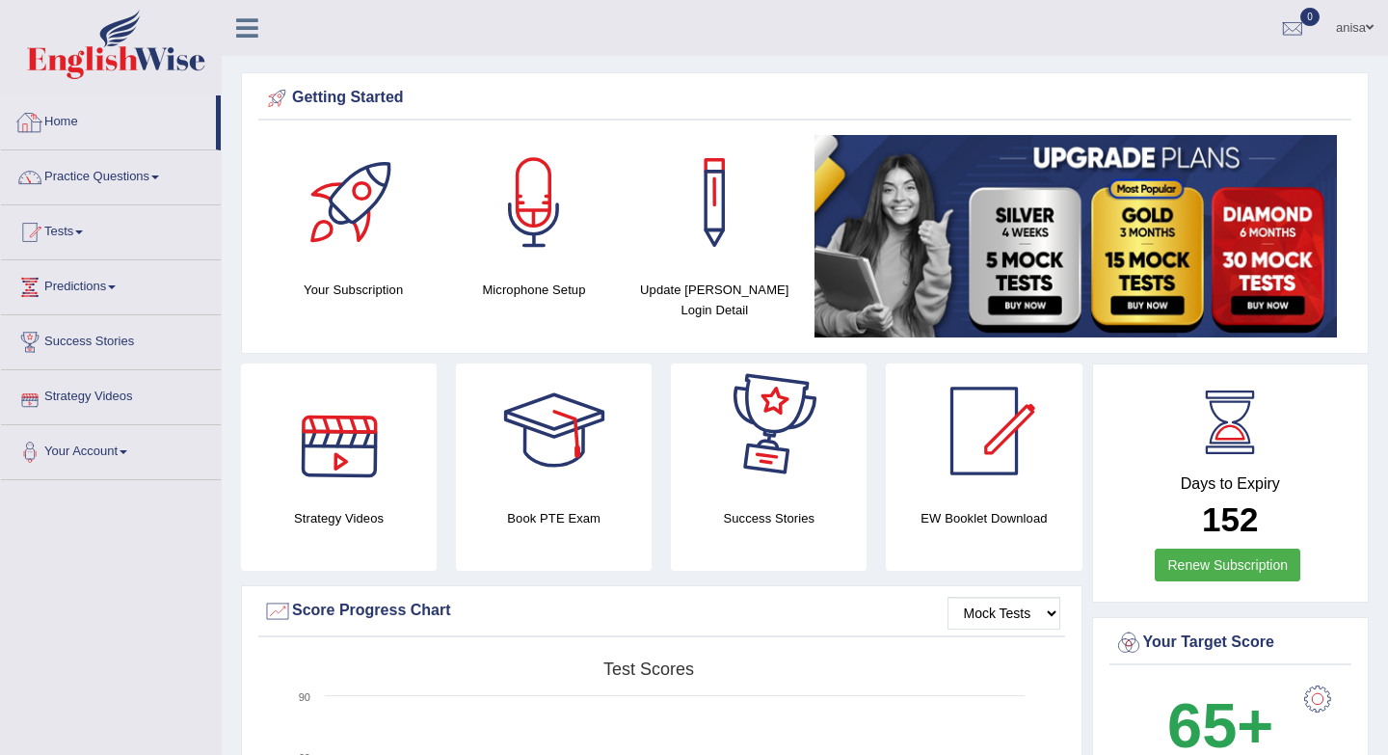
click at [68, 118] on link "Home" at bounding box center [108, 119] width 215 height 48
click at [1360, 33] on link "anisa" at bounding box center [1355, 25] width 67 height 50
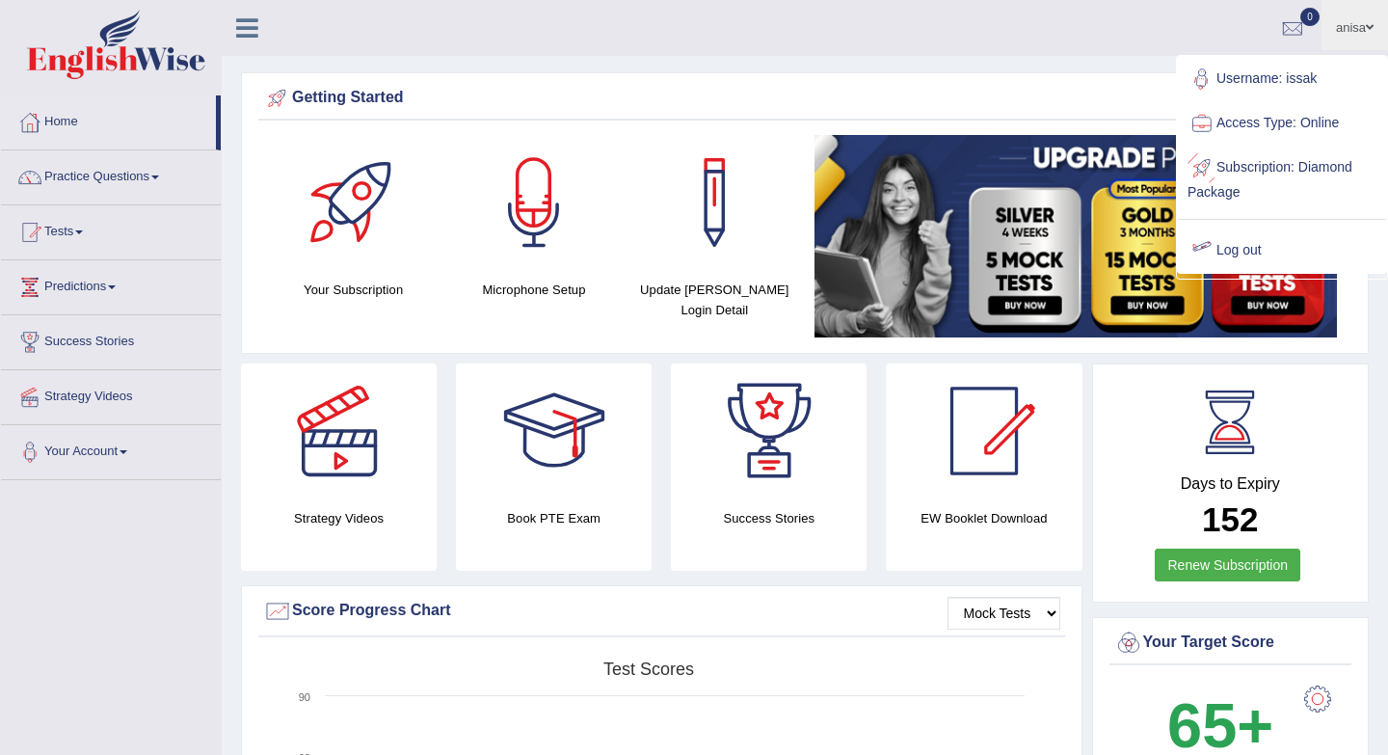
click at [1249, 255] on link "Log out" at bounding box center [1282, 251] width 208 height 44
